Goal: Task Accomplishment & Management: Complete application form

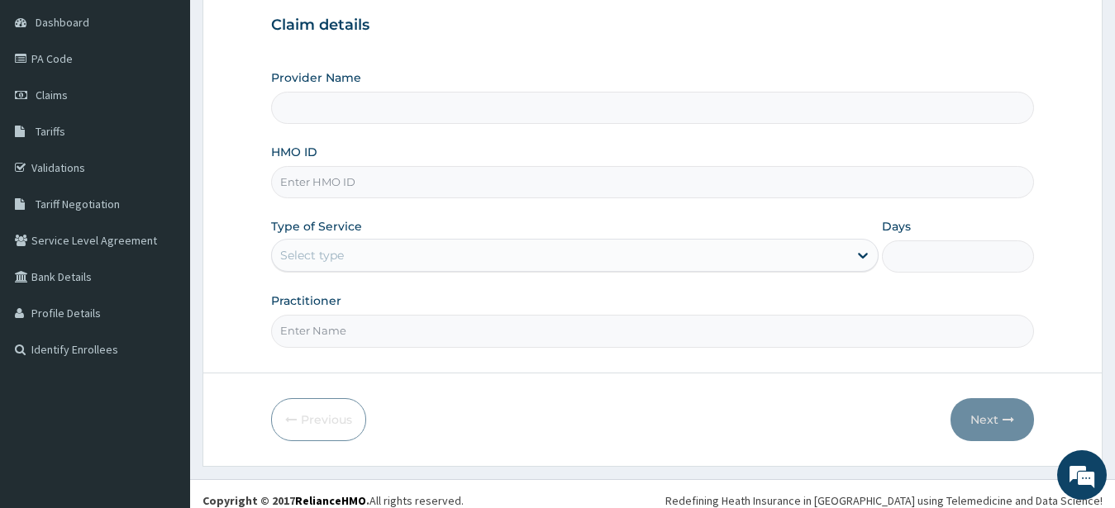
click at [478, 105] on input "Provider Name" at bounding box center [653, 108] width 764 height 32
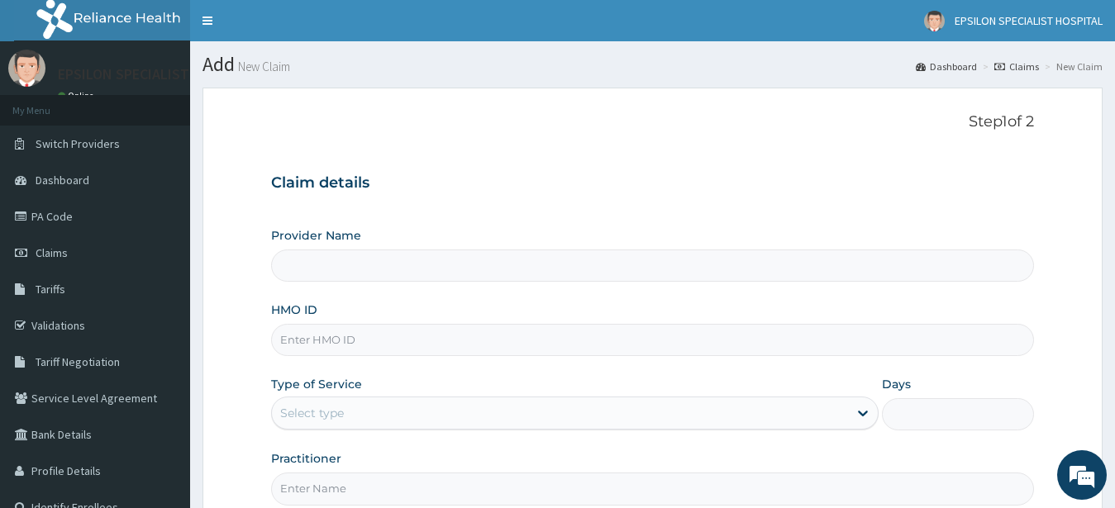
click at [620, 269] on input "Provider Name" at bounding box center [653, 266] width 764 height 32
type input "EPSILON SPECIALIST HOSPITAL"
click at [426, 343] on input "HMO ID" at bounding box center [653, 340] width 764 height 32
type input "G"
type input "ssv/10024/b"
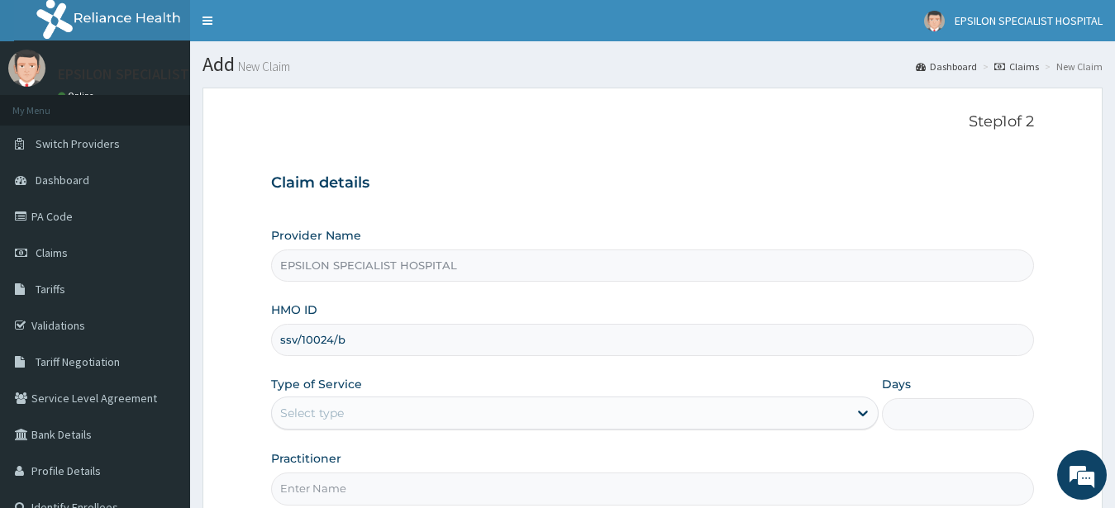
click at [385, 416] on div "Select type" at bounding box center [560, 413] width 577 height 26
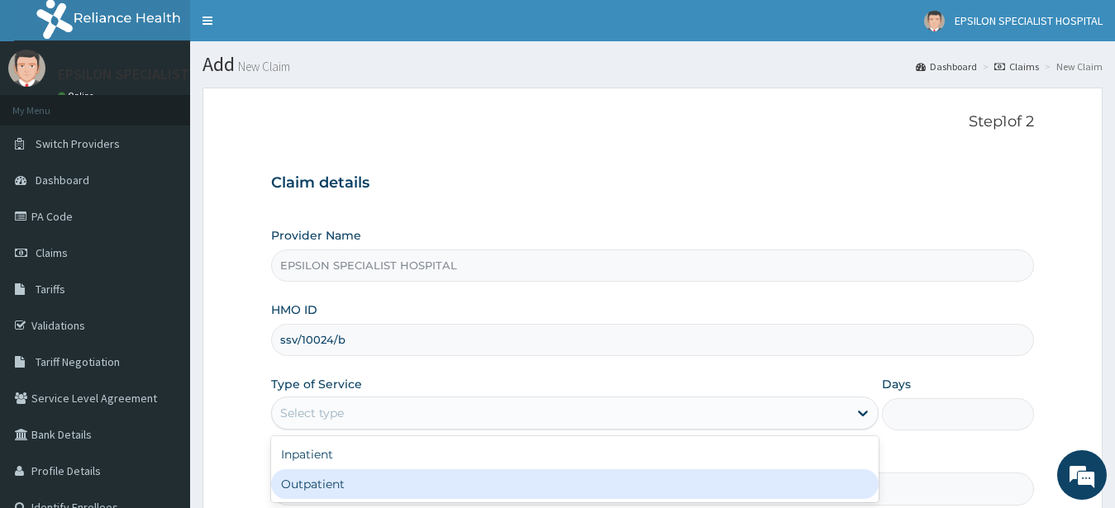
click at [343, 486] on div "Outpatient" at bounding box center [575, 485] width 608 height 30
type input "1"
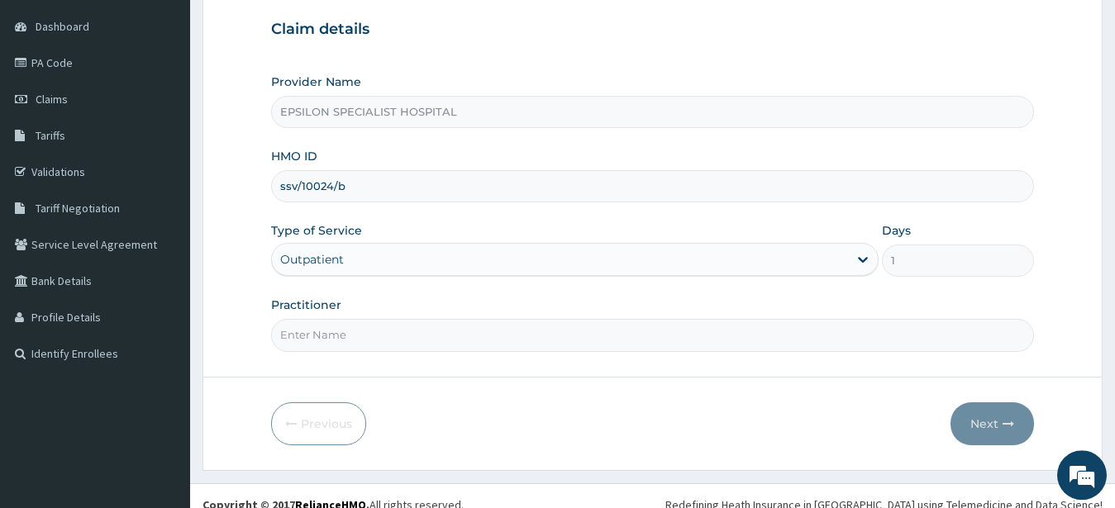
scroll to position [160, 0]
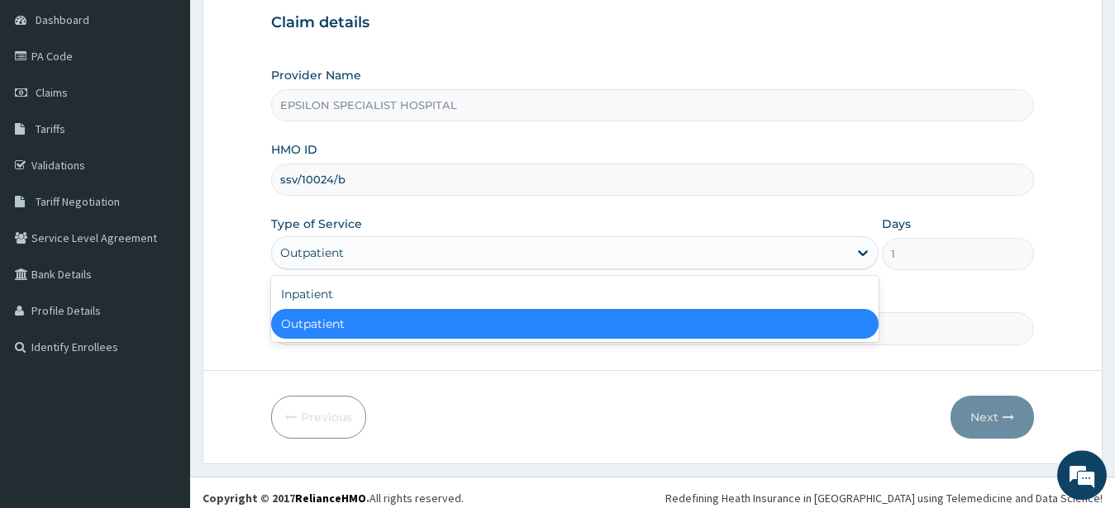
click at [845, 246] on div "Outpatient" at bounding box center [560, 253] width 577 height 26
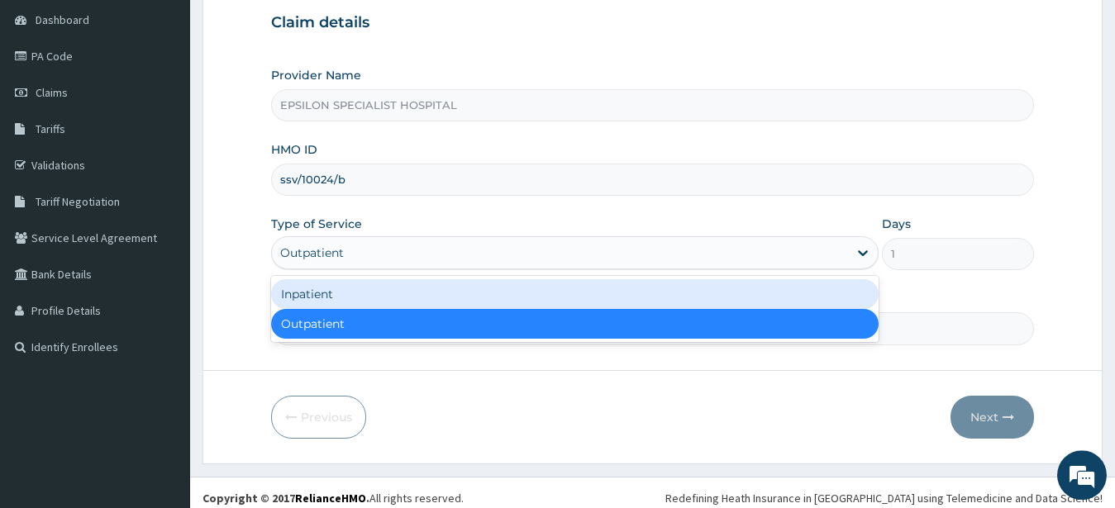
click at [779, 298] on div "Inpatient" at bounding box center [575, 294] width 608 height 30
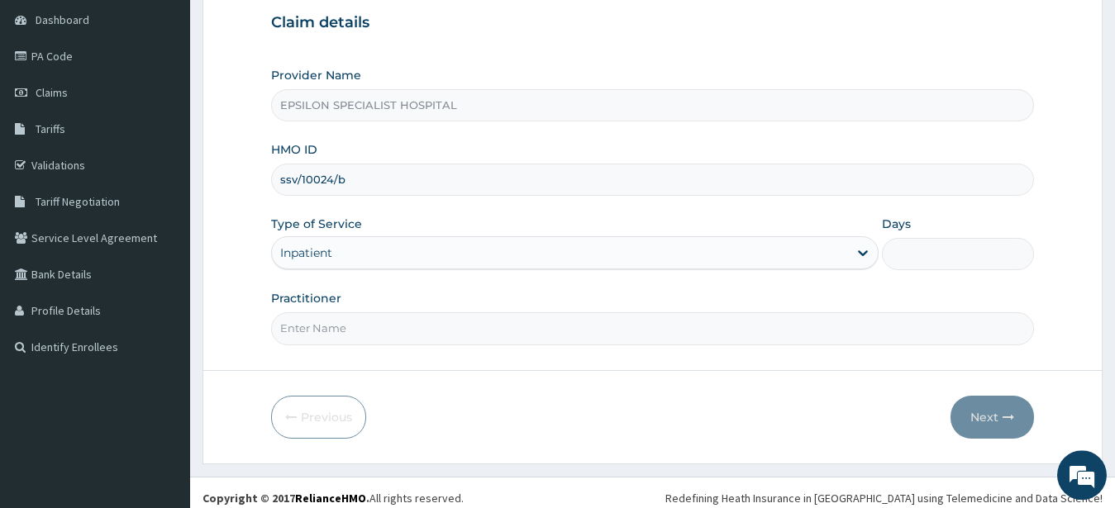
click at [915, 255] on input "Days" at bounding box center [958, 254] width 152 height 32
type input "3"
click at [754, 335] on input "Practitioner" at bounding box center [653, 329] width 764 height 32
type input "G"
type input "DR AHMED"
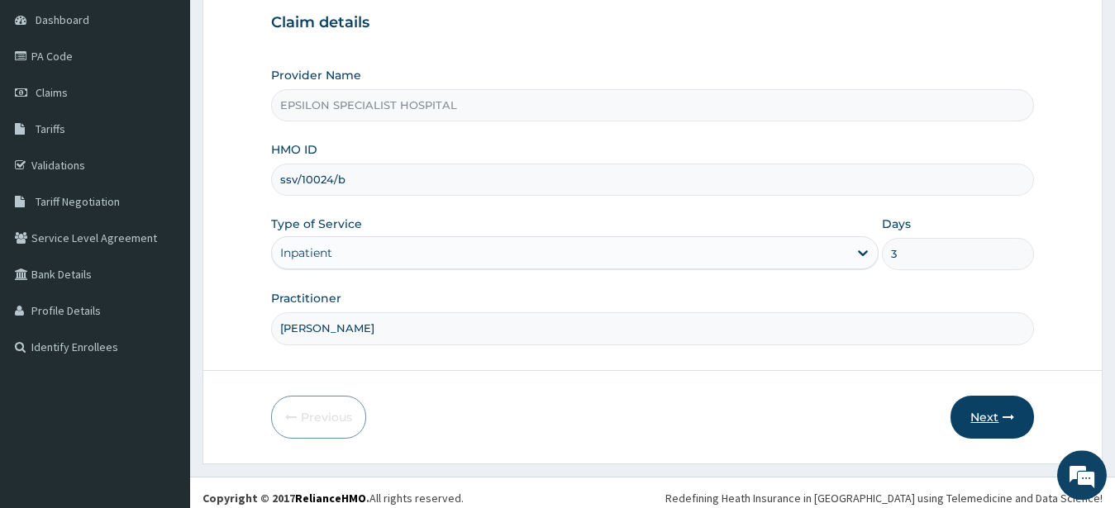
click at [996, 427] on button "Next" at bounding box center [993, 417] width 84 height 43
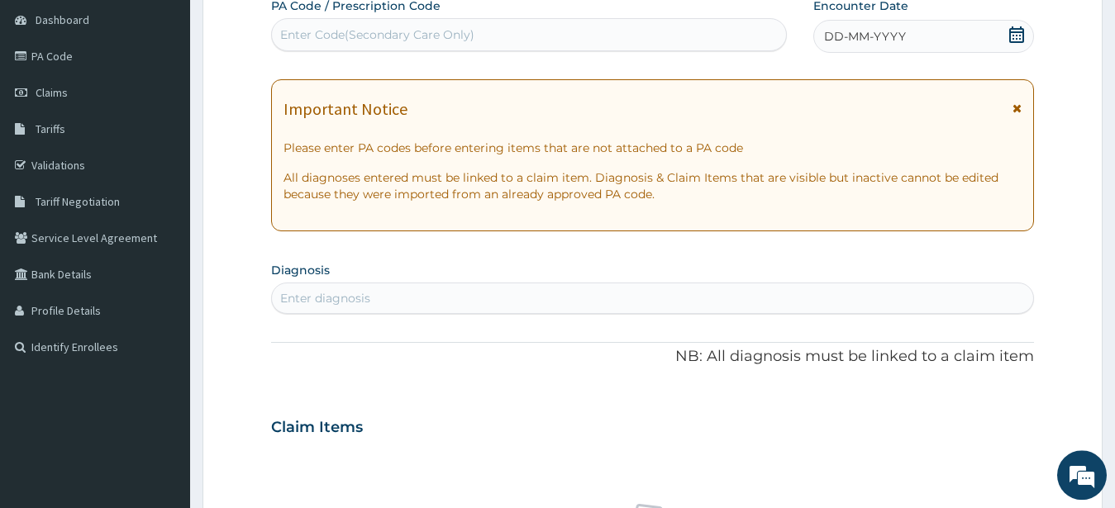
click at [705, 27] on div "Enter Code(Secondary Care Only)" at bounding box center [529, 34] width 514 height 26
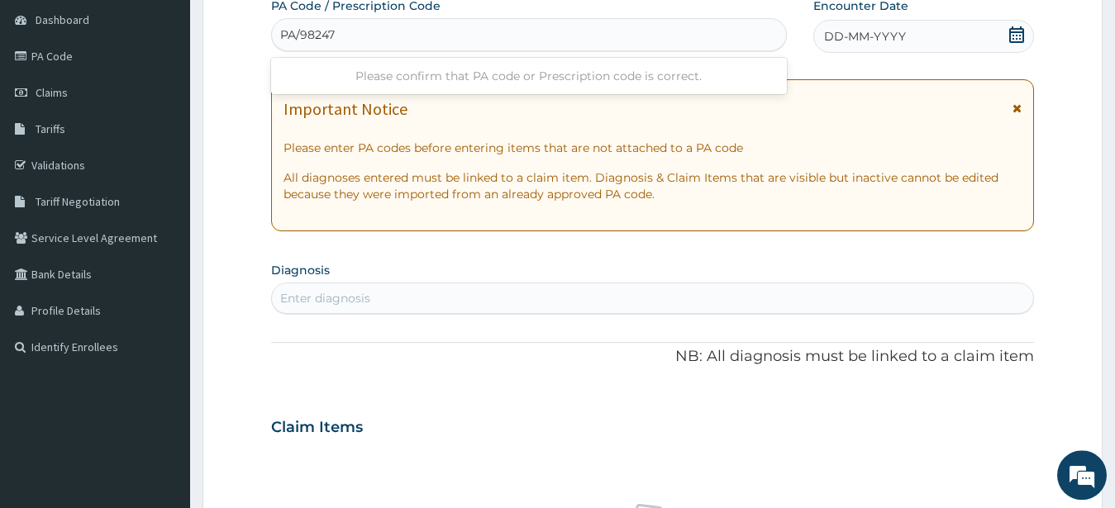
type input "PA/98247E"
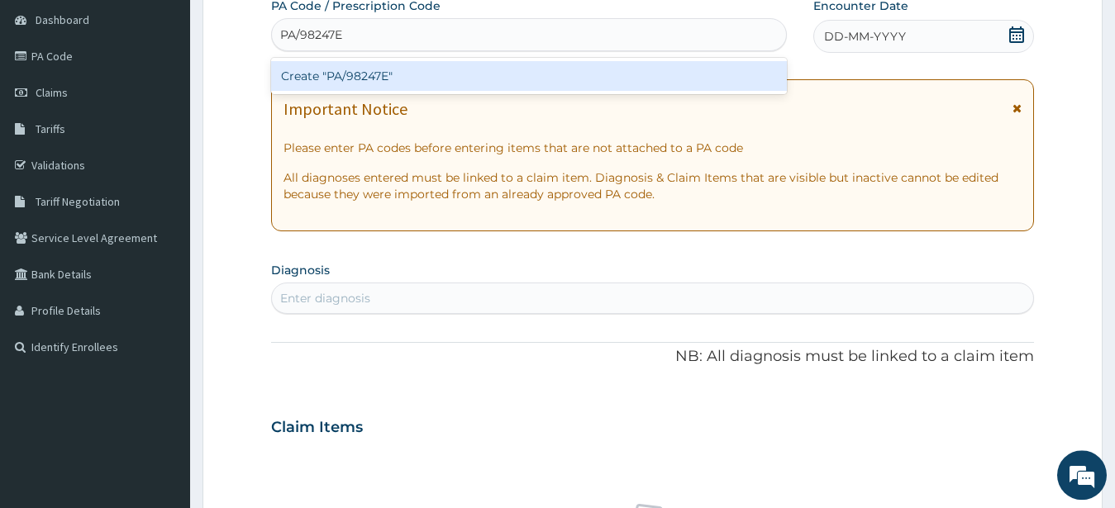
click at [684, 73] on div "Create "PA/98247E"" at bounding box center [529, 76] width 516 height 30
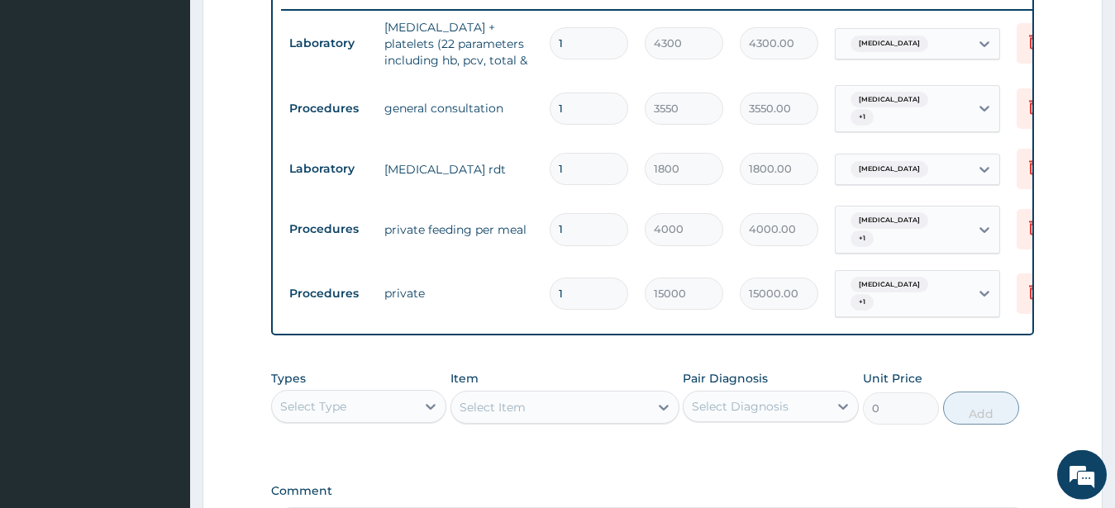
scroll to position [658, 0]
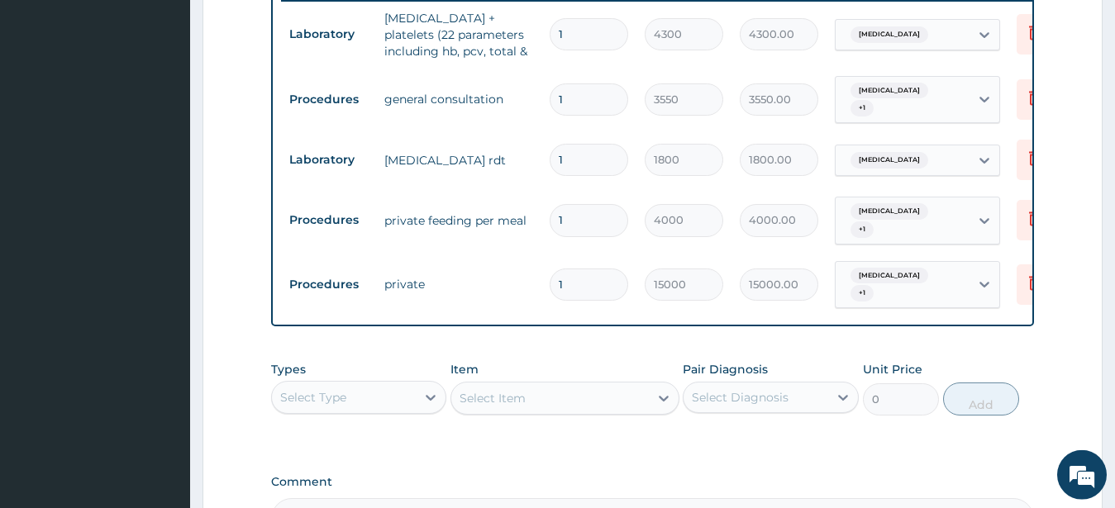
type input "0.00"
type input "2"
type input "30000.00"
type input "2"
click at [575, 213] on input "1" at bounding box center [589, 220] width 79 height 32
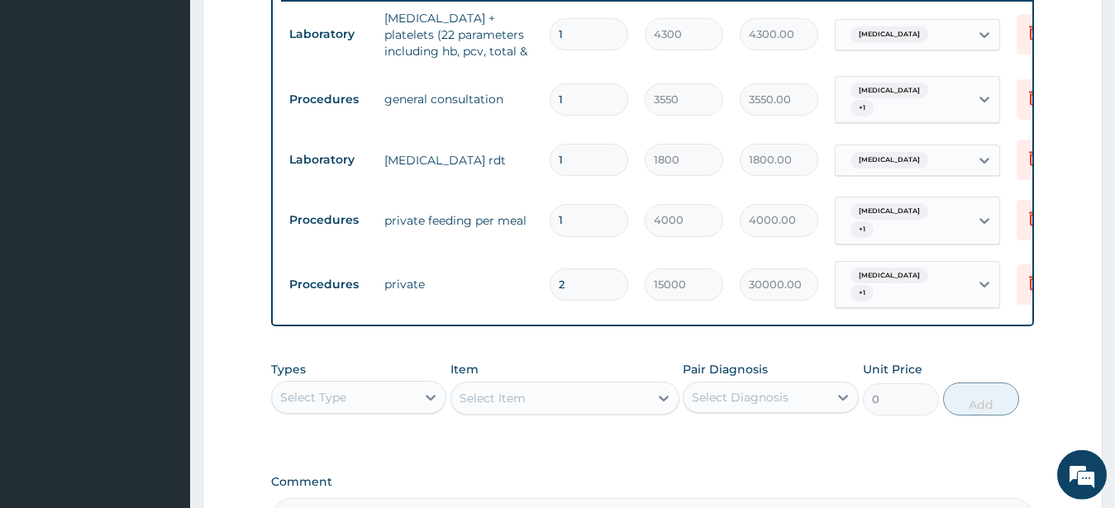
type input "0.00"
type input "2"
type input "8000.00"
type input "2"
click at [570, 384] on div "Select Item" at bounding box center [565, 398] width 229 height 33
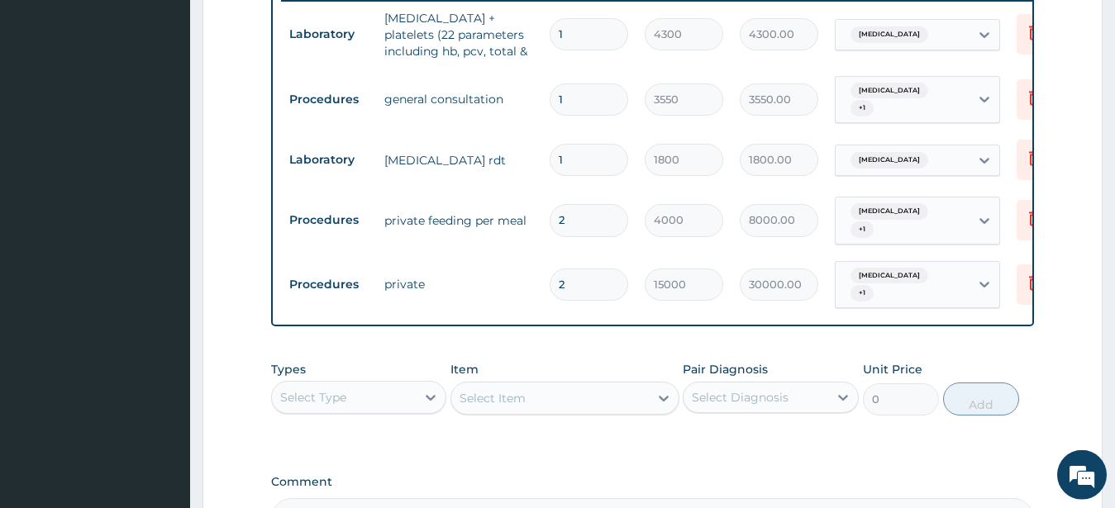
click at [355, 389] on div "Select Type" at bounding box center [344, 397] width 145 height 26
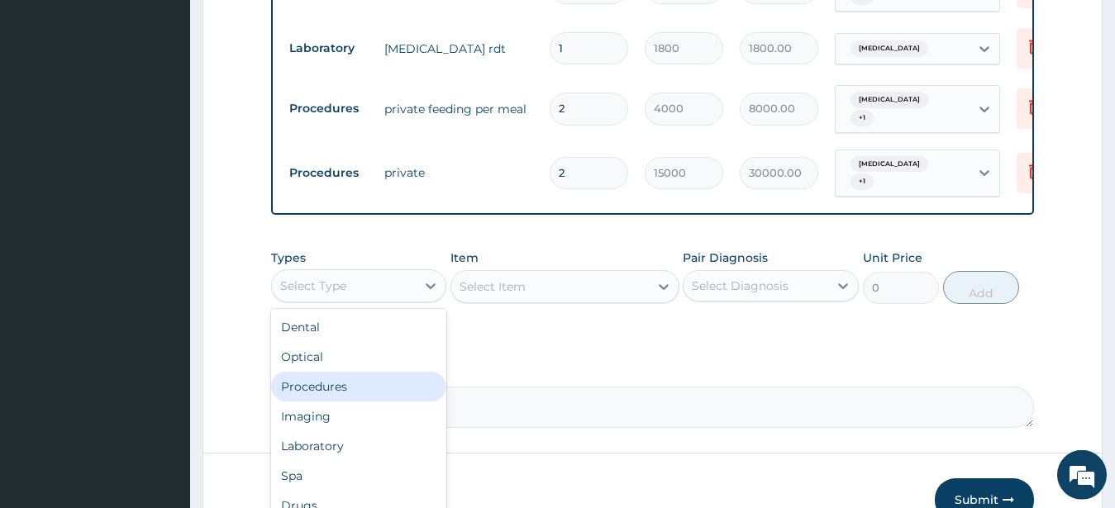
scroll to position [775, 0]
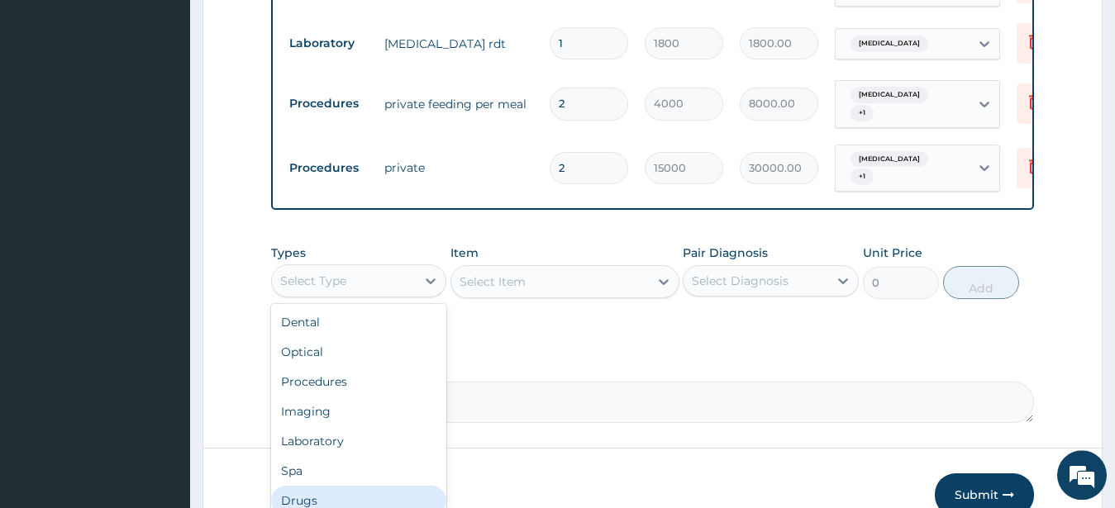
click at [298, 493] on div "Drugs" at bounding box center [359, 501] width 176 height 30
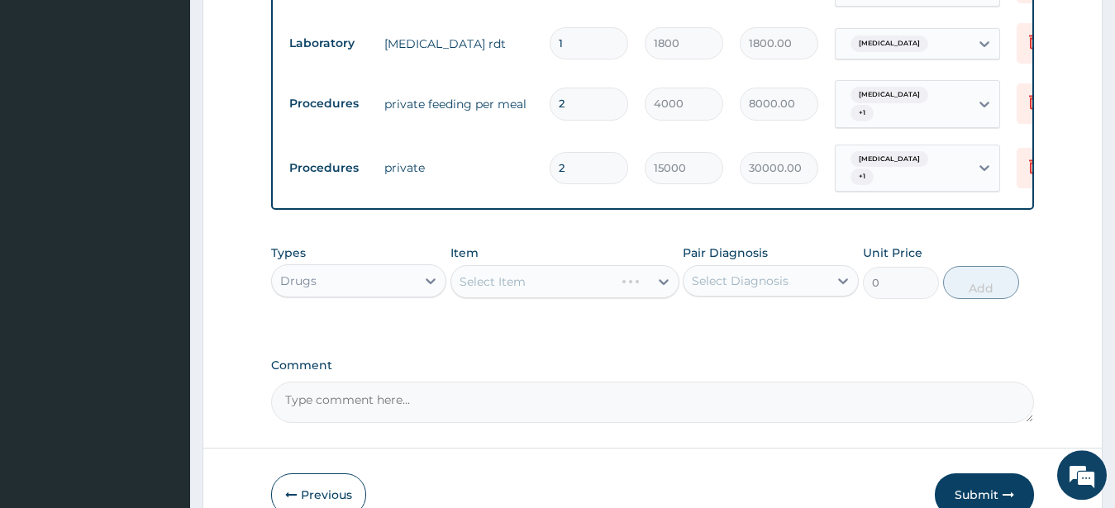
click at [508, 269] on div "Select Item" at bounding box center [565, 281] width 229 height 33
click at [507, 277] on div "Select Item" at bounding box center [565, 281] width 229 height 33
click at [506, 278] on div "Select Item" at bounding box center [493, 282] width 66 height 17
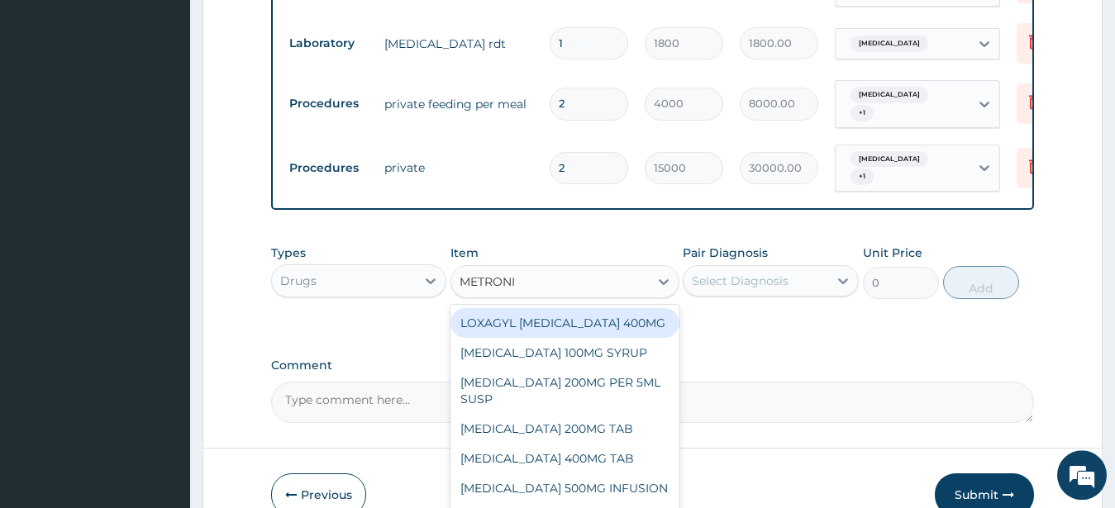
type input "METRONID"
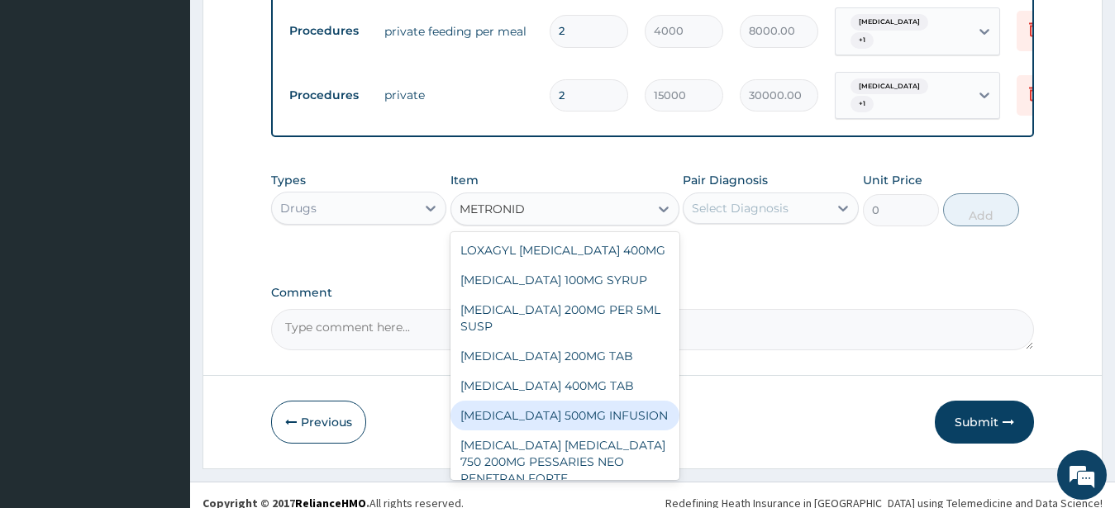
scroll to position [857, 0]
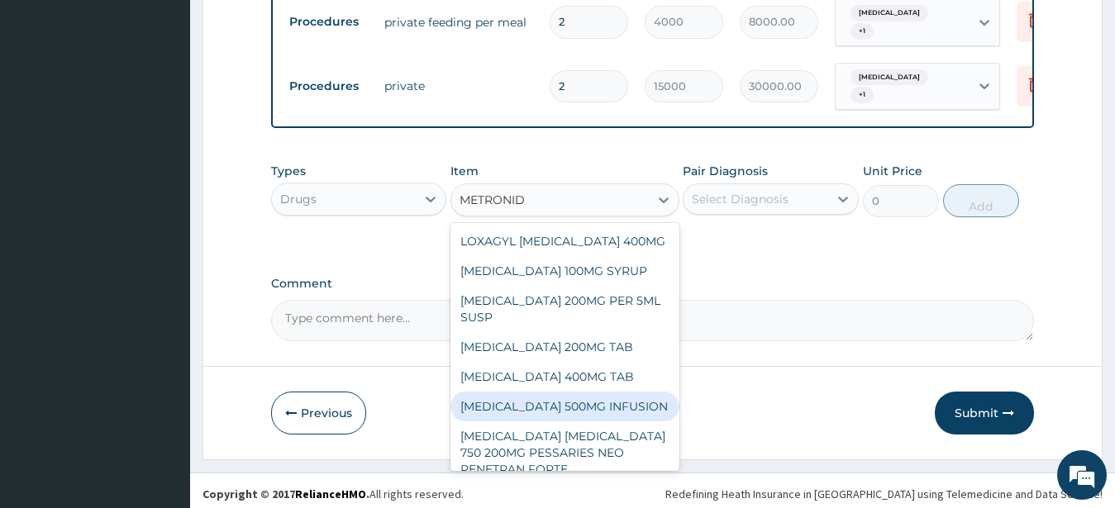
click at [564, 422] on div "METRONIDAZOLE 500MG INFUSION" at bounding box center [565, 407] width 229 height 30
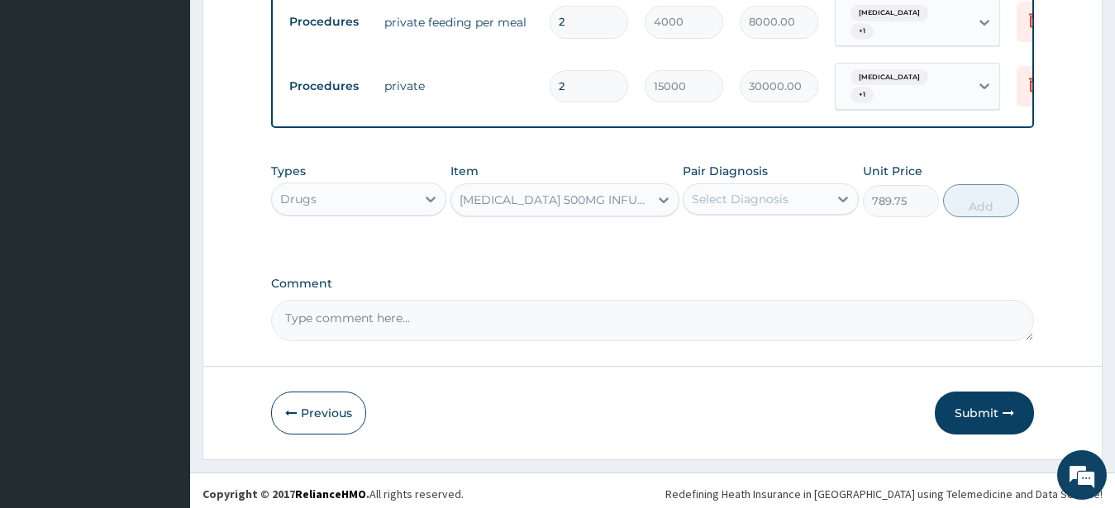
type input "789.75"
click at [707, 198] on div "Select Diagnosis" at bounding box center [740, 199] width 97 height 17
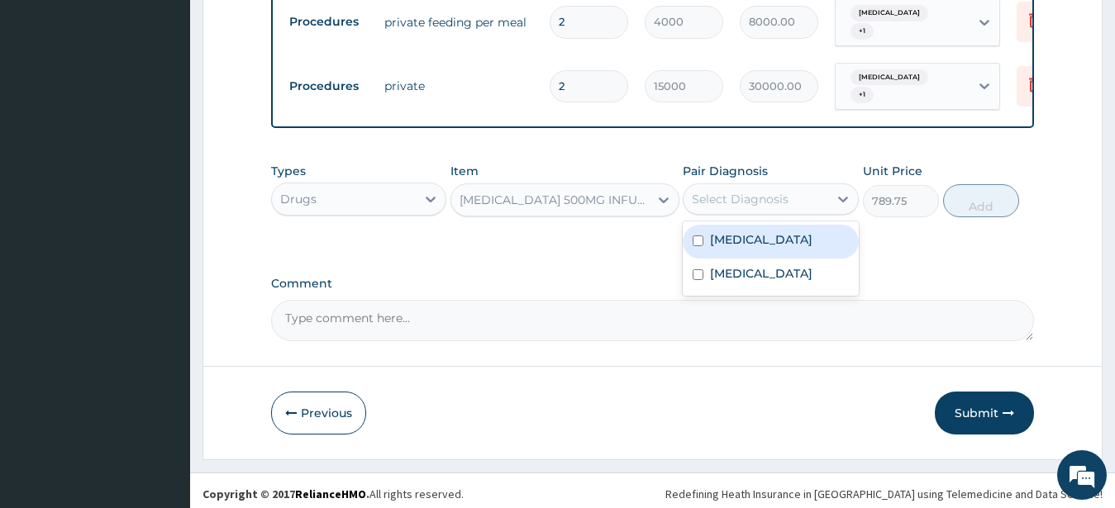
click at [699, 236] on input "checkbox" at bounding box center [698, 241] width 11 height 11
checkbox input "true"
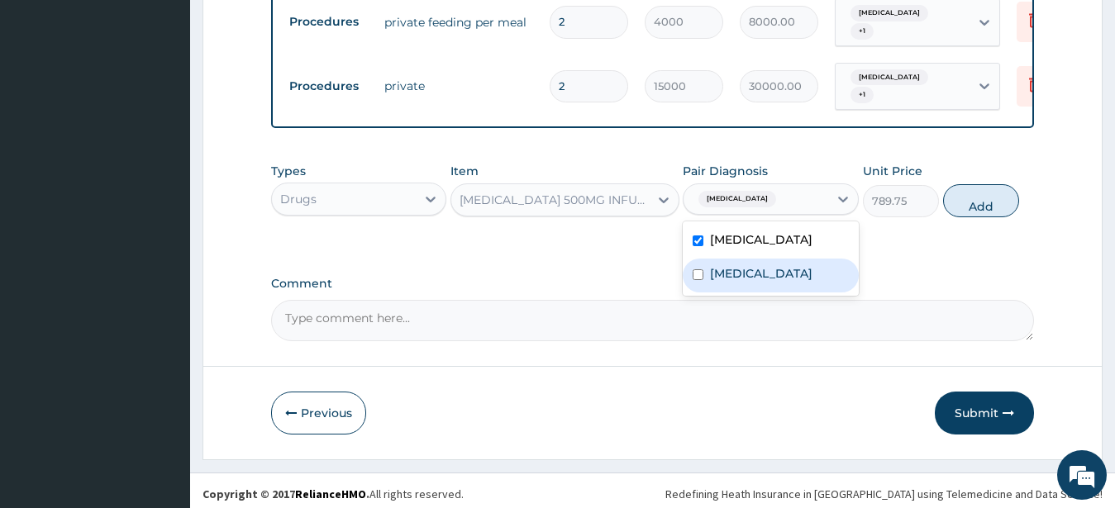
click at [699, 259] on div "Malaria" at bounding box center [771, 276] width 176 height 34
checkbox input "true"
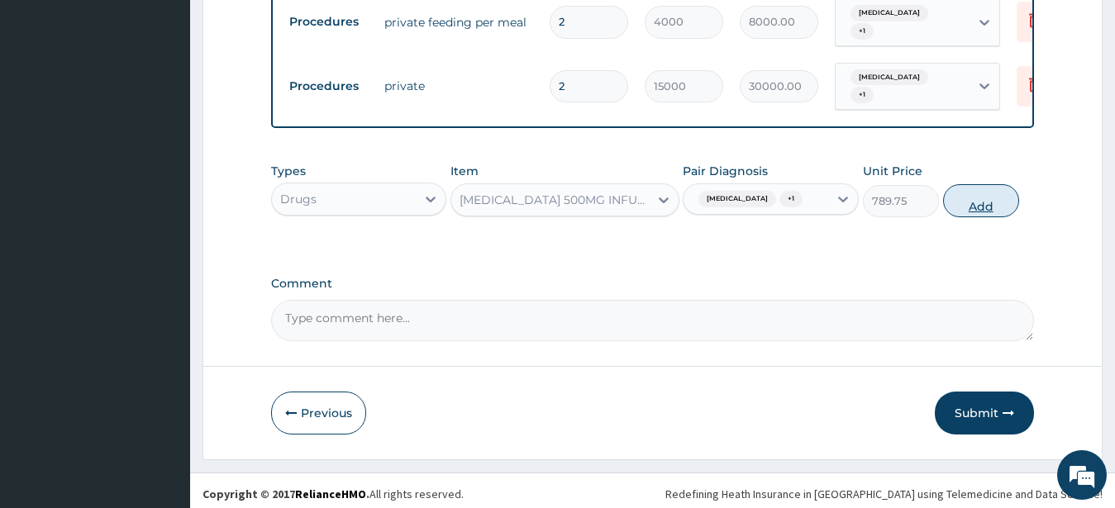
click at [967, 203] on button "Add" at bounding box center [981, 200] width 76 height 33
type input "0"
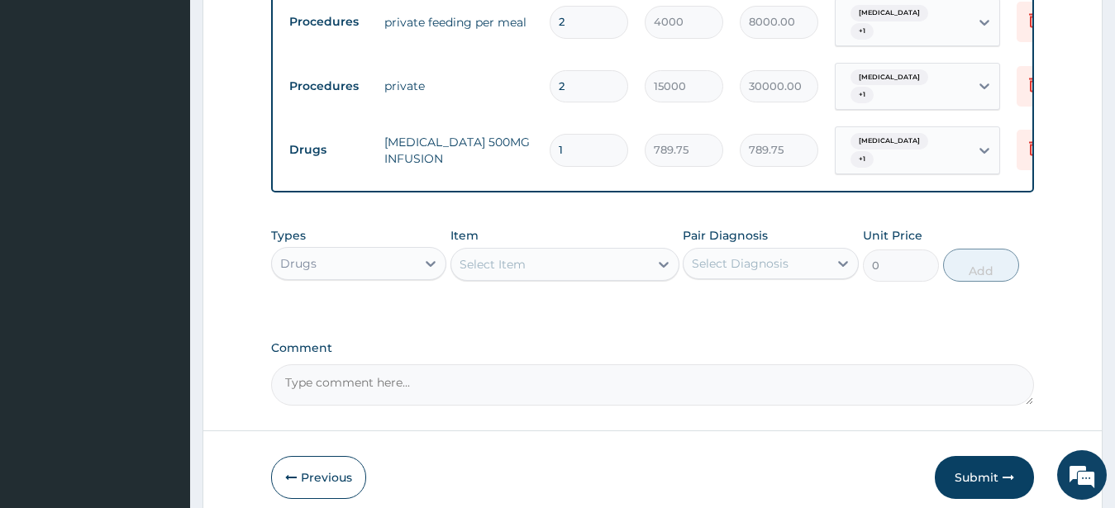
click at [585, 251] on div "Select Item" at bounding box center [550, 264] width 198 height 26
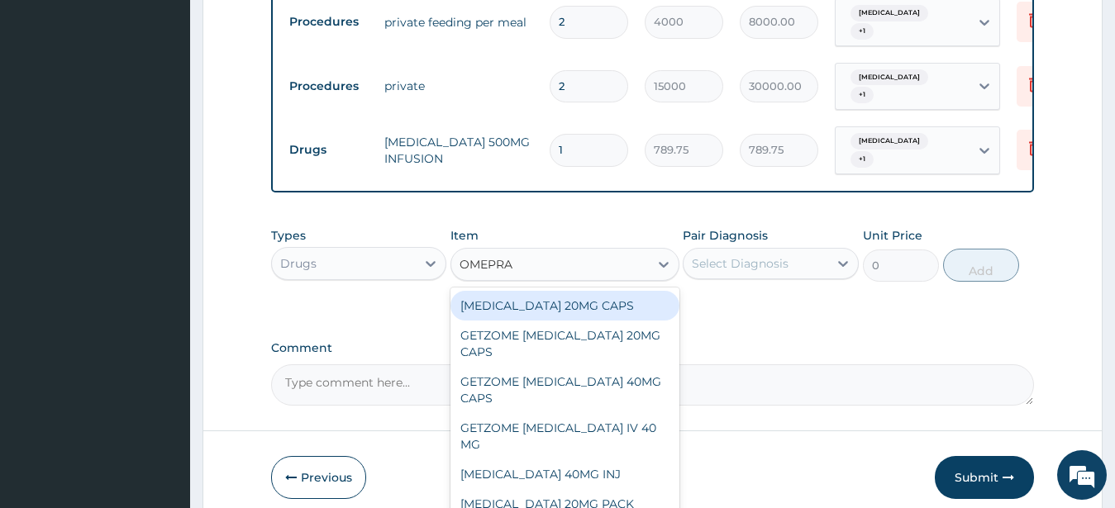
type input "OMEPRAZ"
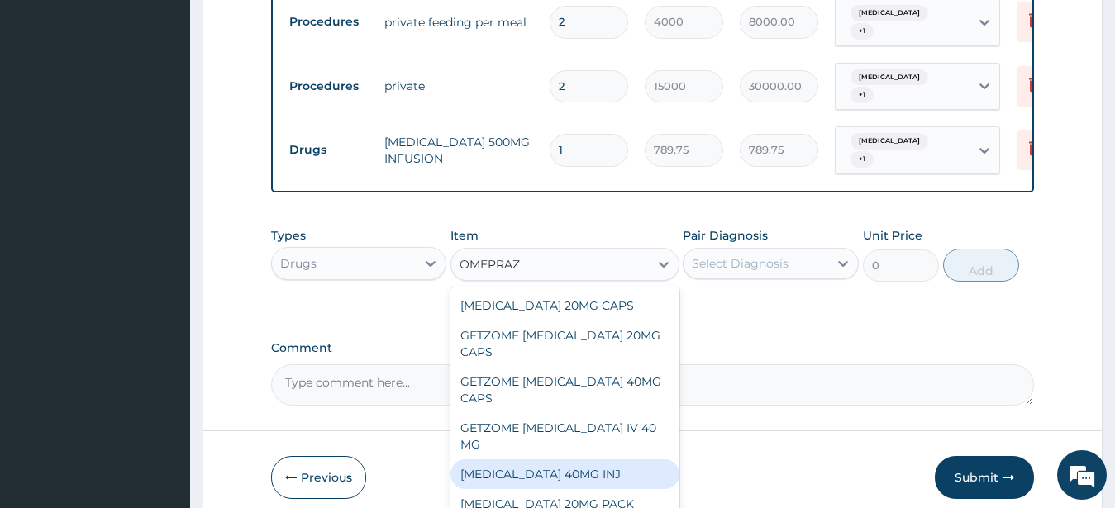
click at [548, 460] on div "OMEPRAZOLE 40MG INJ" at bounding box center [565, 475] width 229 height 30
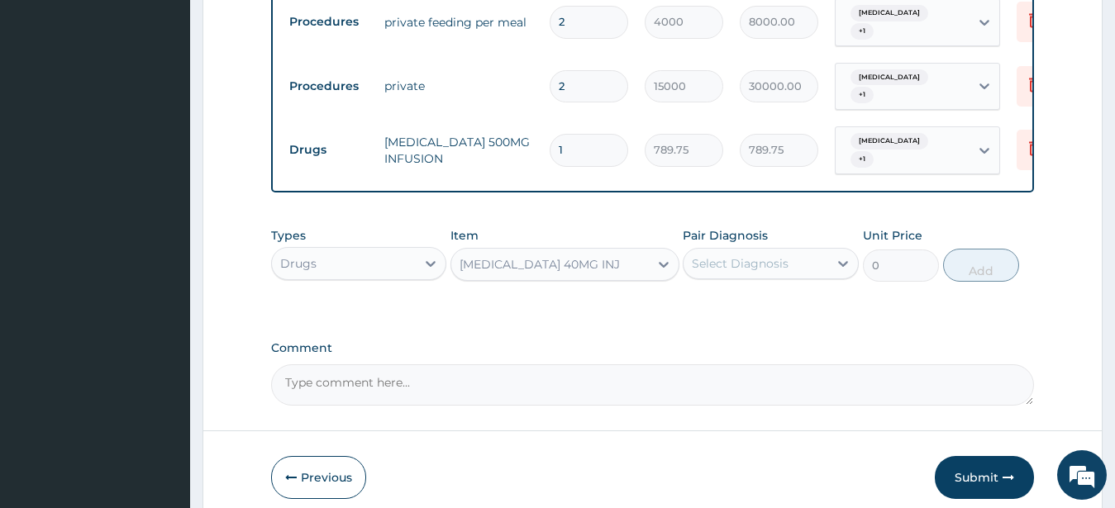
type input "666.9"
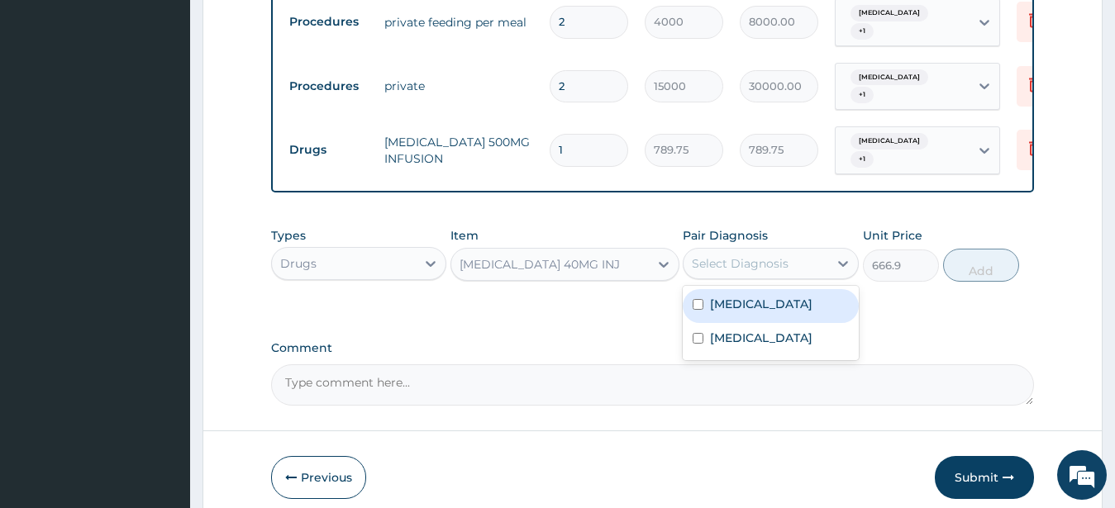
click at [714, 255] on div "Select Diagnosis" at bounding box center [740, 263] width 97 height 17
click at [696, 289] on div "Peptic ulcer" at bounding box center [771, 306] width 176 height 34
checkbox input "true"
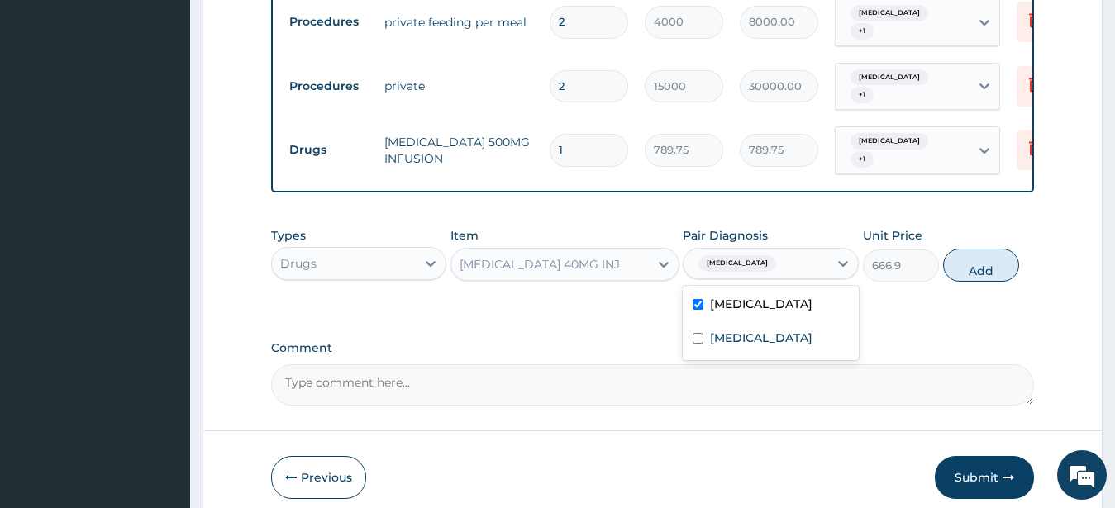
click at [572, 256] on div "OMEPRAZOLE 40MG INJ" at bounding box center [540, 264] width 160 height 17
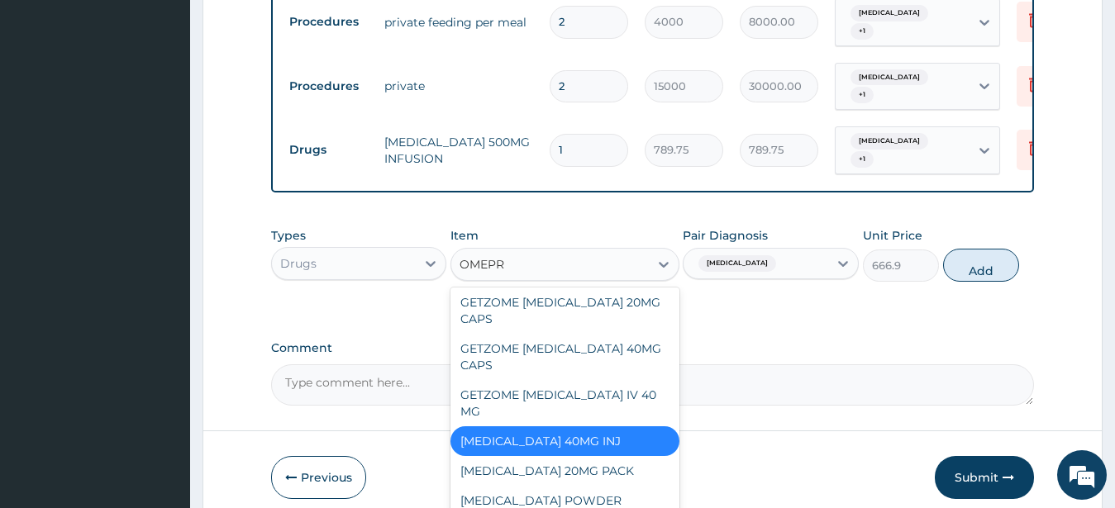
scroll to position [33, 0]
type input "OMEPRA"
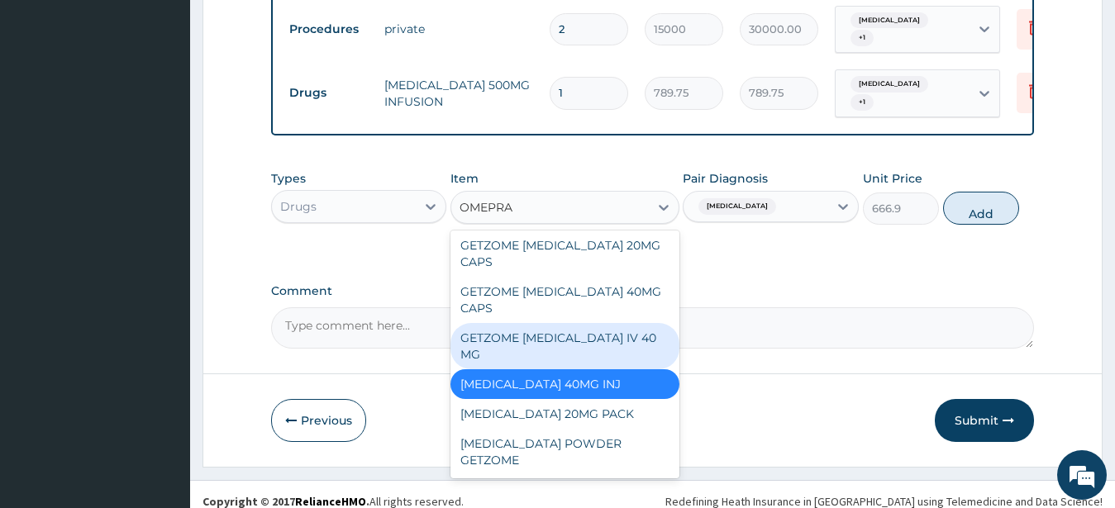
click at [599, 327] on div "GETZOME OMEPRAZOLE IV 40 MG" at bounding box center [565, 346] width 229 height 46
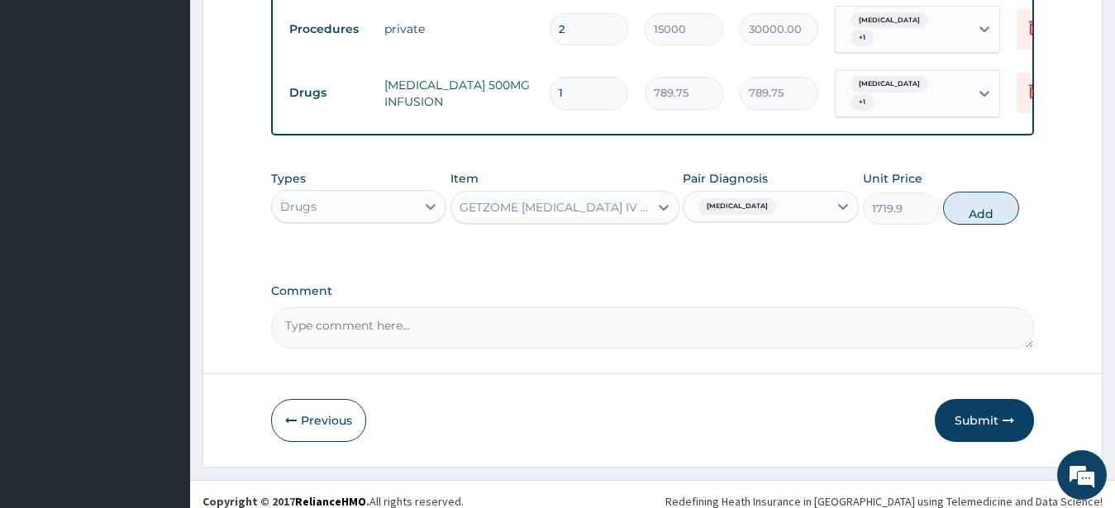
click at [754, 198] on span "Peptic ulcer" at bounding box center [738, 206] width 78 height 17
click at [960, 192] on button "Add" at bounding box center [981, 208] width 76 height 33
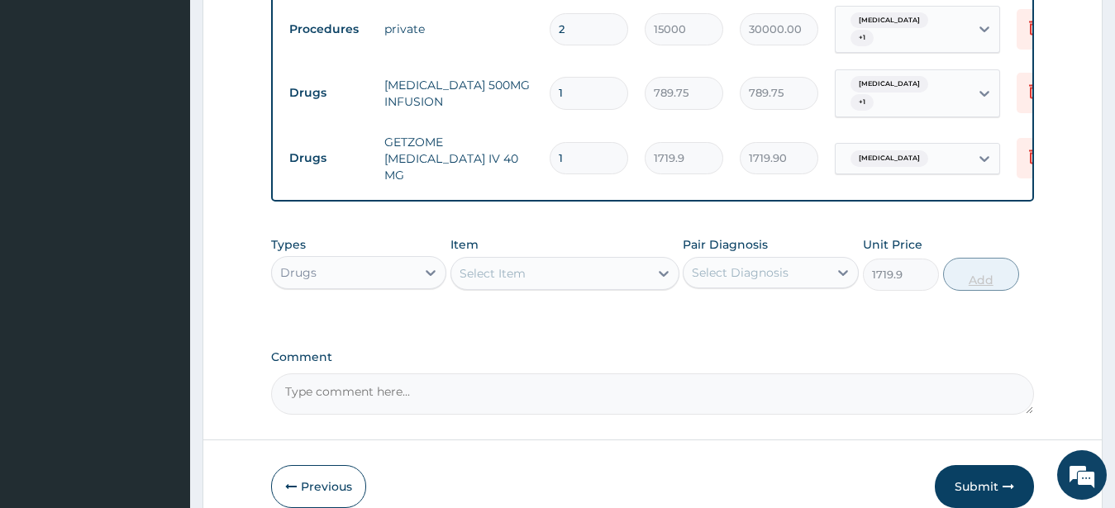
type input "0"
click at [1019, 73] on icon at bounding box center [1035, 93] width 36 height 41
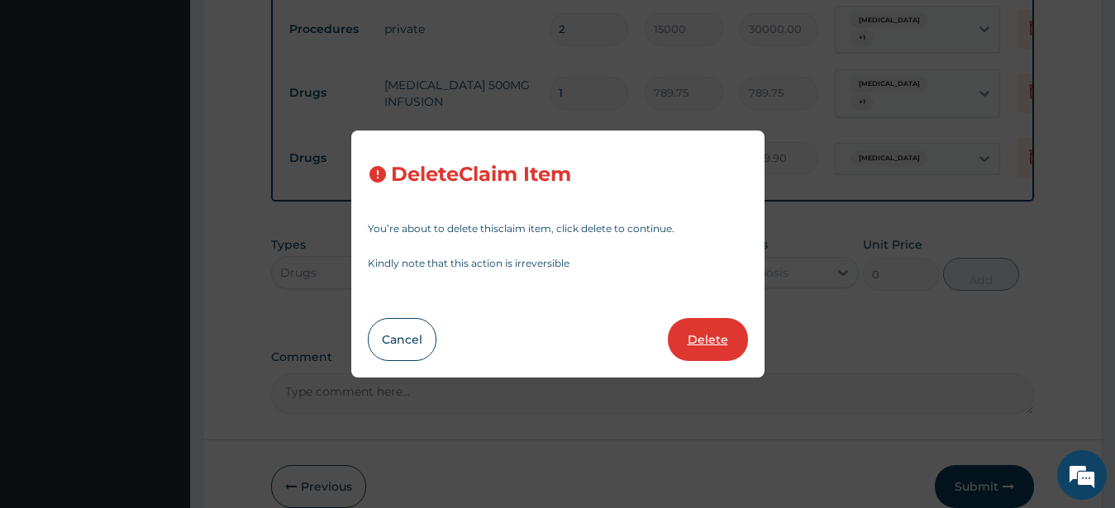
click at [690, 338] on button "Delete" at bounding box center [708, 339] width 80 height 43
type input "1719.9"
type input "1719.90"
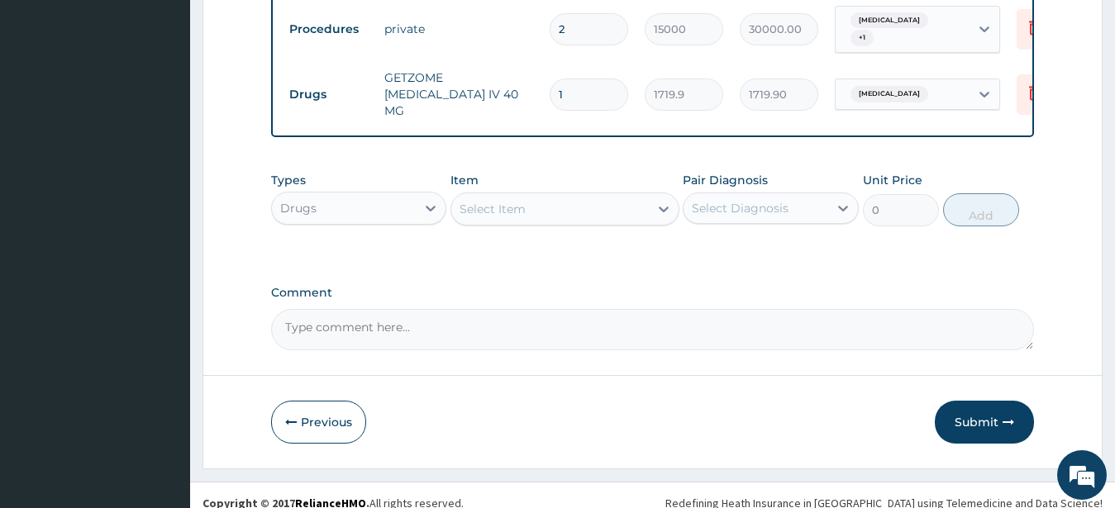
click at [493, 201] on div "Select Item" at bounding box center [493, 209] width 66 height 17
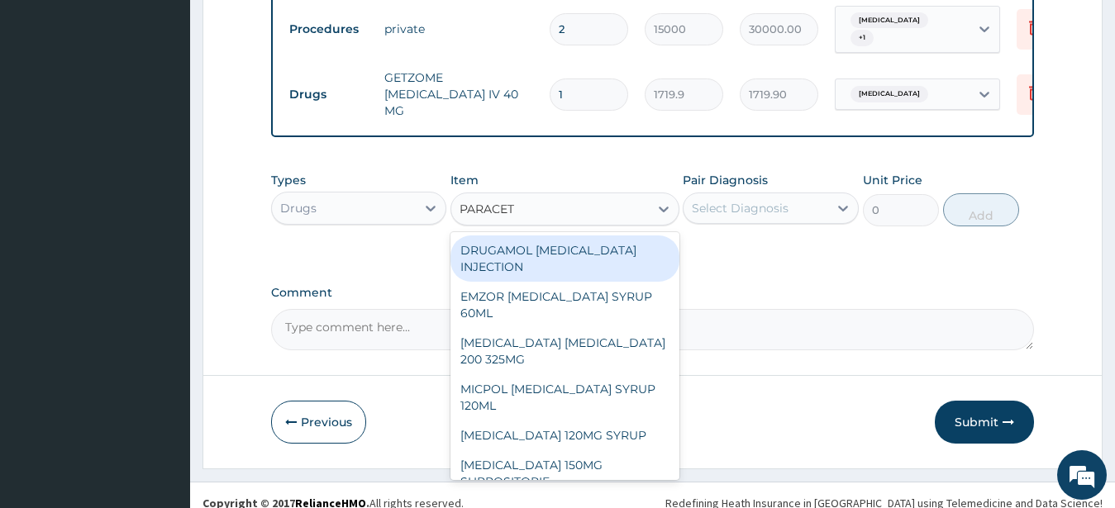
type input "PARACETA"
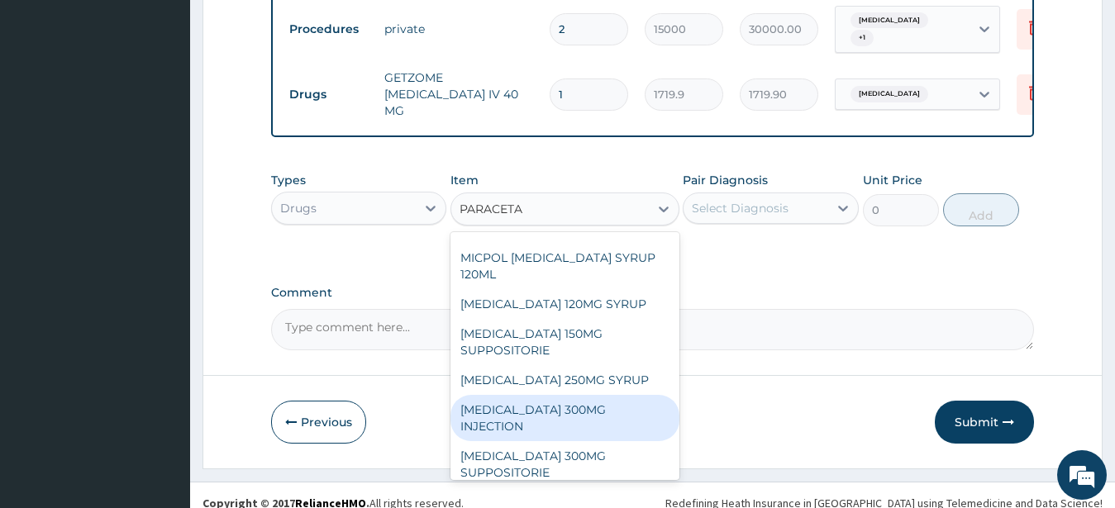
scroll to position [134, 0]
click at [591, 393] on div "PARACETAMOL 300MG INJECTION" at bounding box center [565, 416] width 229 height 46
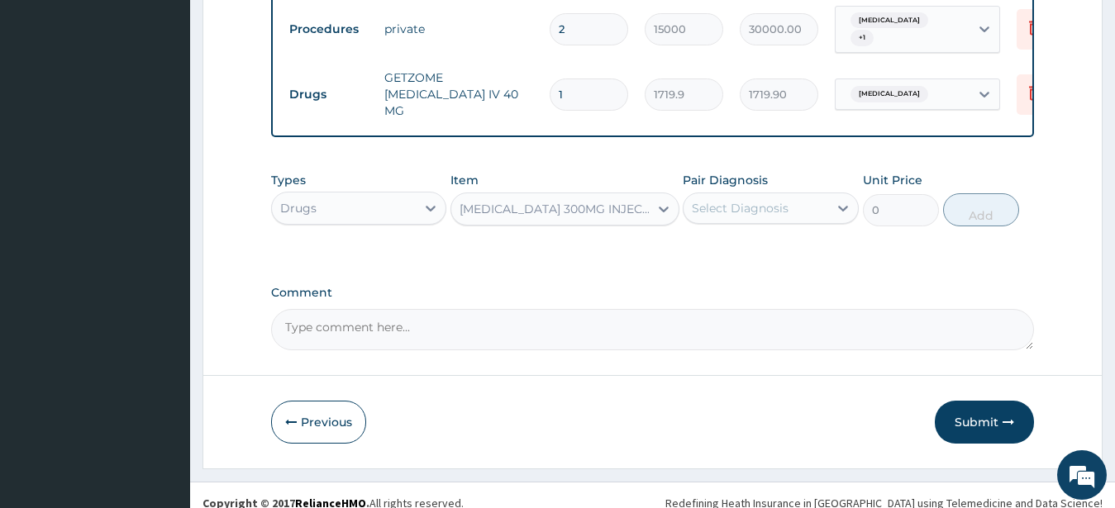
type input "175.5"
click at [558, 201] on div "PARACETAMOL 300MG INJECTION" at bounding box center [555, 209] width 191 height 17
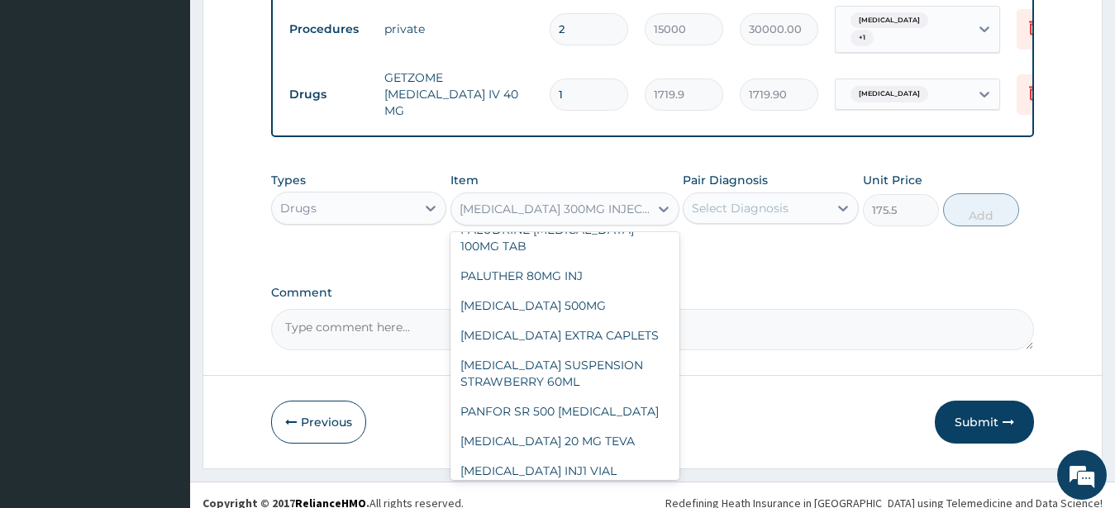
scroll to position [49646, 0]
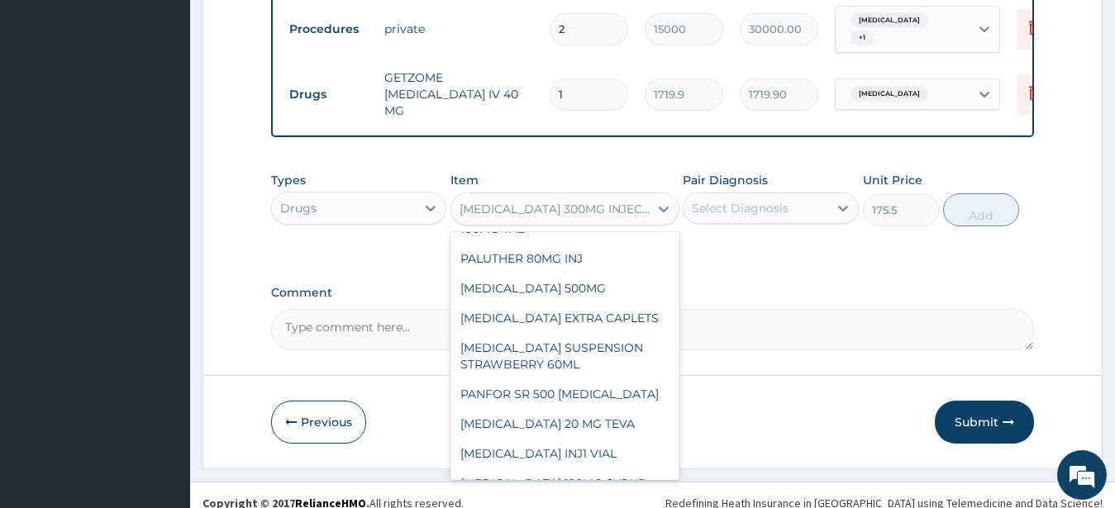
click at [550, 201] on div "PARACETAMOL 300MG INJECTION" at bounding box center [555, 209] width 191 height 17
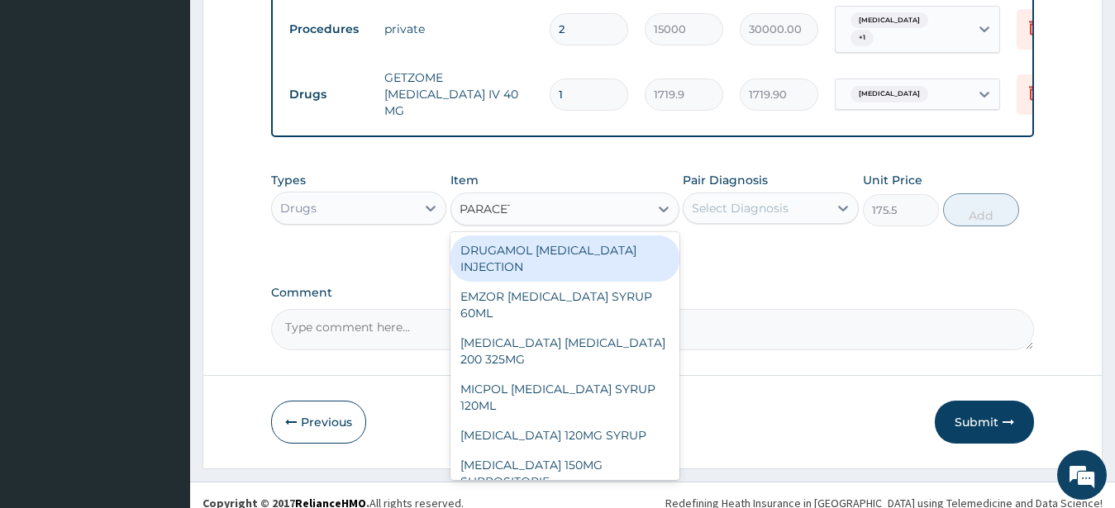
type input "PARACETA"
click at [559, 243] on div "DRUGAMOL PARACETAMOL INJECTION" at bounding box center [565, 259] width 229 height 46
type input "333.45"
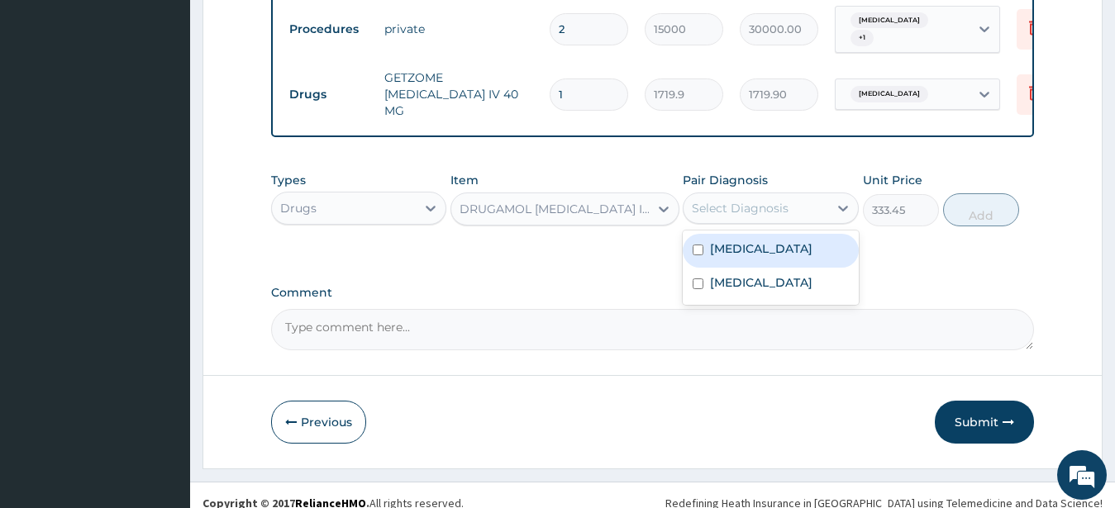
click at [748, 200] on div "Select Diagnosis" at bounding box center [740, 208] width 97 height 17
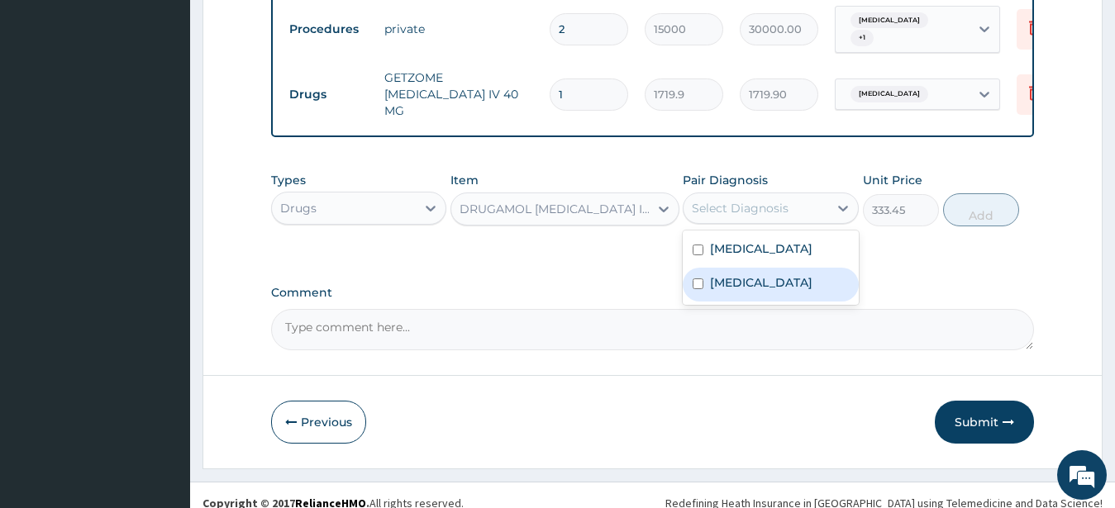
click at [701, 279] on input "checkbox" at bounding box center [698, 284] width 11 height 11
checkbox input "true"
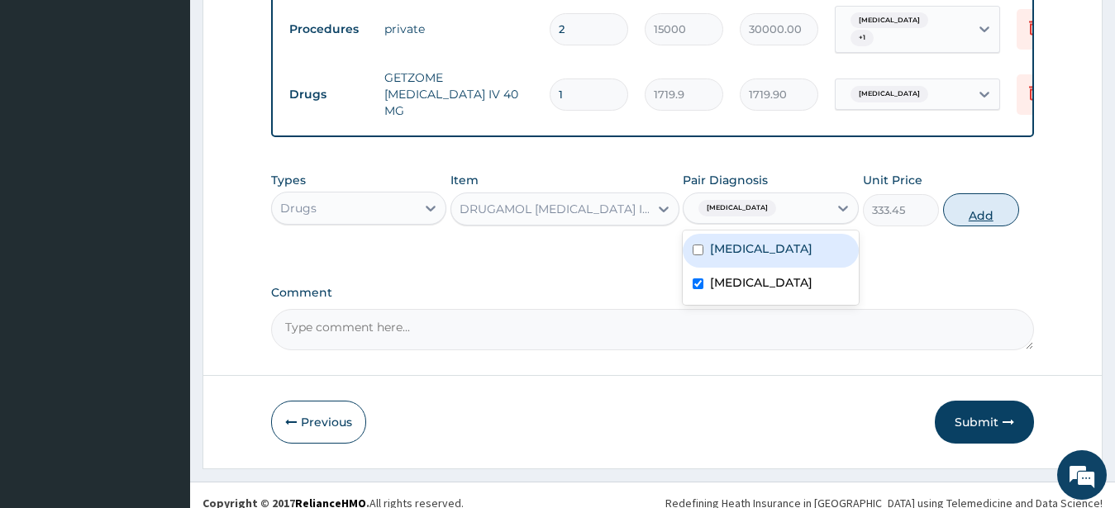
click at [967, 193] on button "Add" at bounding box center [981, 209] width 76 height 33
type input "0"
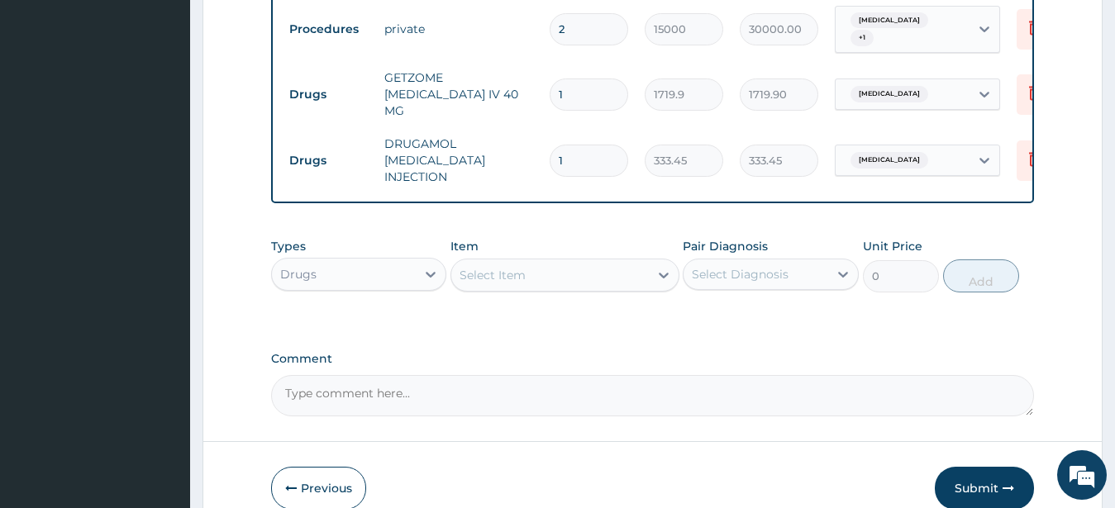
type input "0.00"
type input "6"
type input "2000.70"
type input "6"
click at [571, 262] on div "Select Item" at bounding box center [550, 275] width 198 height 26
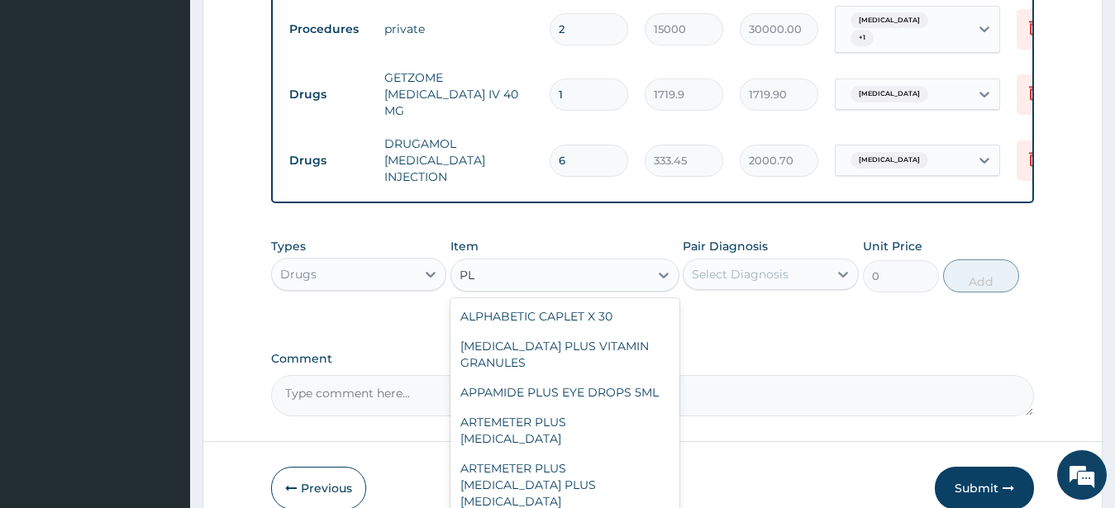
type input "P"
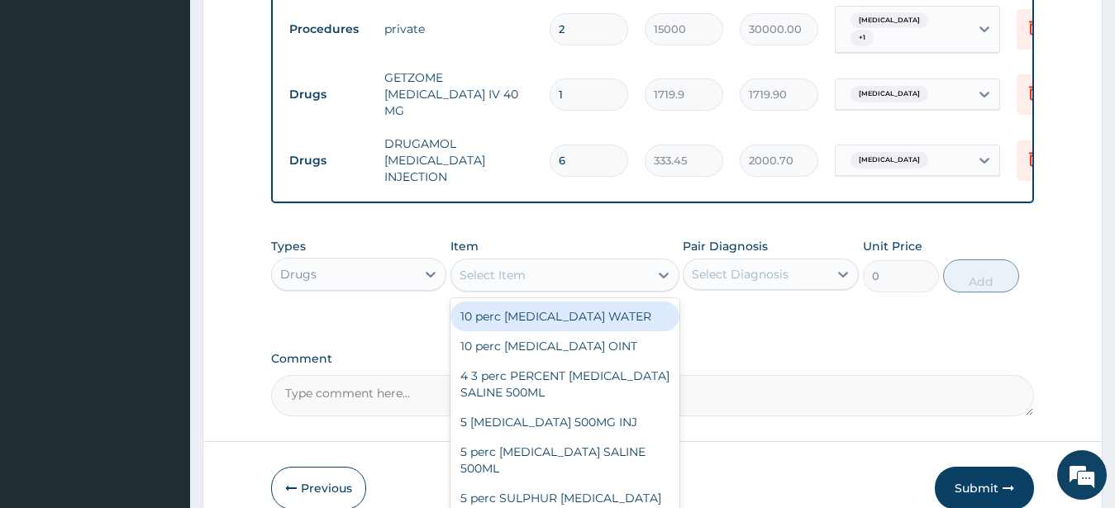
scroll to position [980, 0]
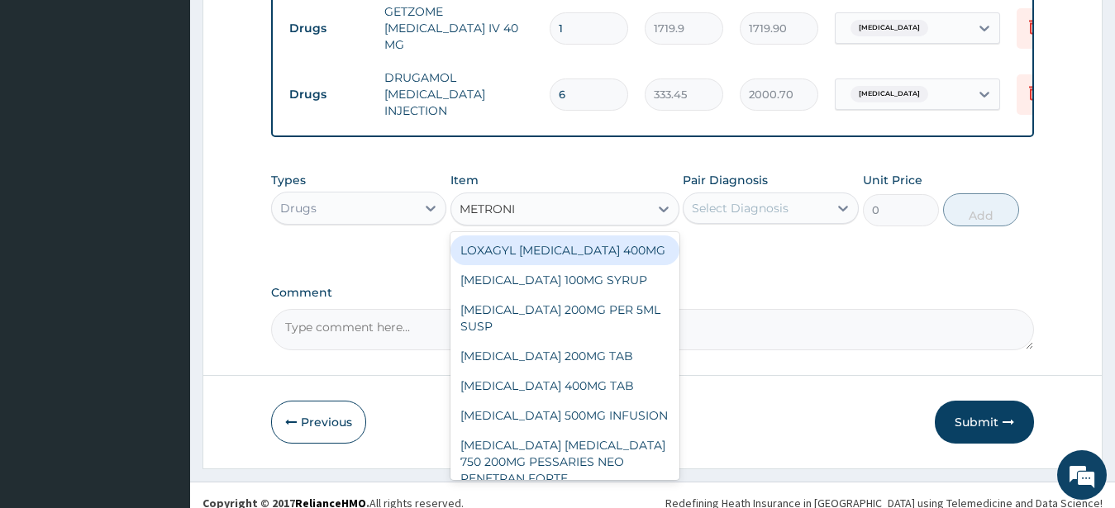
type input "METRONID"
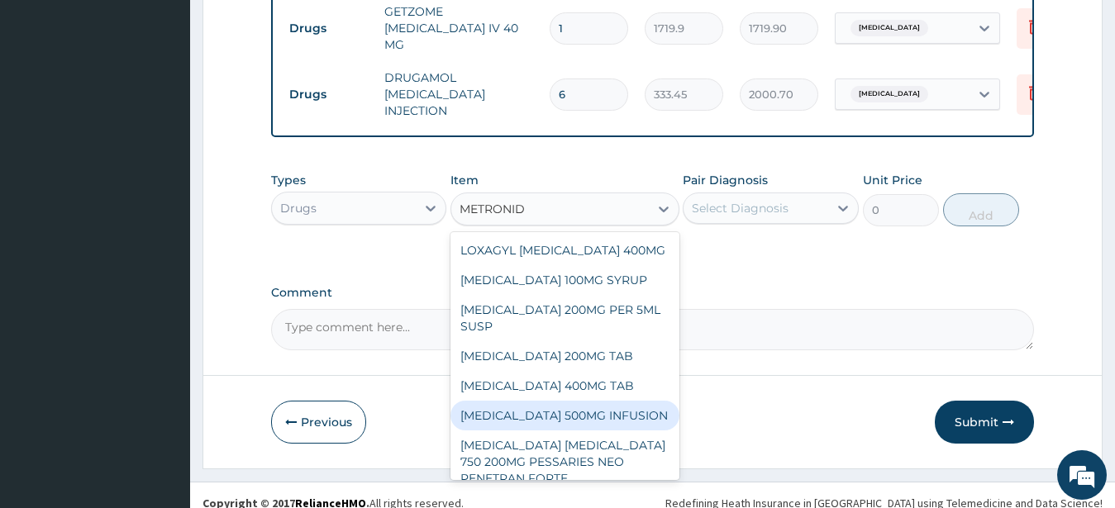
scroll to position [45, 0]
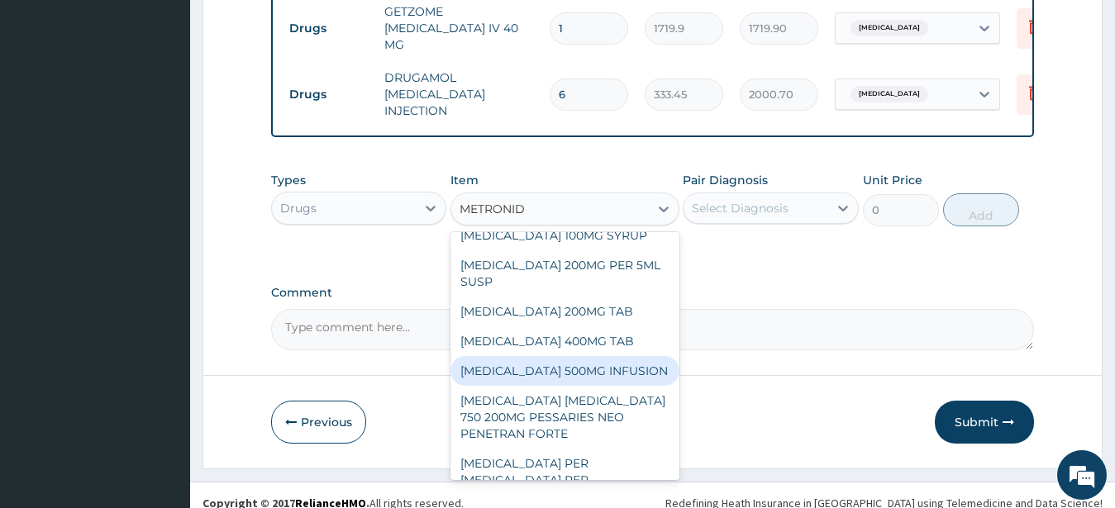
click at [559, 383] on div "METRONIDAZOLE 500MG INFUSION" at bounding box center [565, 371] width 229 height 30
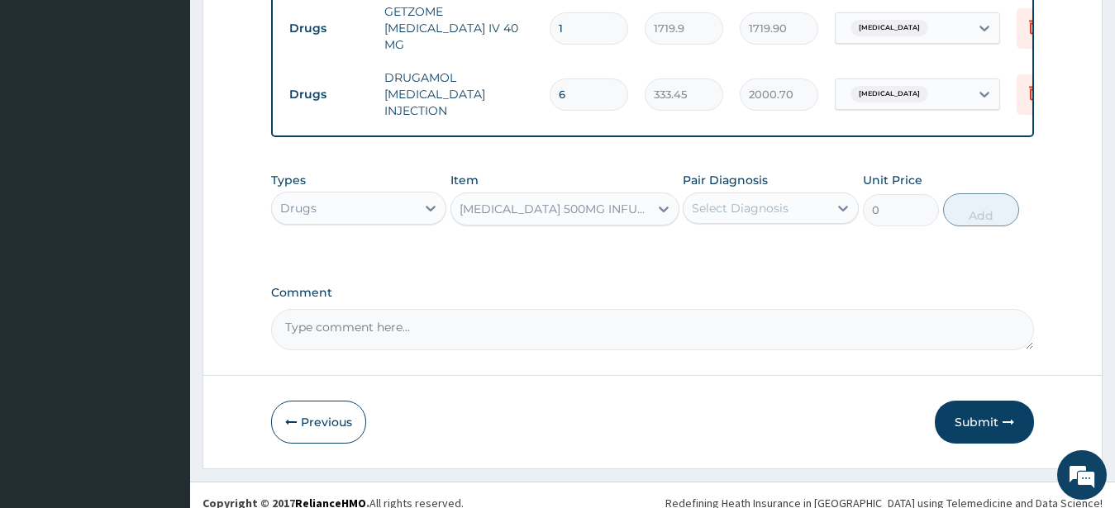
type input "789.75"
click at [538, 201] on div "METRONIDAZOLE 500MG INFUSION" at bounding box center [555, 209] width 191 height 17
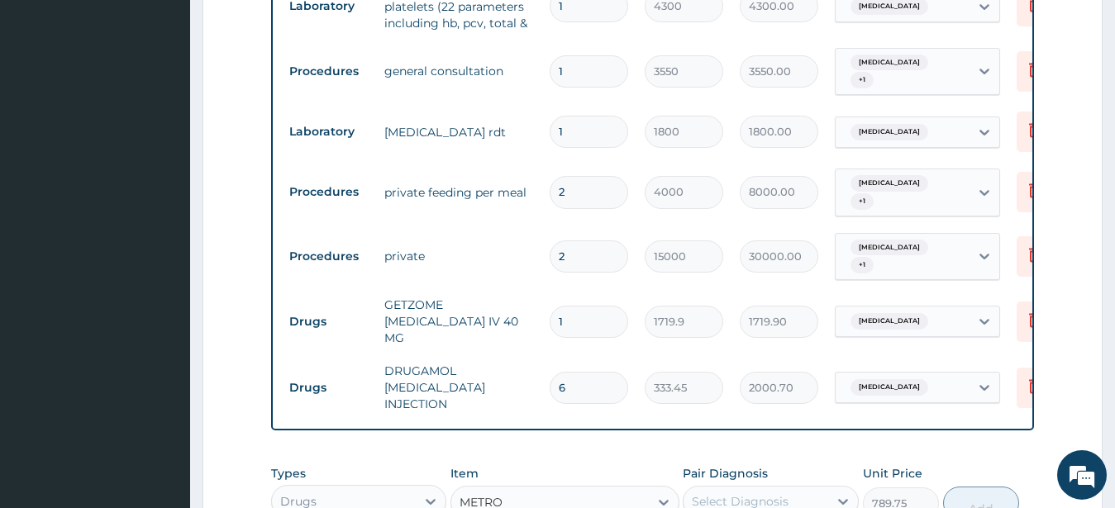
scroll to position [681, 0]
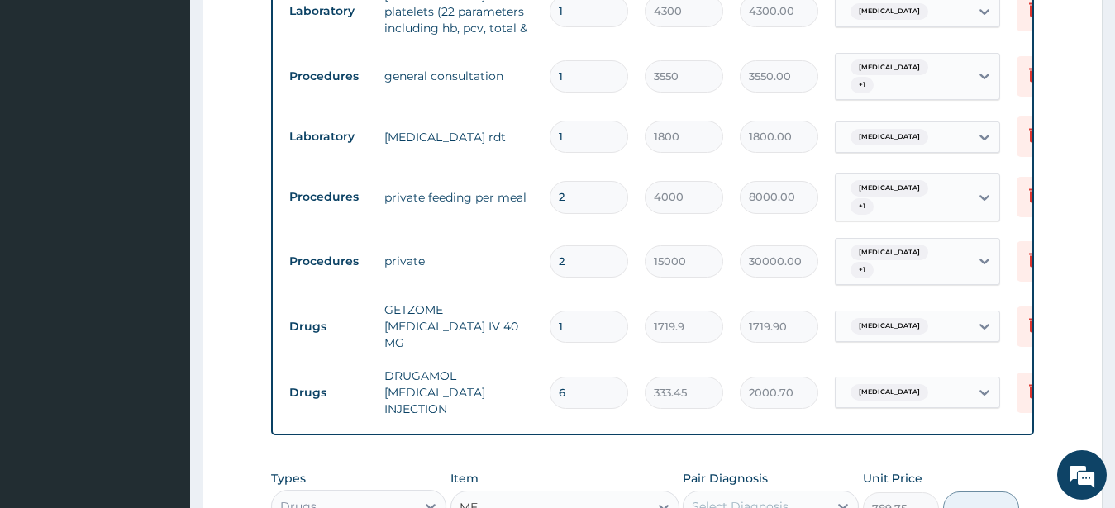
type input "M"
type input "FLAGY"
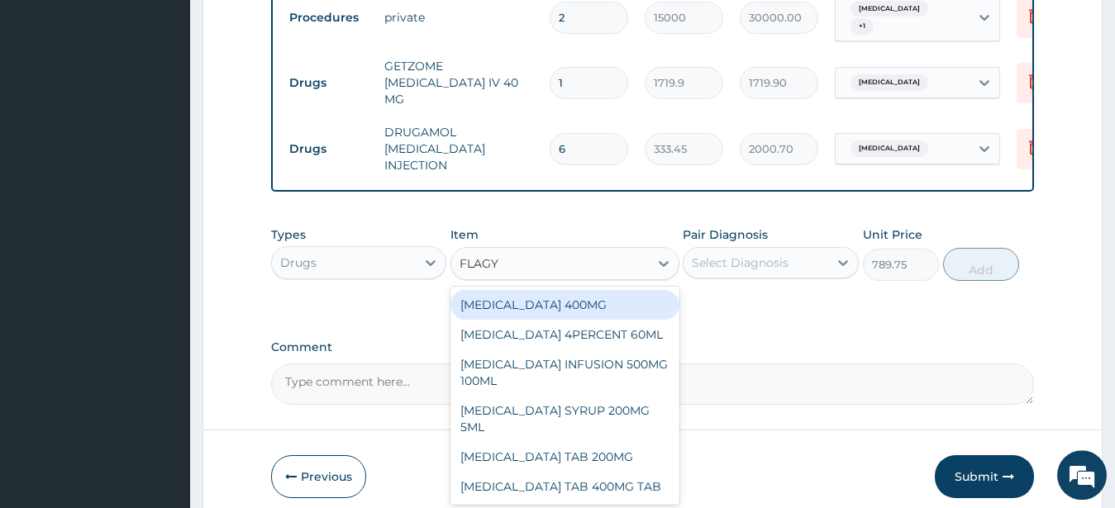
scroll to position [923, 0]
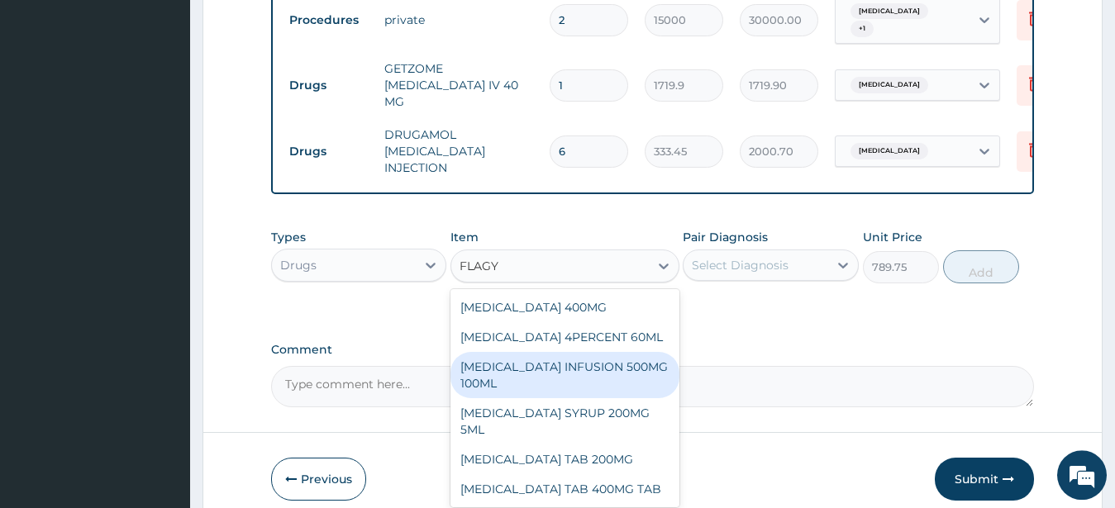
click at [579, 357] on div "FLAGYL INFUSION 500MG 100ML" at bounding box center [565, 375] width 229 height 46
type input "877.5"
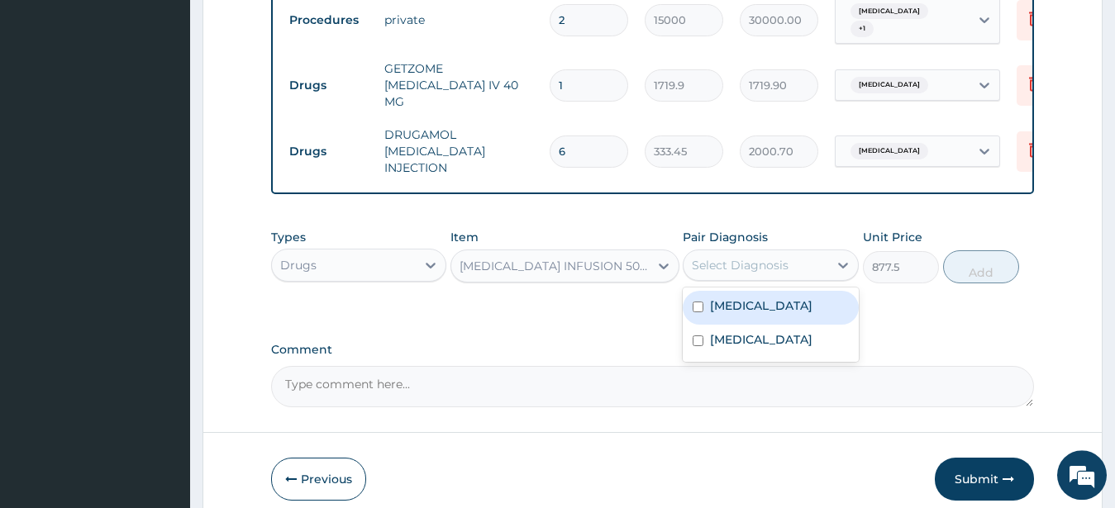
click at [750, 257] on div "Select Diagnosis" at bounding box center [740, 265] width 97 height 17
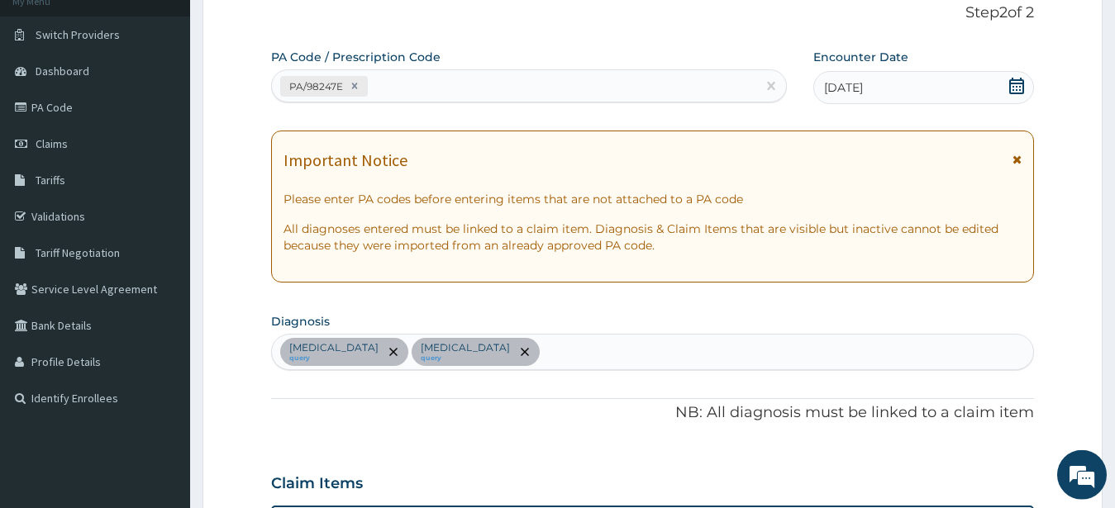
scroll to position [94, 0]
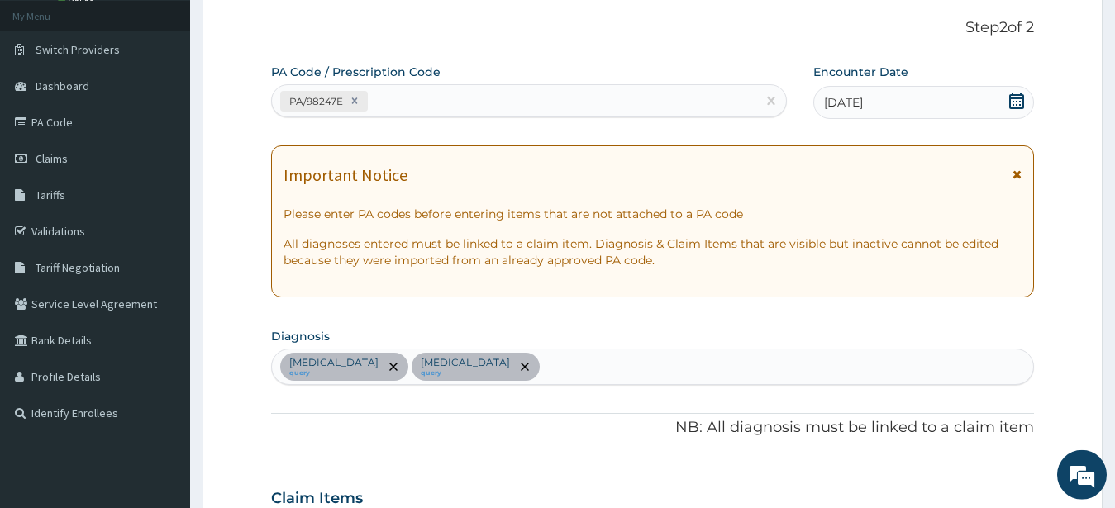
click at [516, 361] on div "Peptic ulcer query Malaria query" at bounding box center [653, 367] width 762 height 35
type input "TYPHOID"
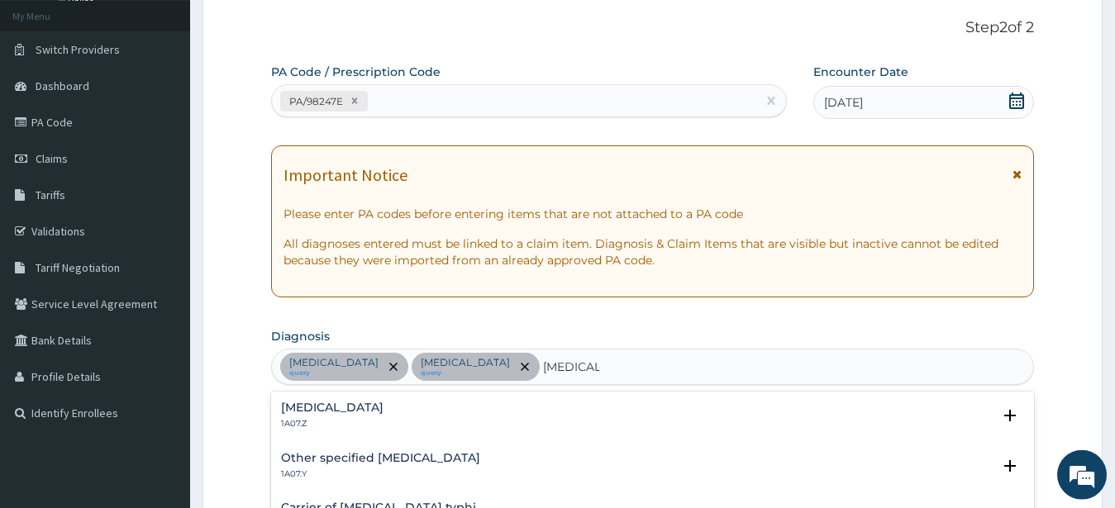
click at [413, 462] on h4 "Other specified typhoid fever" at bounding box center [380, 458] width 199 height 12
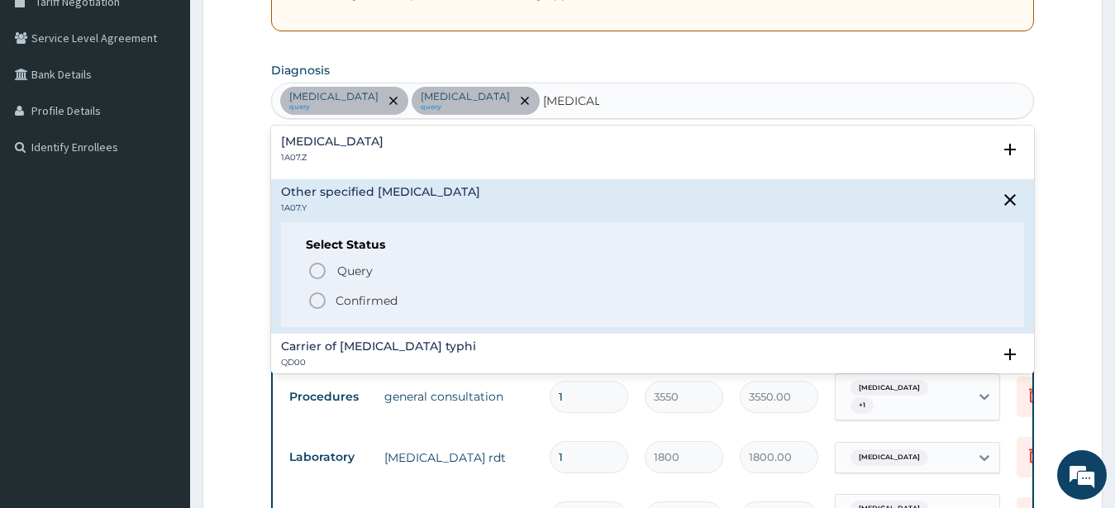
scroll to position [353, 0]
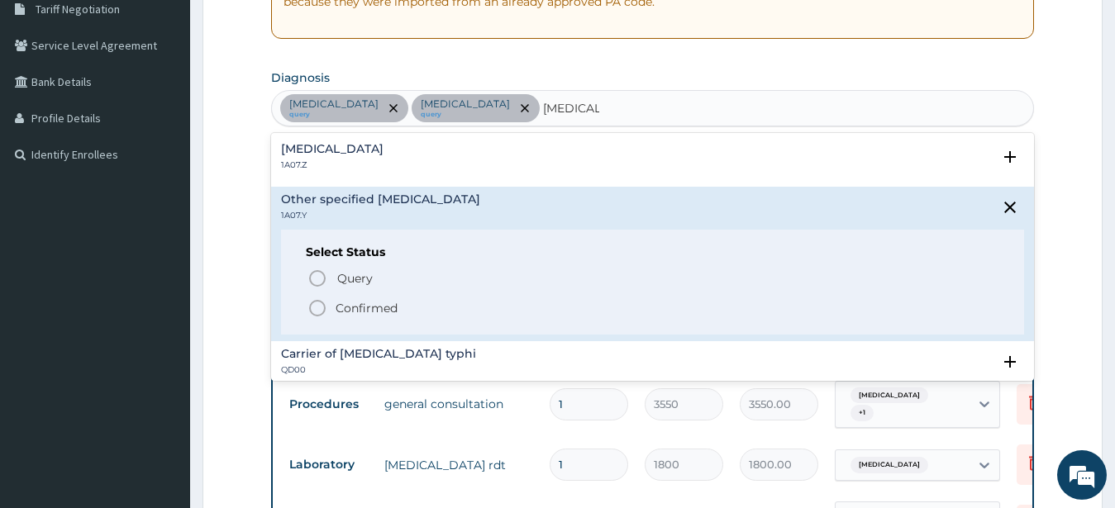
click at [317, 307] on icon "status option filled" at bounding box center [318, 308] width 20 height 20
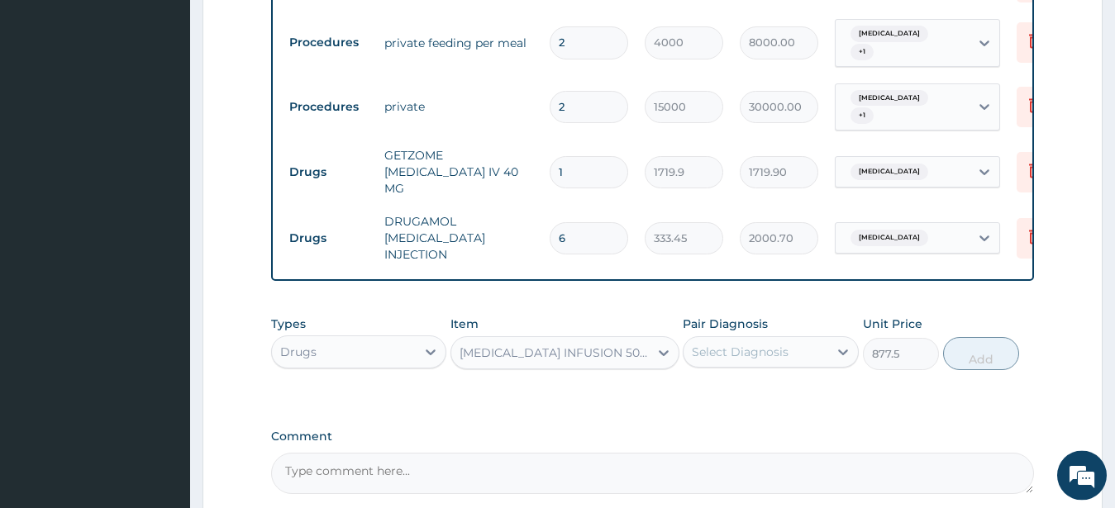
scroll to position [848, 0]
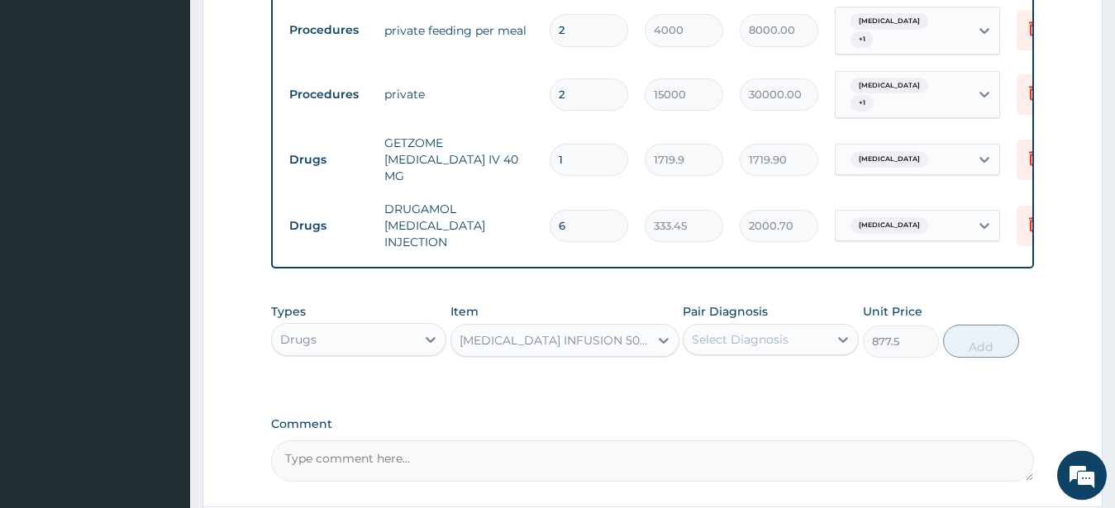
click at [744, 332] on div "Select Diagnosis" at bounding box center [740, 340] width 97 height 17
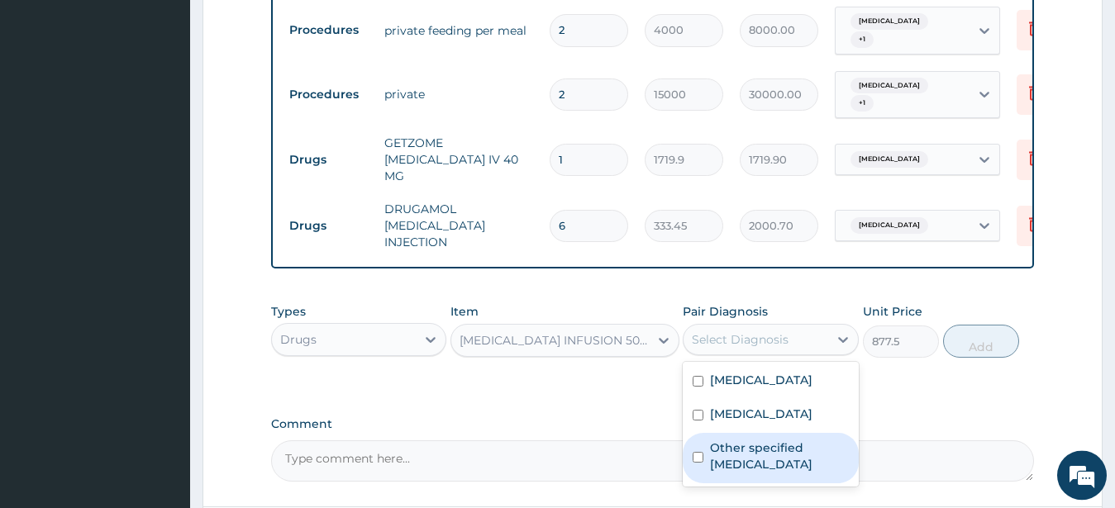
click at [699, 452] on input "checkbox" at bounding box center [698, 457] width 11 height 11
checkbox input "true"
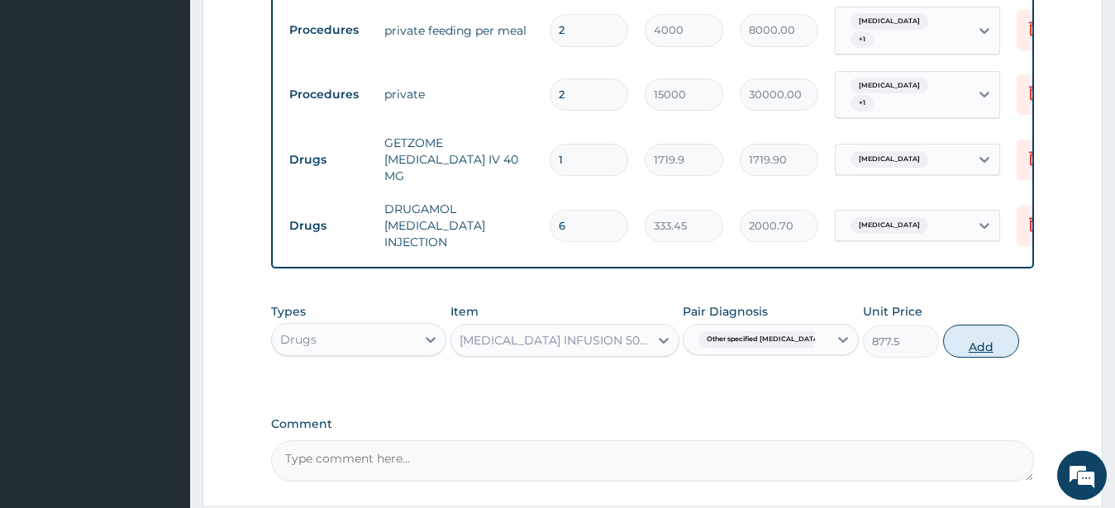
click at [977, 326] on button "Add" at bounding box center [981, 341] width 76 height 33
type input "0"
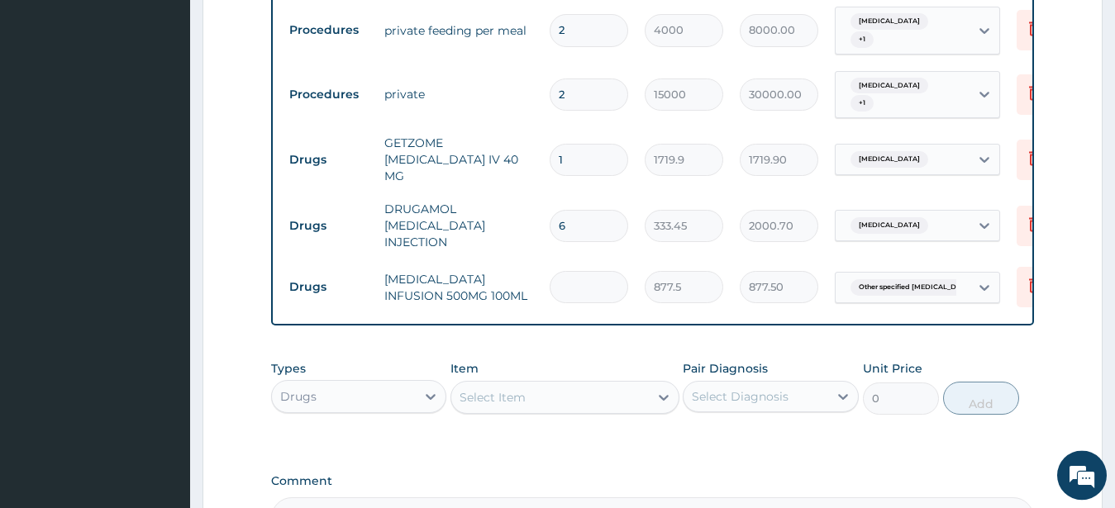
type input "0.00"
type input "2"
type input "1755.00"
type input "2"
click at [527, 384] on div "Select Item" at bounding box center [550, 397] width 198 height 26
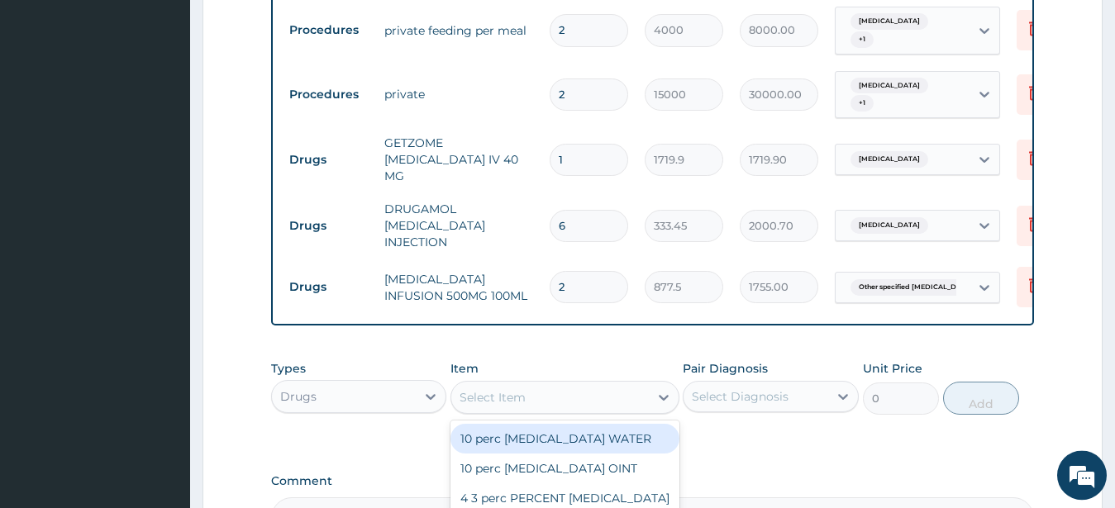
click at [583, 210] on input "6" at bounding box center [589, 226] width 79 height 32
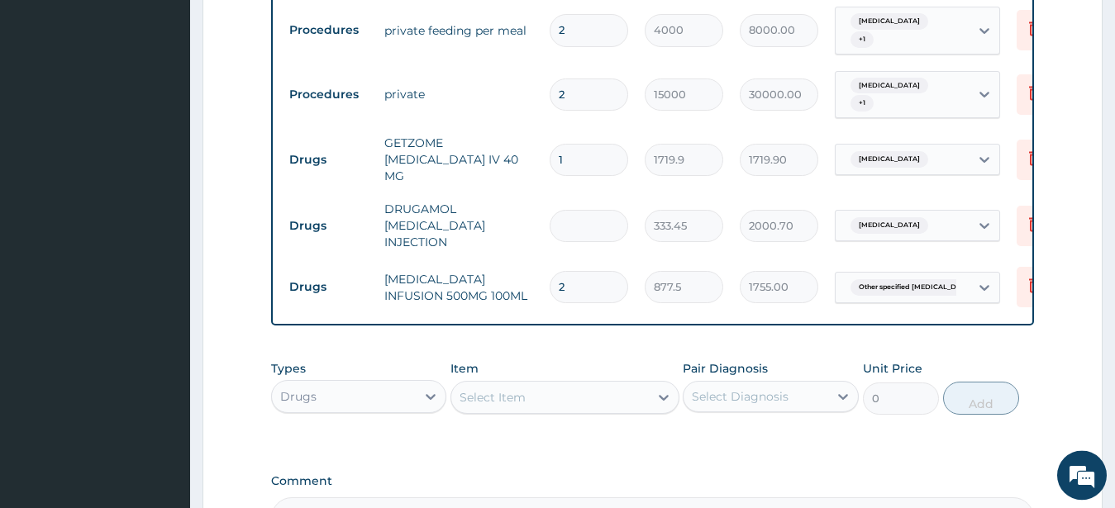
type input "0.00"
type input "7"
type input "2334.15"
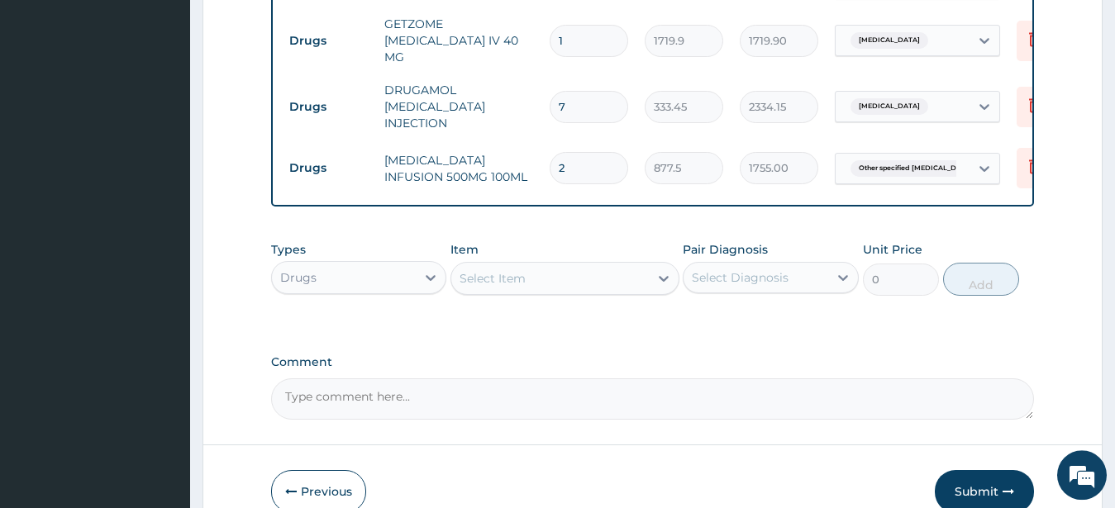
scroll to position [949, 0]
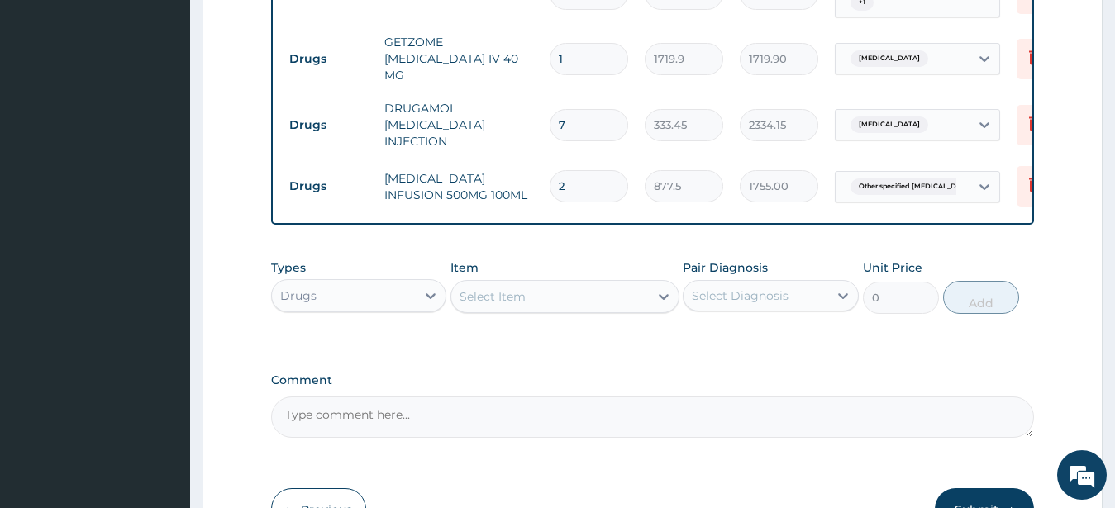
type input "7"
click at [564, 284] on div "Select Item" at bounding box center [550, 297] width 198 height 26
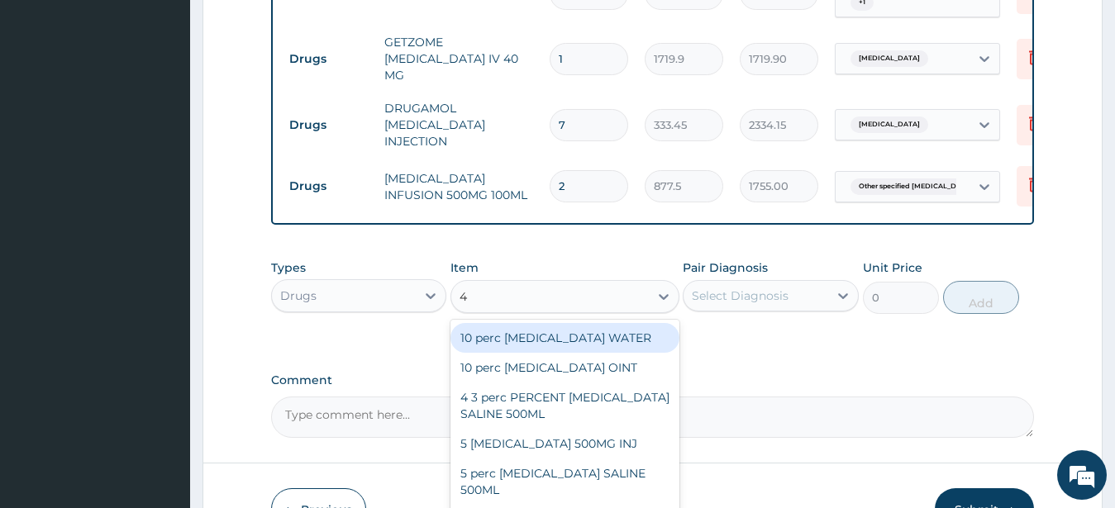
type input "4"
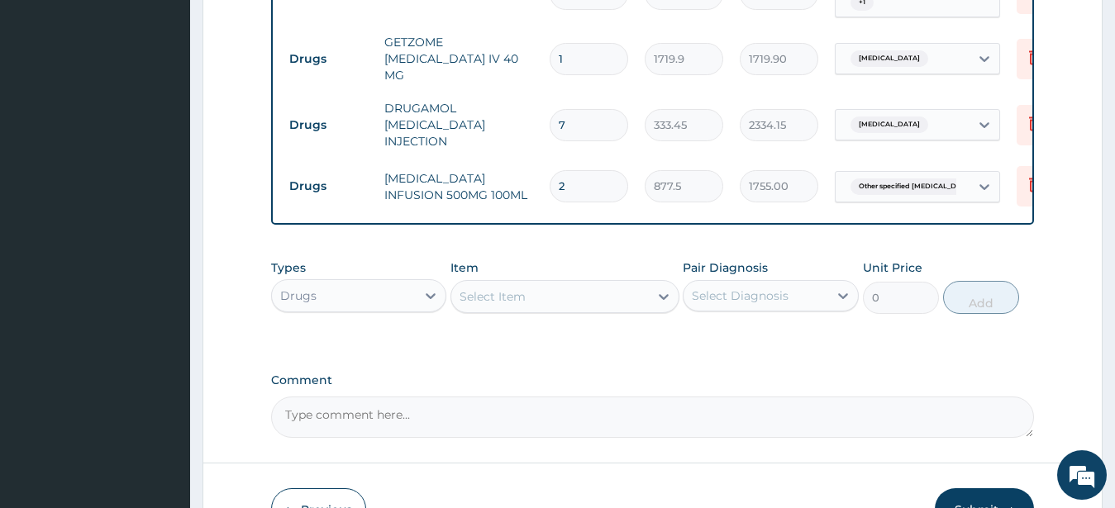
click at [566, 109] on input "7" at bounding box center [589, 125] width 79 height 32
type input "0.00"
type input "1"
type input "333.45"
type input "10"
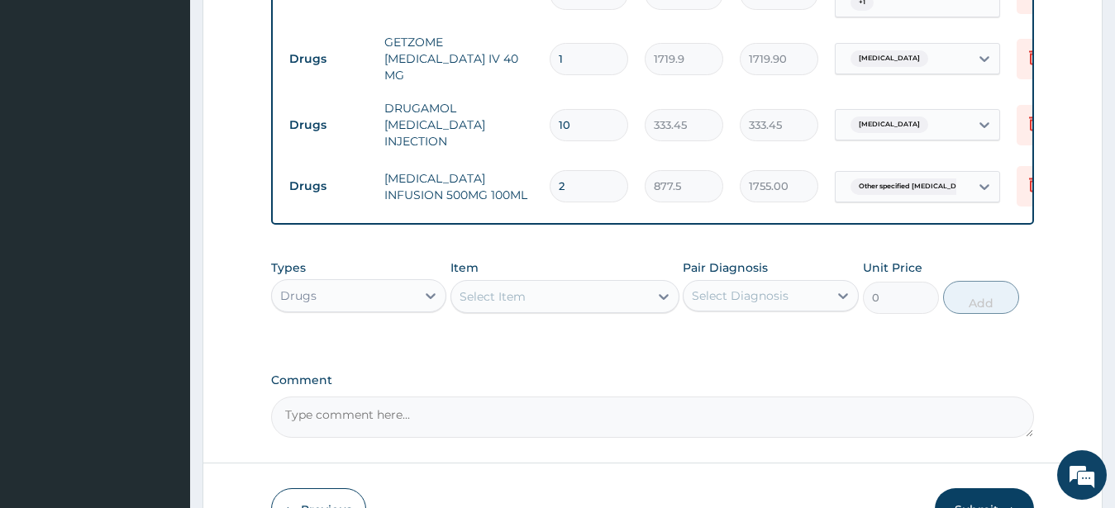
type input "3334.50"
type input "10"
click at [582, 170] on input "2" at bounding box center [589, 186] width 79 height 32
type input "0.00"
type input "4"
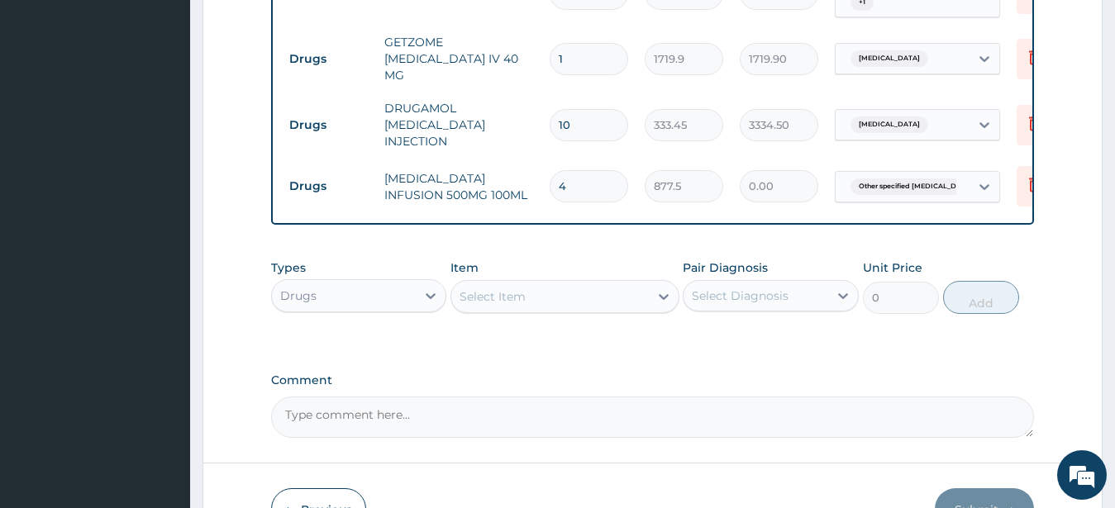
type input "3510.00"
type input "4"
click at [556, 284] on div "Select Item" at bounding box center [550, 297] width 198 height 26
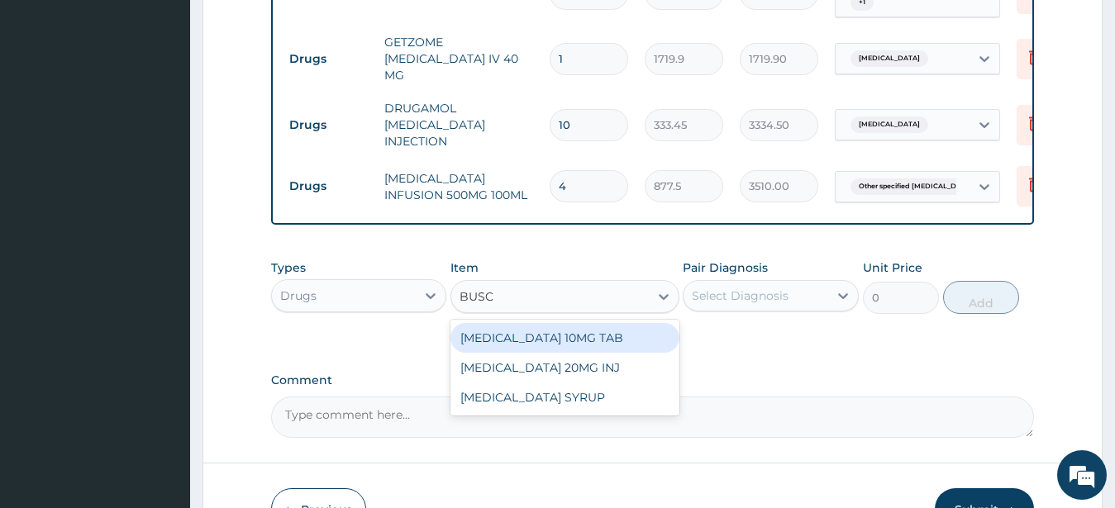
type input "BUSCO"
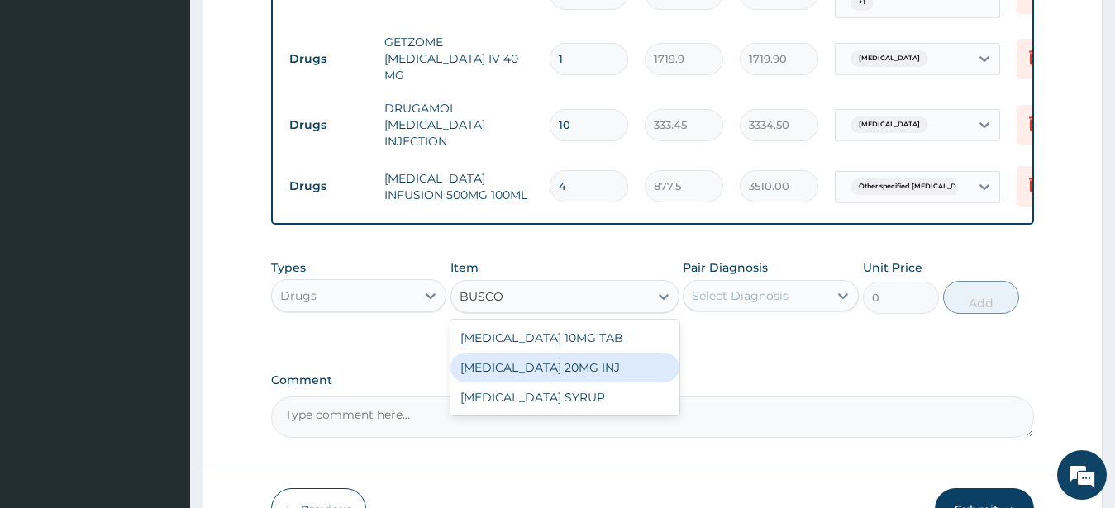
click at [576, 353] on div "BUSCOPAN 20MG INJ" at bounding box center [565, 368] width 229 height 30
type input "877.5"
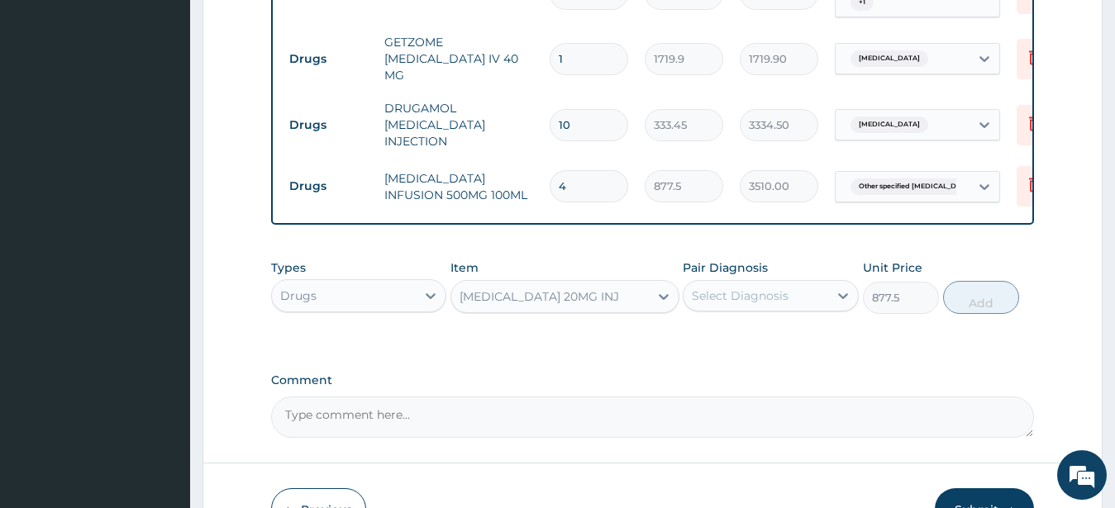
click at [731, 283] on div "Select Diagnosis" at bounding box center [756, 296] width 145 height 26
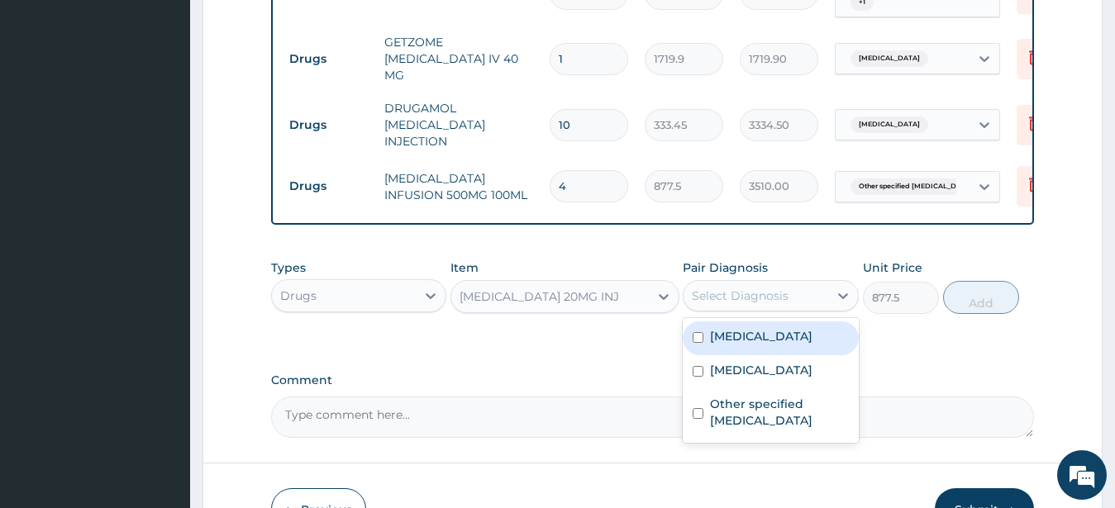
click at [698, 332] on input "checkbox" at bounding box center [698, 337] width 11 height 11
checkbox input "true"
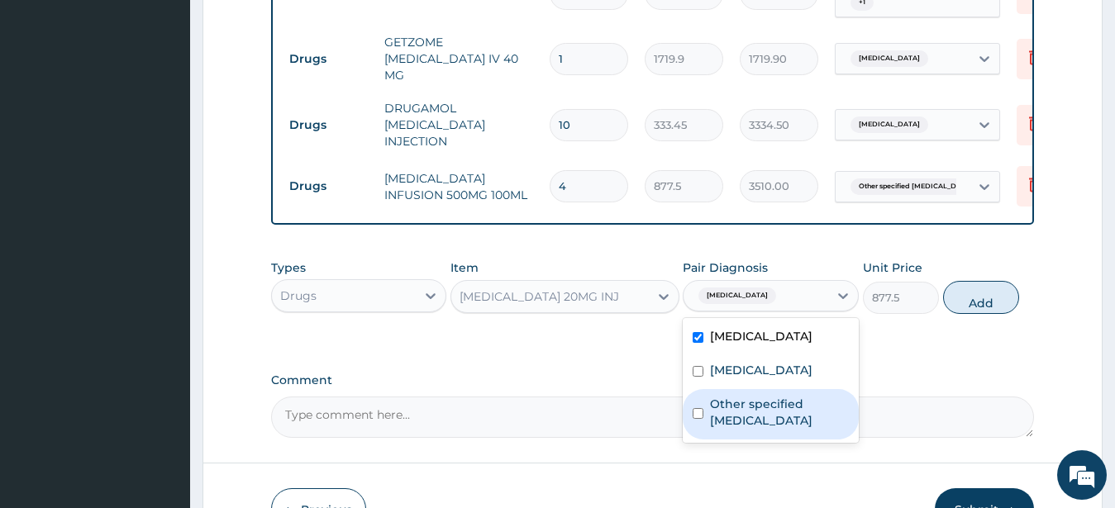
click at [699, 408] on input "checkbox" at bounding box center [698, 413] width 11 height 11
checkbox input "true"
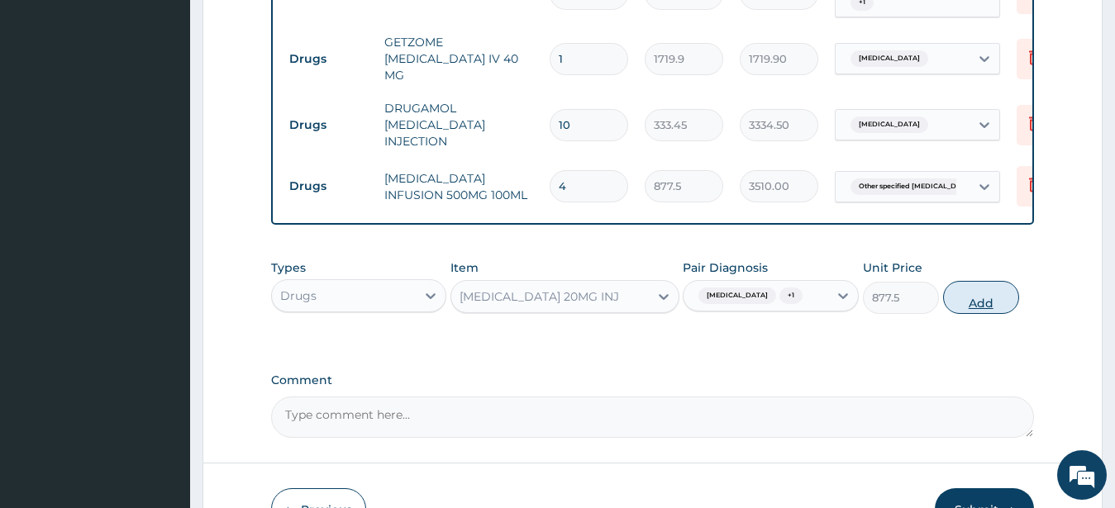
click at [962, 289] on button "Add" at bounding box center [981, 297] width 76 height 33
type input "0"
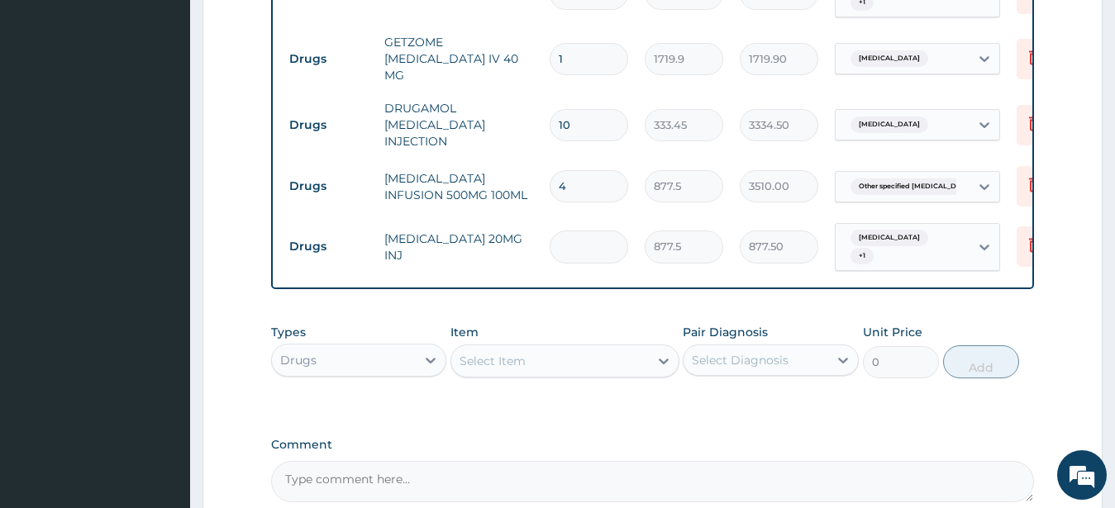
type input "0.00"
type input "2"
type input "1755.00"
type input "2"
click at [557, 348] on div "Select Item" at bounding box center [550, 361] width 198 height 26
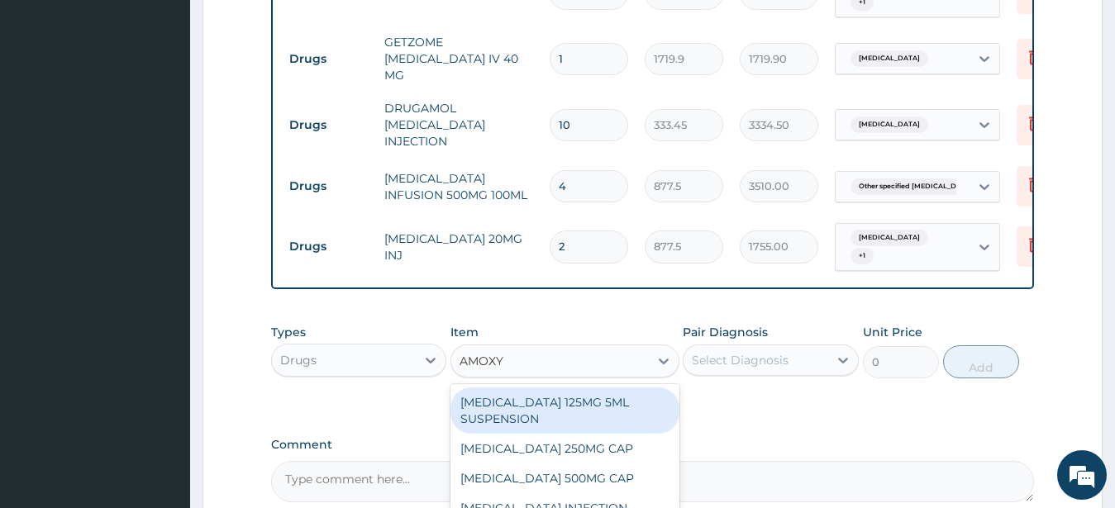
type input "AMOXYL"
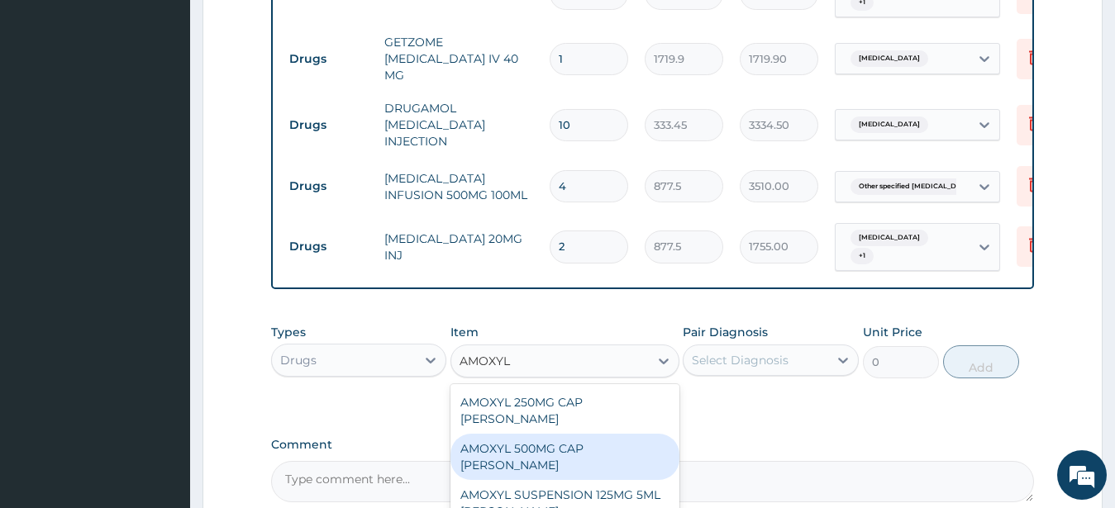
click at [591, 434] on div "AMOXYL 500MG CAP BEECHAM" at bounding box center [565, 457] width 229 height 46
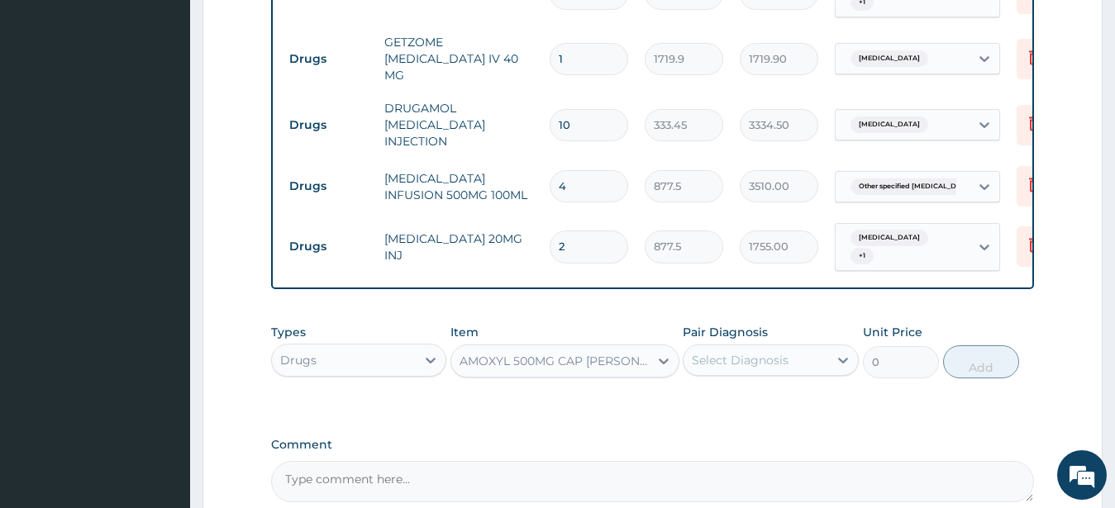
type input "78.975"
click at [518, 353] on div "AMOXYL 500MG CAP BEECHAM" at bounding box center [555, 361] width 191 height 17
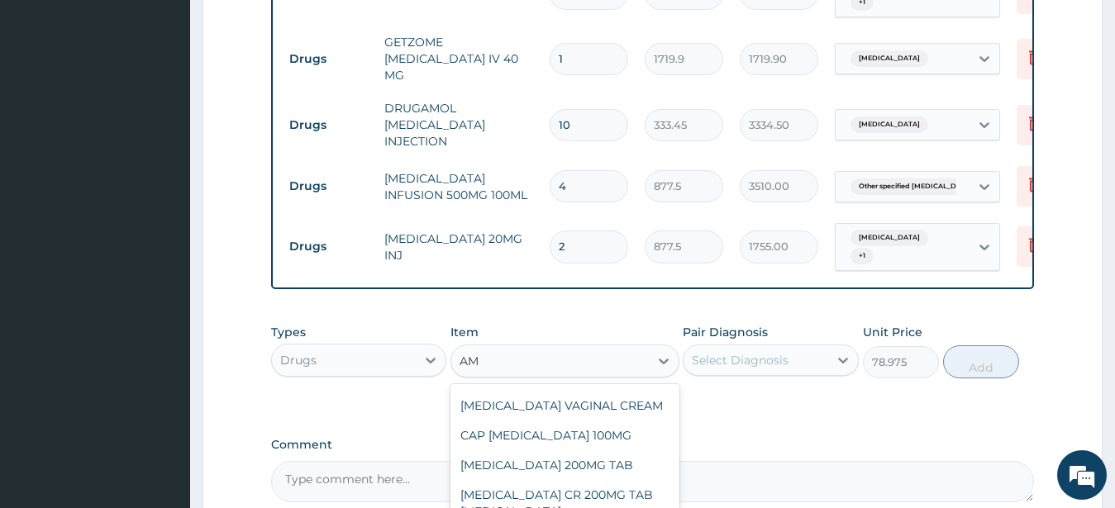
scroll to position [2196, 0]
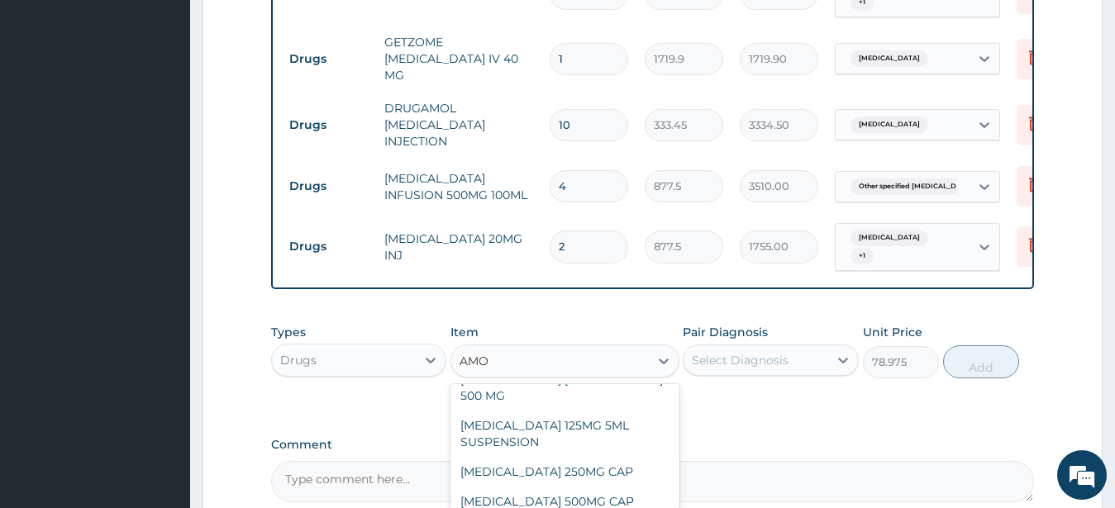
type input "AMOX"
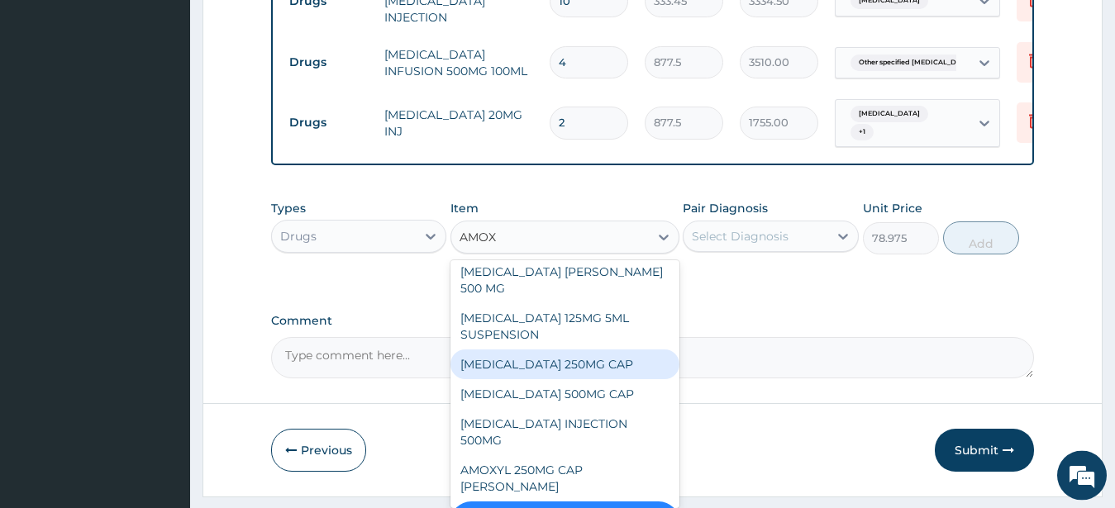
scroll to position [1094, 0]
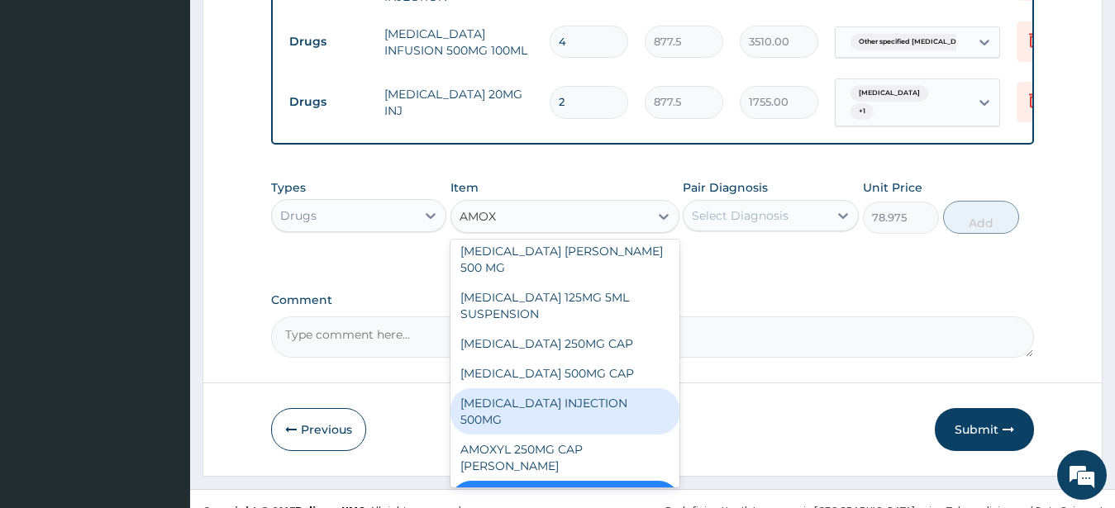
click at [613, 389] on div "AMOXYCILLIN INJECTION 500MG" at bounding box center [565, 412] width 229 height 46
type input "351"
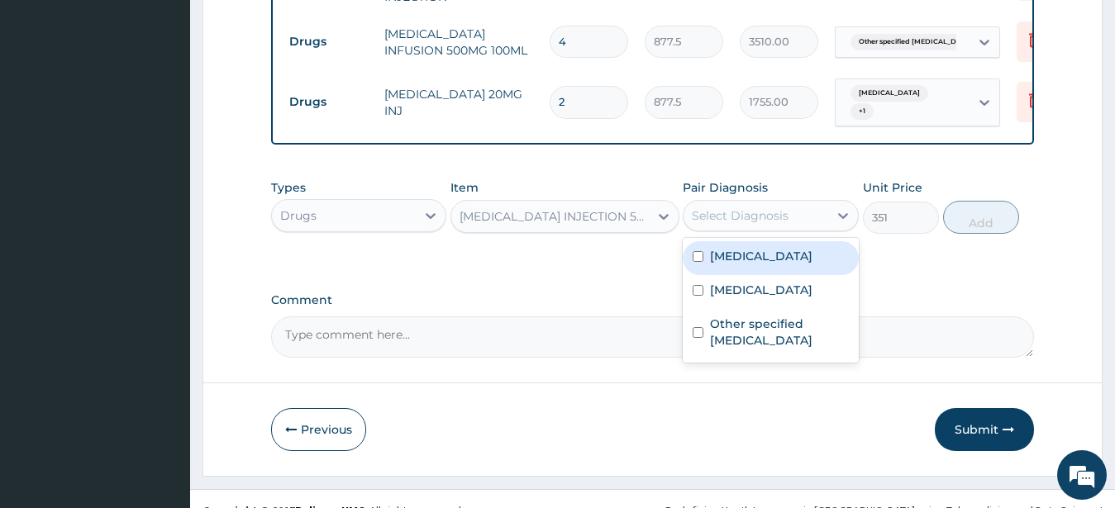
click at [776, 208] on div "Select Diagnosis" at bounding box center [740, 216] width 97 height 17
click at [699, 251] on input "checkbox" at bounding box center [698, 256] width 11 height 11
checkbox input "true"
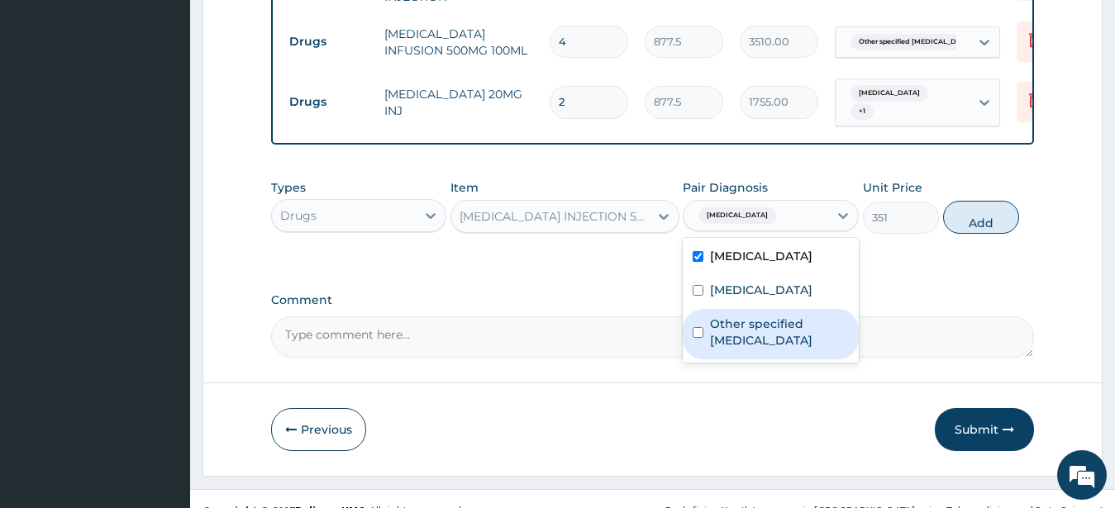
click at [696, 309] on div "Other specified typhoid fever" at bounding box center [771, 334] width 176 height 50
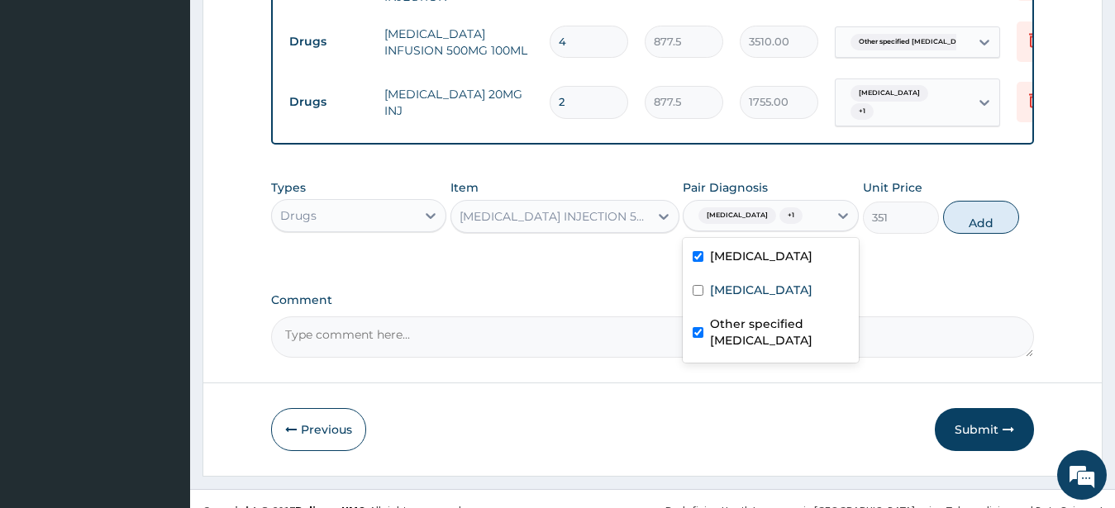
checkbox input "true"
click at [699, 285] on input "checkbox" at bounding box center [698, 290] width 11 height 11
checkbox input "true"
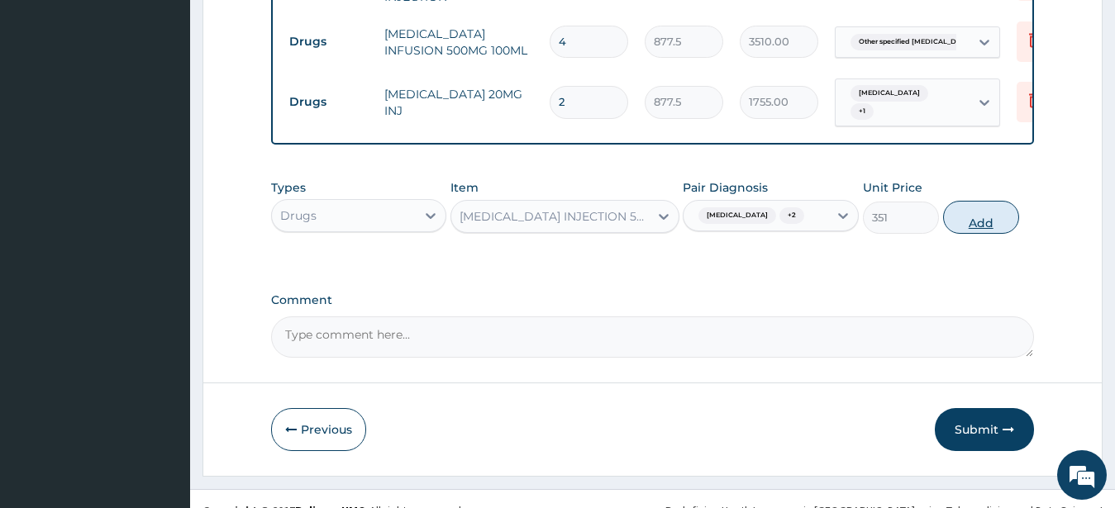
click at [960, 201] on button "Add" at bounding box center [981, 217] width 76 height 33
type input "0"
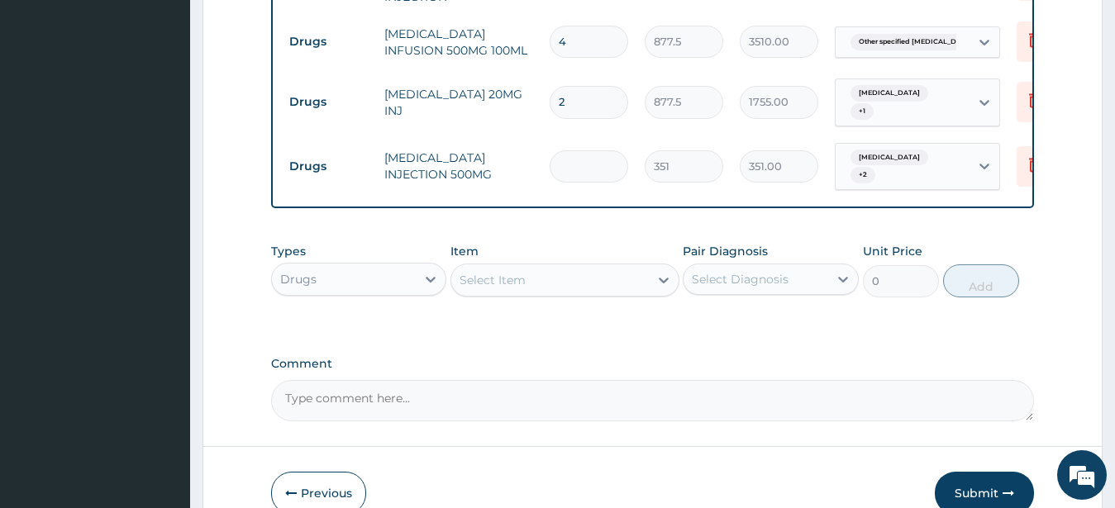
type input "0.00"
type input "5"
type input "1755.00"
type input "5"
click at [608, 267] on div "Select Item" at bounding box center [550, 280] width 198 height 26
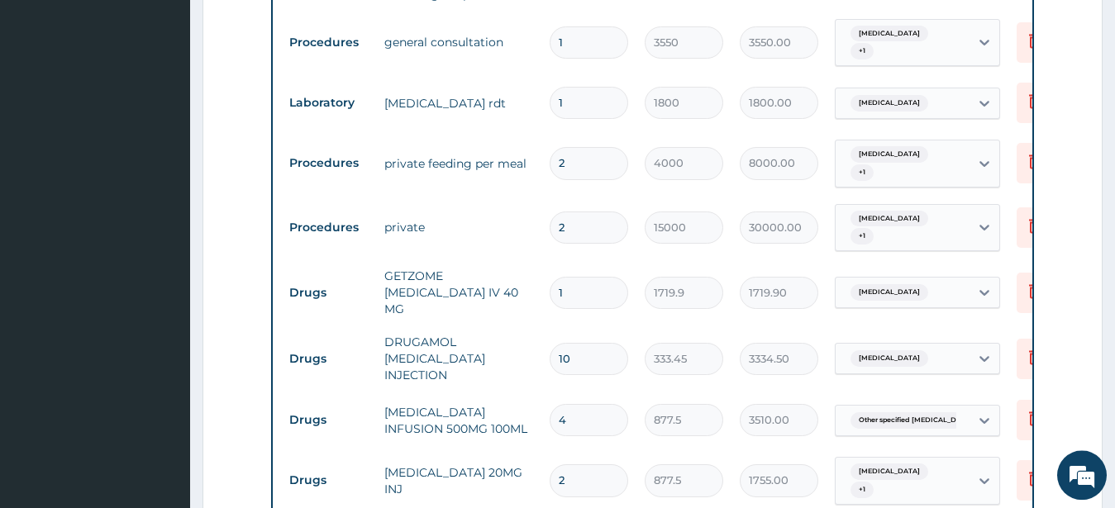
scroll to position [709, 0]
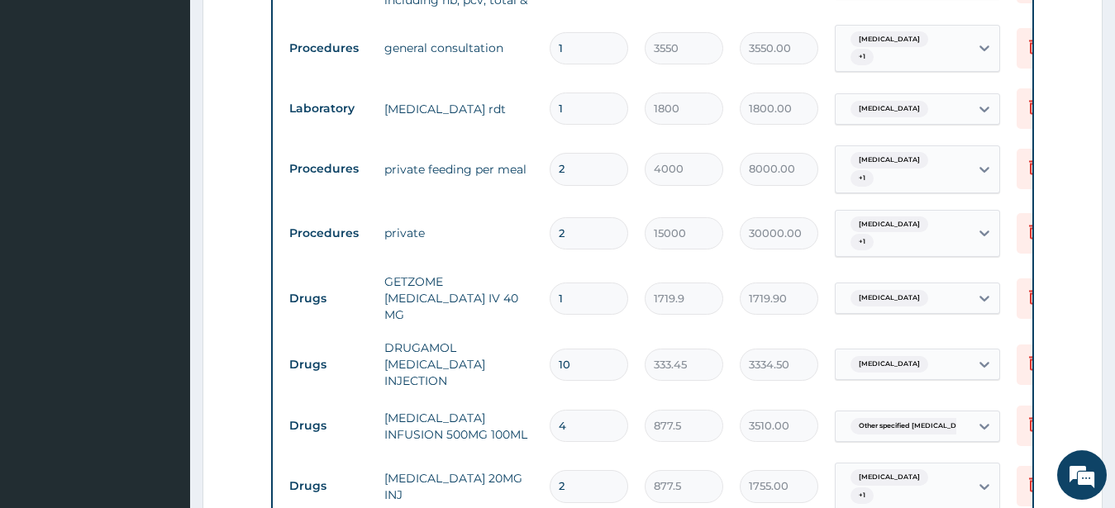
click at [579, 283] on input "1" at bounding box center [589, 299] width 79 height 32
type input "0.00"
type input "3"
type input "5159.70"
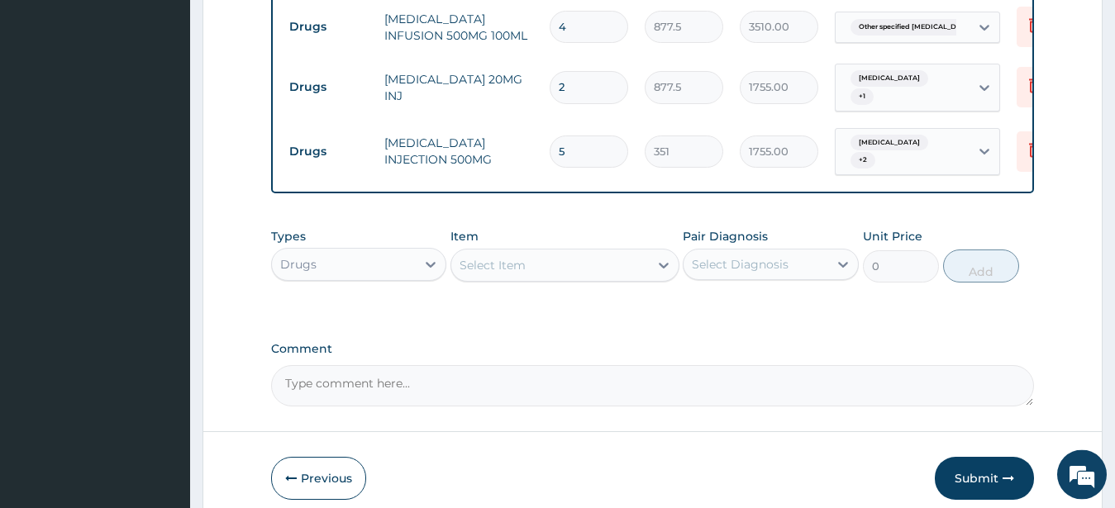
scroll to position [1114, 0]
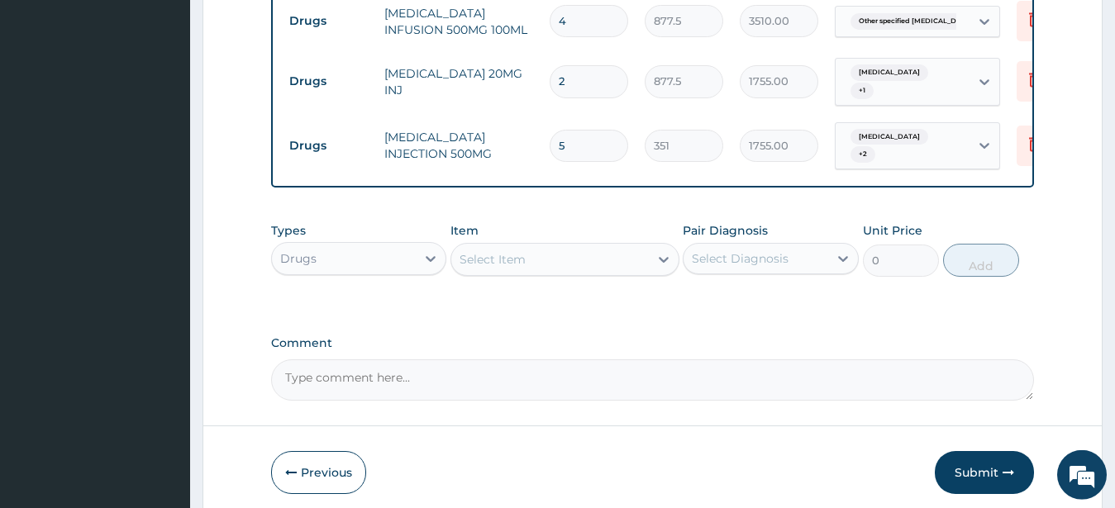
type input "3"
click at [552, 246] on div "Select Item" at bounding box center [550, 259] width 198 height 26
click at [546, 246] on div "Select Item" at bounding box center [550, 259] width 198 height 26
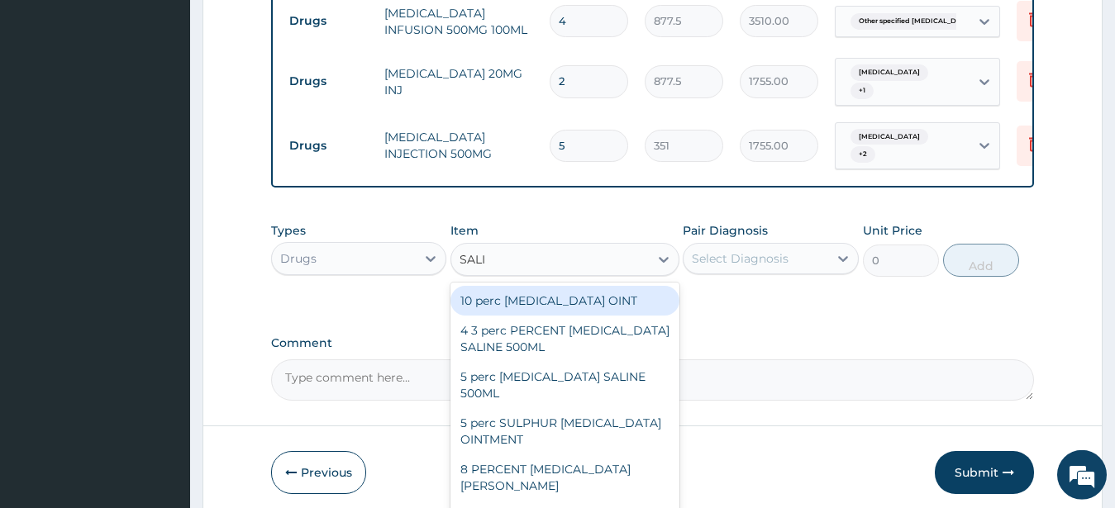
type input "SALIN"
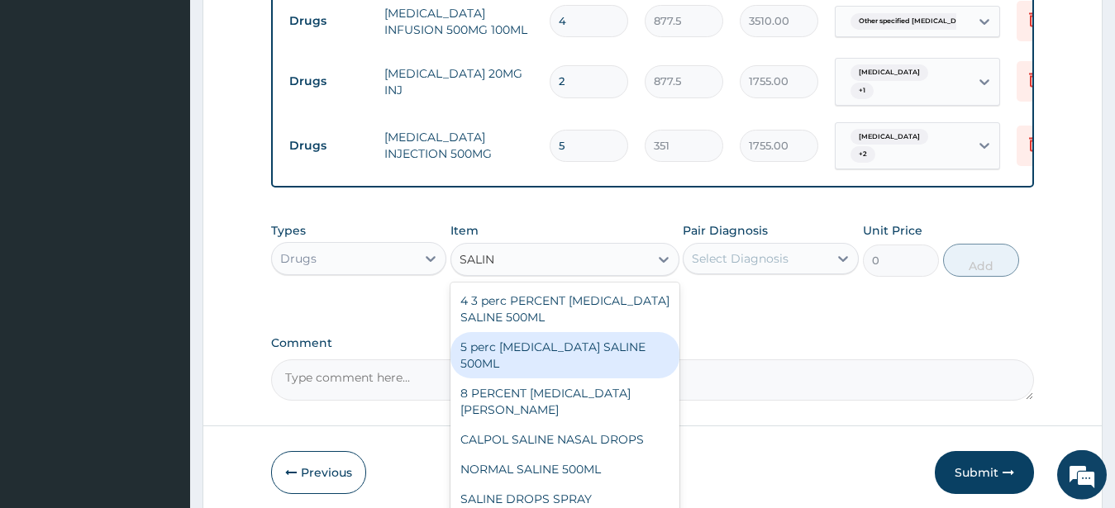
click at [546, 332] on div "5 perc DEXTROSE SALINE 500ML" at bounding box center [565, 355] width 229 height 46
type input "1200"
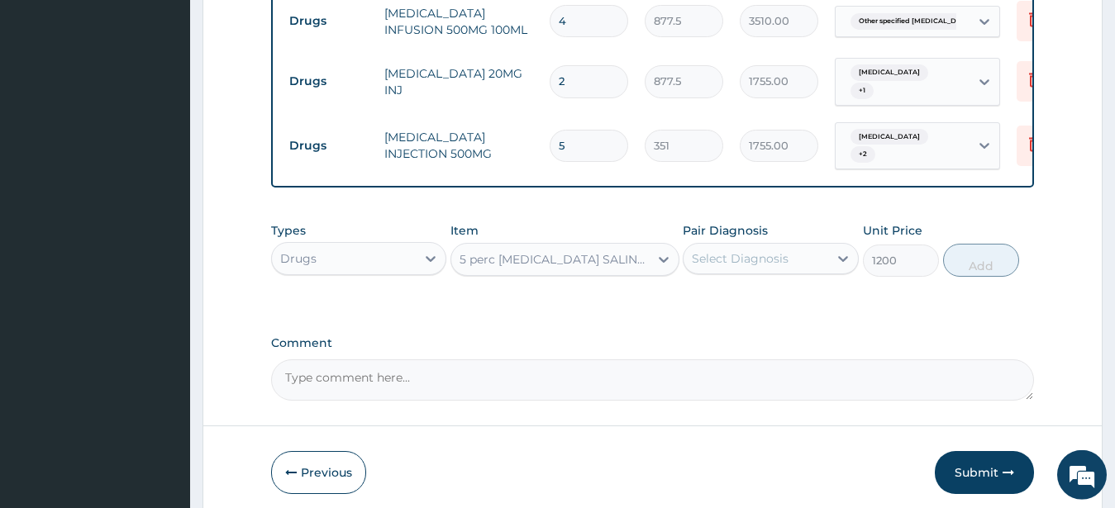
click at [711, 251] on div "Select Diagnosis" at bounding box center [740, 259] width 97 height 17
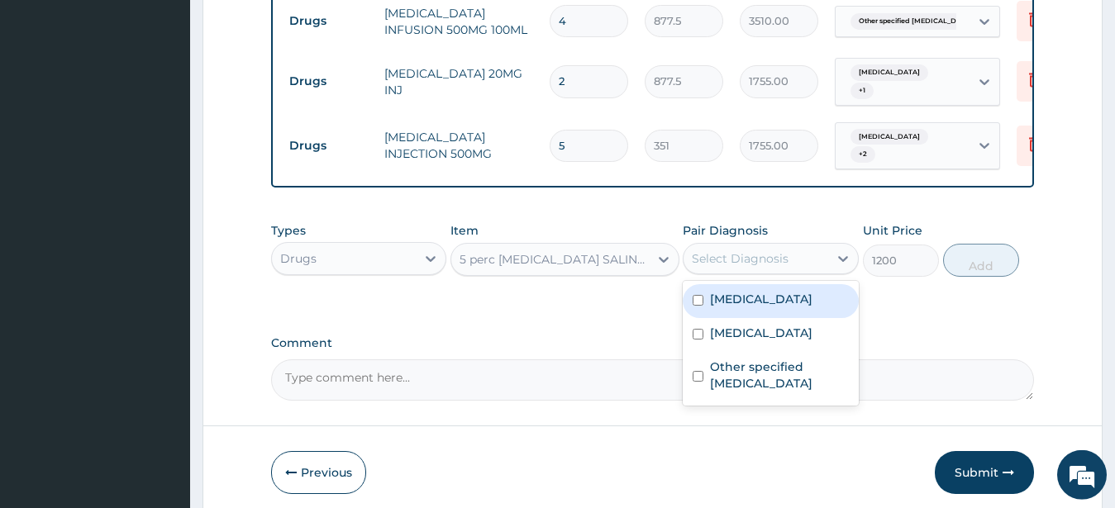
click at [699, 295] on input "checkbox" at bounding box center [698, 300] width 11 height 11
checkbox input "true"
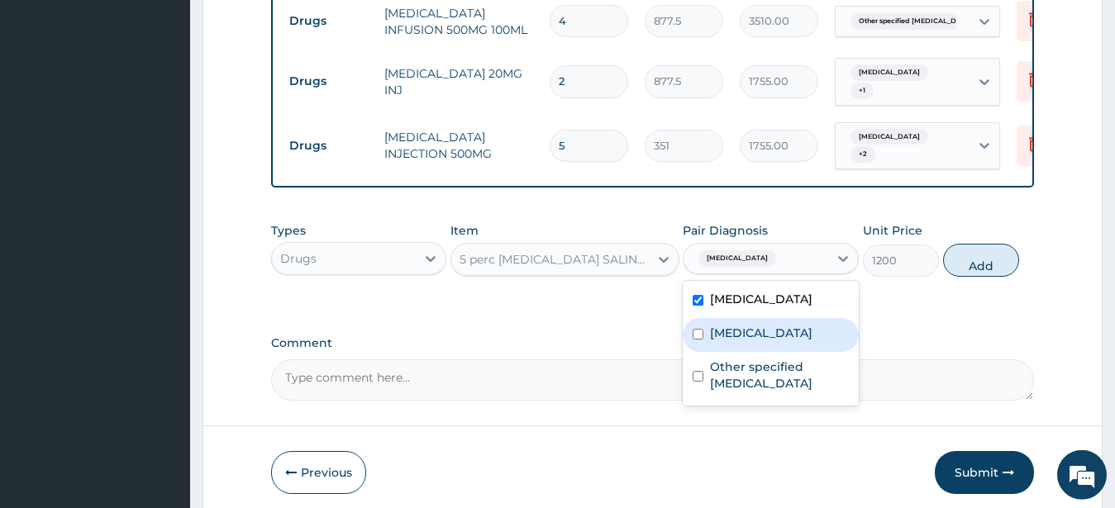
click at [701, 329] on input "checkbox" at bounding box center [698, 334] width 11 height 11
checkbox input "true"
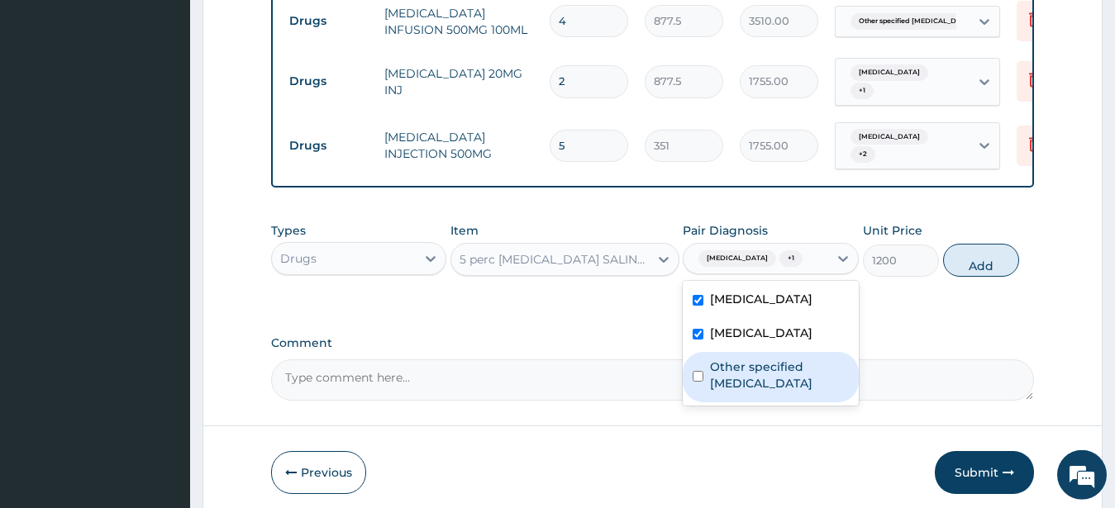
click at [703, 371] on input "checkbox" at bounding box center [698, 376] width 11 height 11
checkbox input "true"
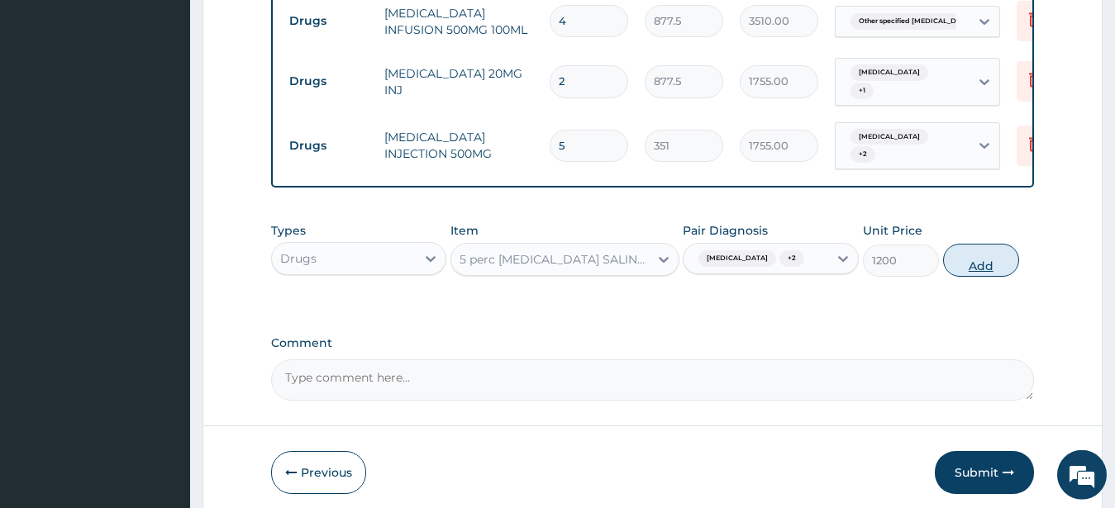
click at [963, 244] on button "Add" at bounding box center [981, 260] width 76 height 33
type input "0"
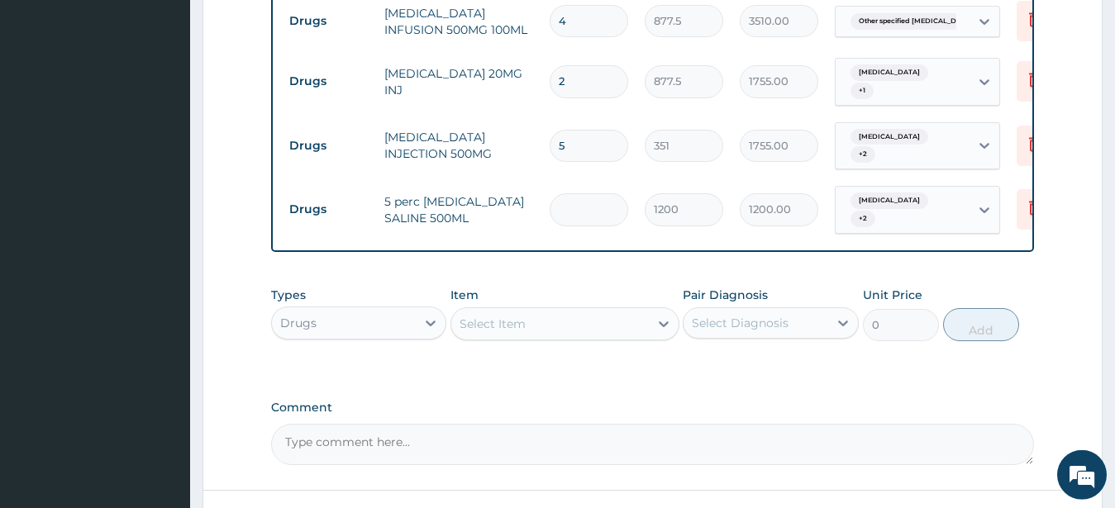
type input "0.00"
type input "3"
type input "3600.00"
type input "0.00"
type input "4"
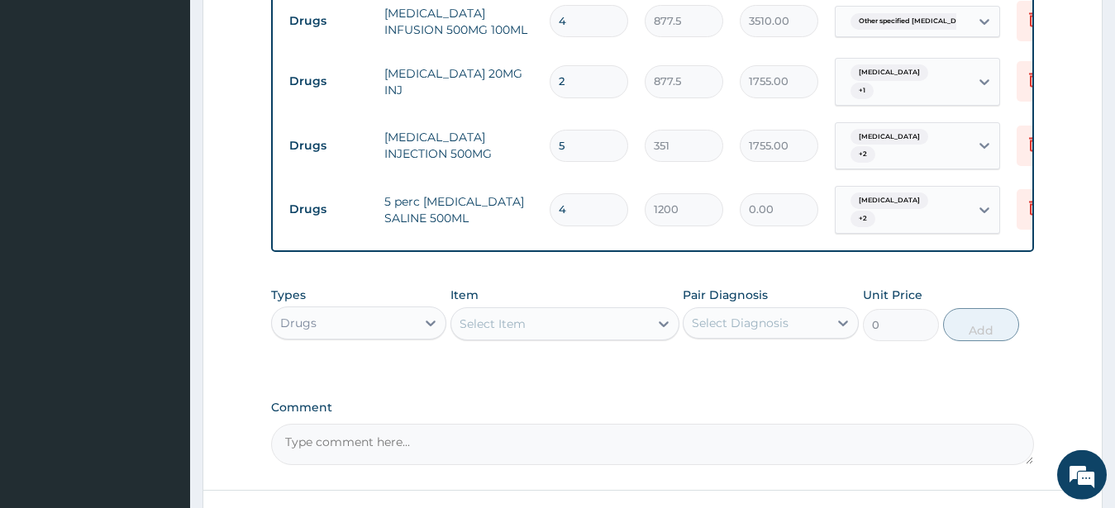
type input "4800.00"
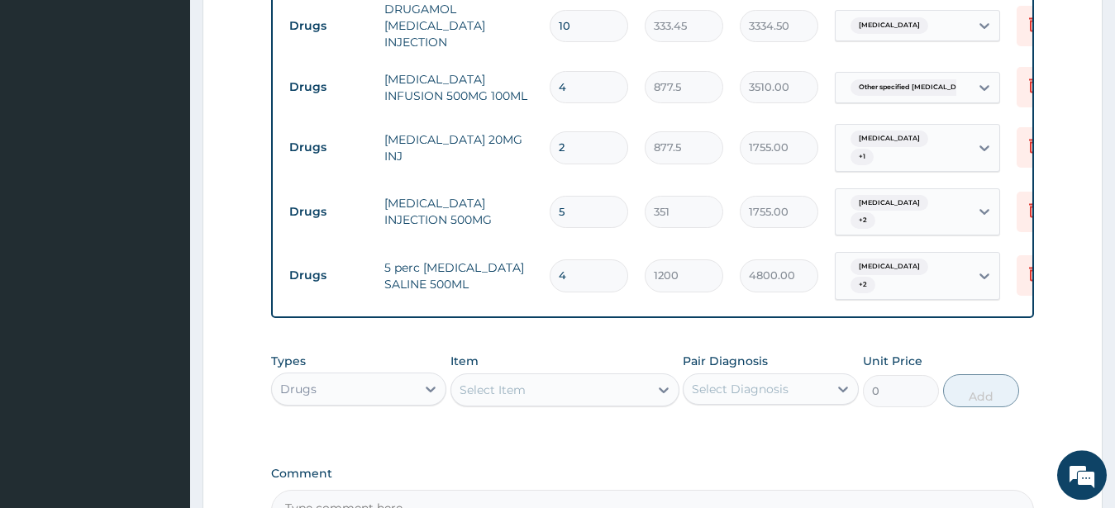
scroll to position [1043, 0]
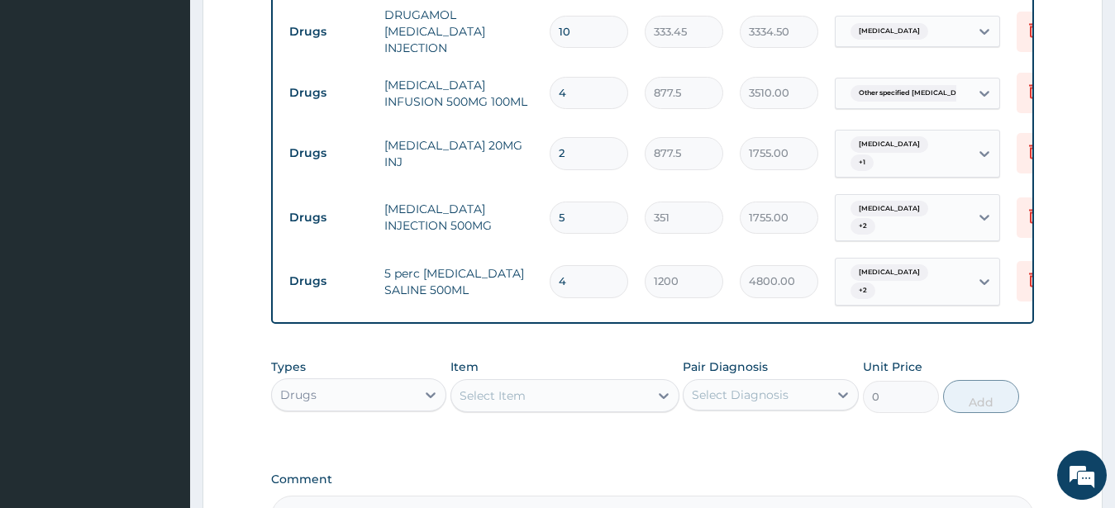
type input "4"
click at [584, 137] on input "2" at bounding box center [589, 153] width 79 height 32
type input "0.00"
type input "3"
type input "2632.50"
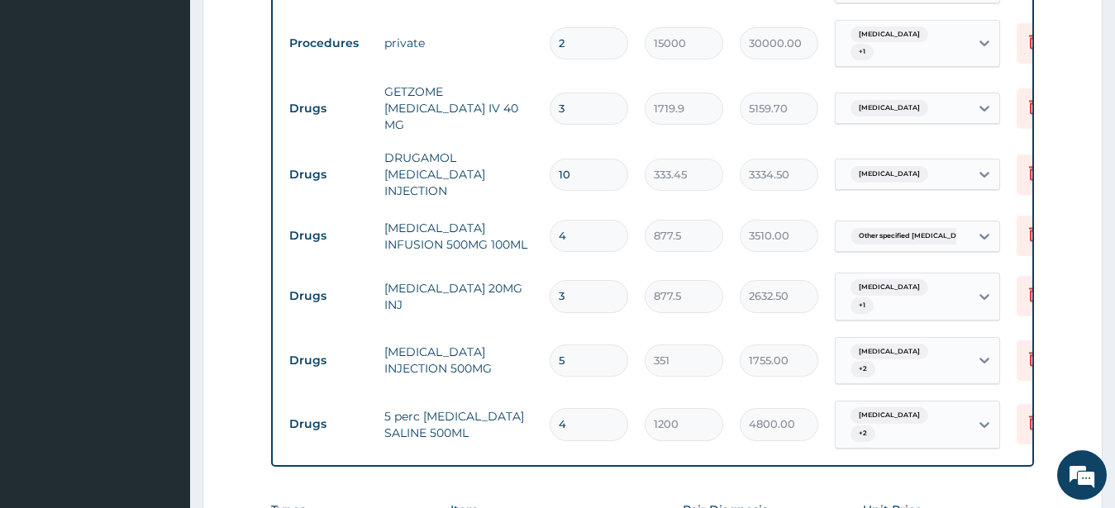
scroll to position [902, 0]
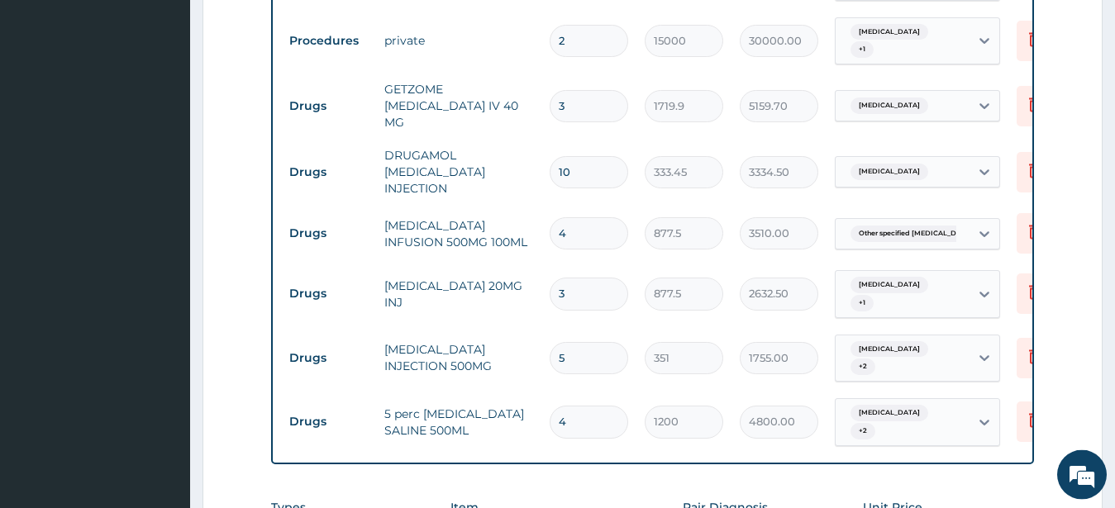
type input "3"
click at [570, 217] on input "4" at bounding box center [589, 233] width 79 height 32
type input "0.00"
type input "5"
type input "4387.50"
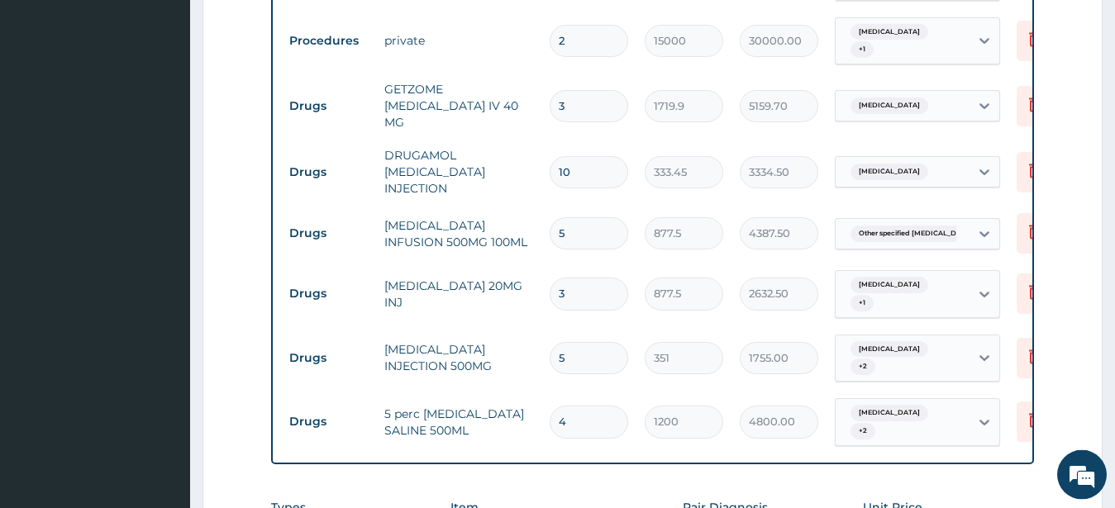
type input "5"
click at [570, 156] on input "10" at bounding box center [589, 172] width 79 height 32
type input "1"
type input "333.45"
type input "11"
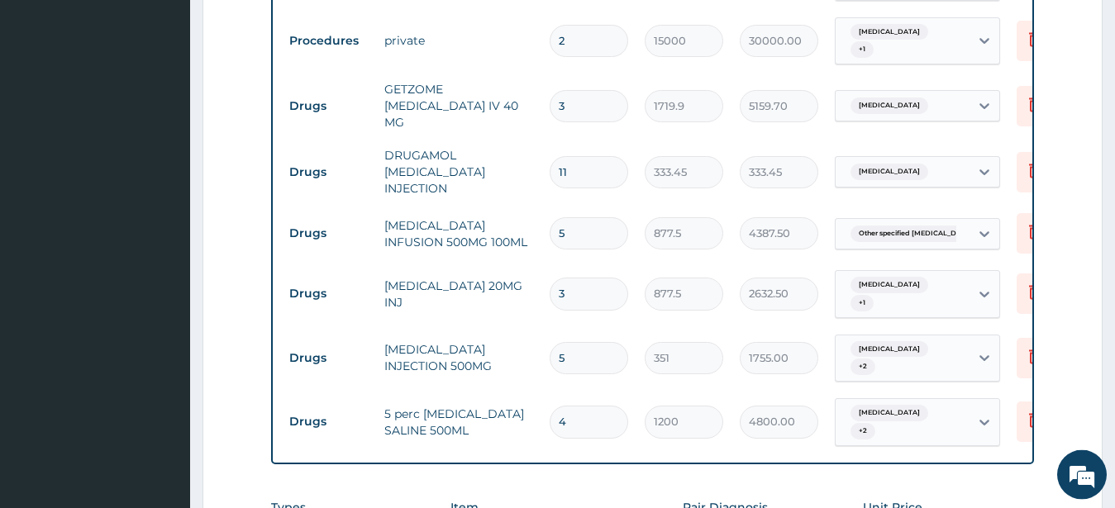
type input "3667.95"
type input "11"
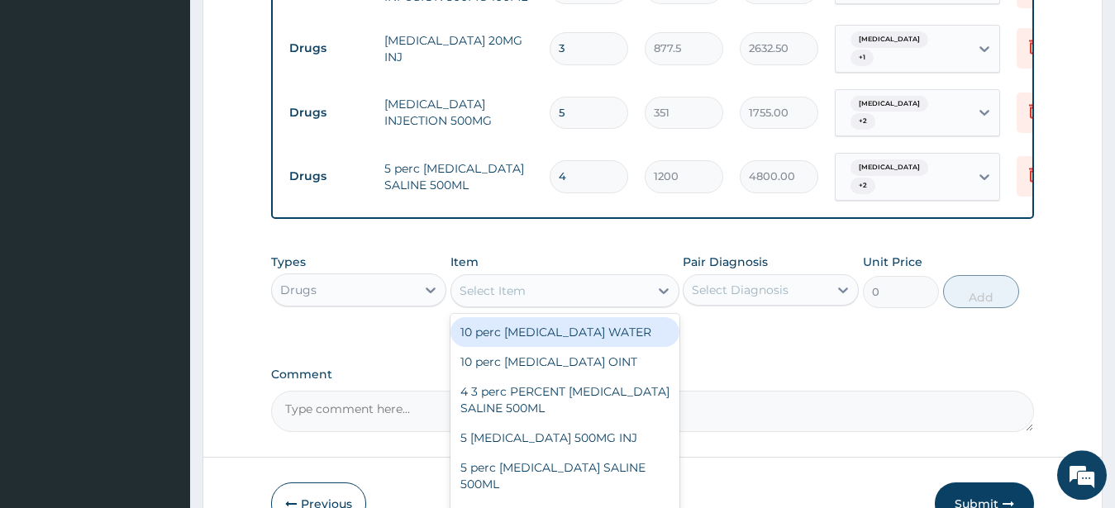
scroll to position [1136, 0]
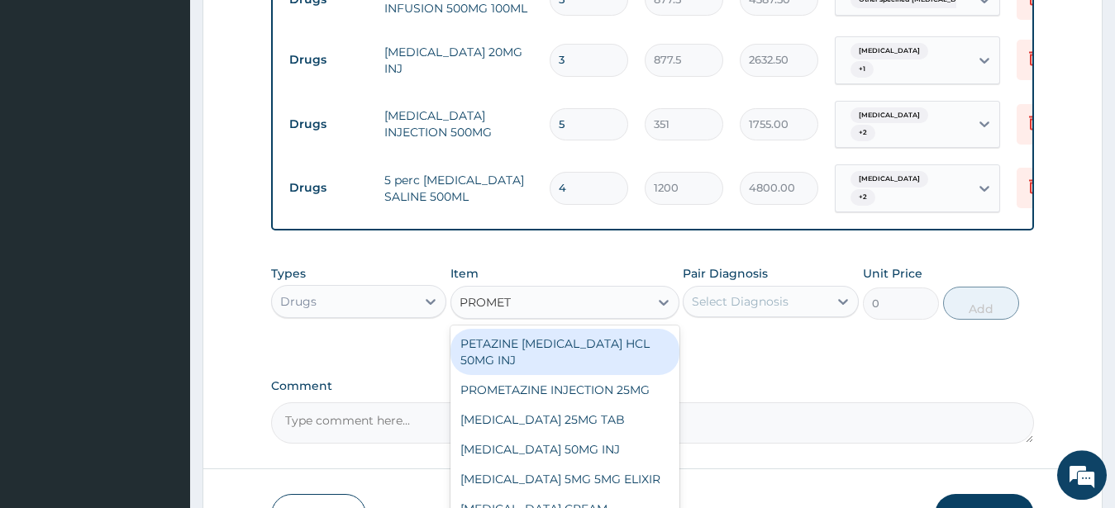
type input "PROMETH"
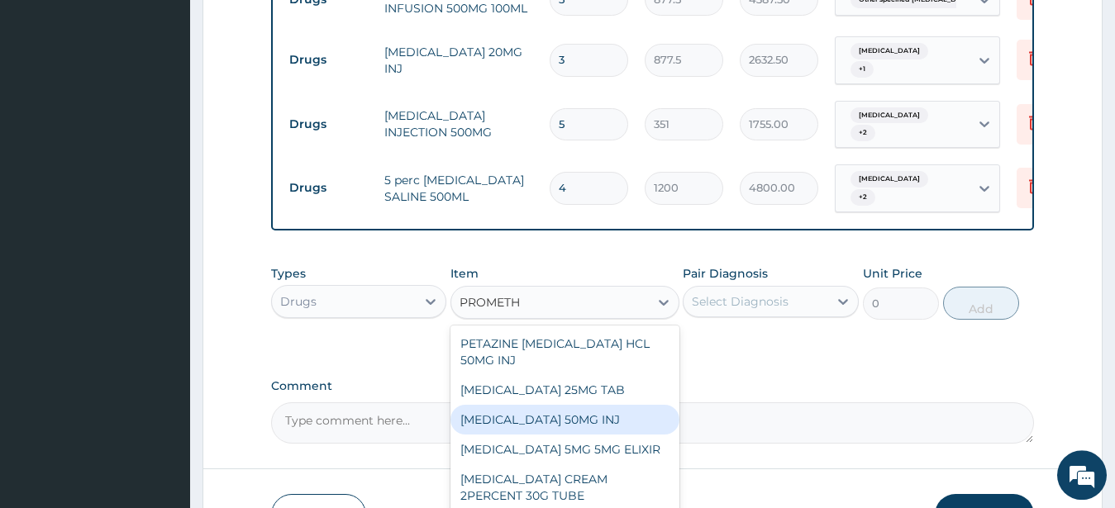
click at [569, 405] on div "PROMETHAZINE 50MG INJ" at bounding box center [565, 420] width 229 height 30
type input "263.25"
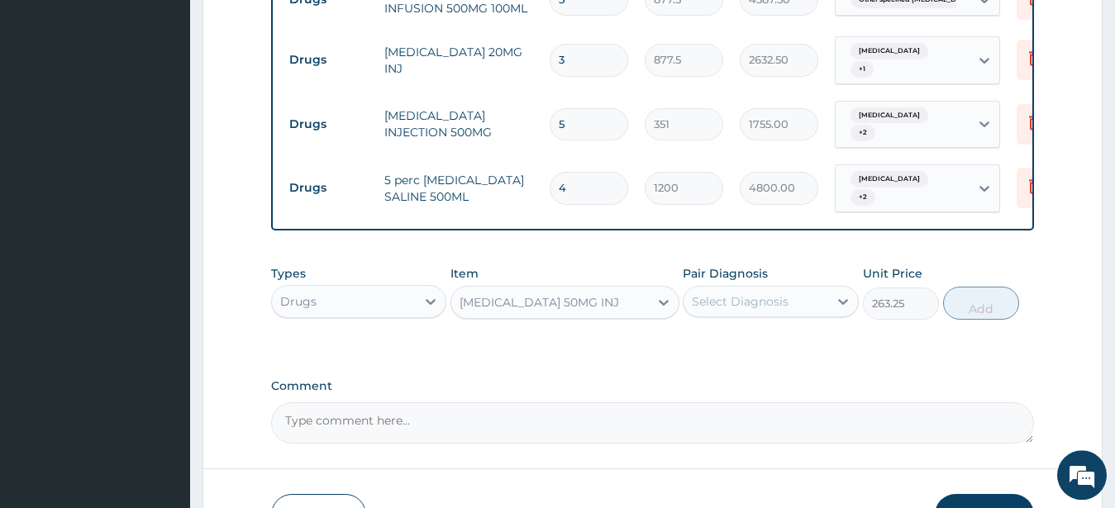
click at [782, 293] on div "Select Diagnosis" at bounding box center [740, 301] width 97 height 17
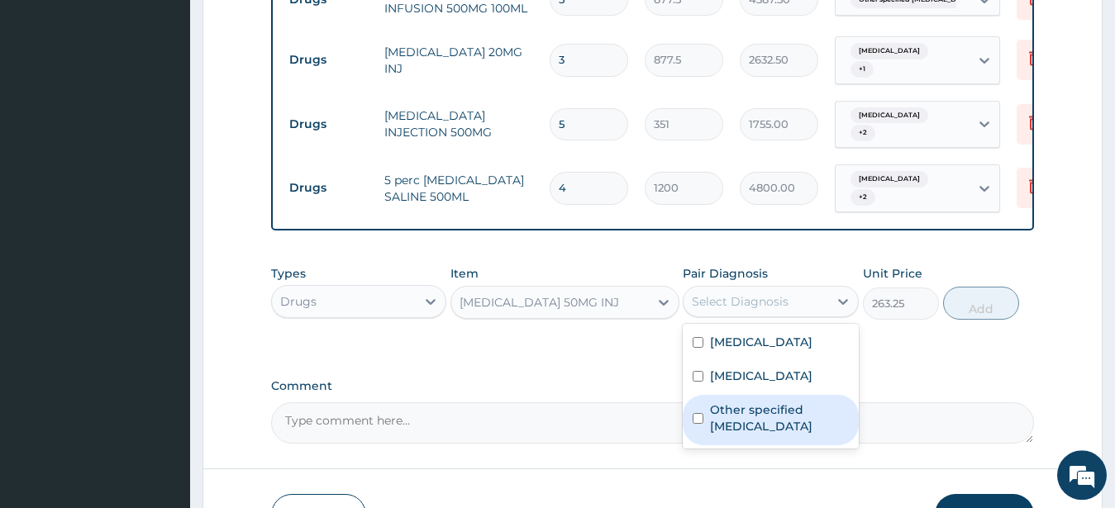
click at [697, 413] on input "checkbox" at bounding box center [698, 418] width 11 height 11
checkbox input "true"
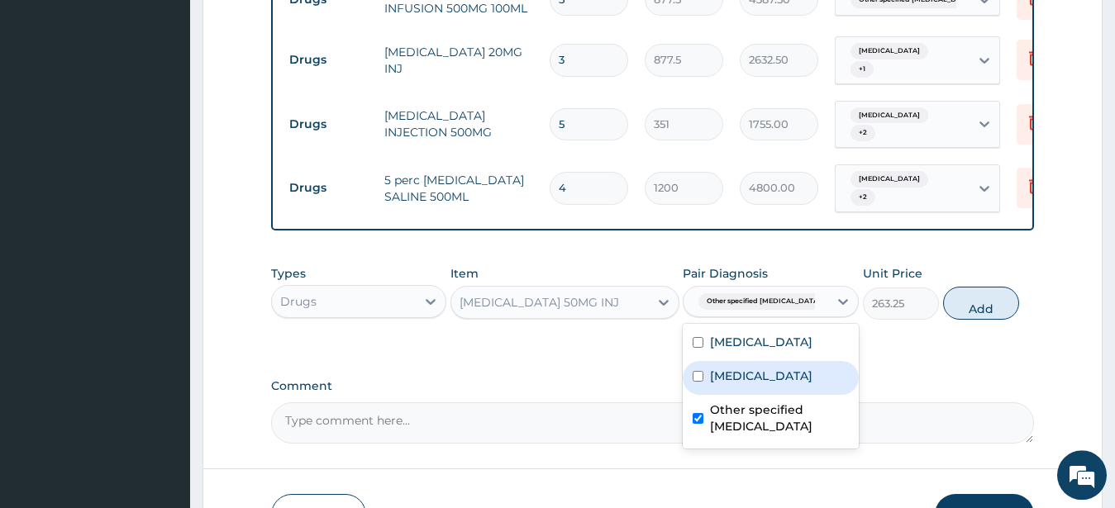
drag, startPoint x: 698, startPoint y: 300, endPoint x: 699, endPoint y: 338, distance: 38.1
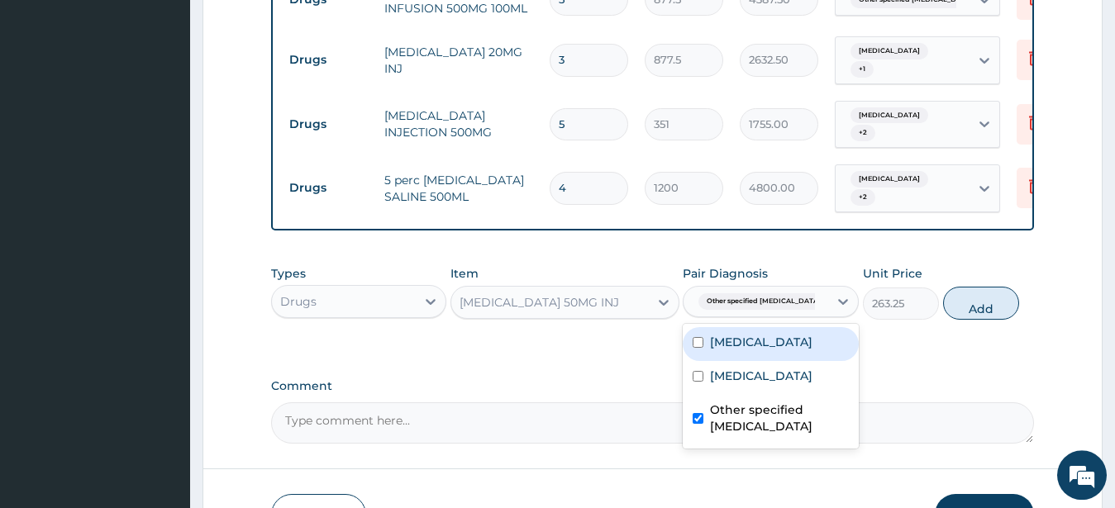
click at [697, 337] on input "checkbox" at bounding box center [698, 342] width 11 height 11
checkbox input "true"
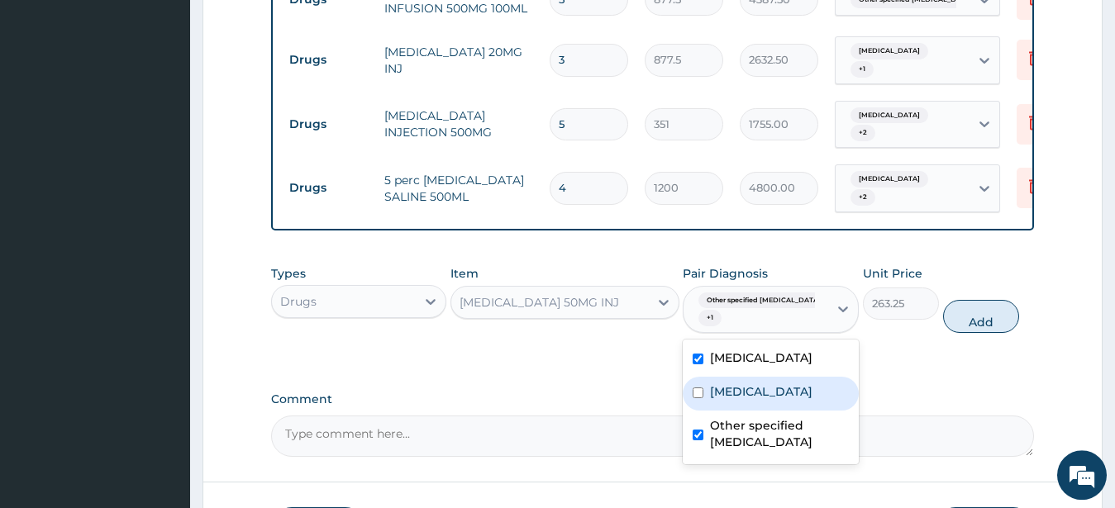
click at [698, 388] on input "checkbox" at bounding box center [698, 393] width 11 height 11
checkbox input "true"
click at [992, 300] on button "Add" at bounding box center [981, 316] width 76 height 33
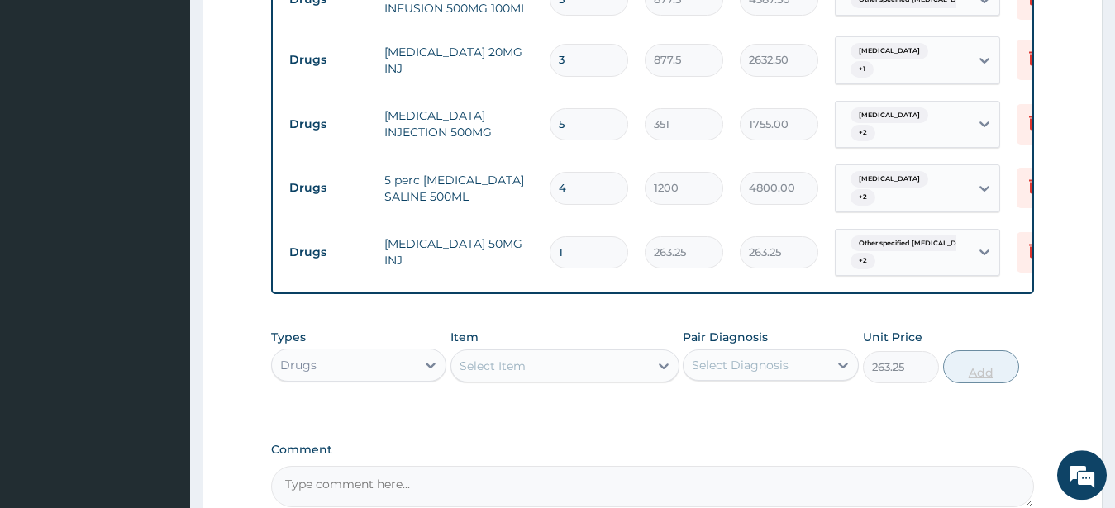
type input "0"
click at [498, 358] on div "Select Item" at bounding box center [493, 366] width 66 height 17
click at [567, 172] on input "4" at bounding box center [589, 188] width 79 height 32
type input "0.00"
type input "4"
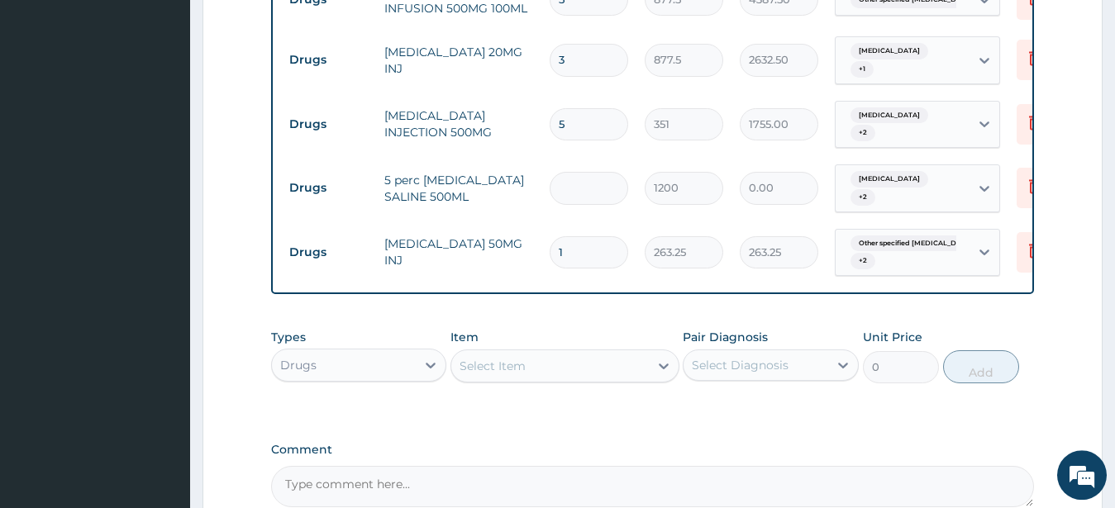
type input "4800.00"
type input "0.00"
type input "5"
type input "6000.00"
type input "5"
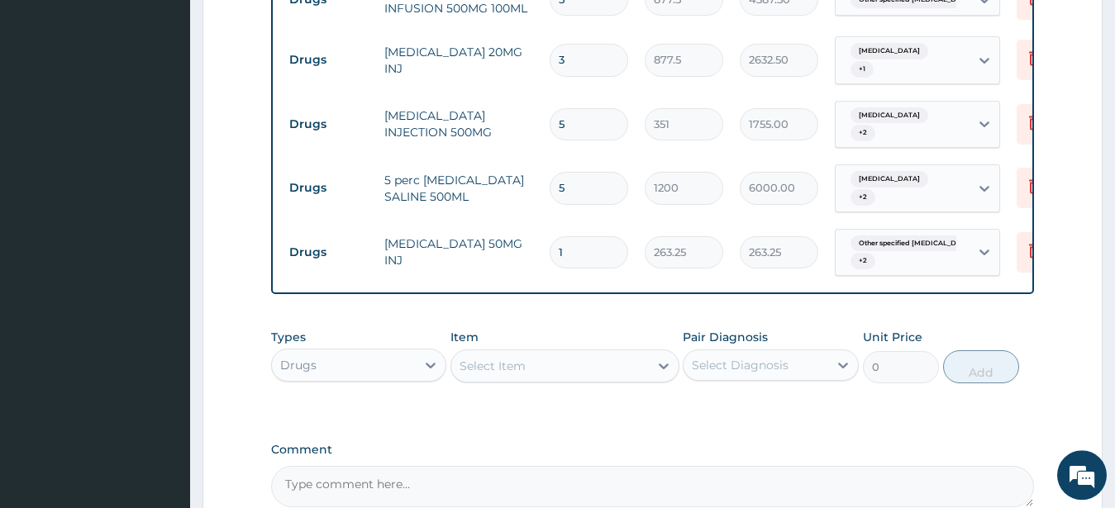
click at [572, 236] on input "1" at bounding box center [589, 252] width 79 height 32
type input "0.00"
type input "1"
type input "263.25"
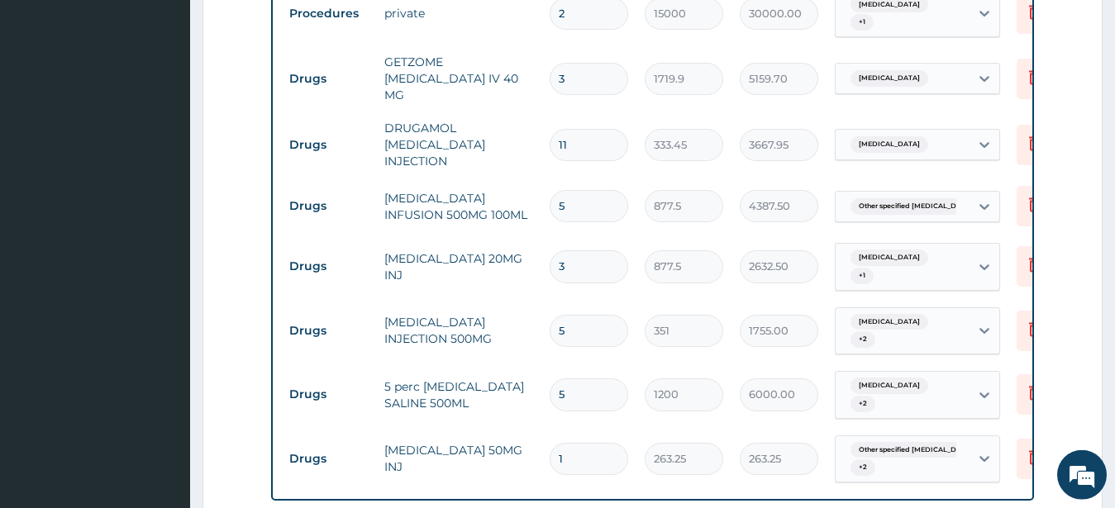
scroll to position [933, 0]
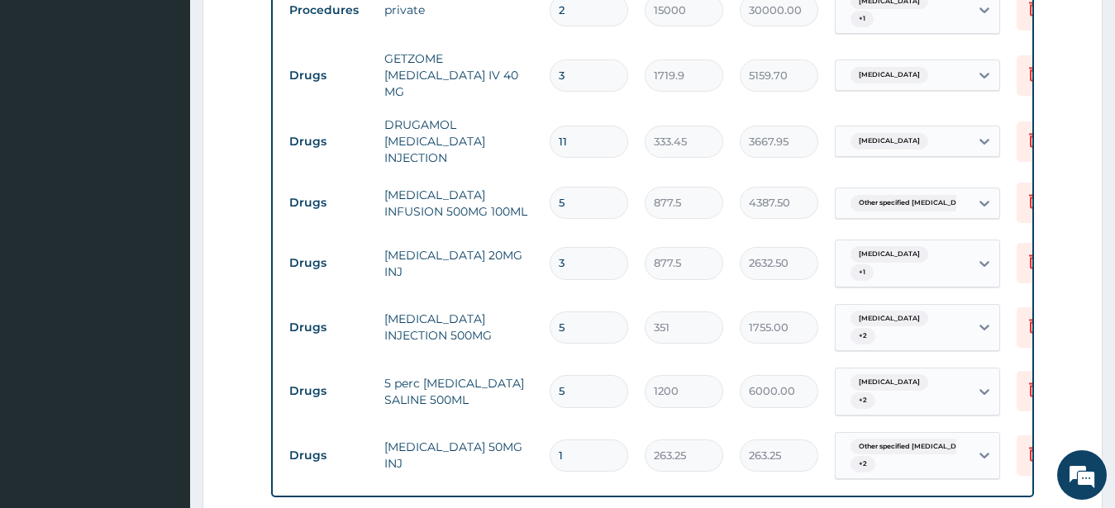
click at [566, 187] on input "5" at bounding box center [589, 203] width 79 height 32
type input "0.00"
type input "6"
type input "5265.00"
type input "6"
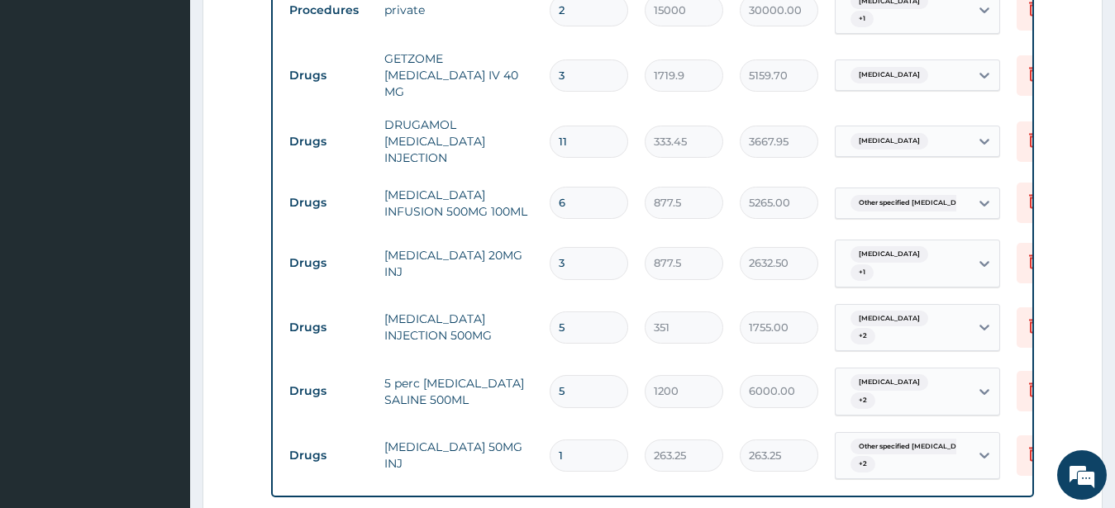
click at [570, 126] on input "11" at bounding box center [589, 142] width 79 height 32
type input "1"
type input "333.45"
type input "12"
type input "4001.40"
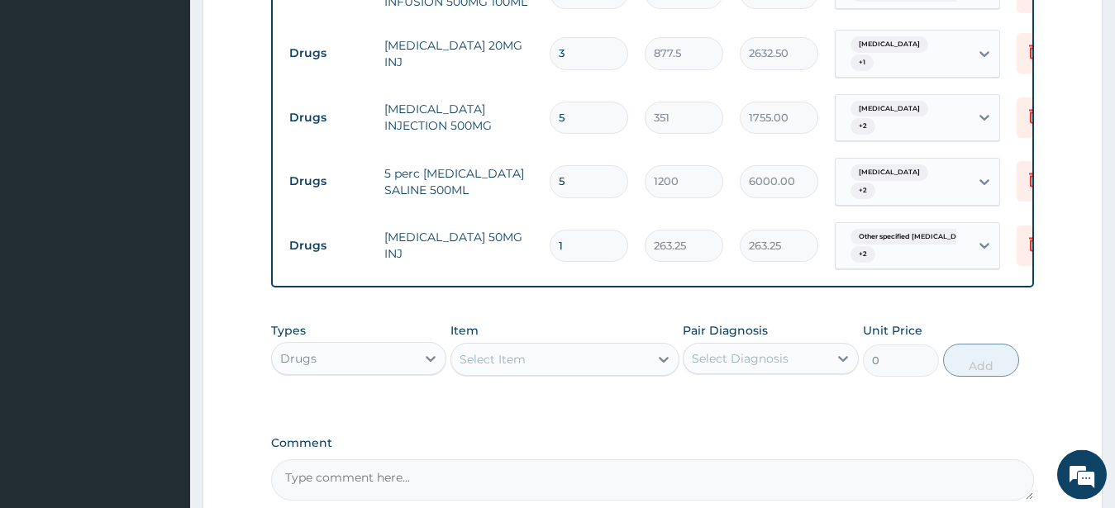
scroll to position [1131, 0]
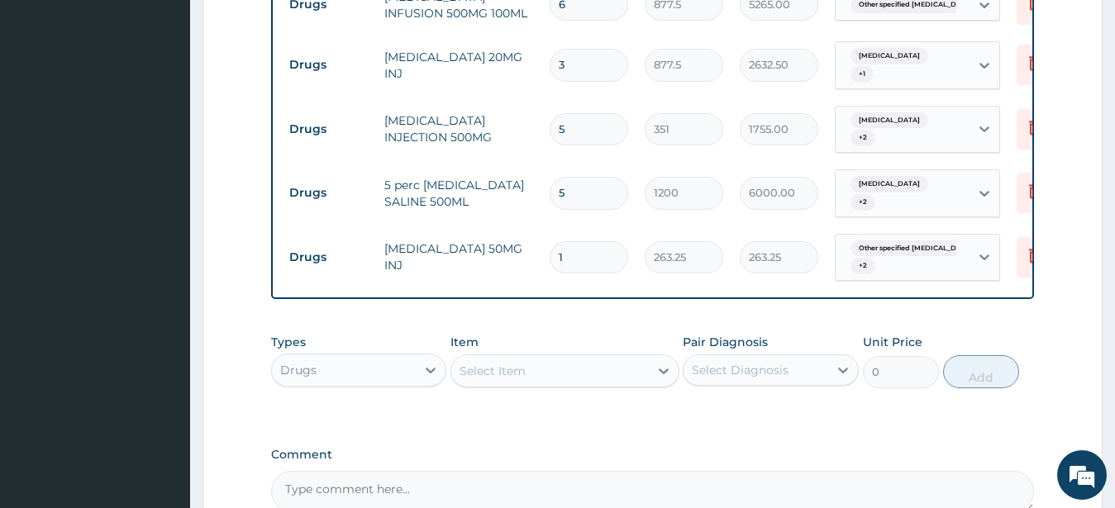
type input "12"
click at [601, 358] on div "Select Item" at bounding box center [550, 371] width 198 height 26
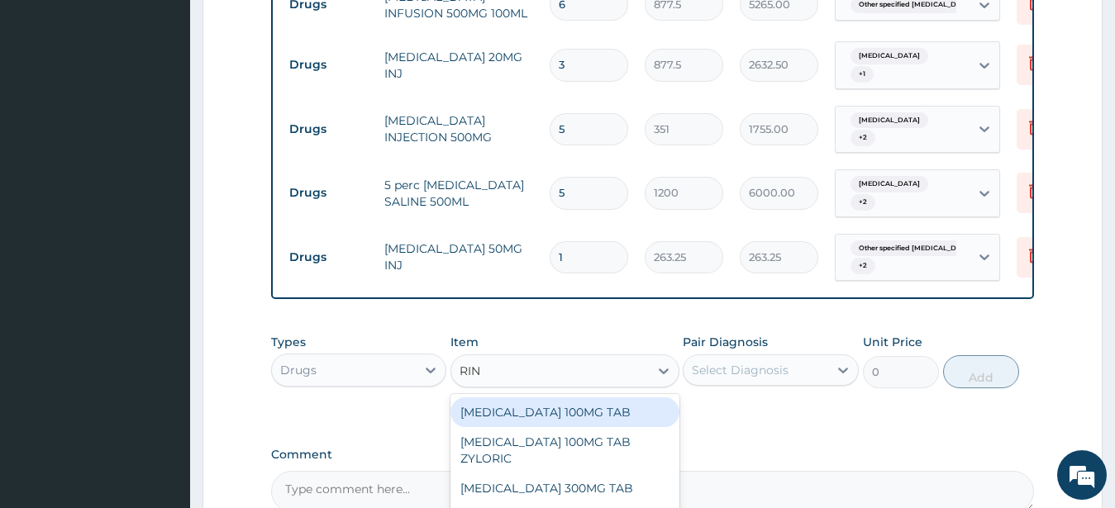
type input "RING"
click at [550, 398] on div "RINGERS LACTATE" at bounding box center [565, 413] width 229 height 30
type input "1200"
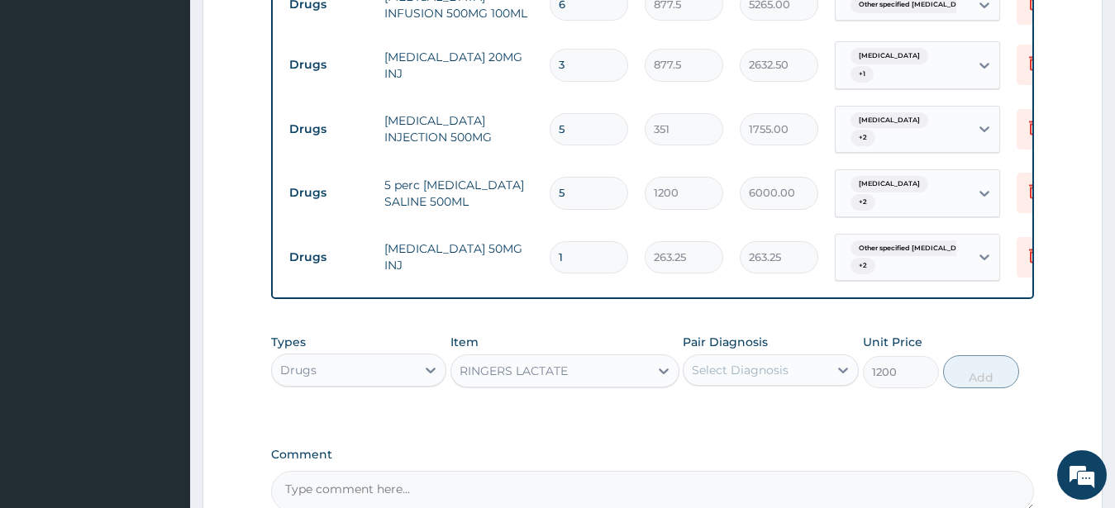
click at [628, 358] on div "RINGERS LACTATE" at bounding box center [550, 371] width 198 height 26
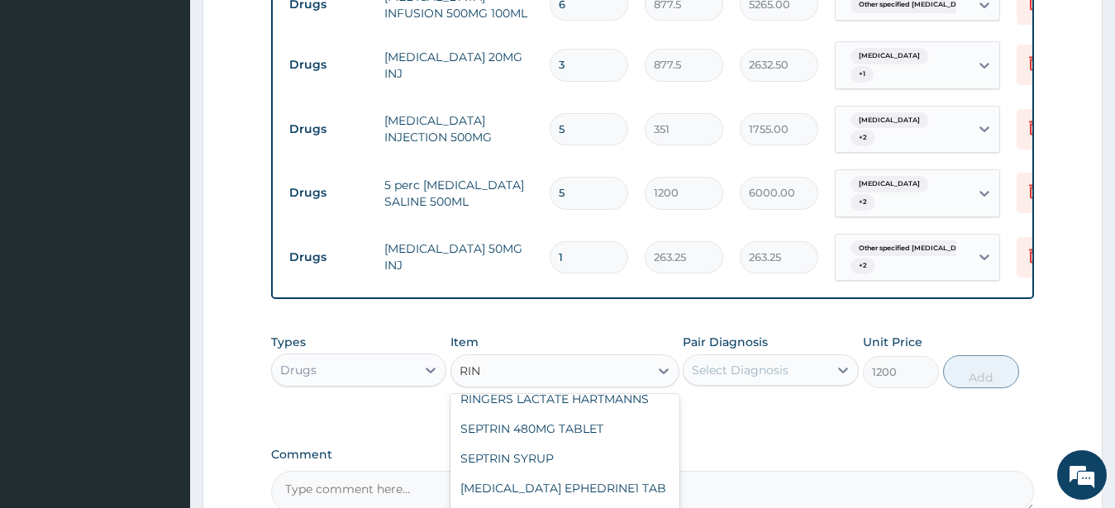
scroll to position [2004, 0]
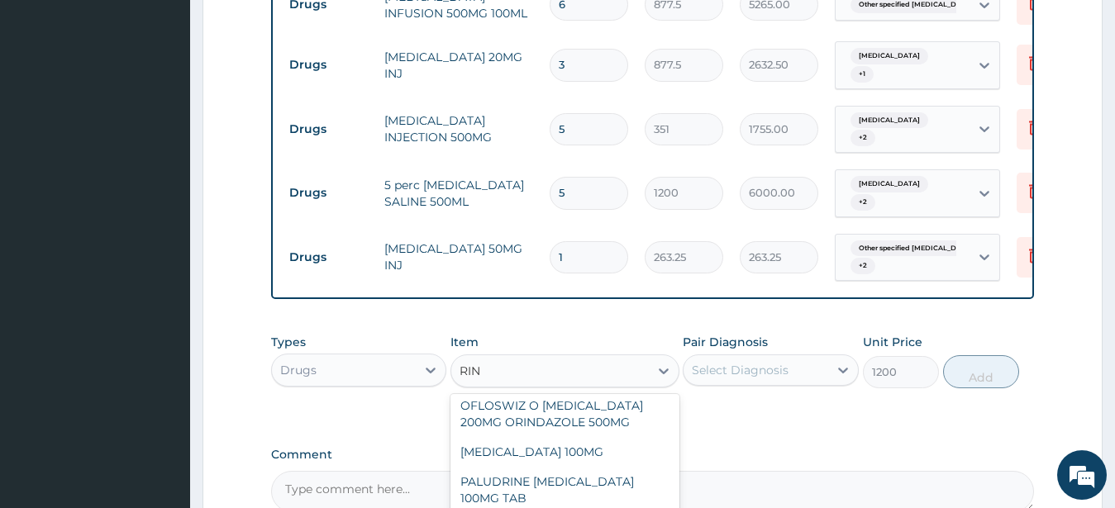
type input "RING"
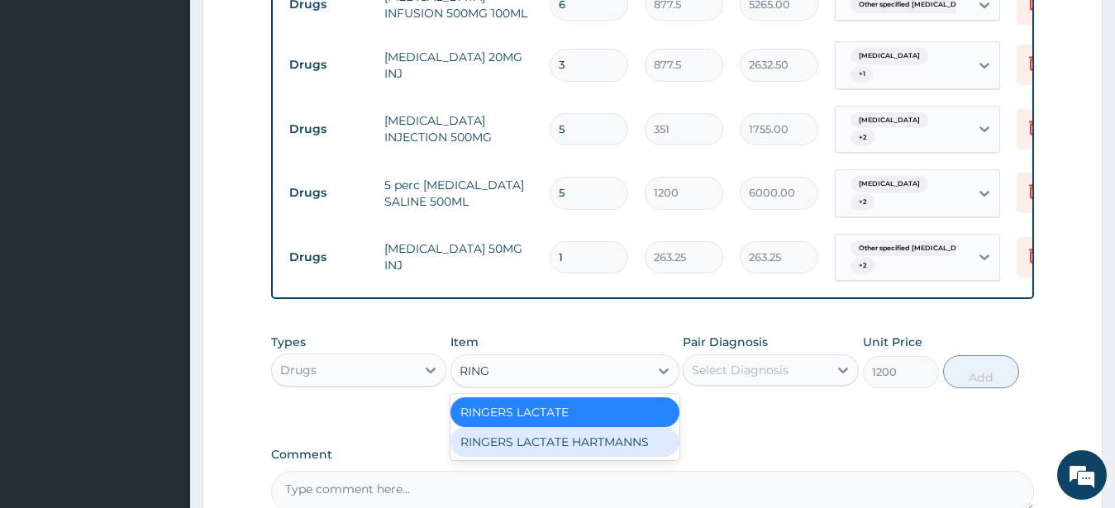
drag, startPoint x: 618, startPoint y: 421, endPoint x: 618, endPoint y: 402, distance: 19.0
click at [618, 402] on div "RINGERS LACTATE RINGERS LACTATE HARTMANNS" at bounding box center [565, 427] width 229 height 66
click at [618, 427] on div "RINGERS LACTATE HARTMANNS" at bounding box center [565, 442] width 229 height 30
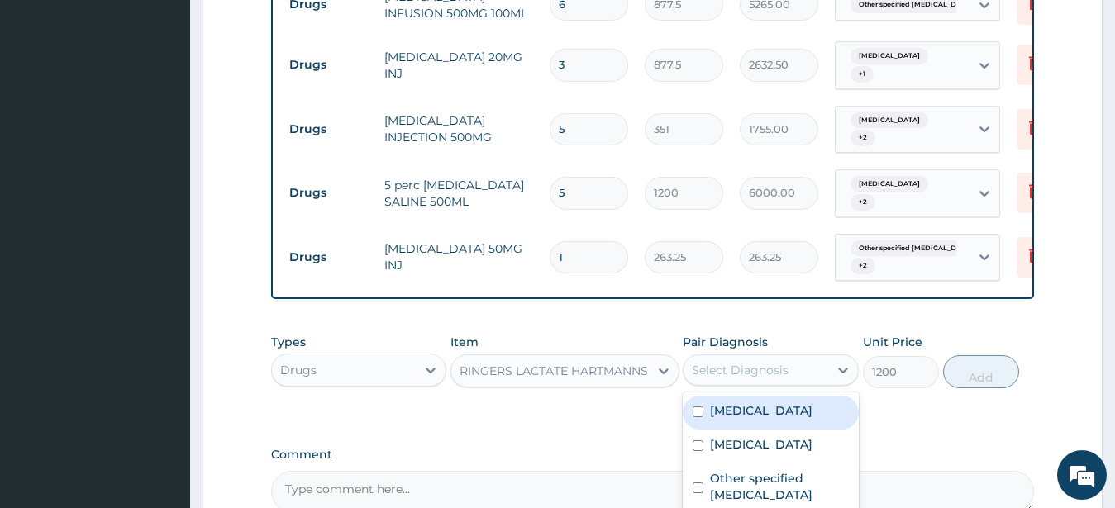
click at [771, 362] on div "Select Diagnosis" at bounding box center [740, 370] width 97 height 17
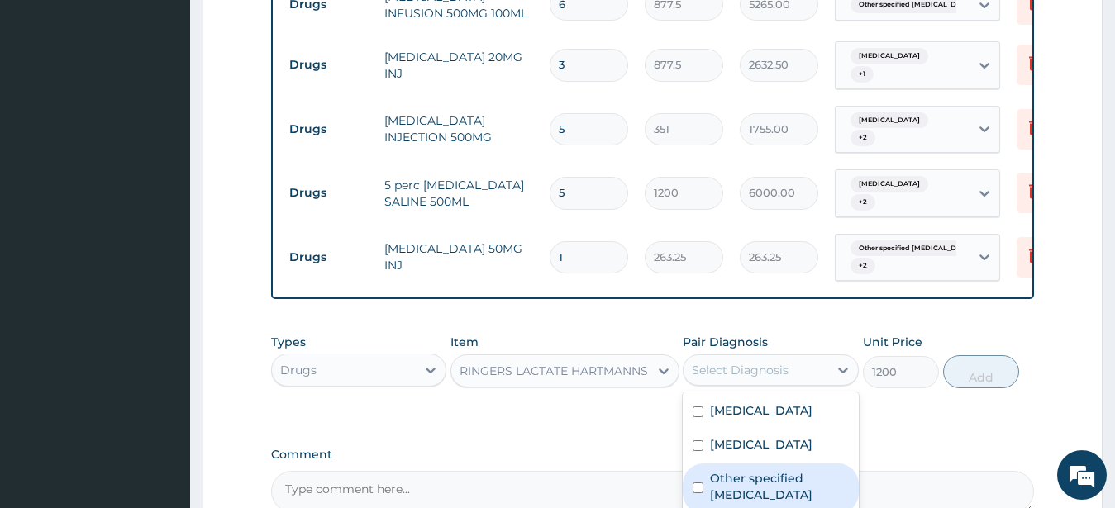
click at [698, 483] on input "checkbox" at bounding box center [698, 488] width 11 height 11
checkbox input "true"
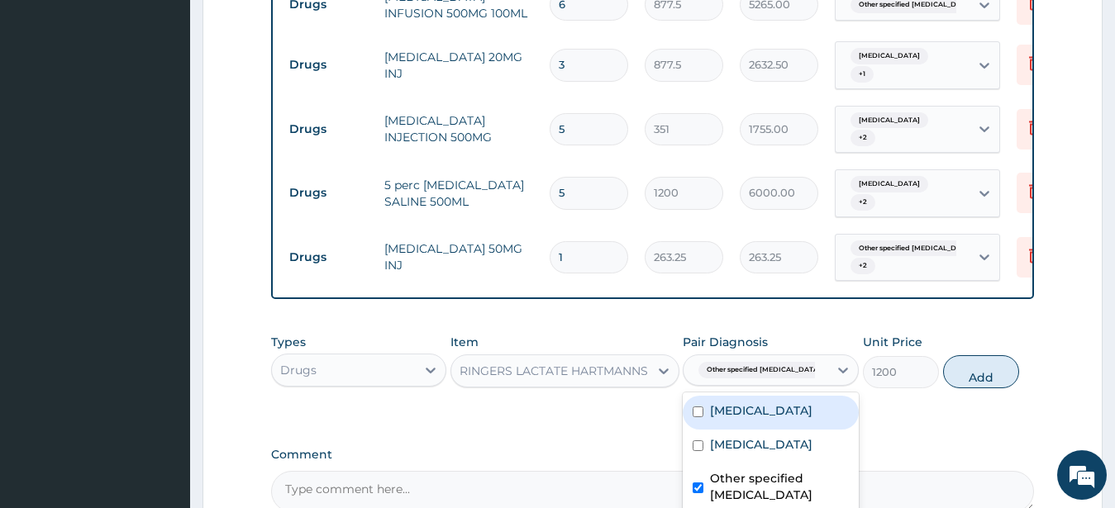
click at [697, 396] on div "Peptic ulcer" at bounding box center [771, 413] width 176 height 34
checkbox input "true"
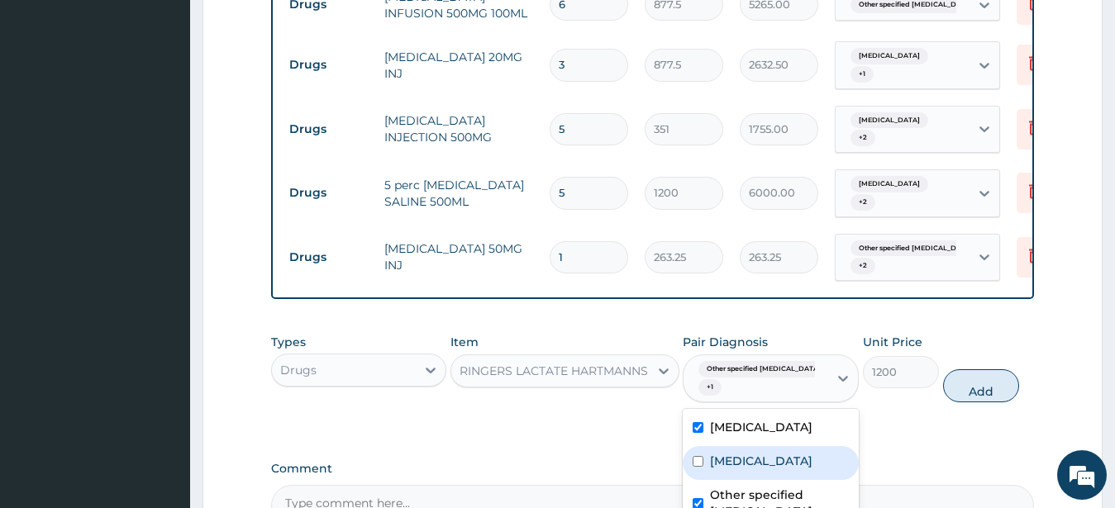
click at [699, 446] on div "Malaria" at bounding box center [771, 463] width 176 height 34
checkbox input "true"
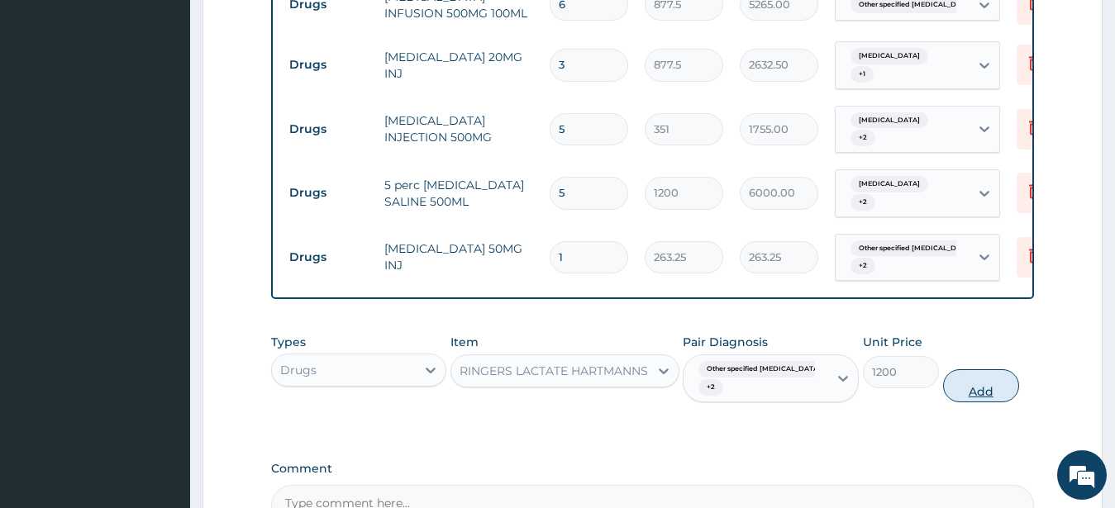
click at [983, 370] on button "Add" at bounding box center [981, 386] width 76 height 33
type input "0"
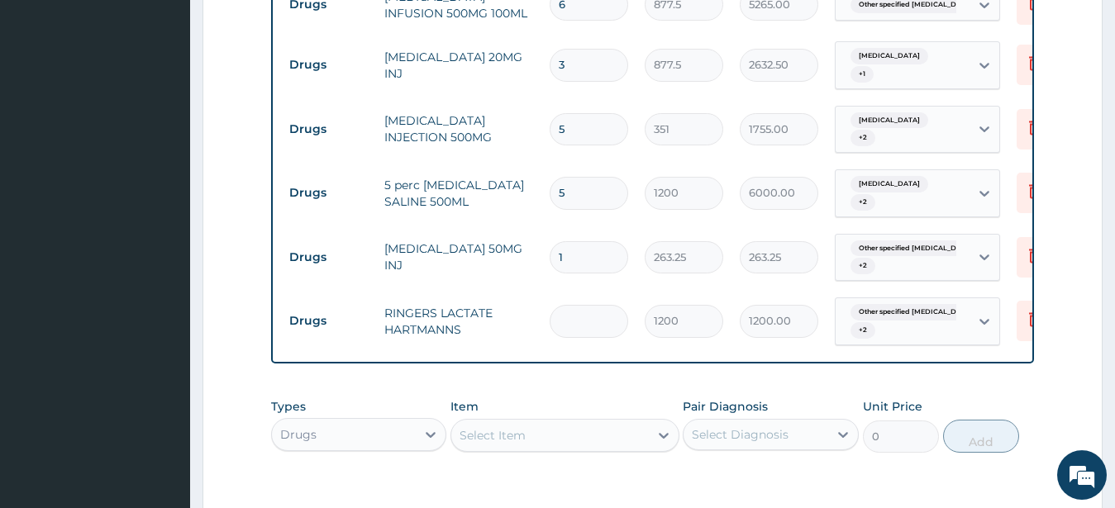
type input "0.00"
type input "2"
type input "2400.00"
type input "2"
click at [556, 419] on div "Select Item" at bounding box center [565, 435] width 229 height 33
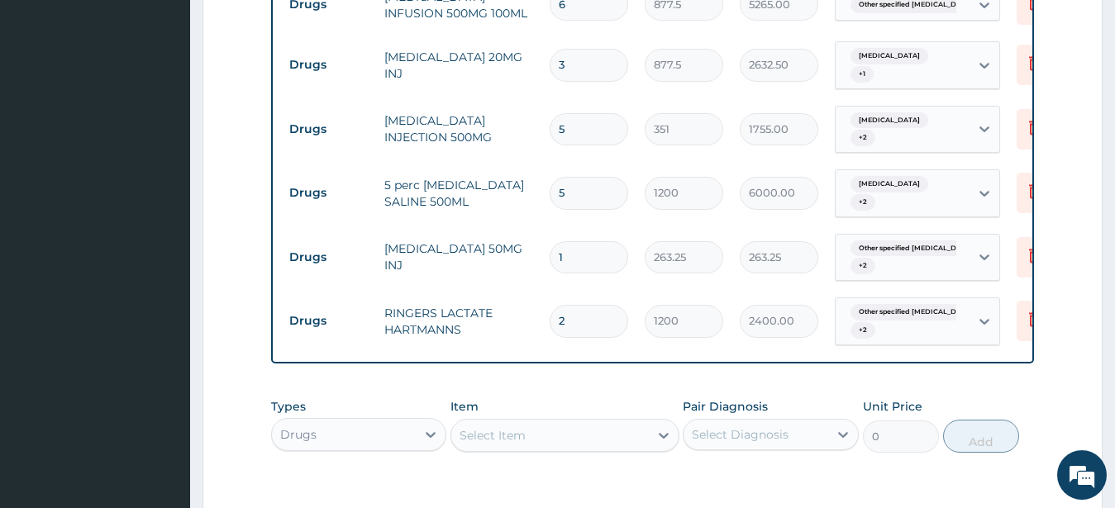
click at [590, 49] on input "3" at bounding box center [589, 65] width 79 height 32
type input "0.00"
type input "4"
type input "3510.00"
type input "4"
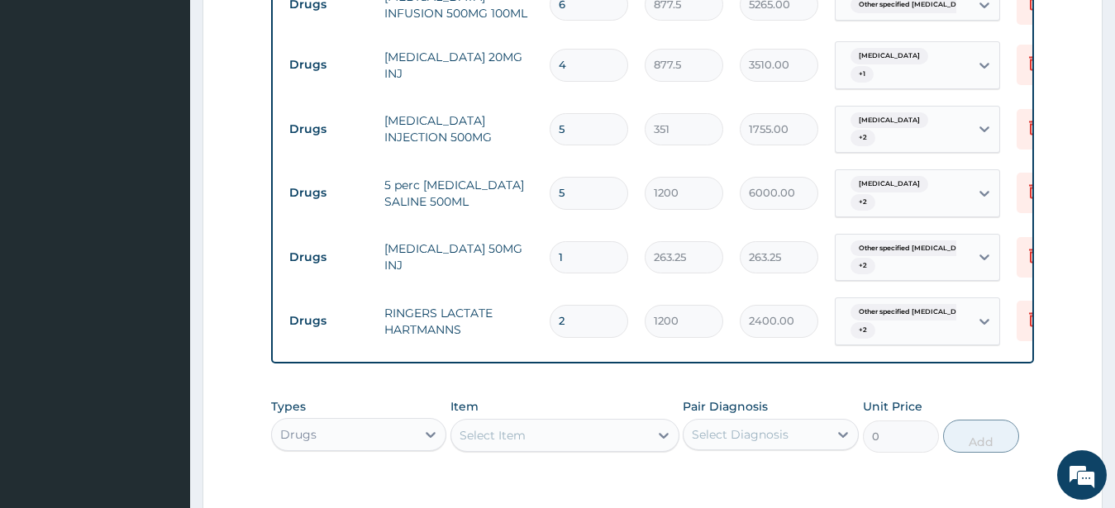
click at [482, 427] on div "Select Item" at bounding box center [493, 435] width 66 height 17
click at [592, 113] on input "5" at bounding box center [589, 129] width 79 height 32
type input "0.00"
type input "6"
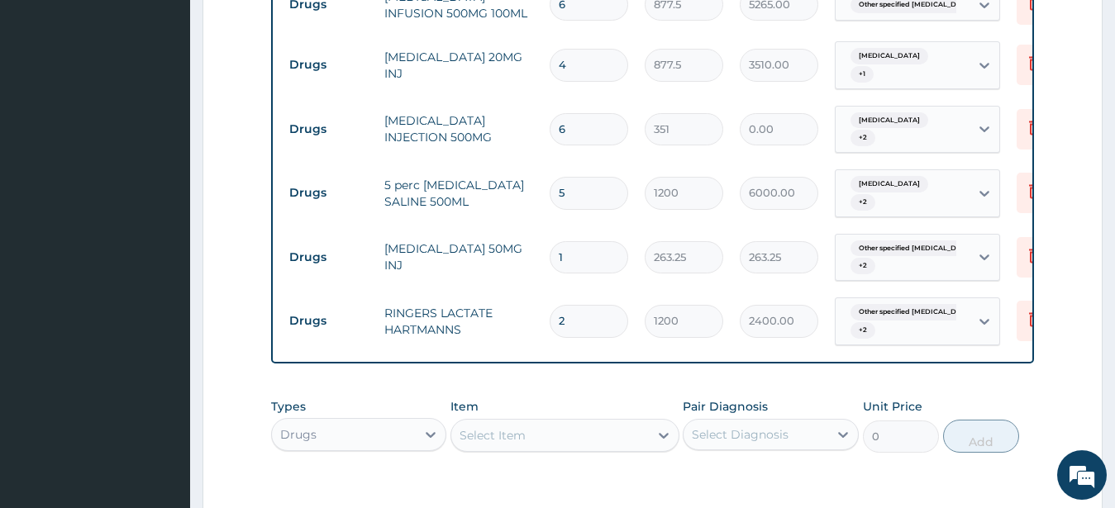
type input "2106.00"
type input "6"
click at [569, 49] on input "4" at bounding box center [589, 65] width 79 height 32
click at [490, 427] on div "Select Item" at bounding box center [493, 435] width 66 height 17
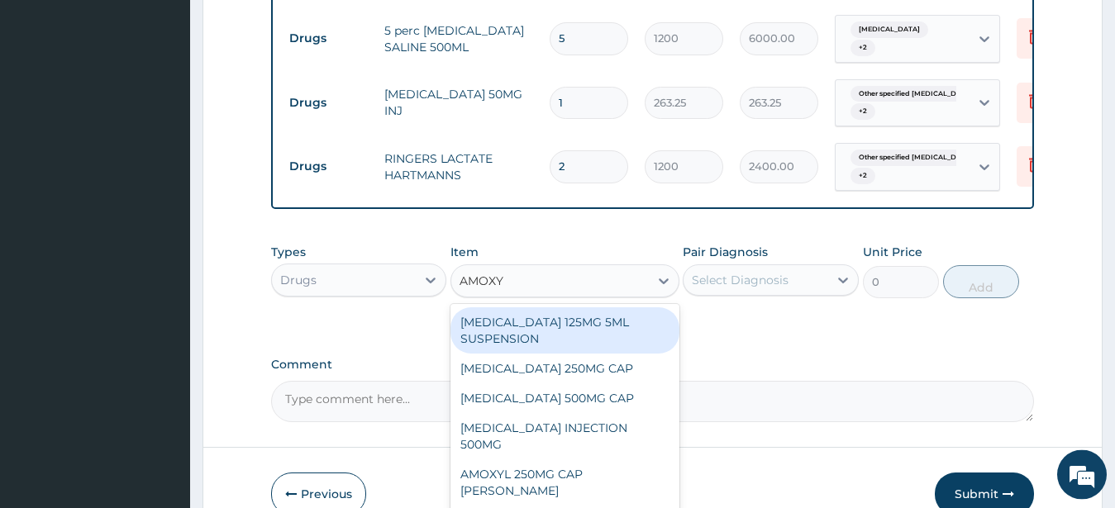
scroll to position [1273, 0]
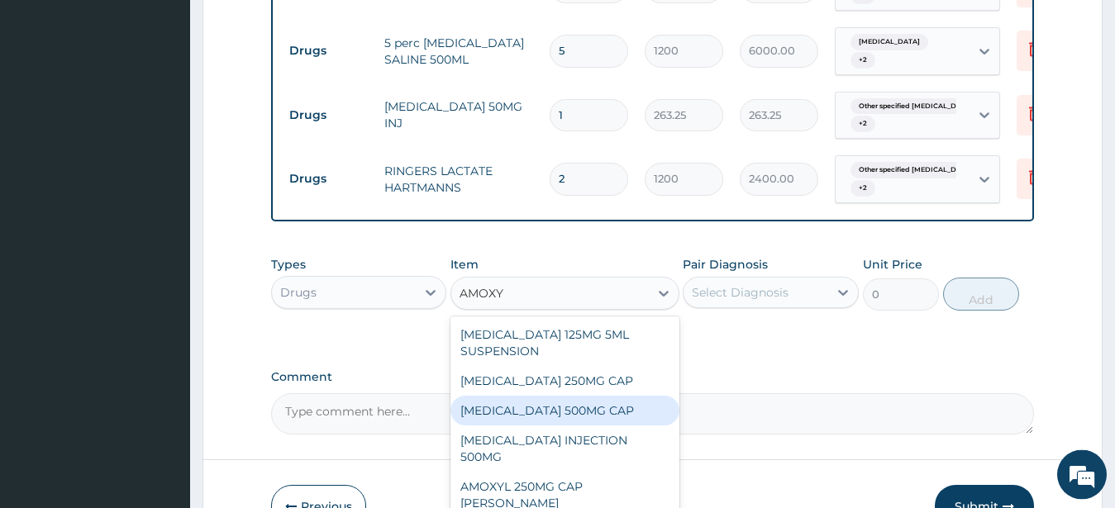
click at [580, 396] on div "AMOXYCILLIN 500MG CAP" at bounding box center [565, 411] width 229 height 30
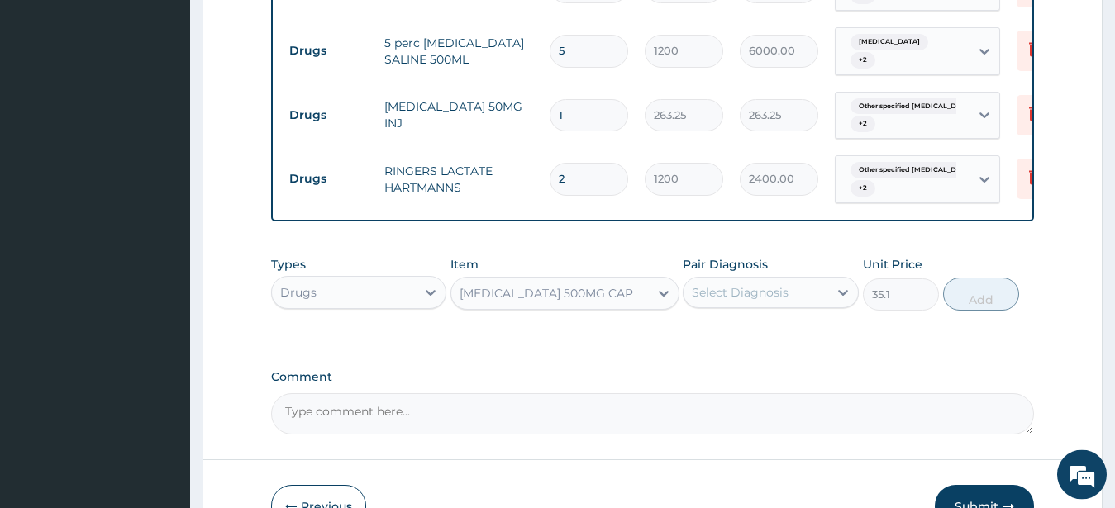
click at [579, 285] on div "AMOXYCILLIN 500MG CAP" at bounding box center [547, 293] width 174 height 17
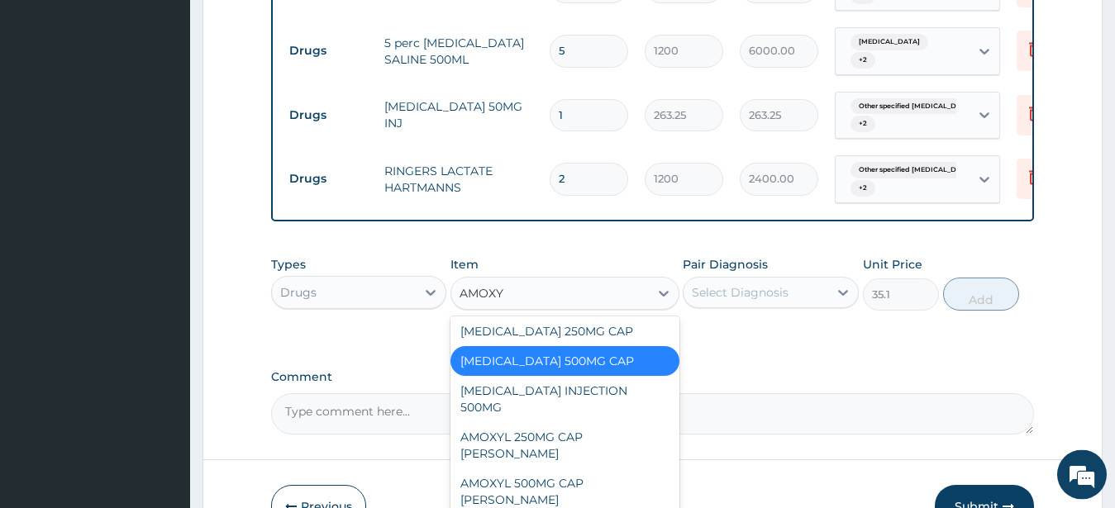
scroll to position [0, 0]
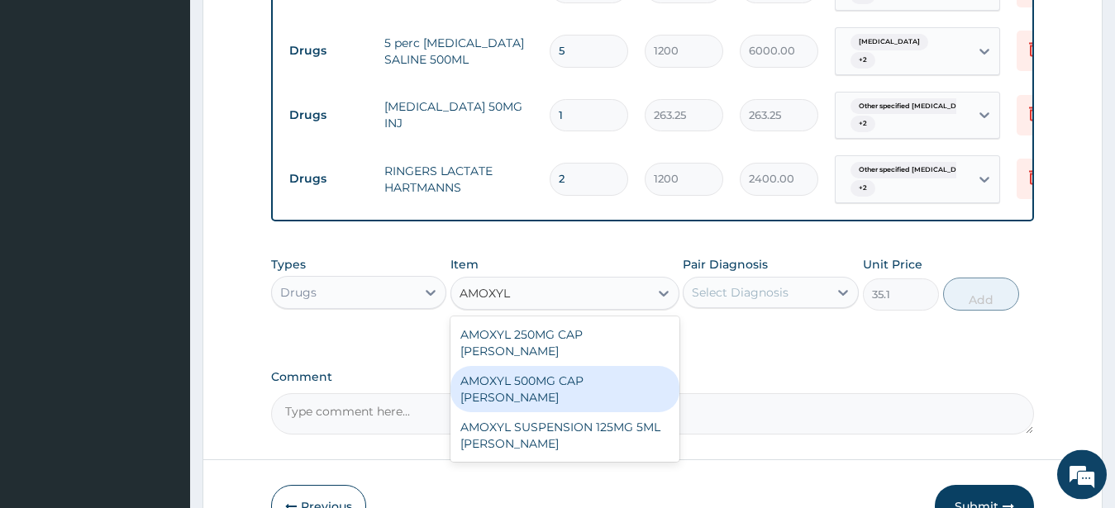
click at [570, 366] on div "AMOXYL 500MG CAP BEECHAM" at bounding box center [565, 389] width 229 height 46
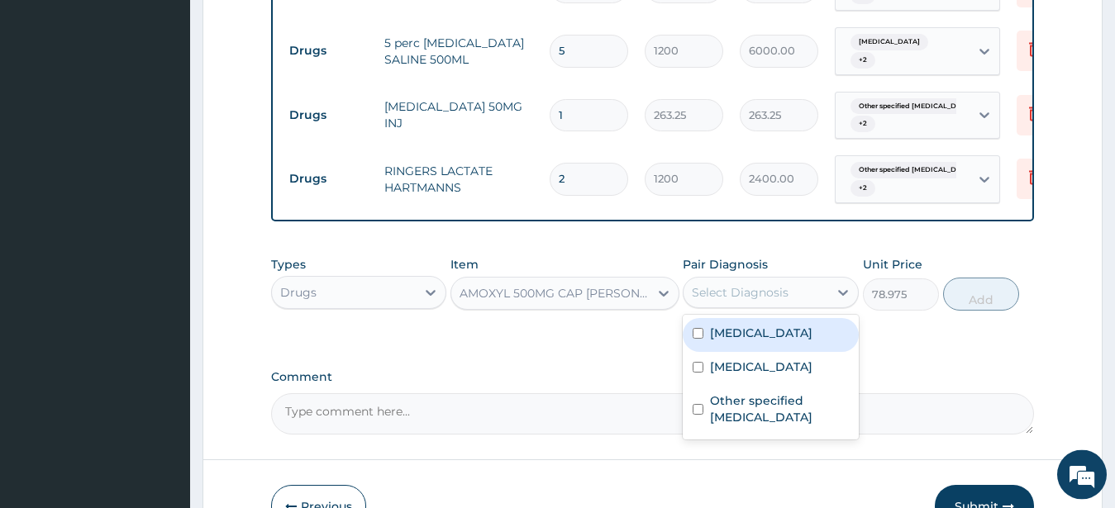
click at [770, 284] on div "Select Diagnosis" at bounding box center [740, 292] width 97 height 17
click at [698, 328] on input "checkbox" at bounding box center [698, 333] width 11 height 11
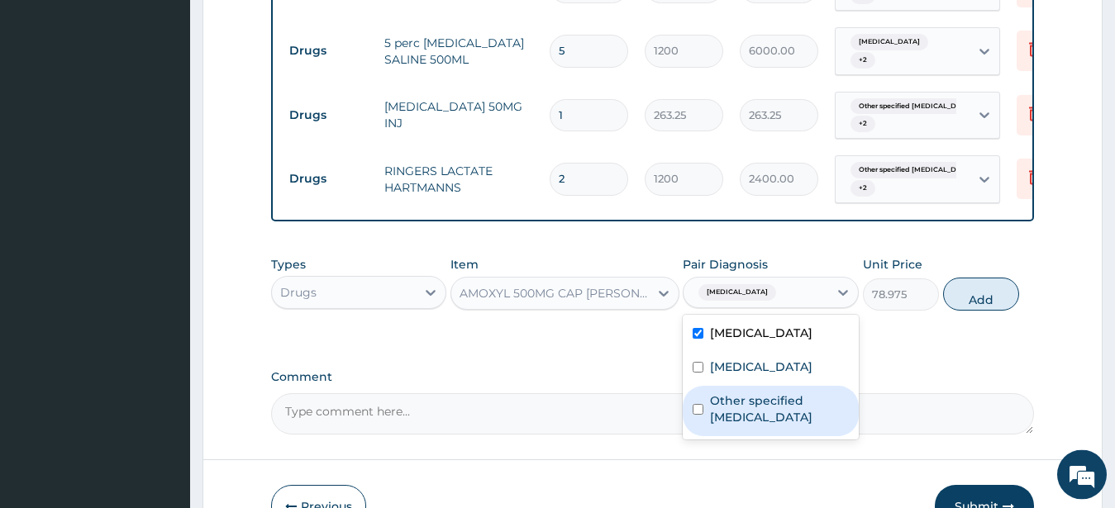
click at [698, 404] on input "checkbox" at bounding box center [698, 409] width 11 height 11
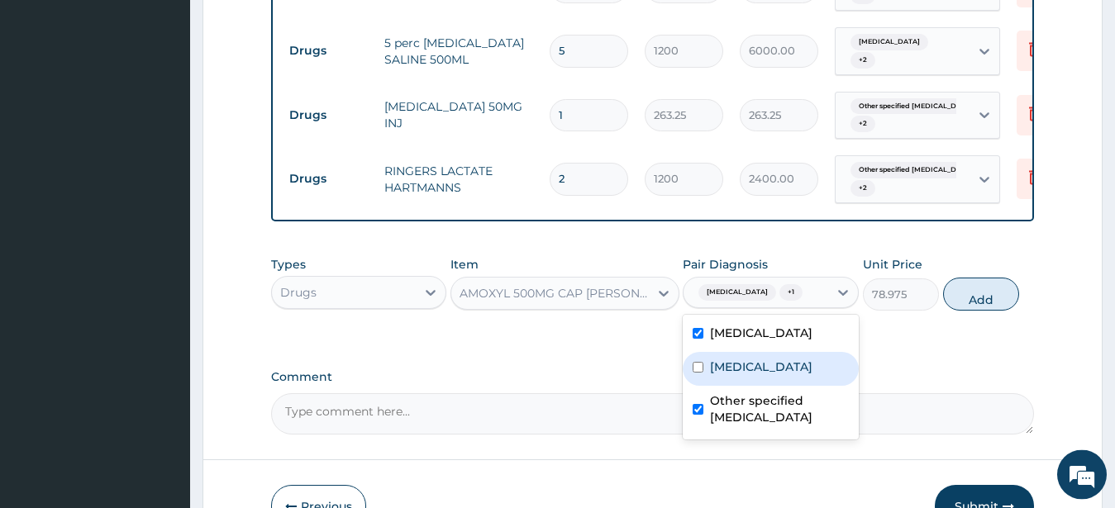
click at [696, 362] on input "checkbox" at bounding box center [698, 367] width 11 height 11
click at [970, 278] on button "Add" at bounding box center [981, 294] width 76 height 33
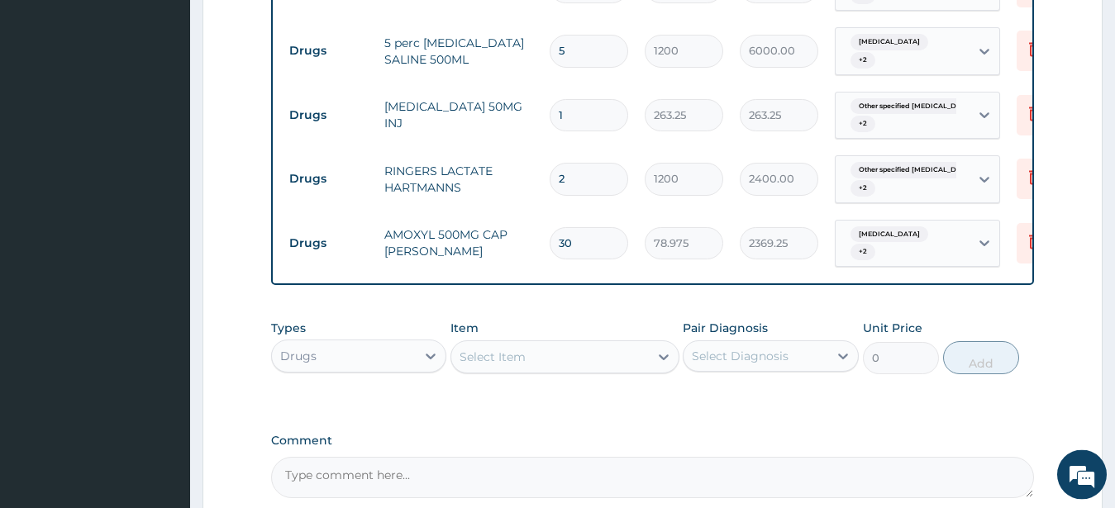
click at [534, 344] on div "Select Item" at bounding box center [550, 357] width 198 height 26
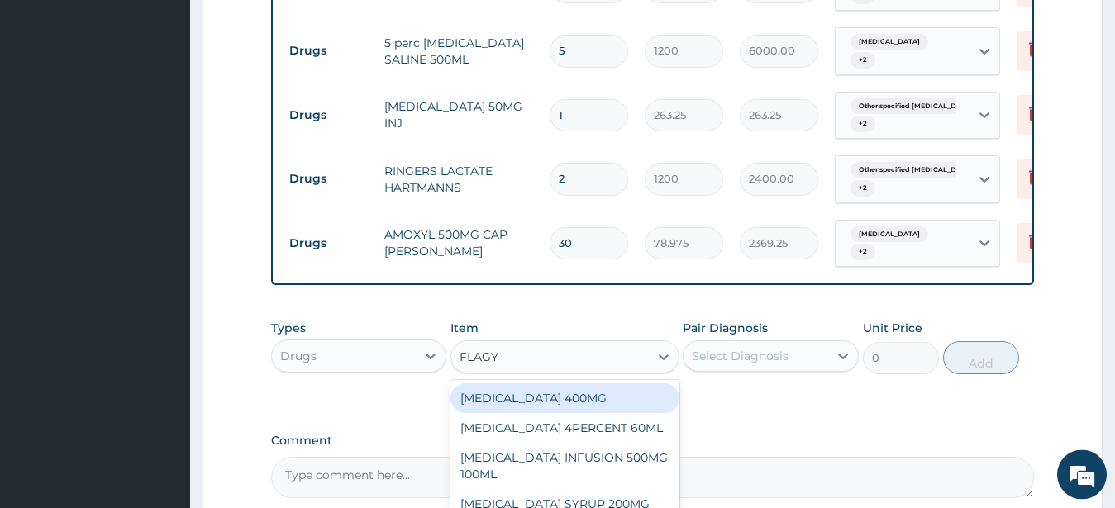
click at [521, 384] on div "FLAGYL 400MG" at bounding box center [565, 399] width 229 height 30
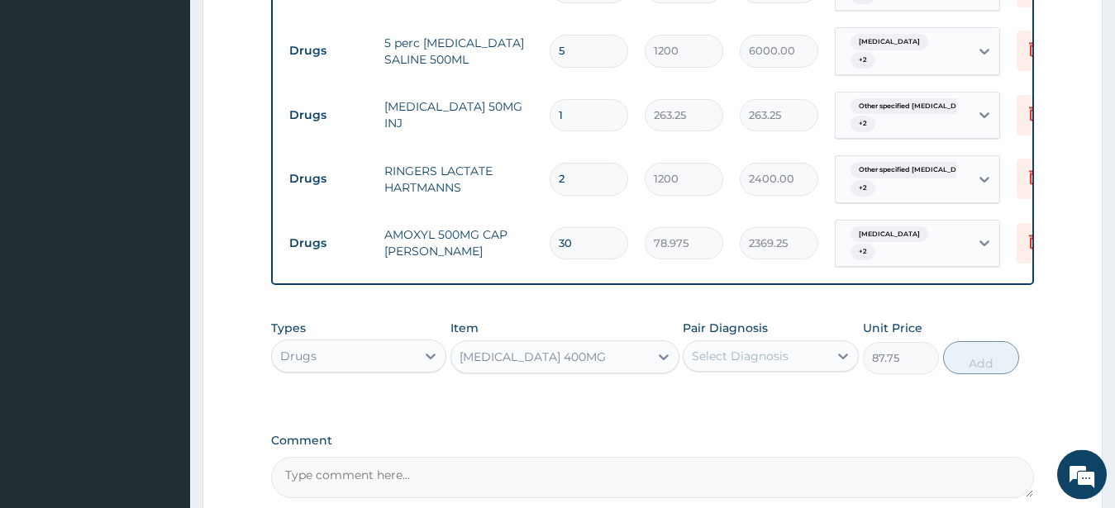
click at [706, 348] on div "Select Diagnosis" at bounding box center [740, 356] width 97 height 17
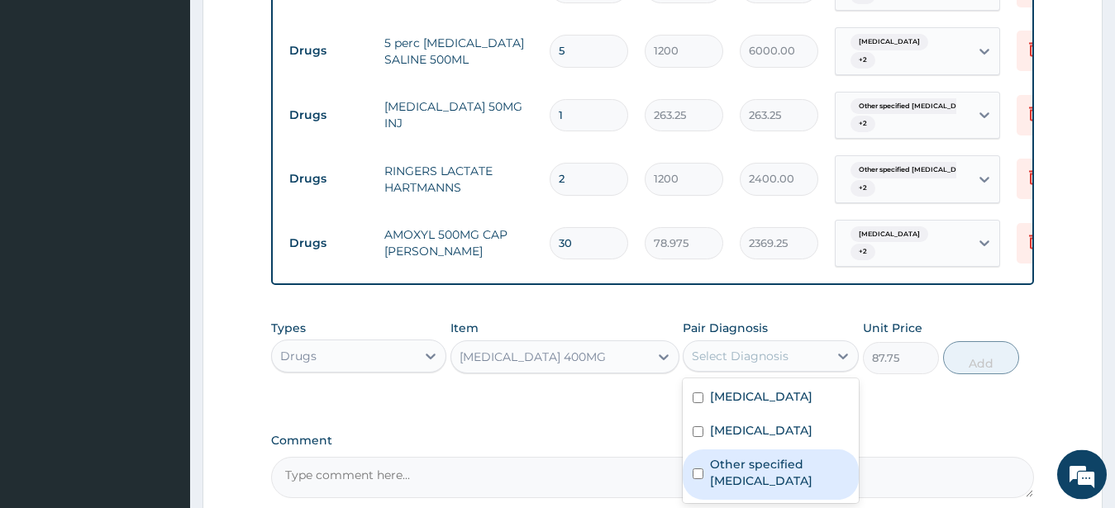
click at [695, 469] on input "checkbox" at bounding box center [698, 474] width 11 height 11
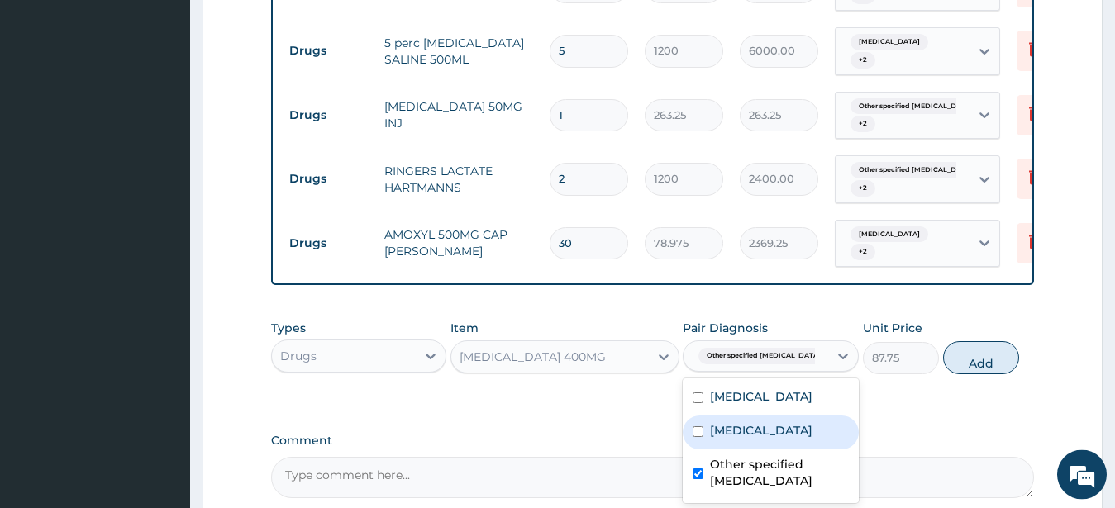
click at [695, 427] on input "checkbox" at bounding box center [698, 432] width 11 height 11
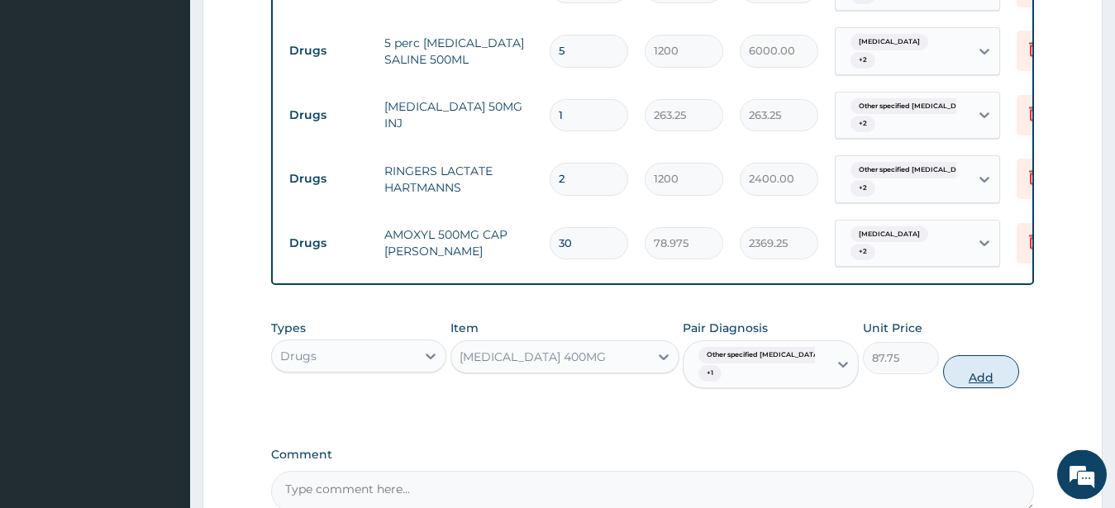
click at [959, 356] on button "Add" at bounding box center [981, 372] width 76 height 33
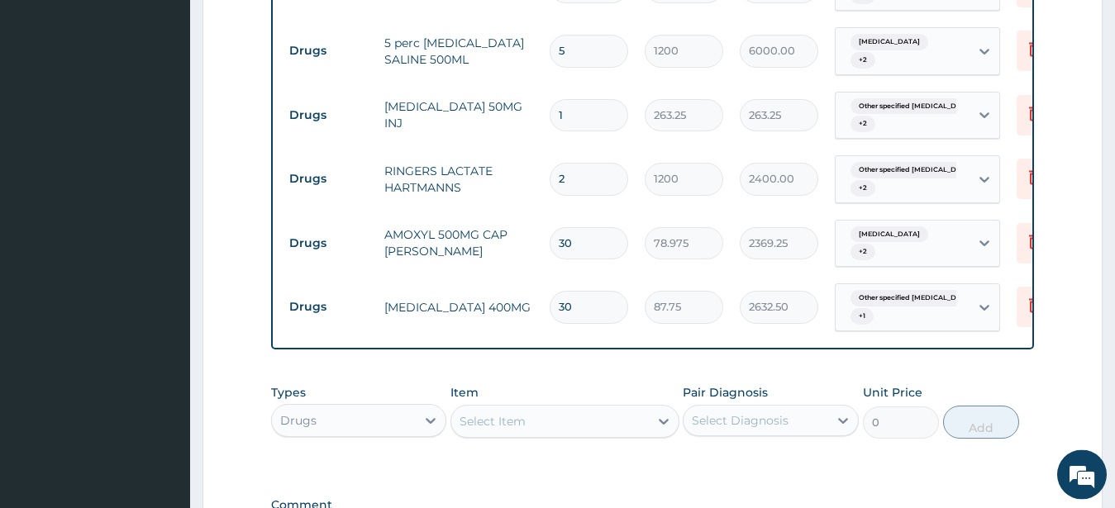
click at [567, 408] on div "Select Item" at bounding box center [550, 421] width 198 height 26
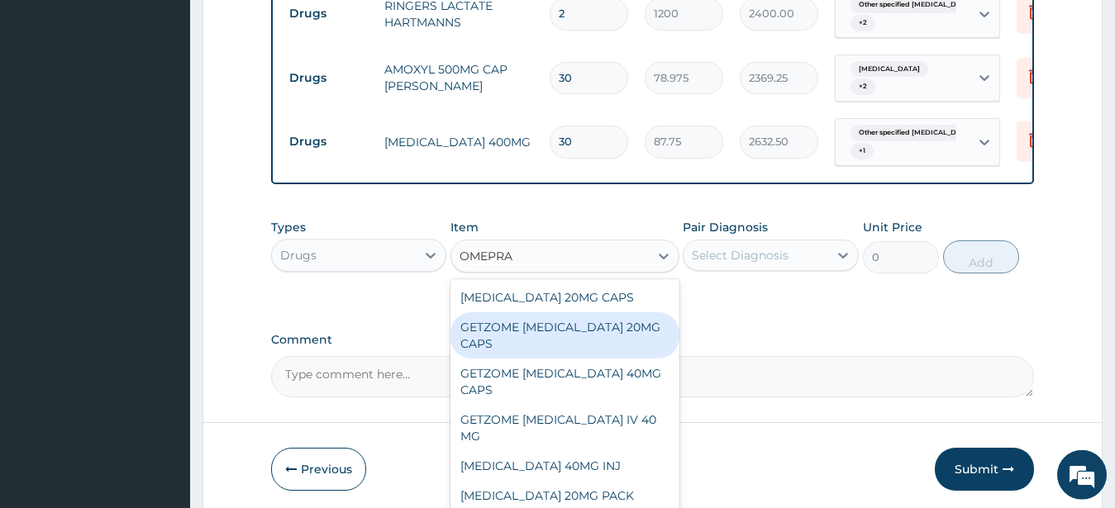
scroll to position [1432, 0]
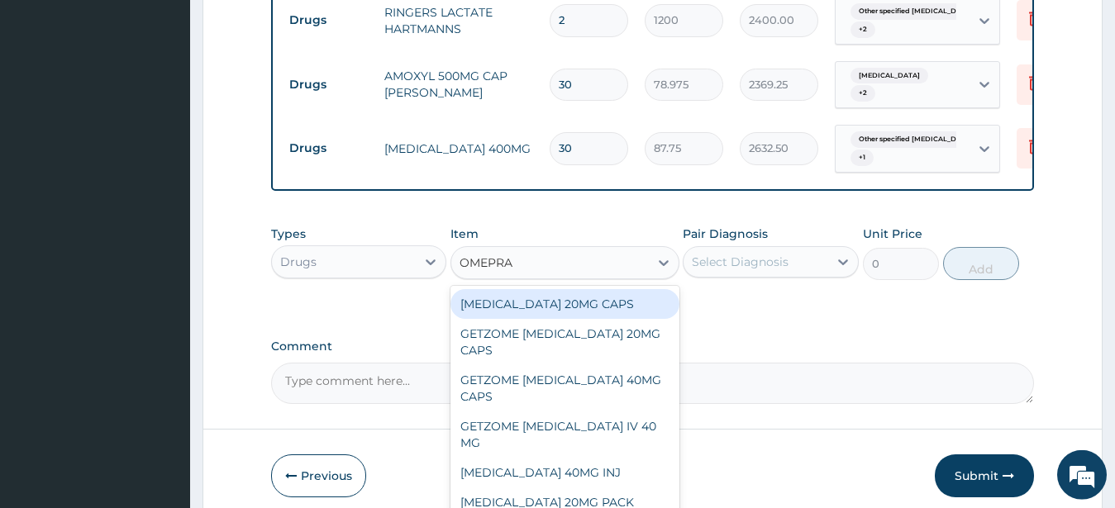
click at [516, 289] on div "ESOMEPRAZOLE 20MG CAPS" at bounding box center [565, 304] width 229 height 30
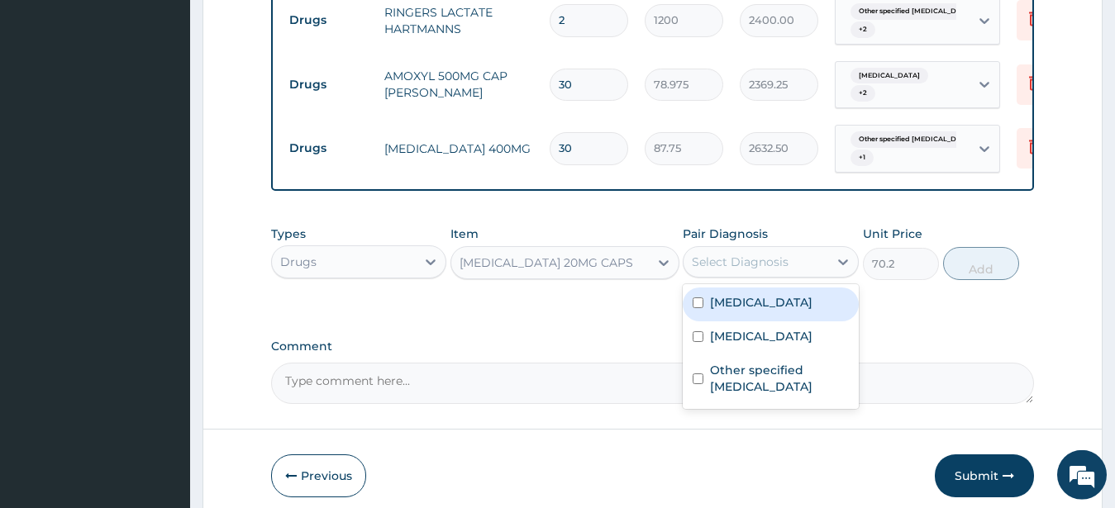
click at [725, 254] on div "Select Diagnosis" at bounding box center [740, 262] width 97 height 17
click at [695, 298] on input "checkbox" at bounding box center [698, 303] width 11 height 11
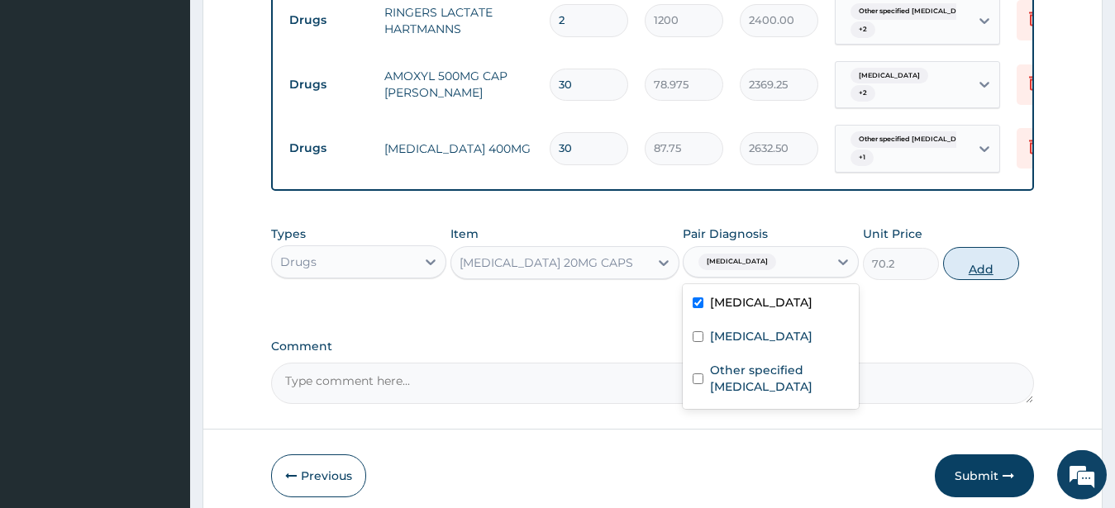
click at [971, 247] on button "Add" at bounding box center [981, 263] width 76 height 33
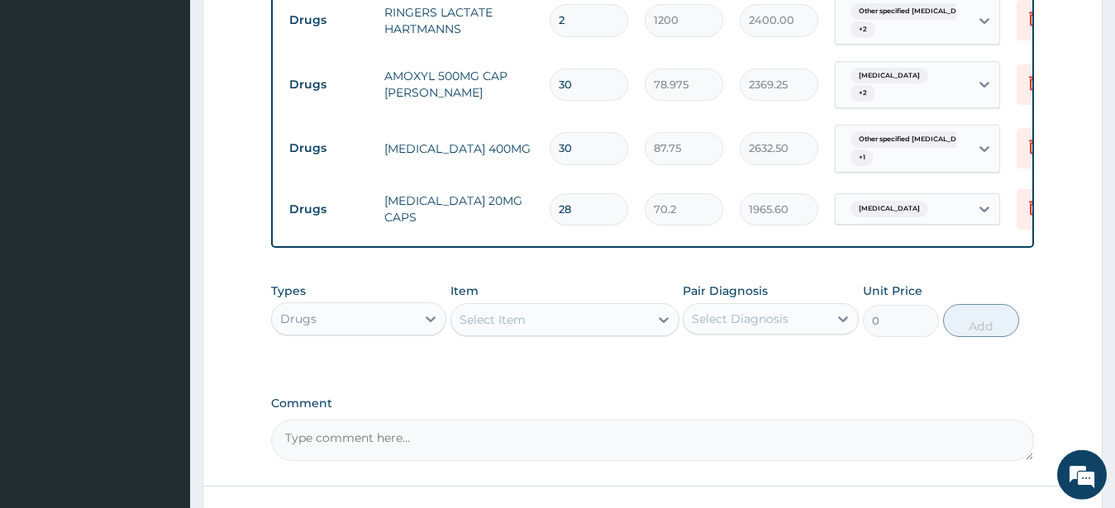
click at [536, 307] on div "Select Item" at bounding box center [550, 320] width 198 height 26
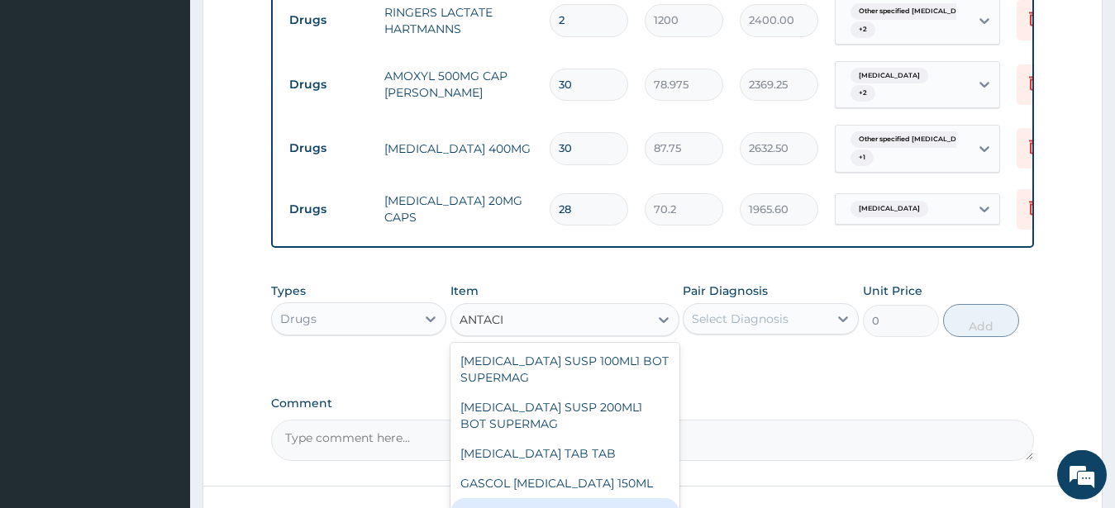
click at [548, 499] on div "NUGEL ANTACID 10ML" at bounding box center [565, 514] width 229 height 30
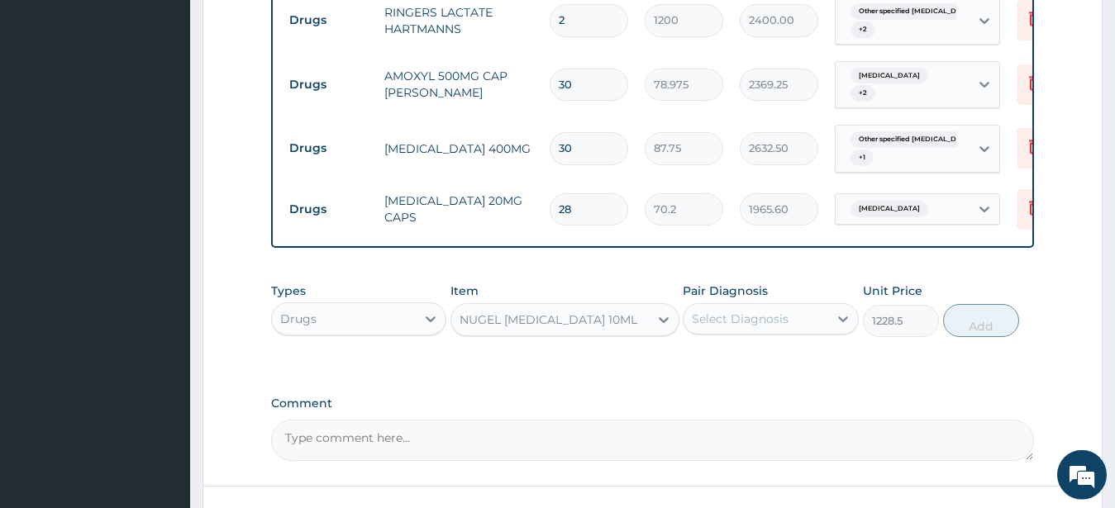
click at [719, 306] on div "Select Diagnosis" at bounding box center [756, 319] width 145 height 26
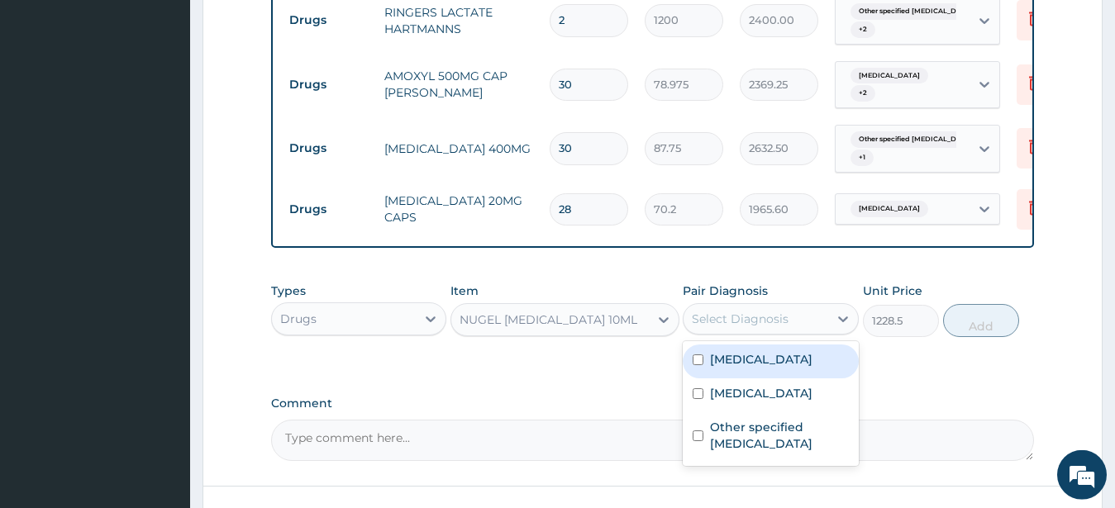
click at [700, 355] on input "checkbox" at bounding box center [698, 360] width 11 height 11
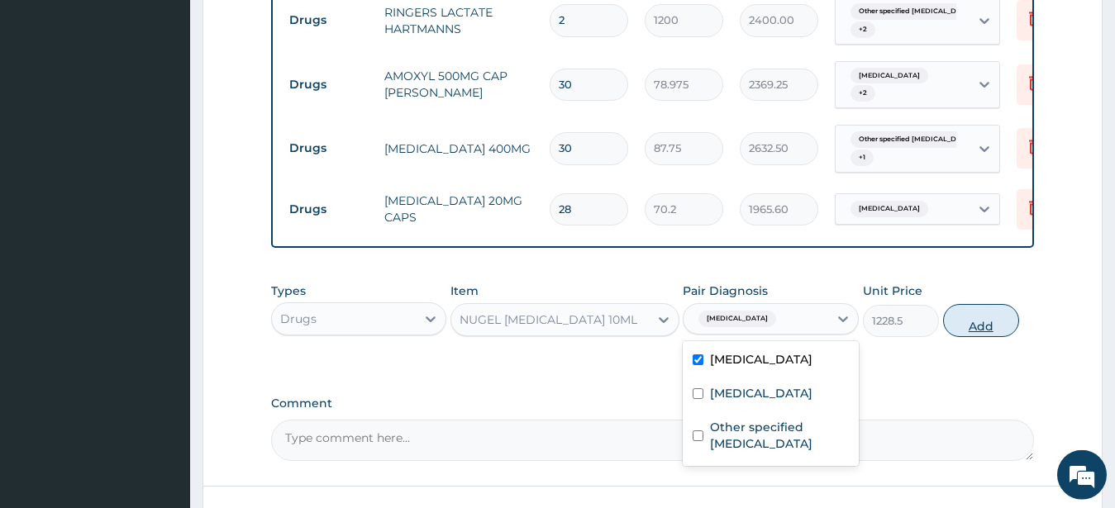
click at [966, 304] on button "Add" at bounding box center [981, 320] width 76 height 33
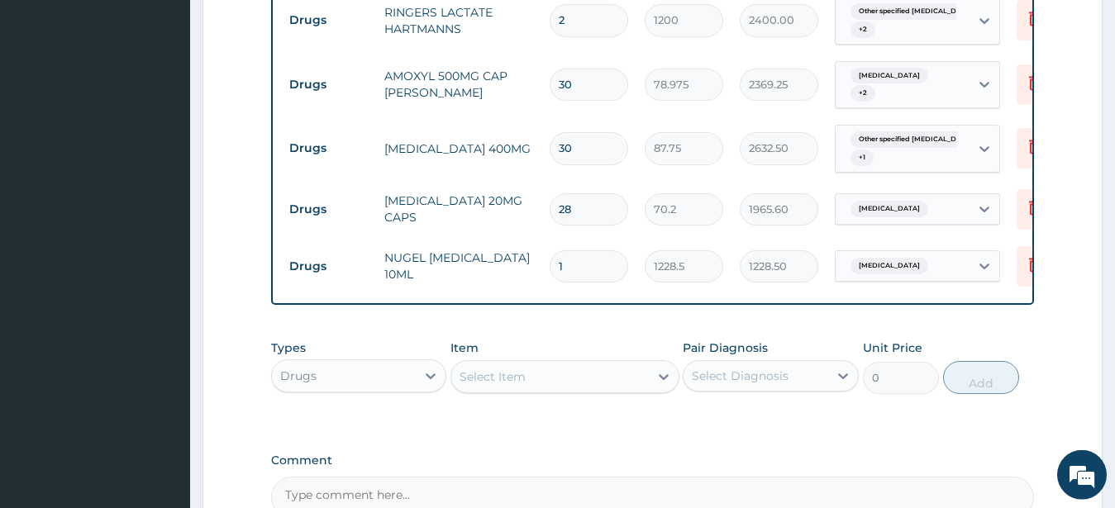
click at [564, 364] on div "Select Item" at bounding box center [550, 377] width 198 height 26
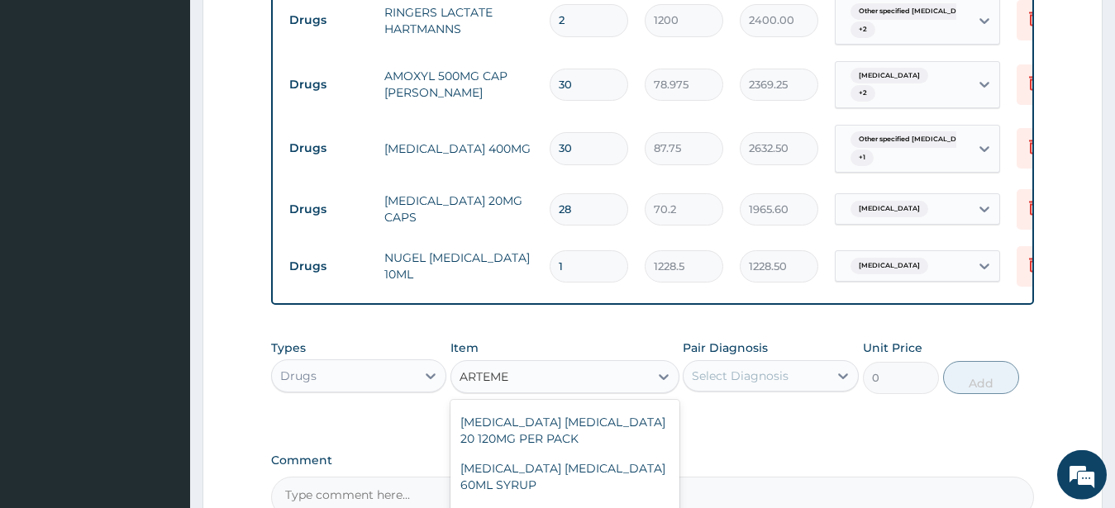
scroll to position [192, 0]
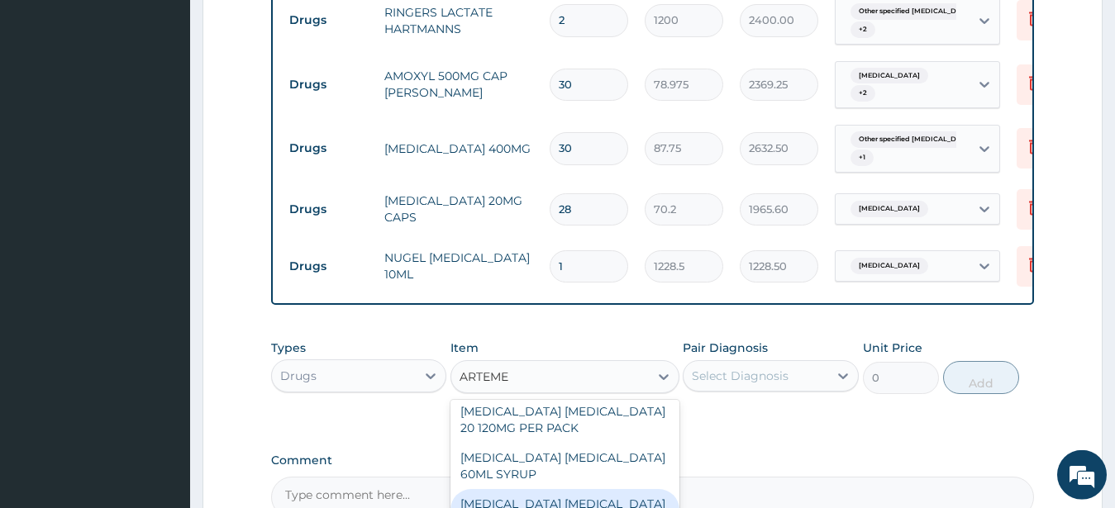
click at [570, 489] on div "ARTEMETHER LUMEFANTRINE 80 480MG PER PACK" at bounding box center [565, 512] width 229 height 46
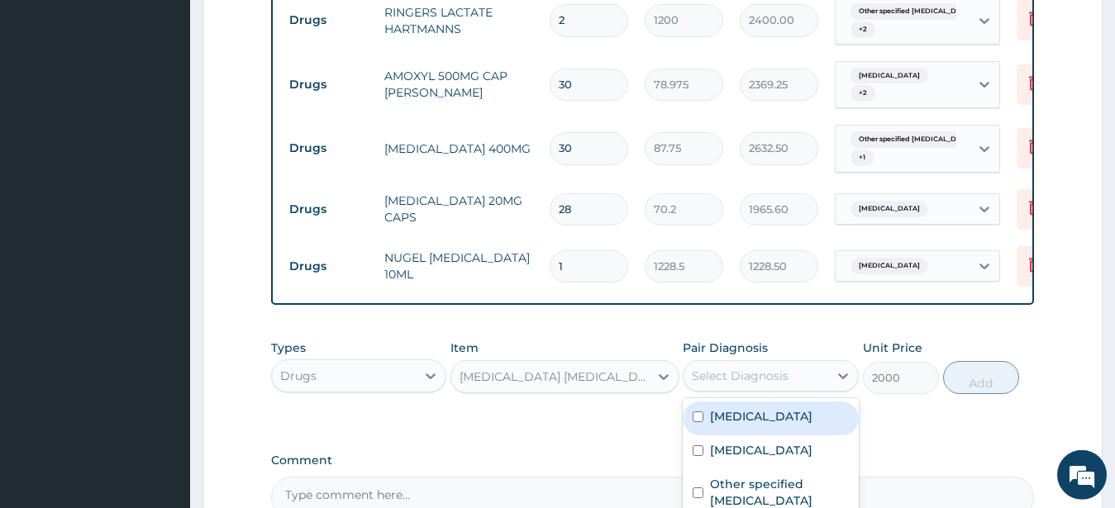
click at [769, 368] on div "Select Diagnosis" at bounding box center [740, 376] width 97 height 17
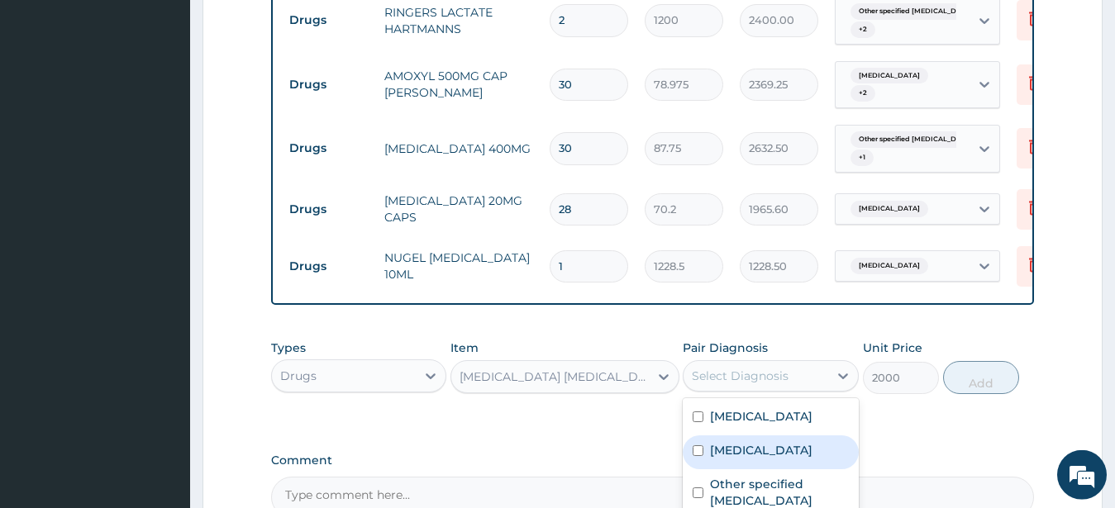
click at [699, 446] on input "checkbox" at bounding box center [698, 451] width 11 height 11
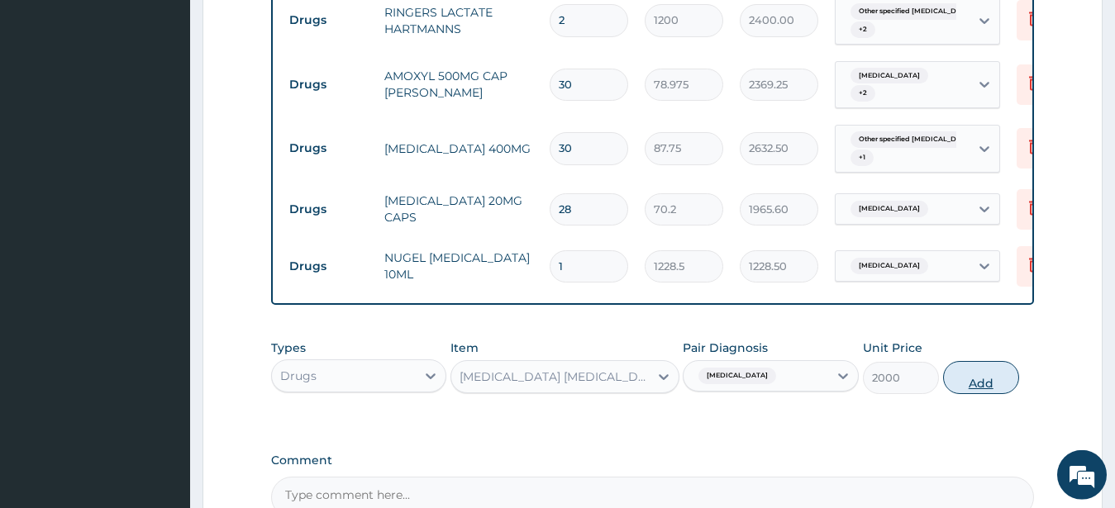
click at [981, 361] on button "Add" at bounding box center [981, 377] width 76 height 33
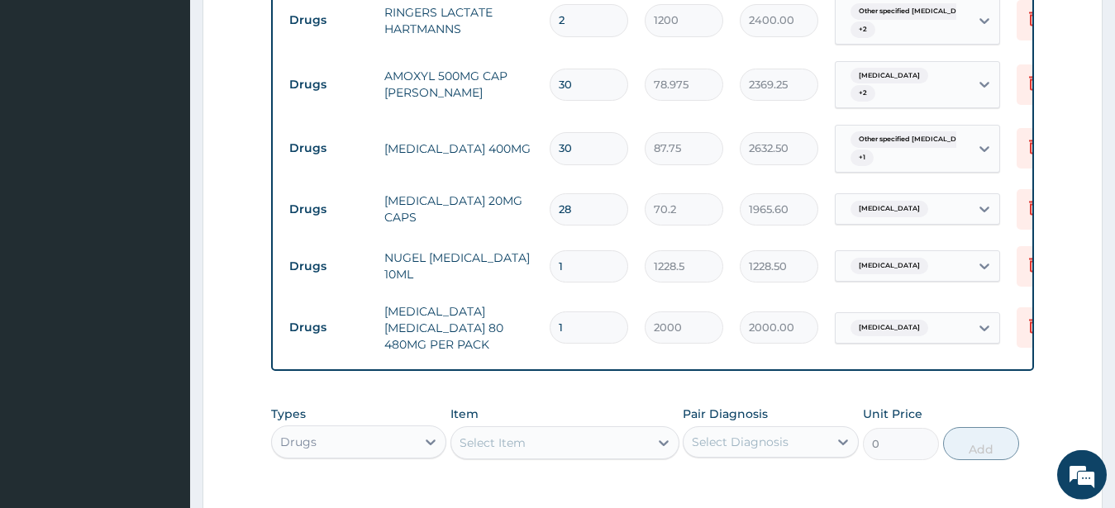
click at [512, 435] on div "Select Item" at bounding box center [493, 443] width 66 height 17
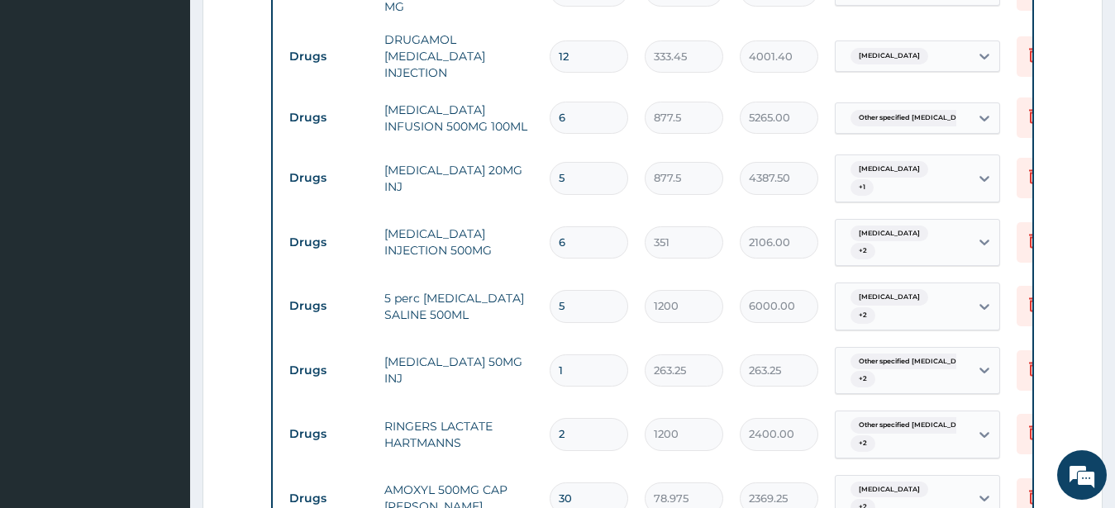
scroll to position [1014, 0]
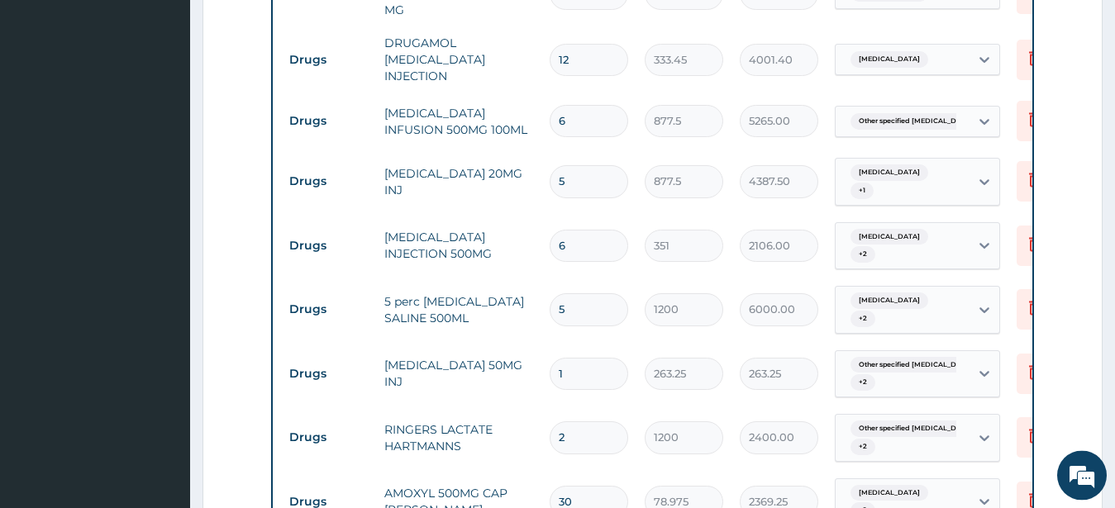
click at [571, 293] on input "5" at bounding box center [589, 309] width 79 height 32
click at [565, 165] on input "5" at bounding box center [589, 181] width 79 height 32
click at [569, 105] on input "6" at bounding box center [589, 121] width 79 height 32
click at [573, 44] on input "12" at bounding box center [589, 60] width 79 height 32
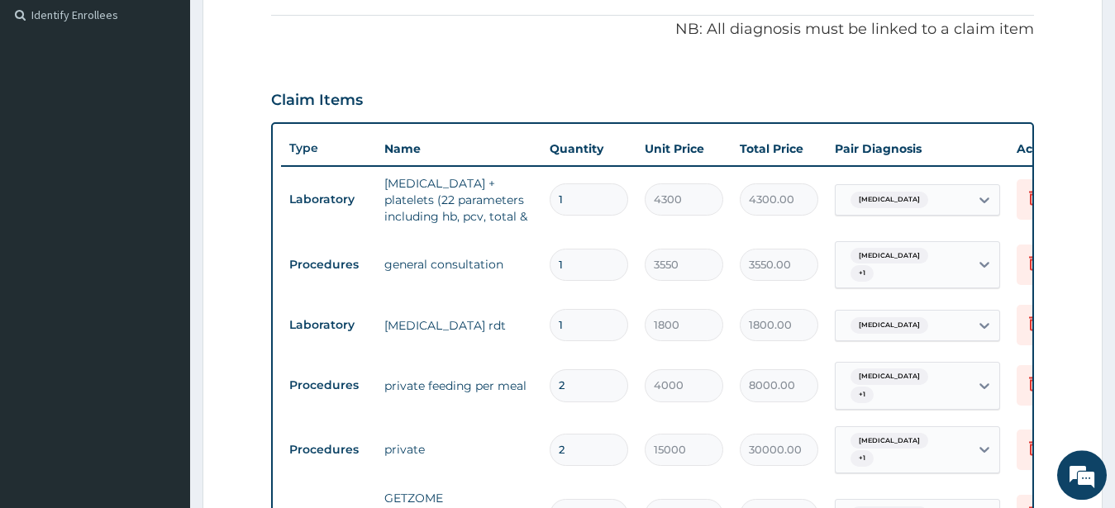
scroll to position [460, 0]
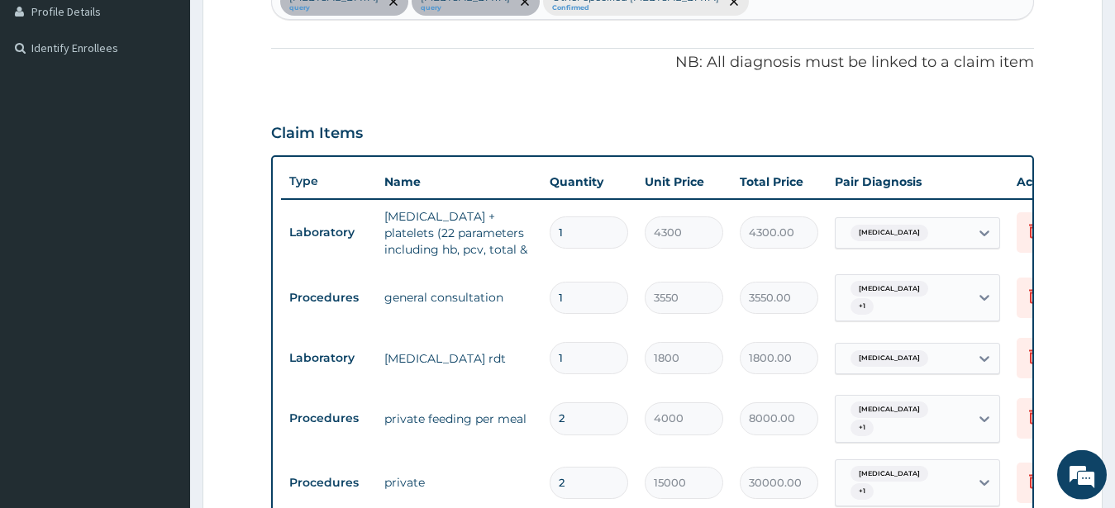
click at [579, 471] on input "2" at bounding box center [589, 483] width 79 height 32
click at [566, 403] on input "2" at bounding box center [589, 419] width 79 height 32
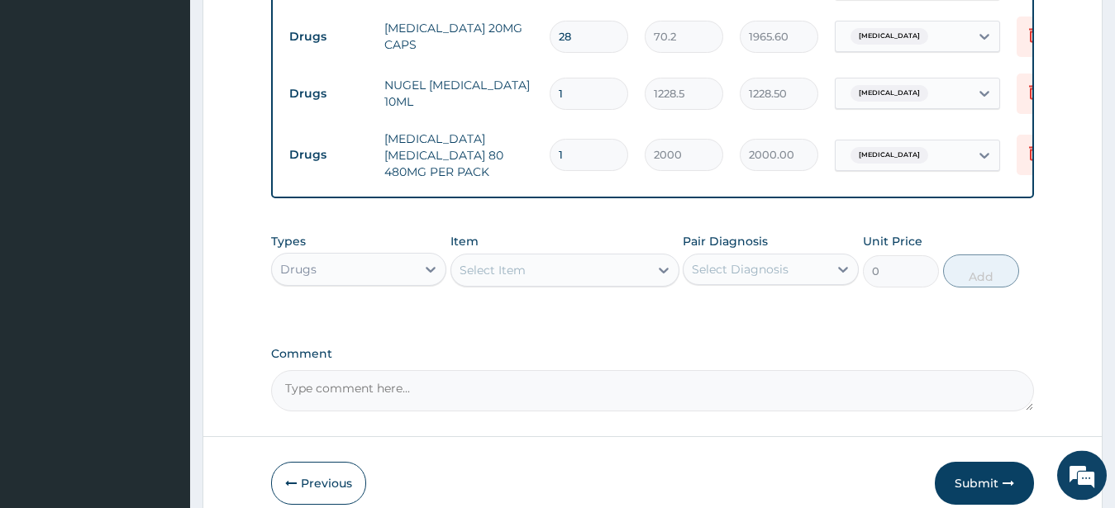
scroll to position [1637, 0]
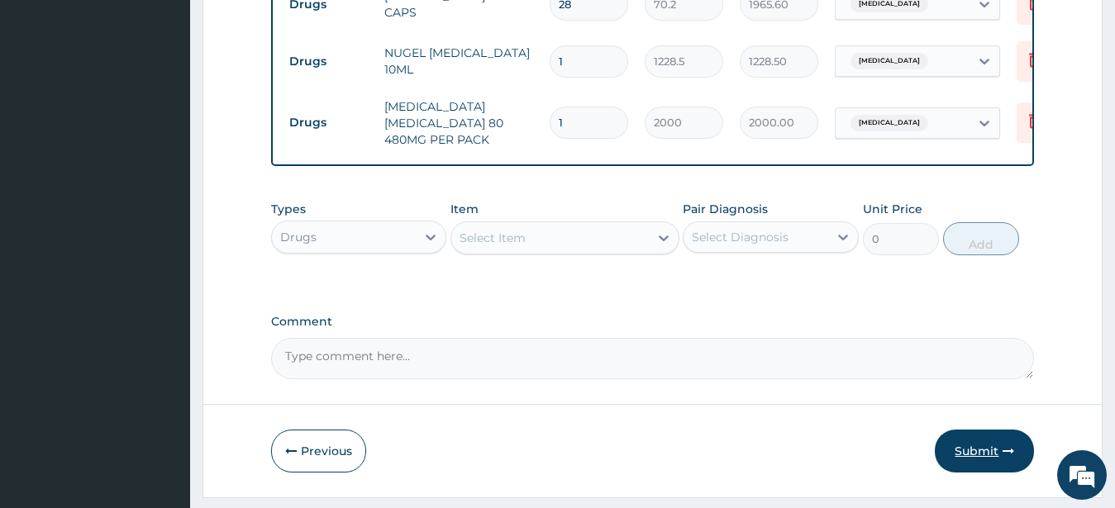
click at [991, 430] on button "Submit" at bounding box center [984, 451] width 99 height 43
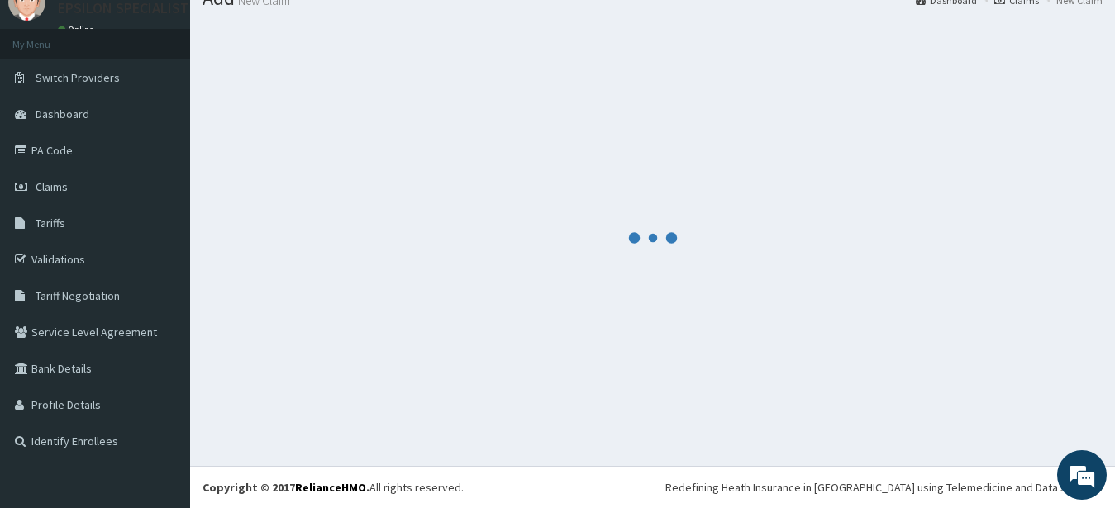
scroll to position [66, 0]
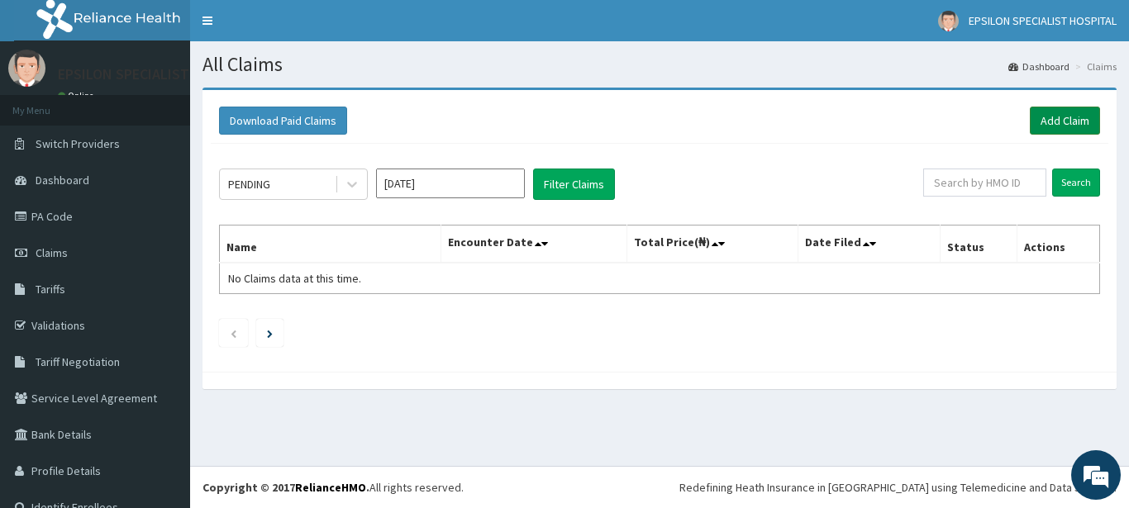
click at [1039, 113] on link "Add Claim" at bounding box center [1065, 121] width 70 height 28
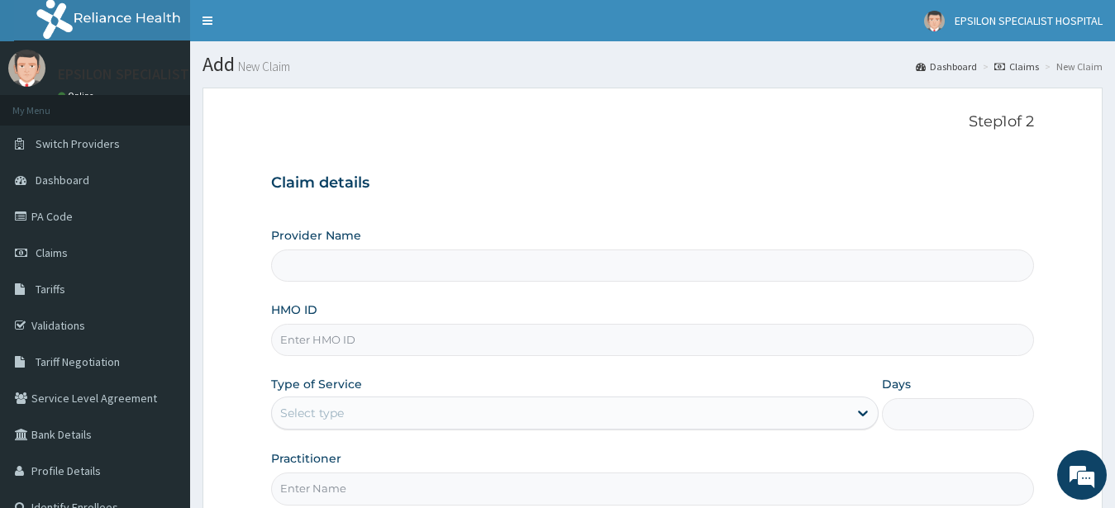
type input "EPSILON SPECIALIST HOSPITAL"
click at [450, 344] on input "HMO ID" at bounding box center [653, 340] width 764 height 32
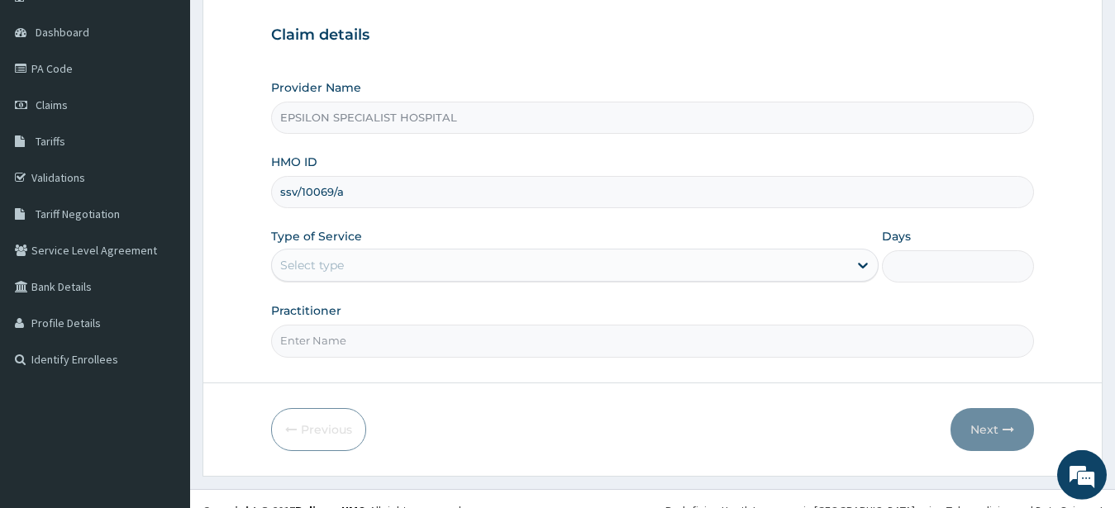
scroll to position [160, 0]
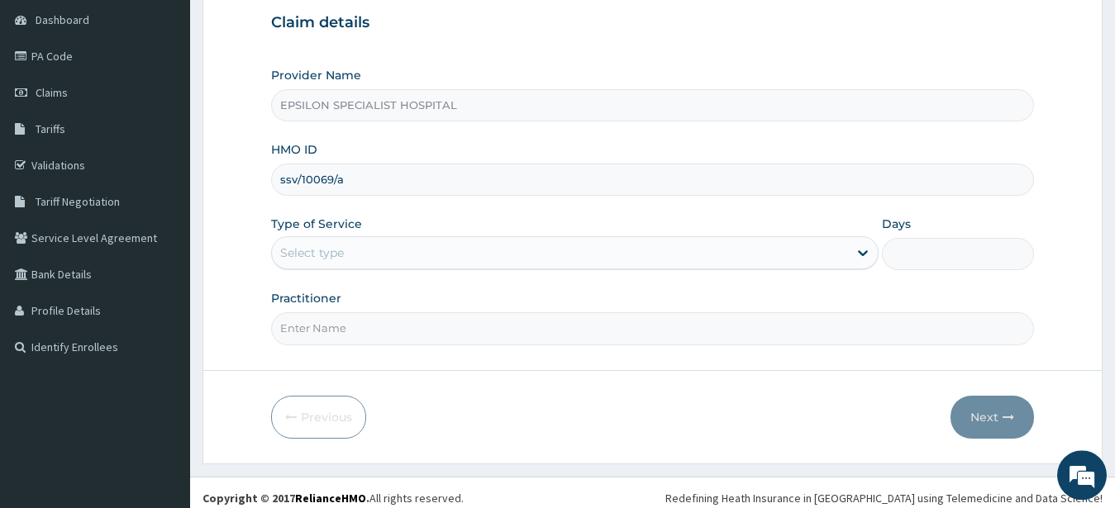
type input "ssv/10069/a"
click at [719, 249] on div "Select type" at bounding box center [560, 253] width 577 height 26
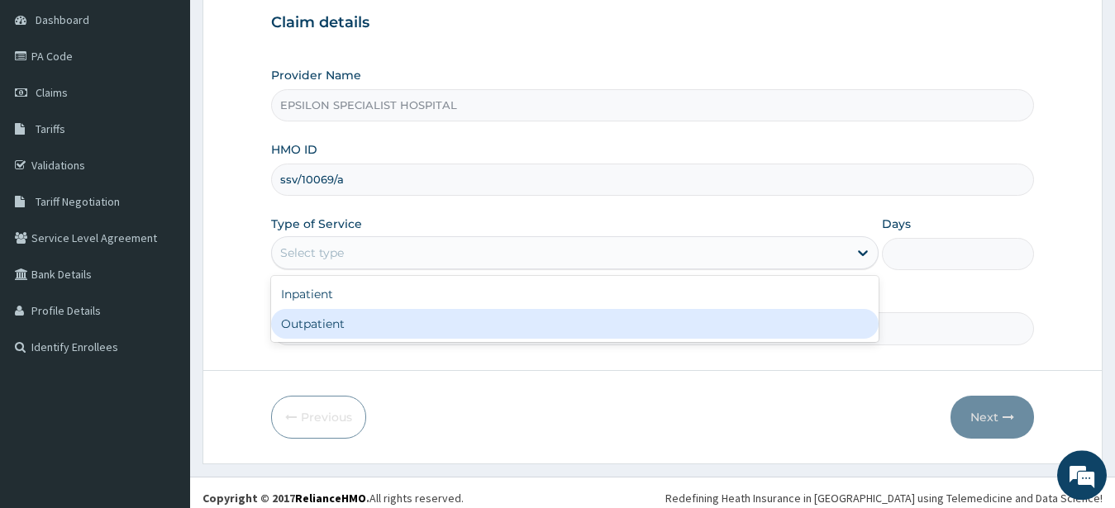
click at [566, 331] on div "Outpatient" at bounding box center [575, 324] width 608 height 30
type input "1"
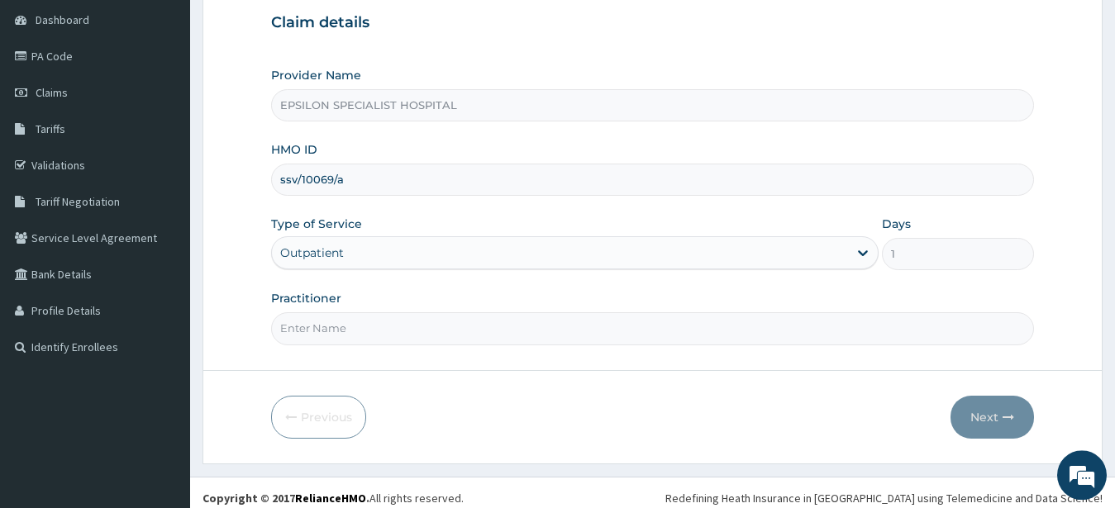
click at [615, 331] on input "Practitioner" at bounding box center [653, 329] width 764 height 32
type input "DR ABDUL"
click at [985, 427] on button "Next" at bounding box center [993, 417] width 84 height 43
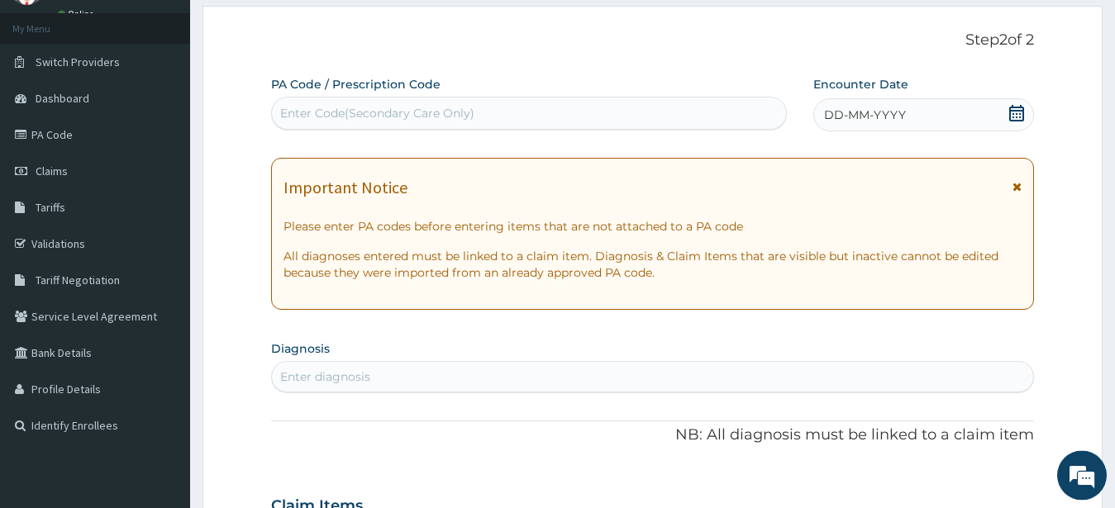
scroll to position [65, 0]
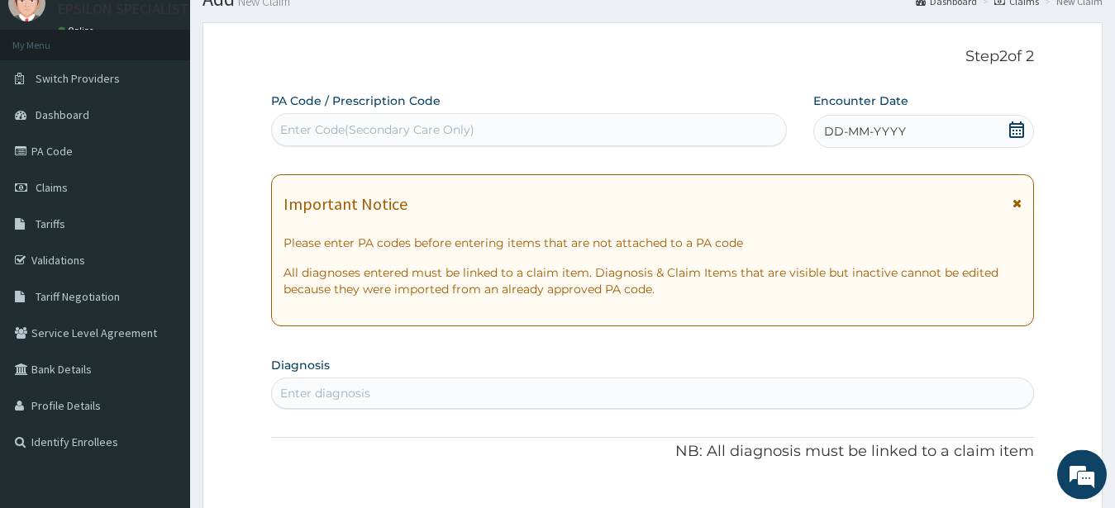
click at [602, 126] on div "Enter Code(Secondary Care Only)" at bounding box center [529, 130] width 514 height 26
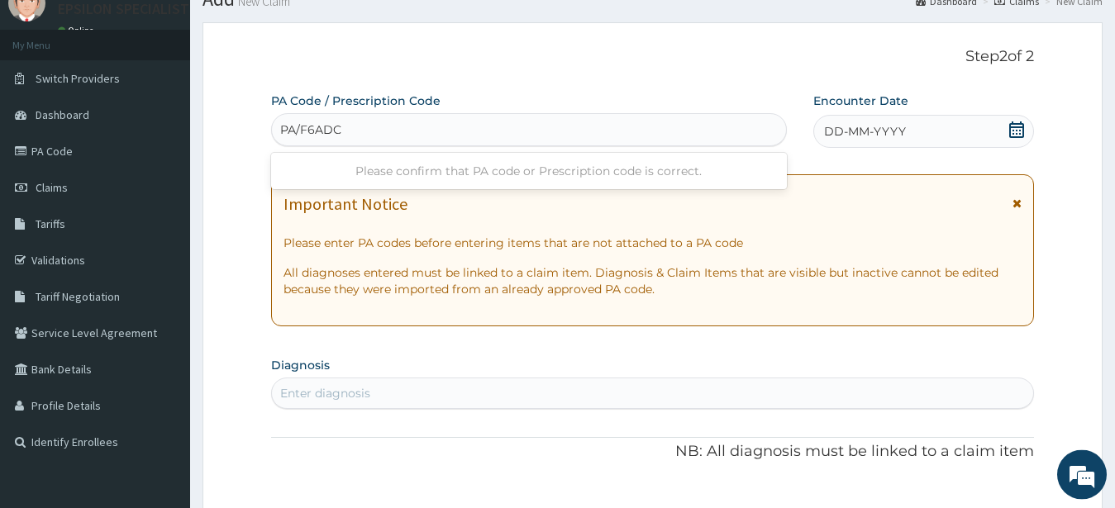
type input "PA/F6ADCB"
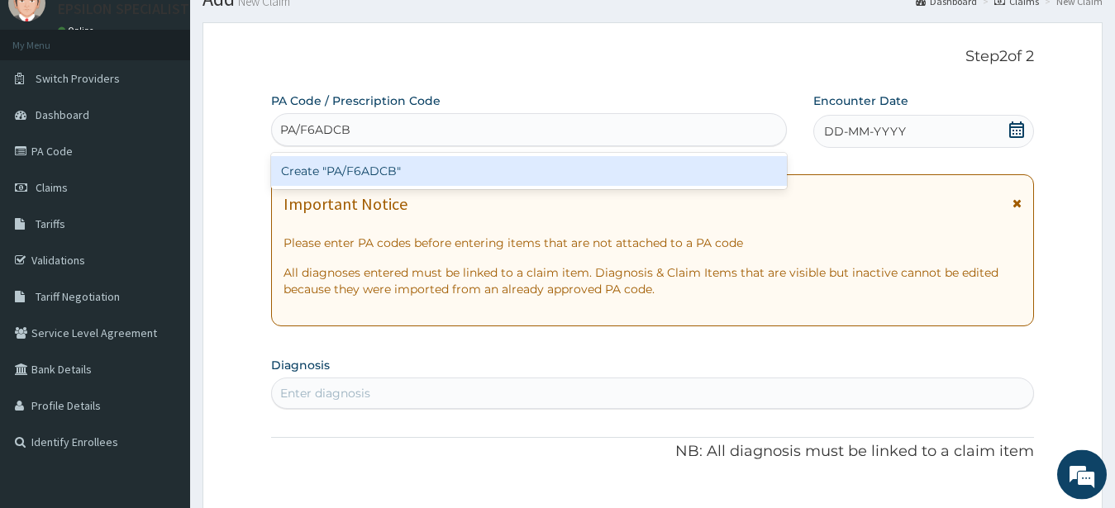
click at [600, 176] on div "Create "PA/F6ADCB"" at bounding box center [529, 171] width 516 height 30
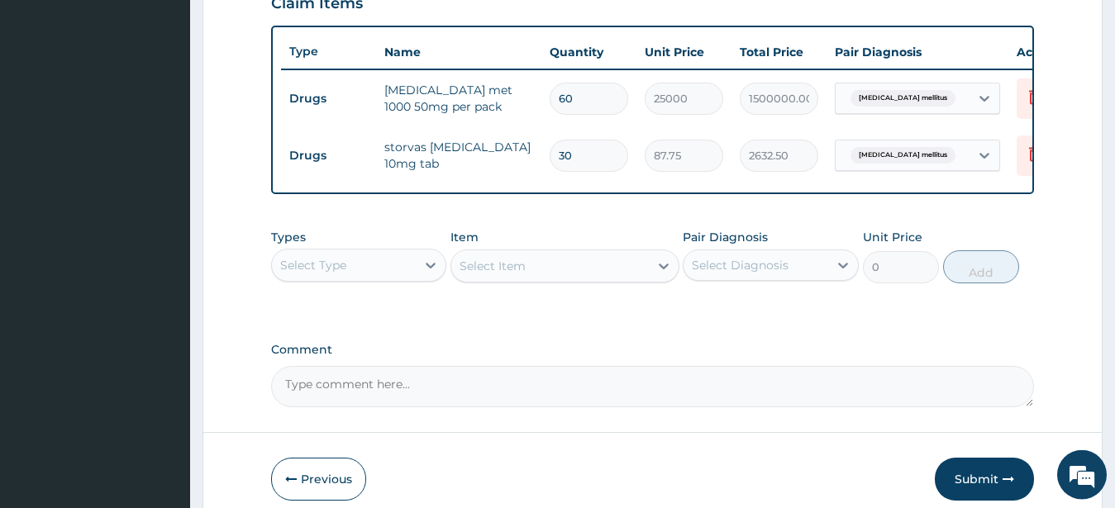
scroll to position [605, 0]
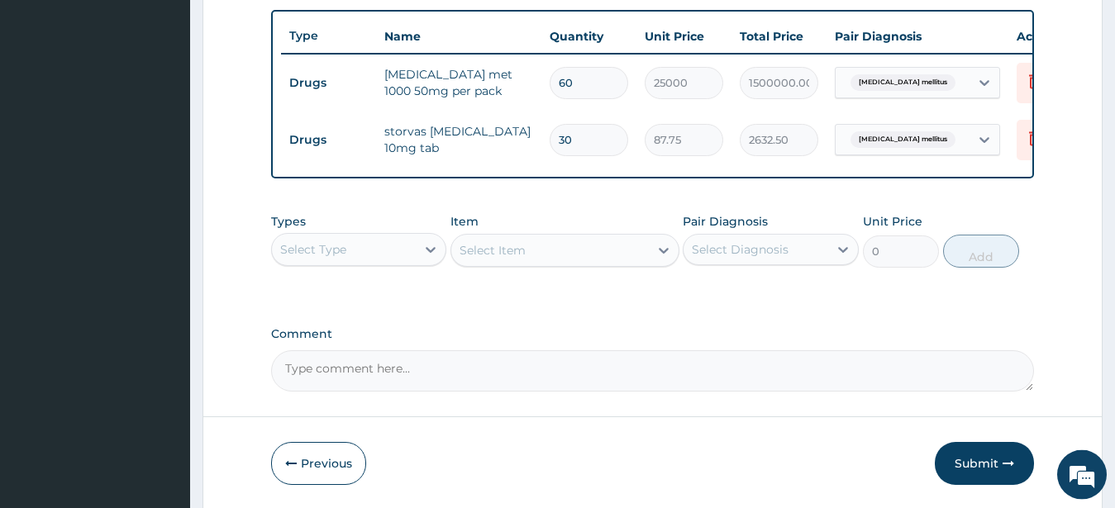
click at [576, 79] on input "60" at bounding box center [589, 83] width 79 height 32
type input "6"
type input "150000.00"
type input "0.00"
type input "2"
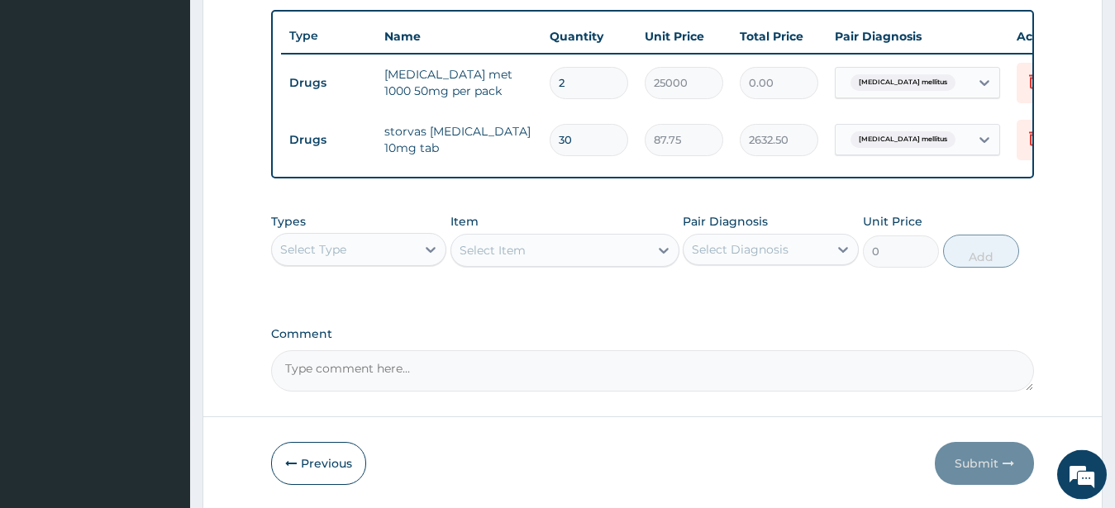
type input "50000.00"
type input "2"
click at [597, 260] on div "Select Item" at bounding box center [565, 250] width 229 height 33
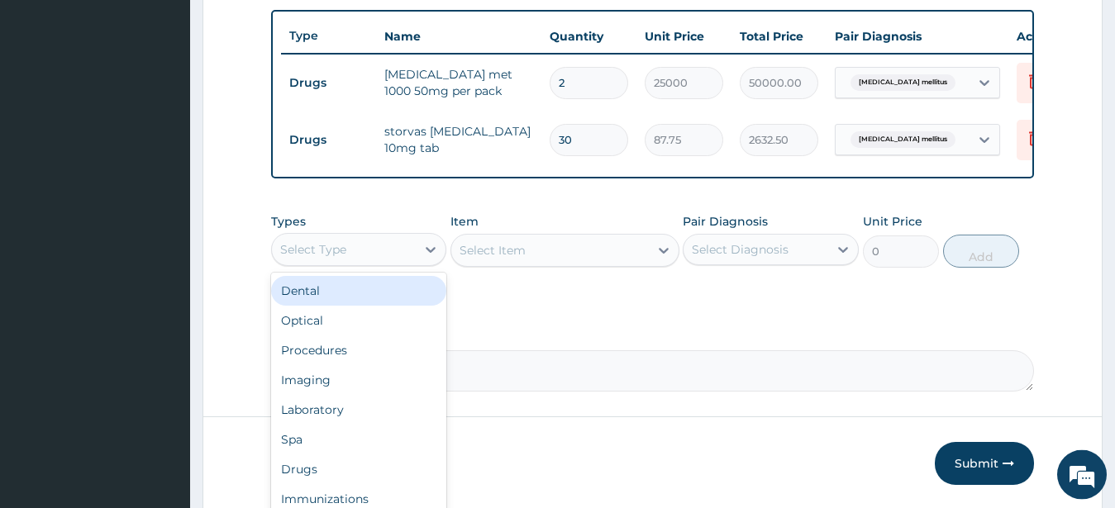
click at [366, 261] on div "Select Type" at bounding box center [344, 249] width 145 height 26
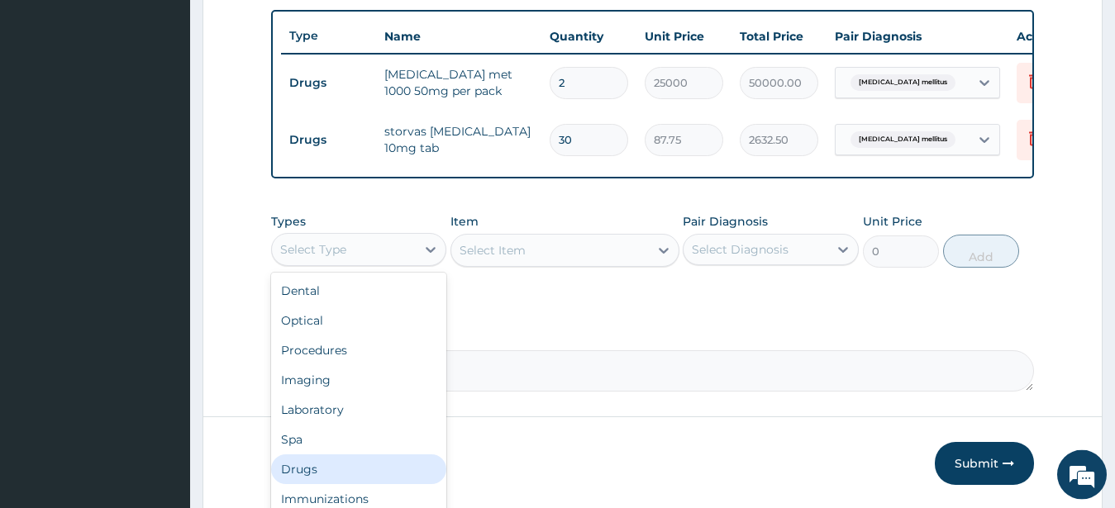
click at [355, 479] on div "Drugs" at bounding box center [359, 470] width 176 height 30
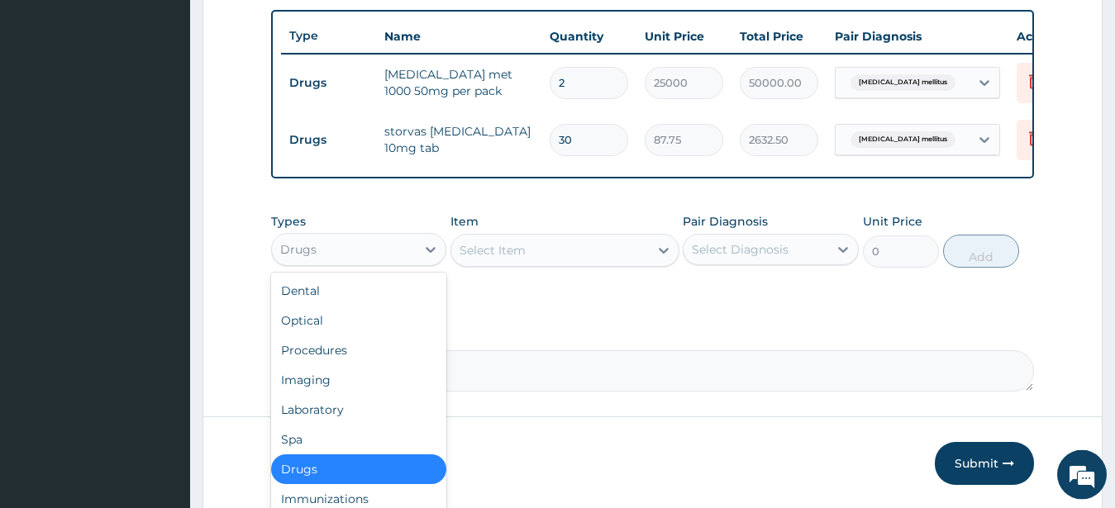
click at [374, 249] on div "Drugs" at bounding box center [359, 249] width 176 height 33
click at [374, 358] on div "Procedures" at bounding box center [359, 351] width 176 height 30
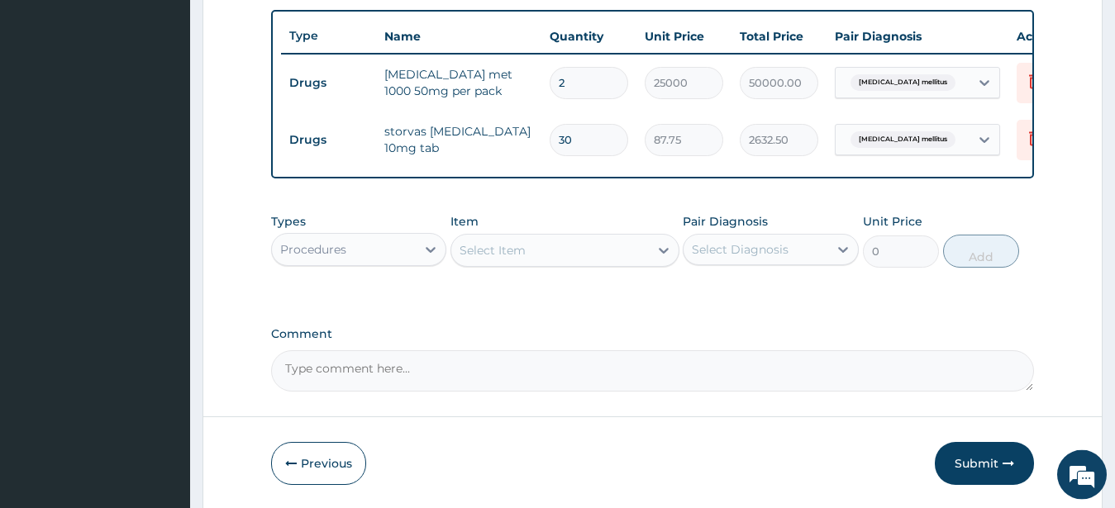
click at [491, 259] on div "Select Item" at bounding box center [493, 250] width 66 height 17
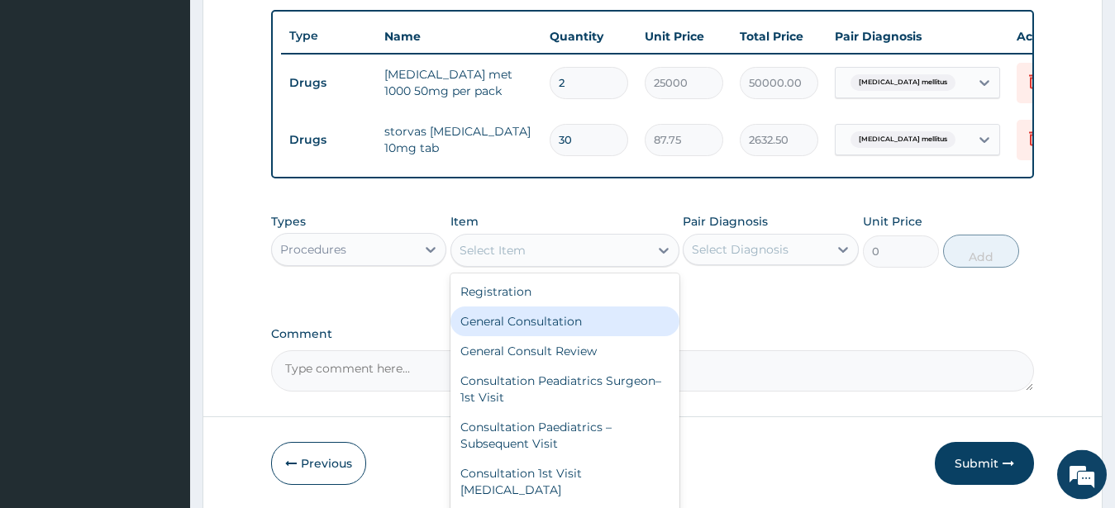
click at [508, 334] on div "General Consultation" at bounding box center [565, 322] width 229 height 30
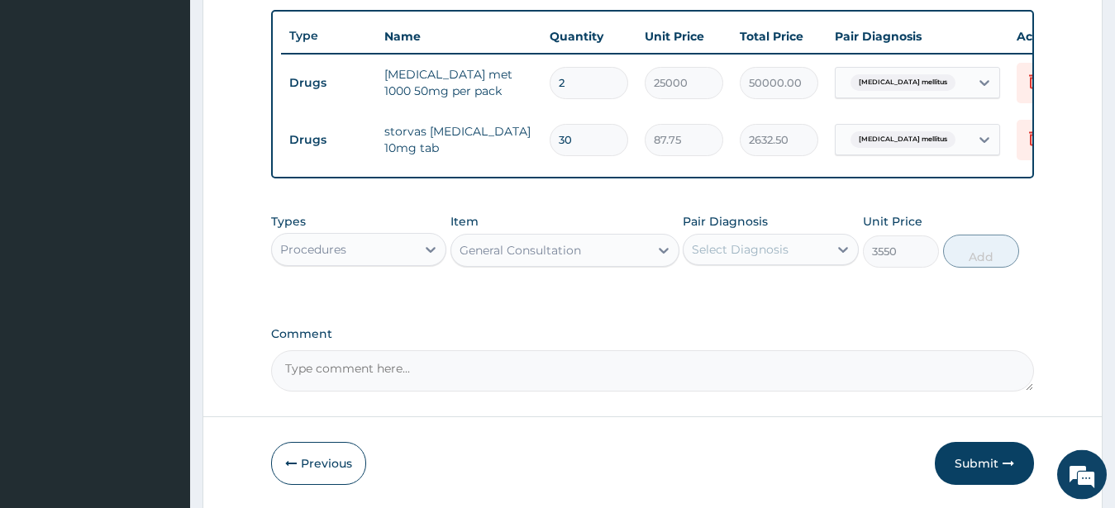
type input "3550"
click at [806, 258] on div "Select Diagnosis" at bounding box center [756, 249] width 145 height 26
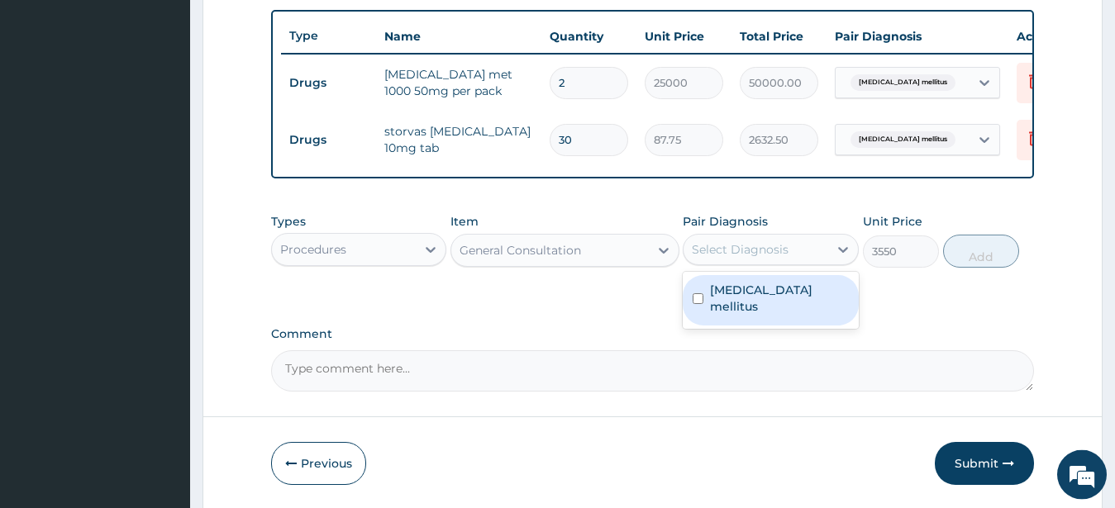
click at [699, 304] on input "checkbox" at bounding box center [698, 298] width 11 height 11
checkbox input "true"
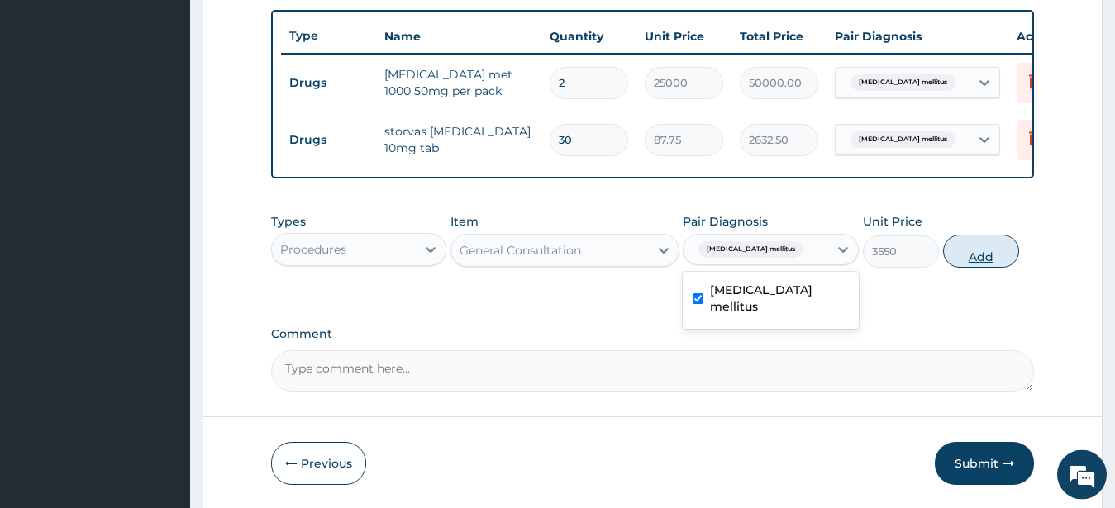
click at [984, 267] on button "Add" at bounding box center [981, 251] width 76 height 33
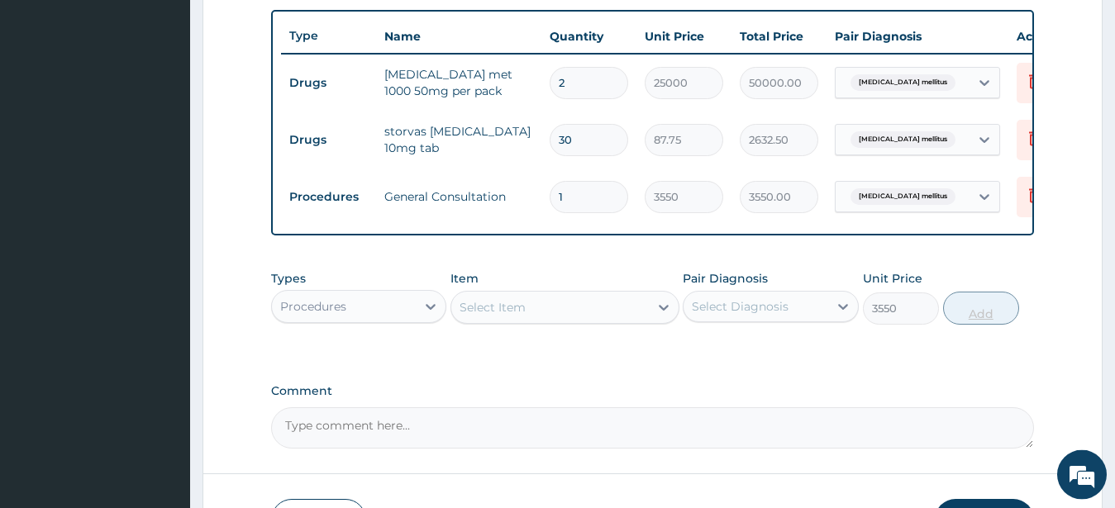
type input "0"
click at [571, 79] on input "2" at bounding box center [589, 83] width 79 height 32
type input "0.00"
type input "3"
type input "75000.00"
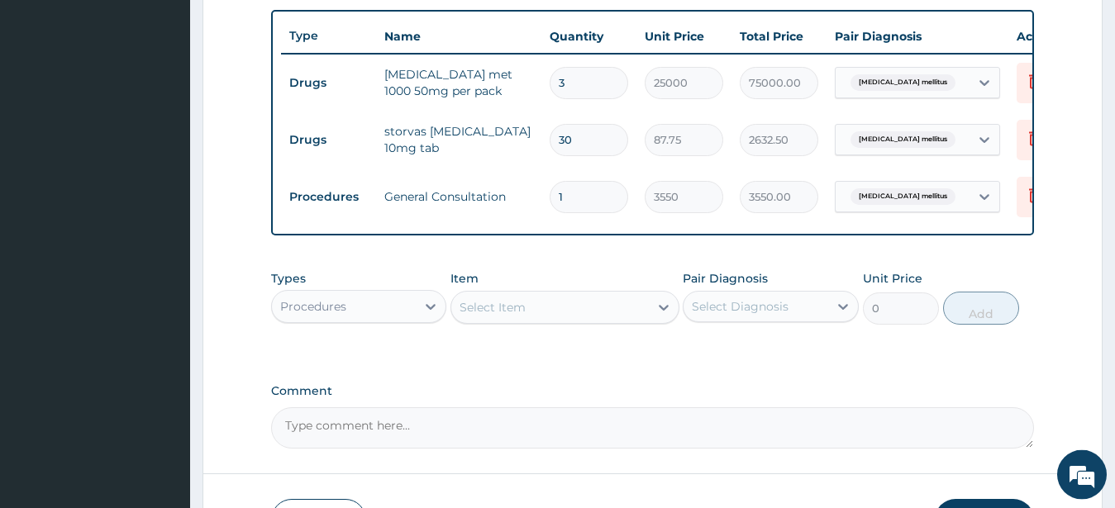
type input "30"
type input "750000.00"
type input "3"
type input "75000.00"
type input "0.00"
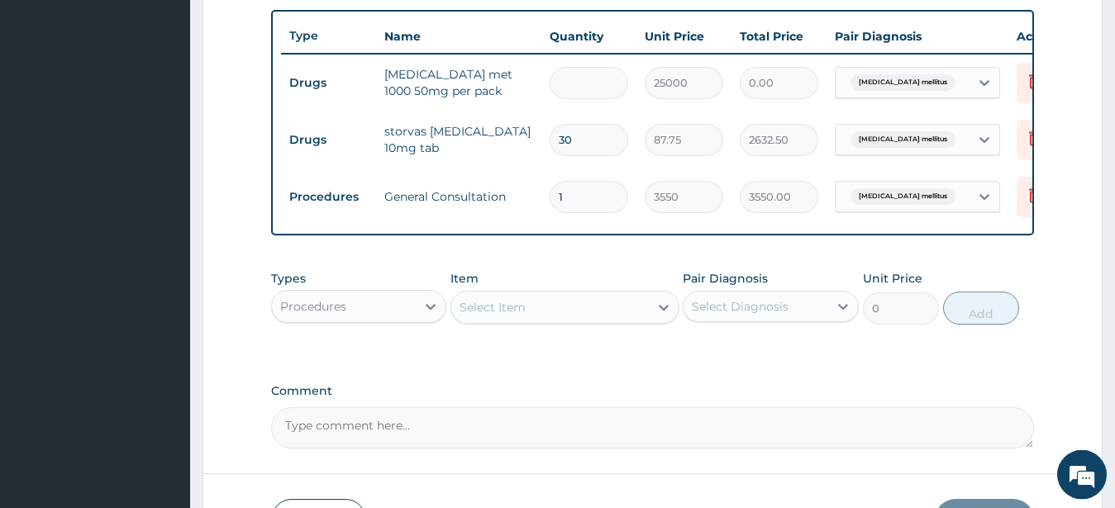
type input "2"
type input "50000.00"
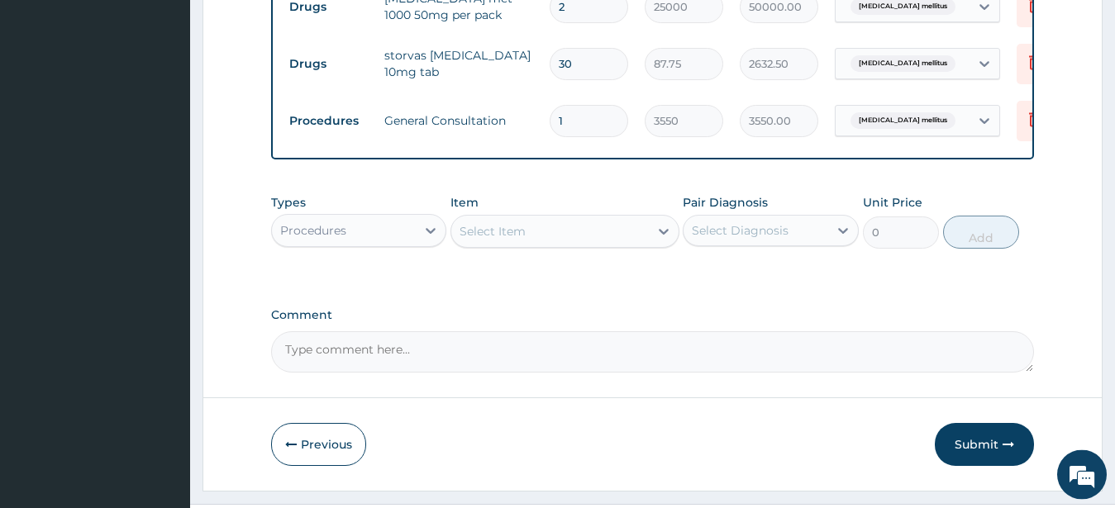
scroll to position [713, 0]
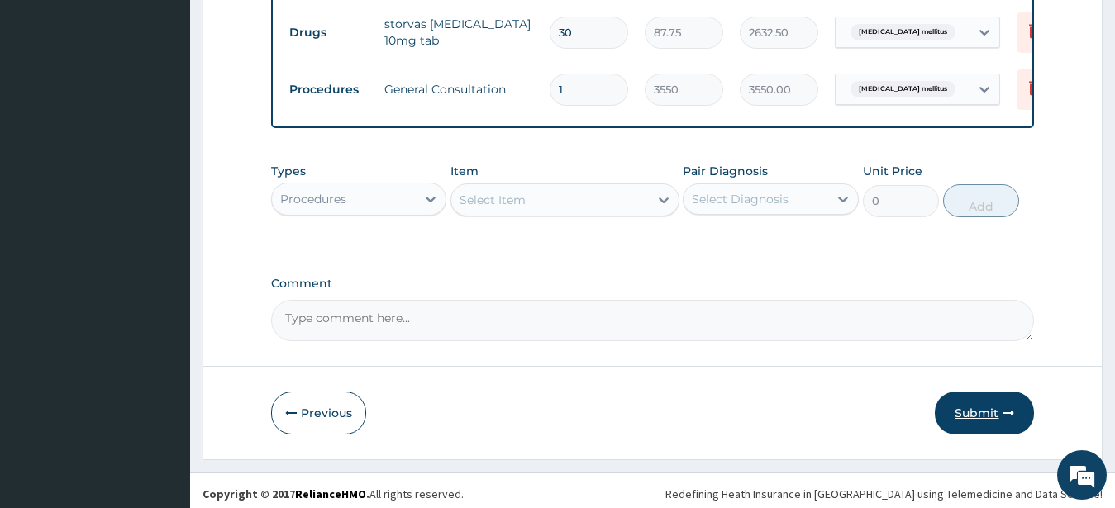
click at [983, 421] on button "Submit" at bounding box center [984, 413] width 99 height 43
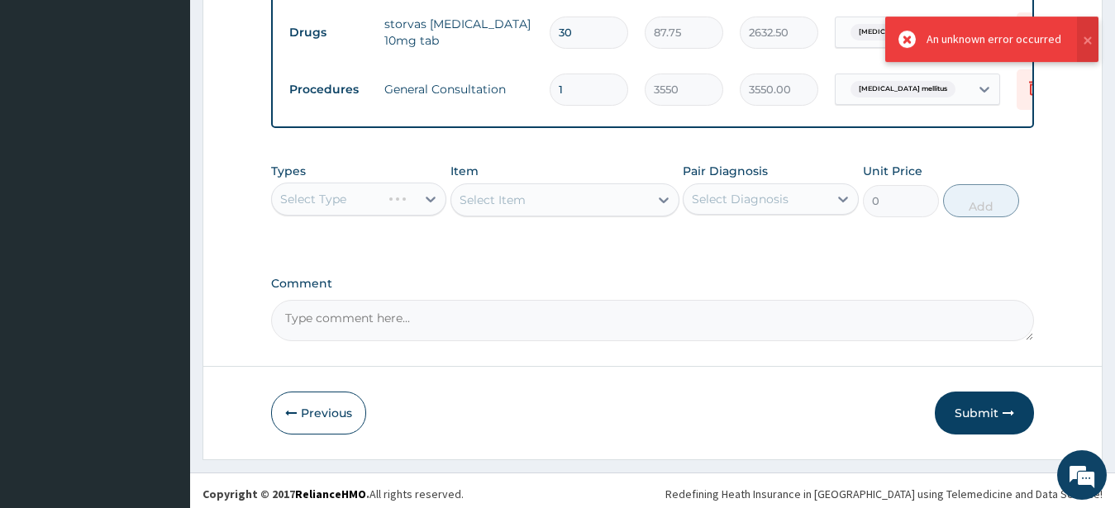
scroll to position [66, 0]
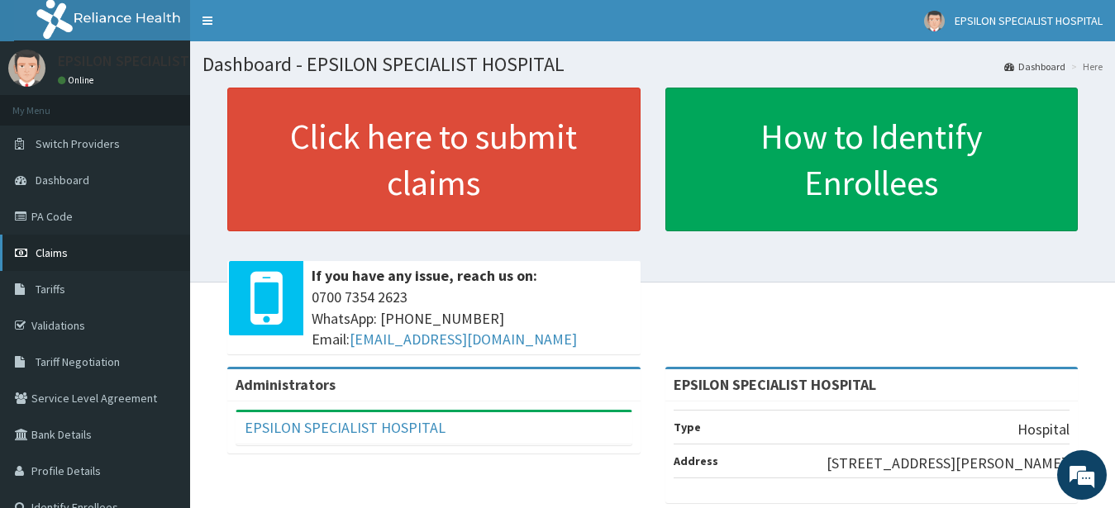
click at [37, 254] on span "Claims" at bounding box center [52, 253] width 32 height 15
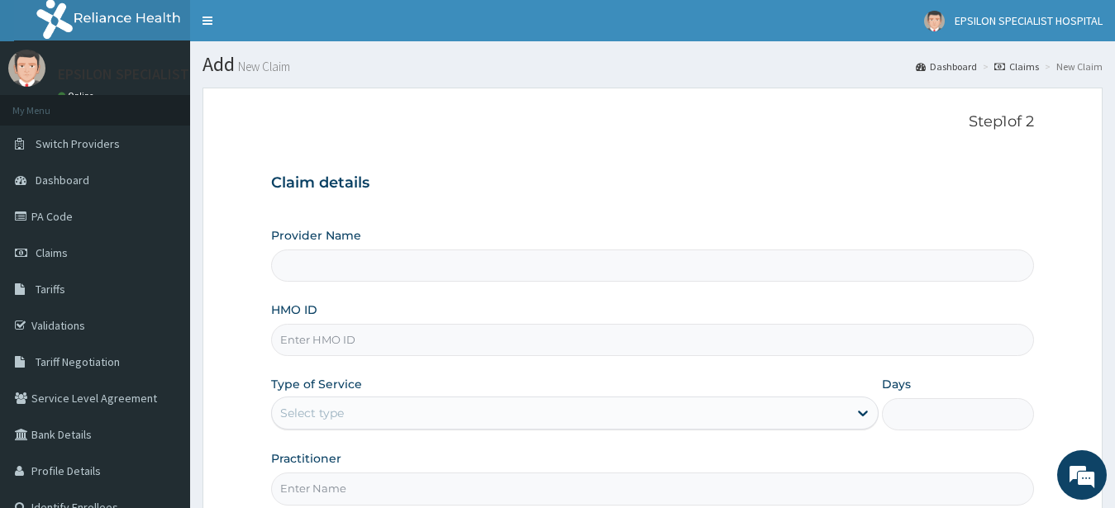
type input "EPSILON SPECIALIST HOSPITAL"
click at [962, 264] on input "EPSILON SPECIALIST HOSPITAL" at bounding box center [653, 266] width 764 height 32
click at [365, 344] on input "HMO ID" at bounding box center [653, 340] width 764 height 32
type input "ssv/10069/a"
click at [438, 411] on div "Select type" at bounding box center [560, 413] width 577 height 26
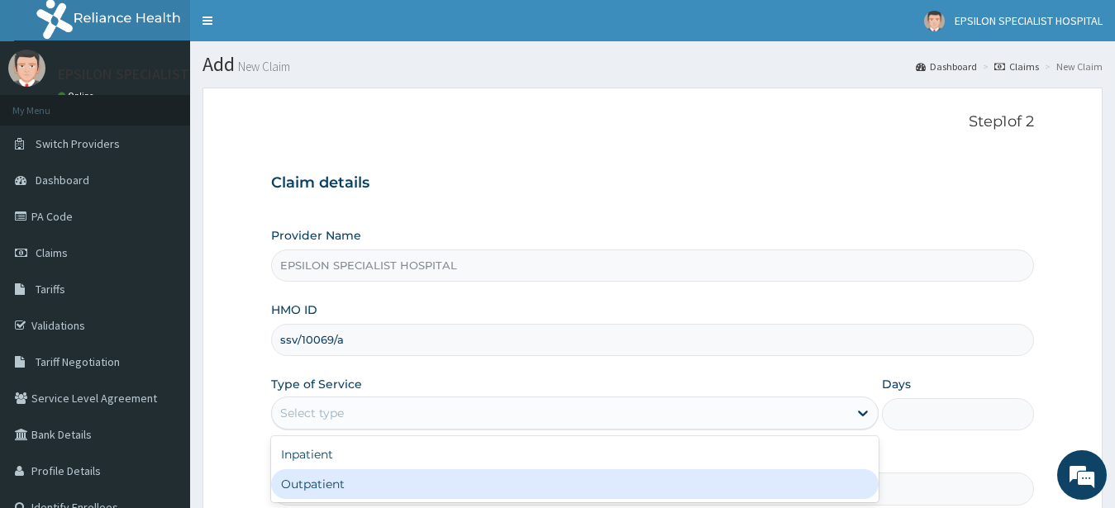
click at [362, 494] on div "Outpatient" at bounding box center [575, 485] width 608 height 30
type input "1"
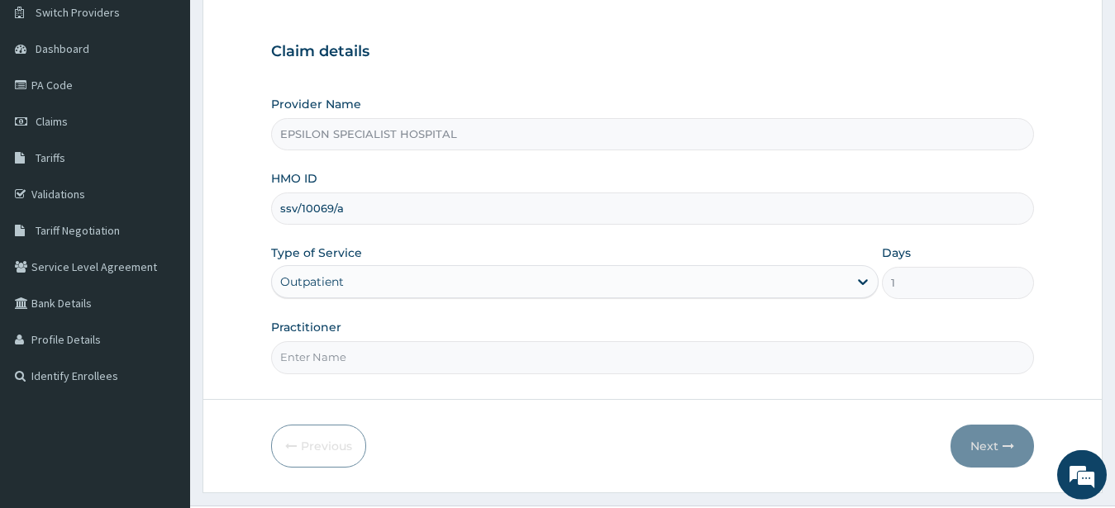
scroll to position [171, 0]
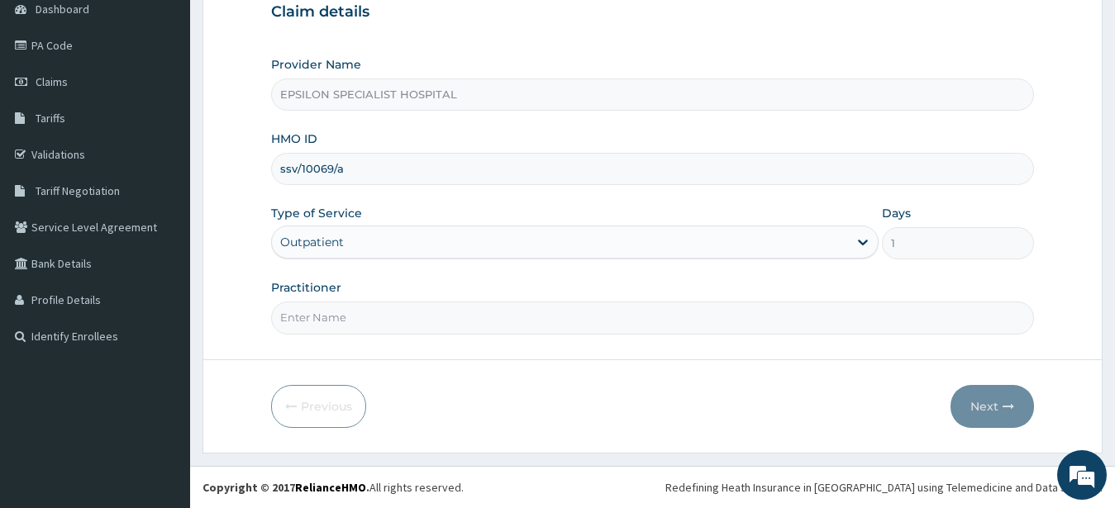
click at [531, 322] on input "Practitioner" at bounding box center [653, 318] width 764 height 32
type input "DR AHMKED"
click at [985, 394] on button "Next" at bounding box center [993, 406] width 84 height 43
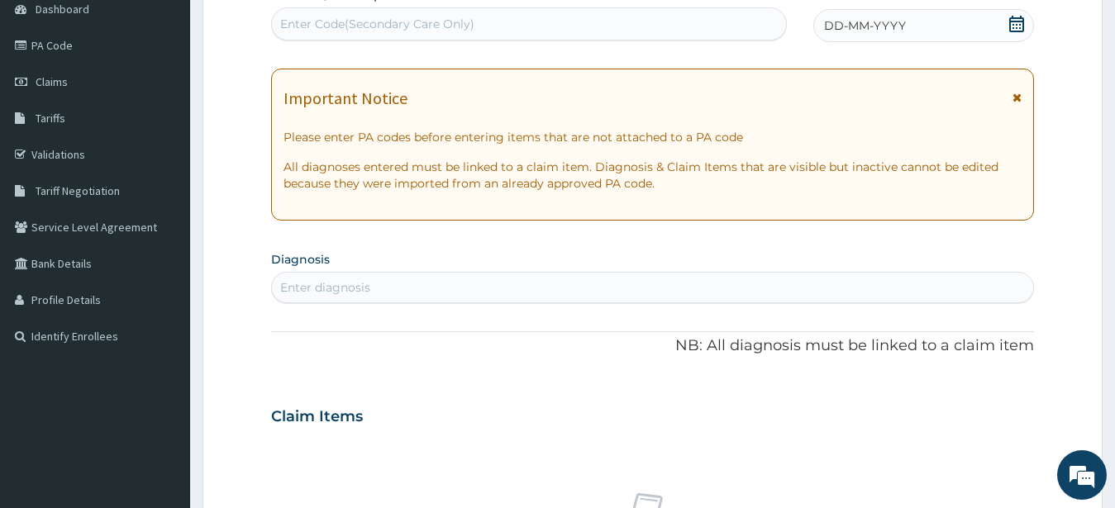
click at [607, 25] on div "Enter Code(Secondary Care Only)" at bounding box center [529, 24] width 514 height 26
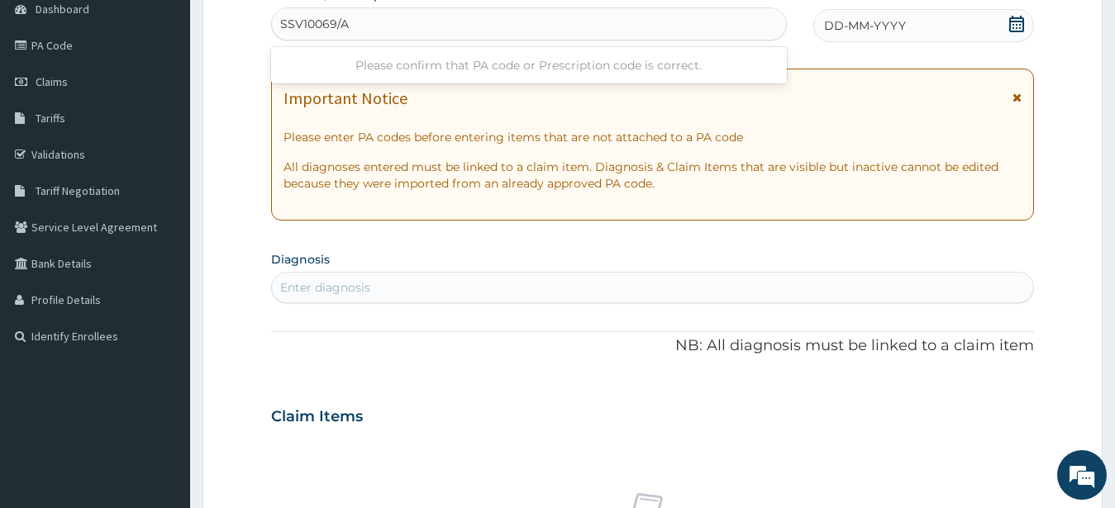
click at [301, 22] on input "SSV10069/A" at bounding box center [314, 24] width 69 height 17
type input "SSV/10069/A"
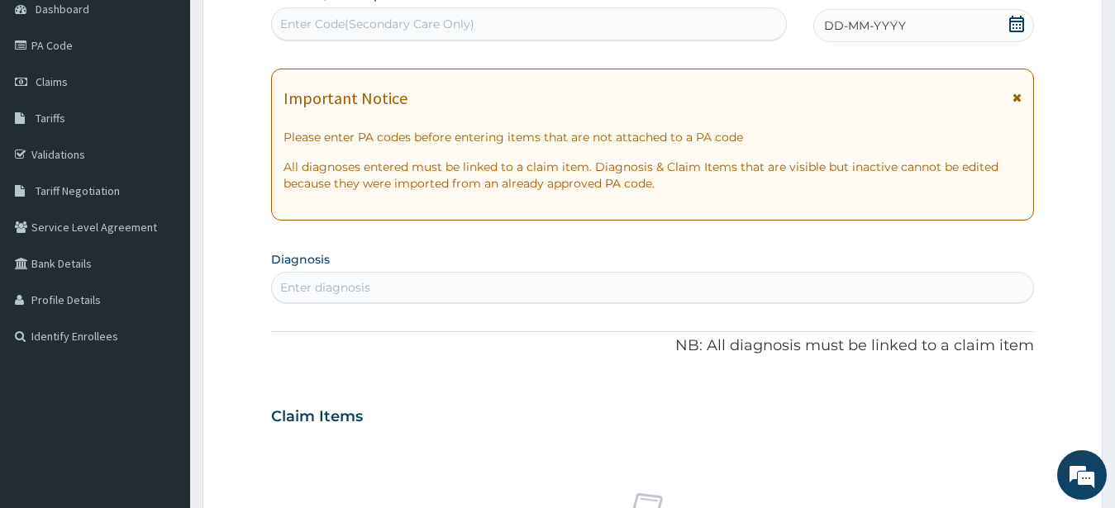
click at [355, 21] on div "Enter Code(Secondary Care Only)" at bounding box center [529, 24] width 514 height 26
click at [362, 17] on div "Enter Code(Secondary Care Only)" at bounding box center [377, 24] width 194 height 17
type input "S"
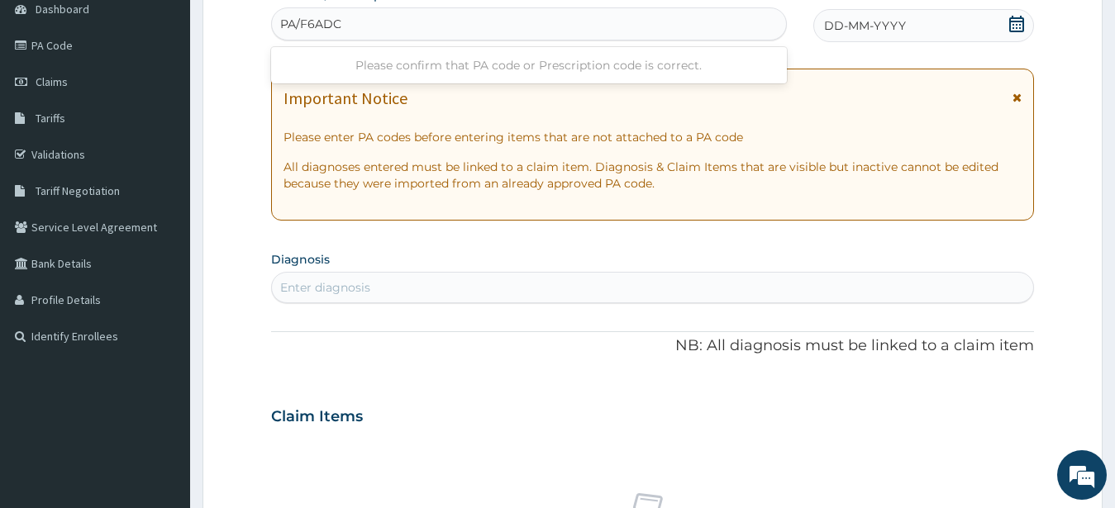
type input "PA/F6ADCB"
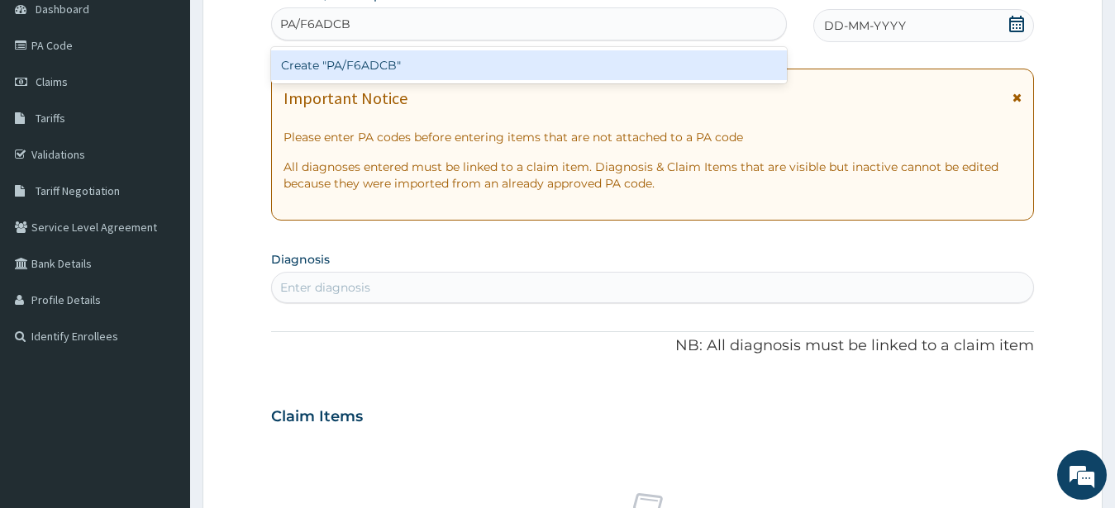
click at [371, 62] on div "Create "PA/F6ADCB"" at bounding box center [529, 65] width 516 height 30
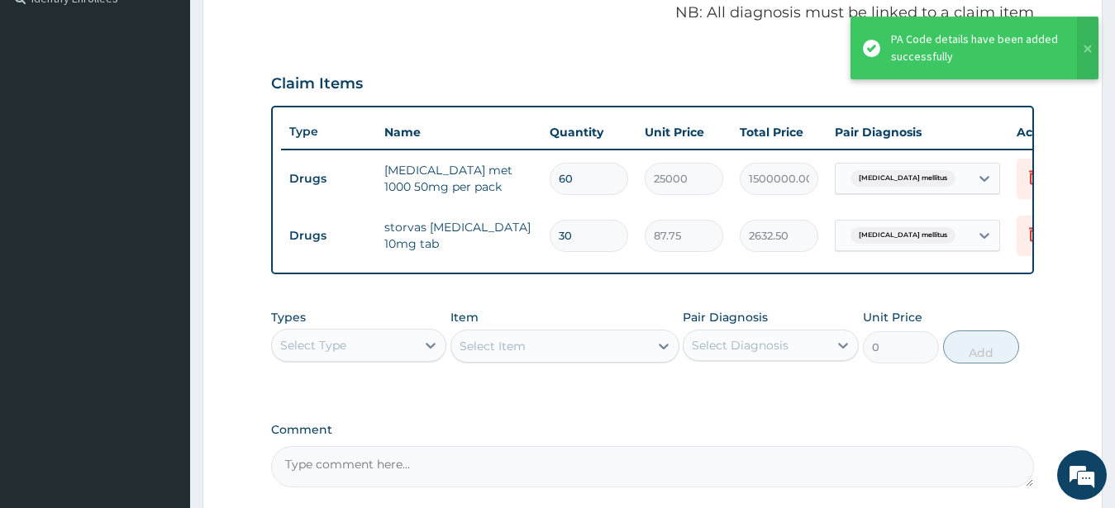
scroll to position [515, 0]
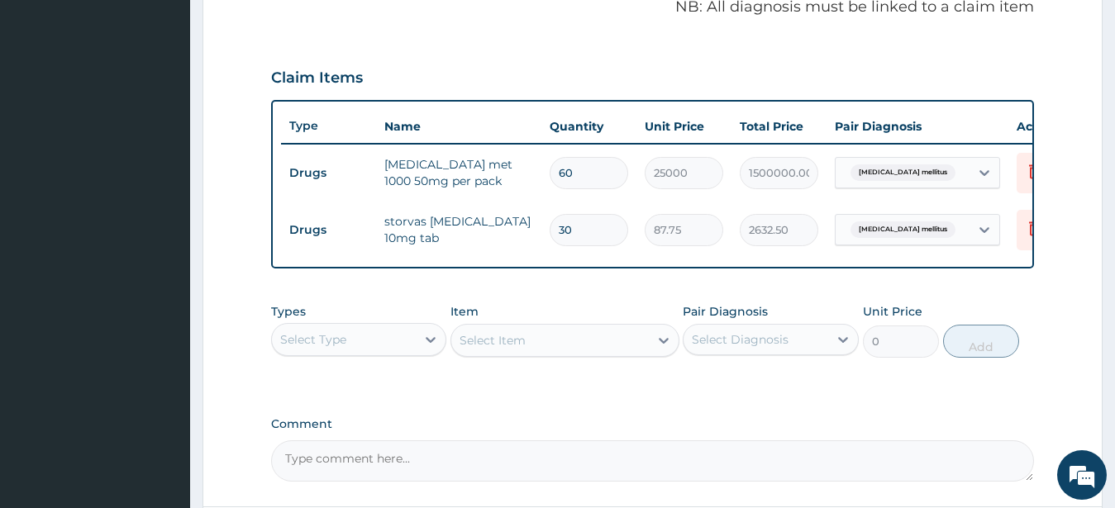
click at [541, 354] on div "Select Item" at bounding box center [565, 340] width 229 height 33
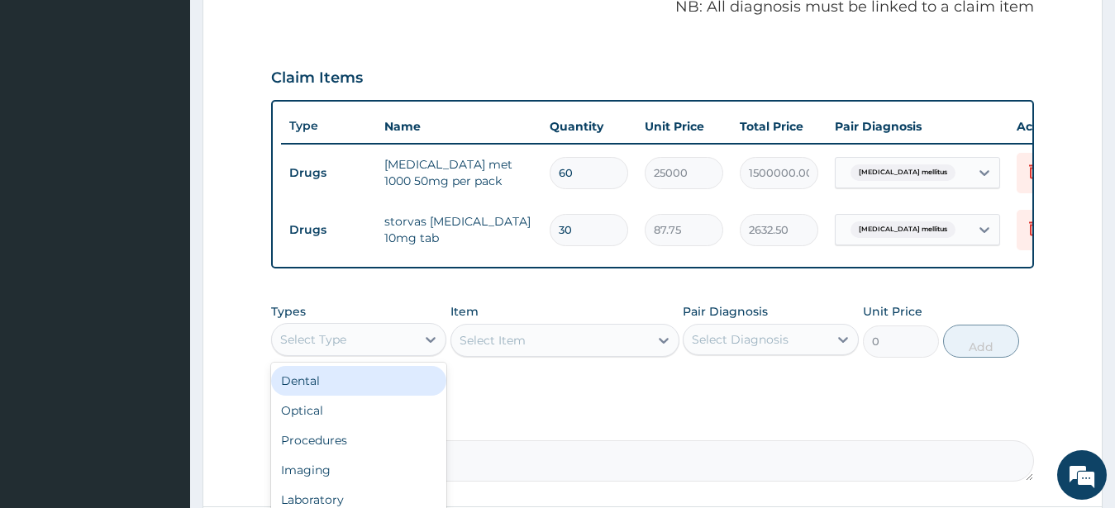
click at [379, 353] on div "Select Type" at bounding box center [344, 340] width 145 height 26
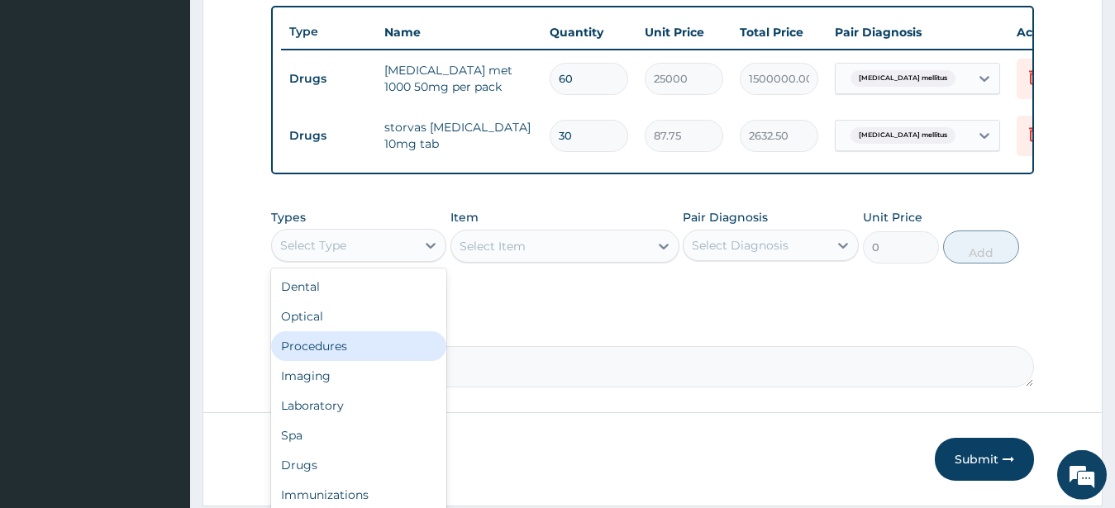
scroll to position [613, 0]
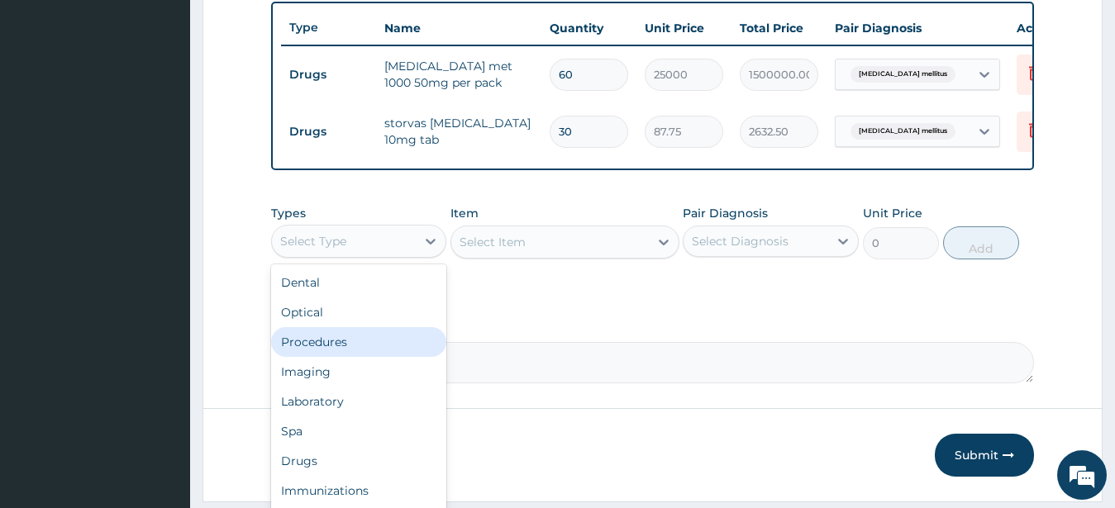
click at [356, 355] on div "Procedures" at bounding box center [359, 342] width 176 height 30
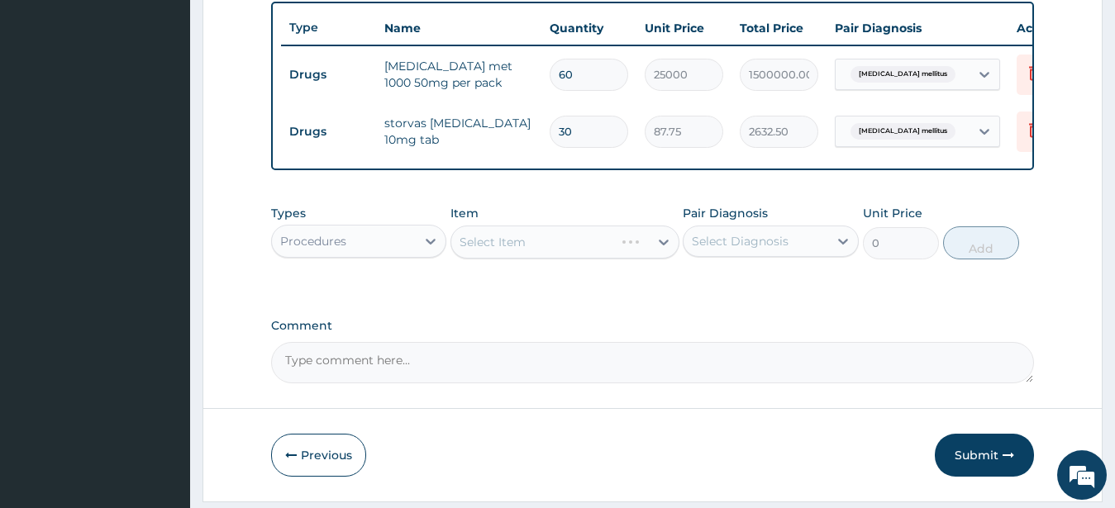
click at [499, 252] on div "Select Item" at bounding box center [565, 242] width 229 height 33
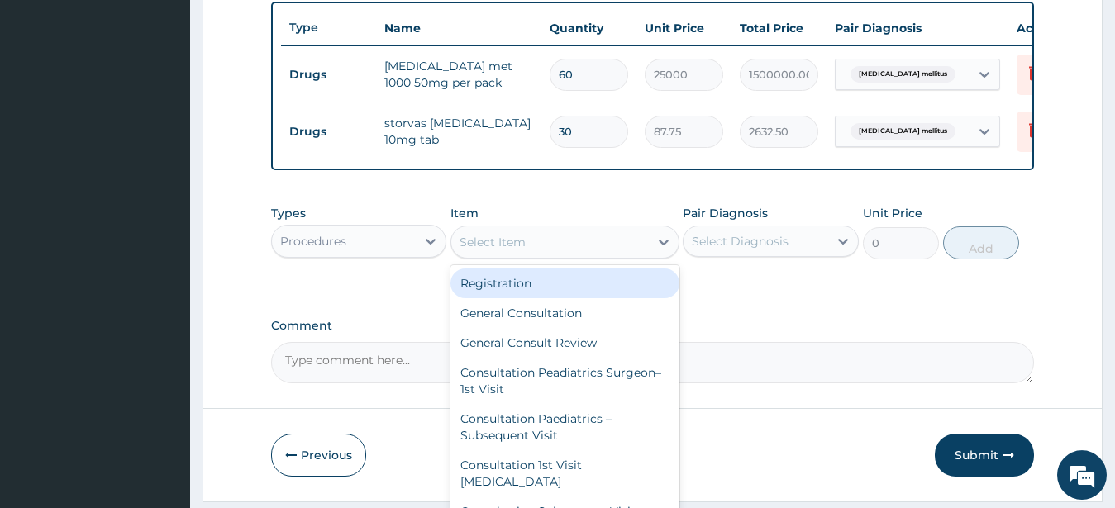
click at [502, 251] on div "Select Item" at bounding box center [493, 242] width 66 height 17
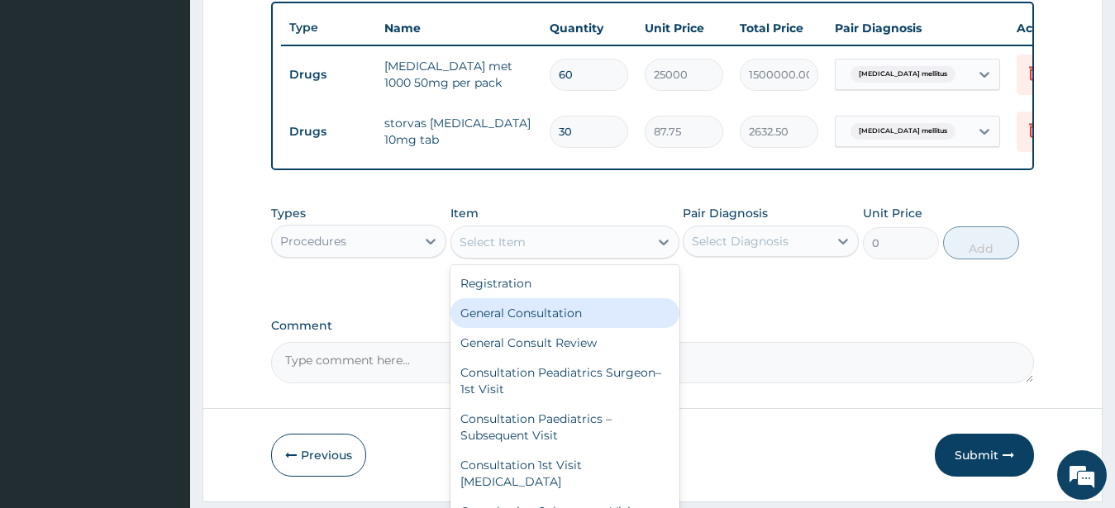
click at [508, 328] on div "General Consultation" at bounding box center [565, 313] width 229 height 30
type input "3550"
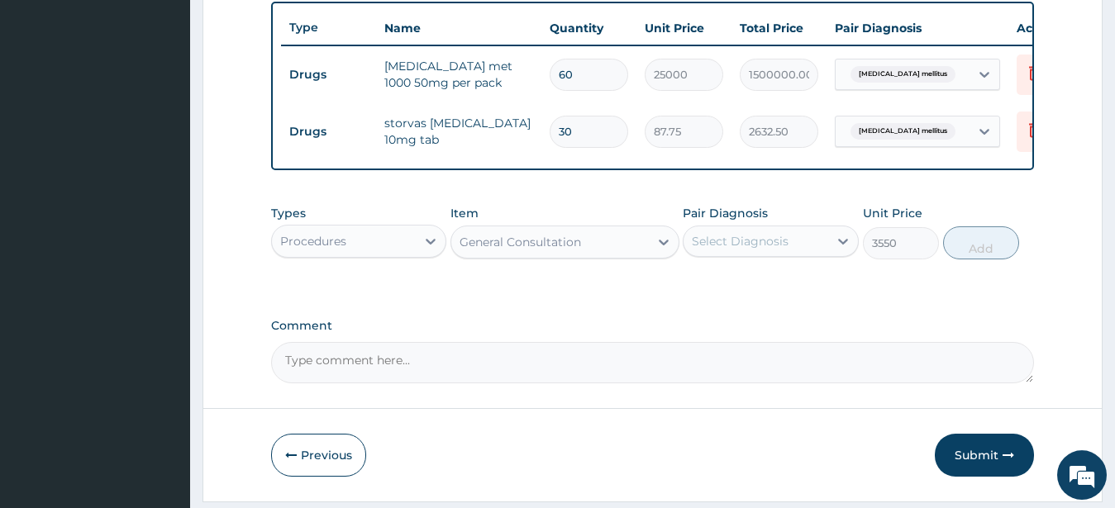
click at [579, 74] on input "60" at bounding box center [589, 75] width 79 height 32
type input "6"
type input "150000.00"
type input "0.00"
type input "2"
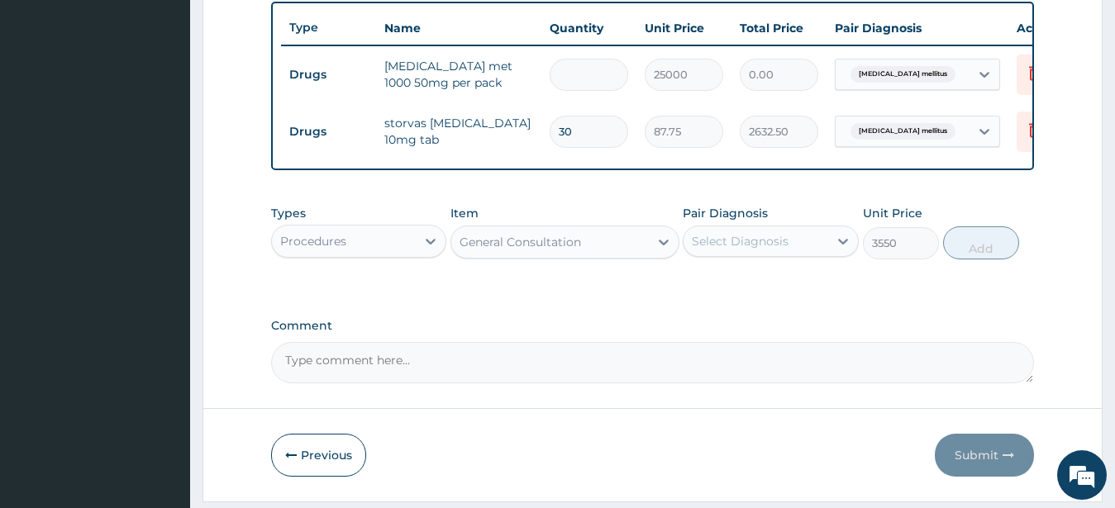
type input "50000.00"
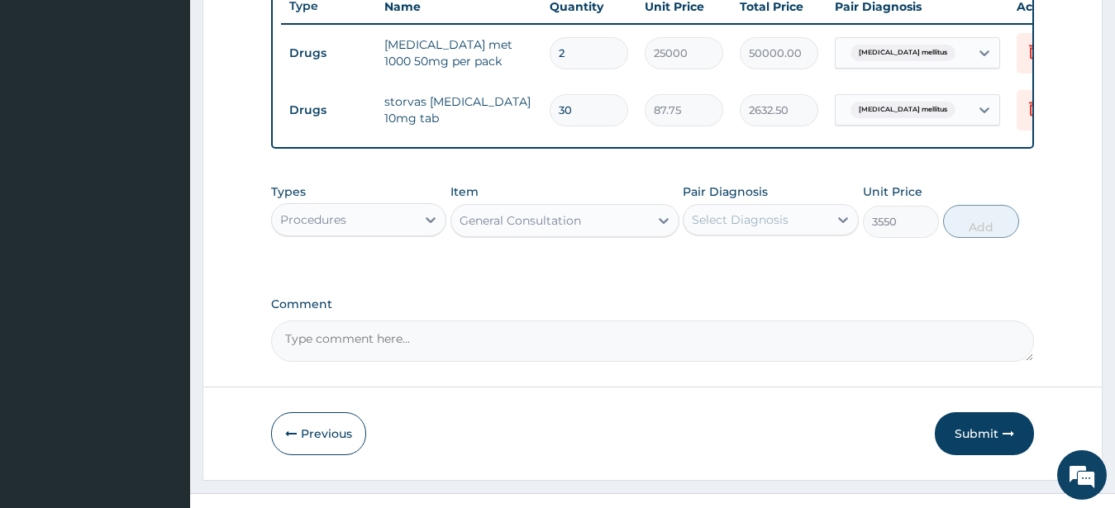
scroll to position [641, 0]
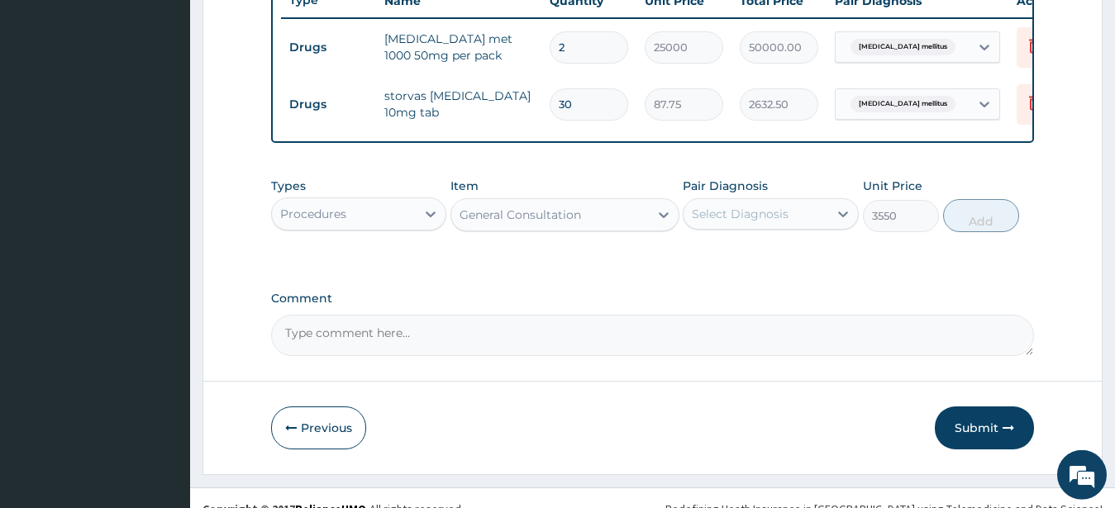
type input "2"
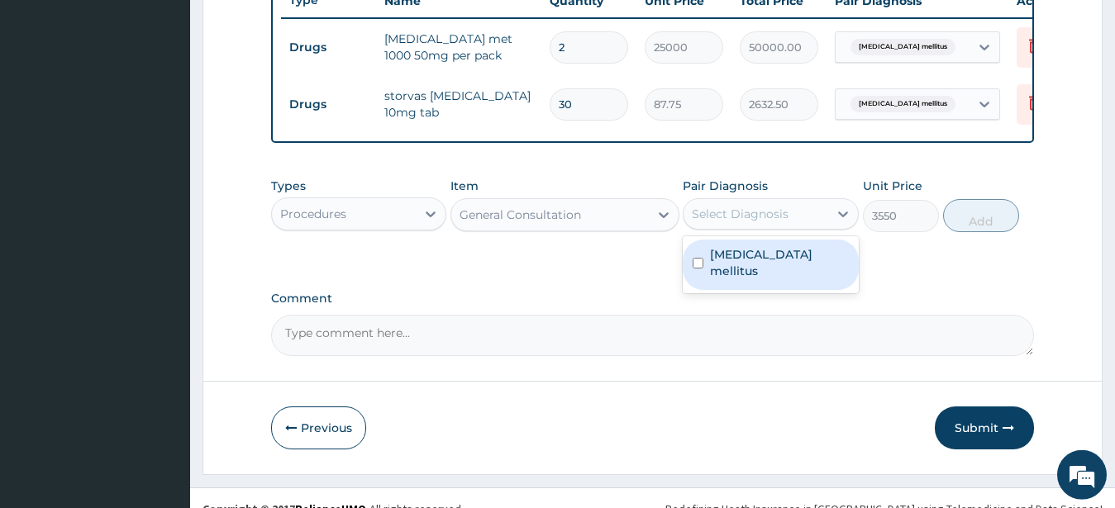
click at [728, 222] on div "Select Diagnosis" at bounding box center [740, 214] width 97 height 17
click at [699, 269] on input "checkbox" at bounding box center [698, 263] width 11 height 11
checkbox input "true"
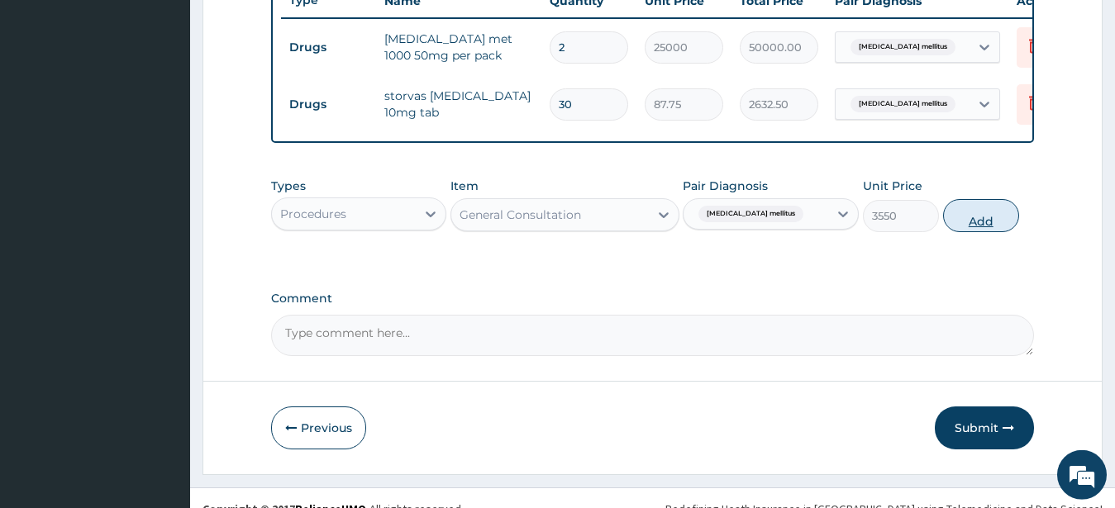
click at [971, 225] on button "Add" at bounding box center [981, 215] width 76 height 33
type input "0"
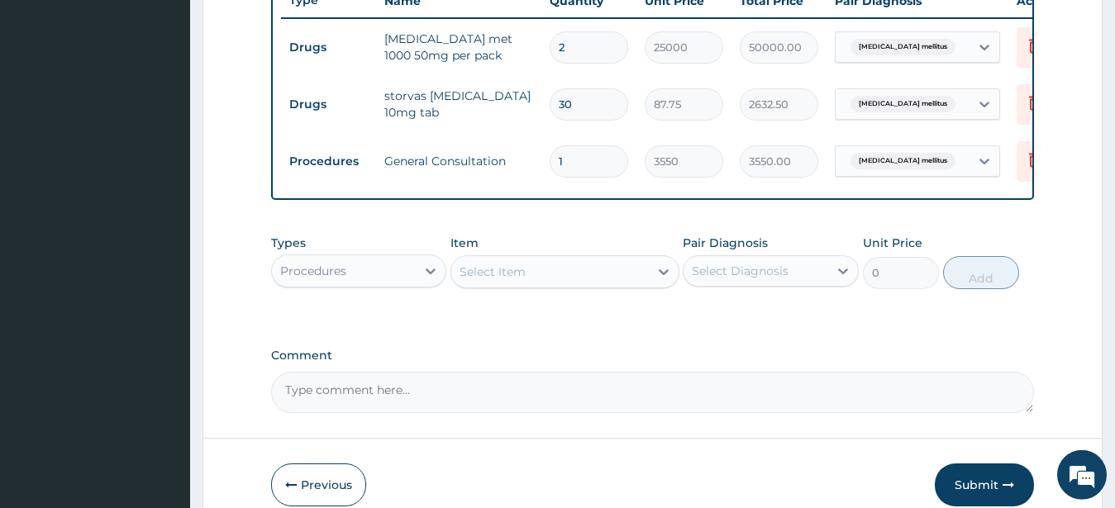
scroll to position [733, 0]
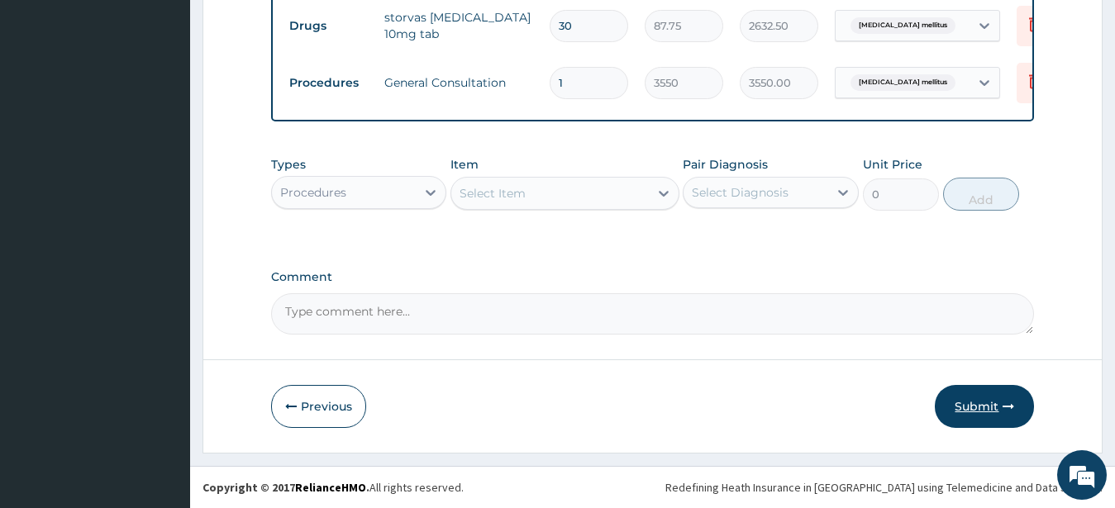
click at [982, 401] on button "Submit" at bounding box center [984, 406] width 99 height 43
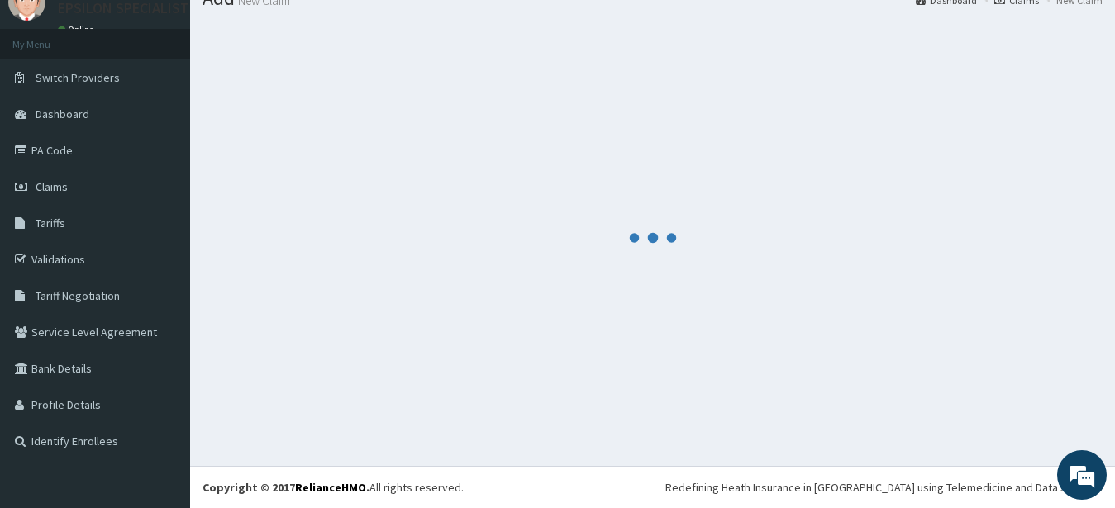
scroll to position [66, 0]
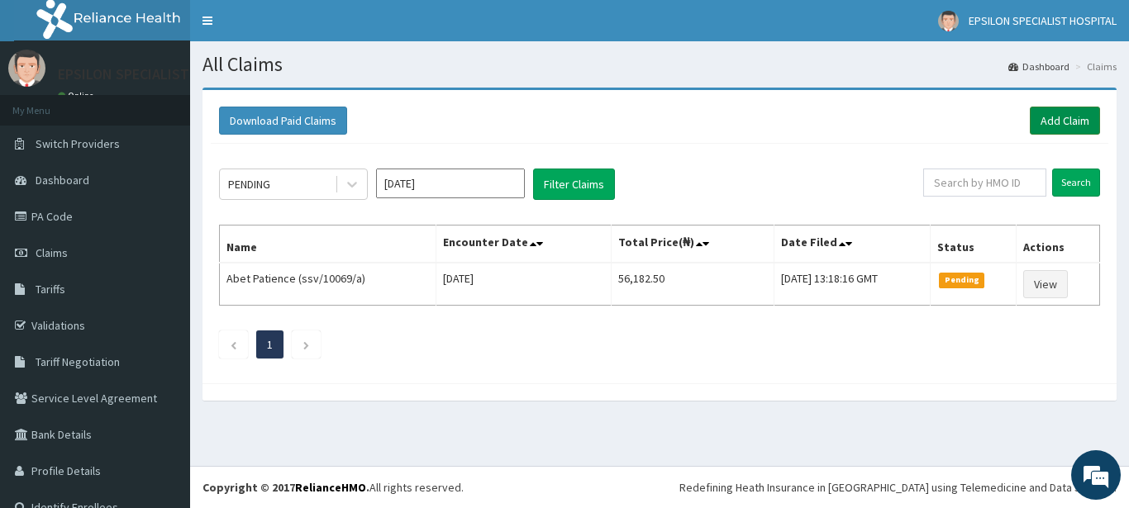
click at [1042, 116] on link "Add Claim" at bounding box center [1065, 121] width 70 height 28
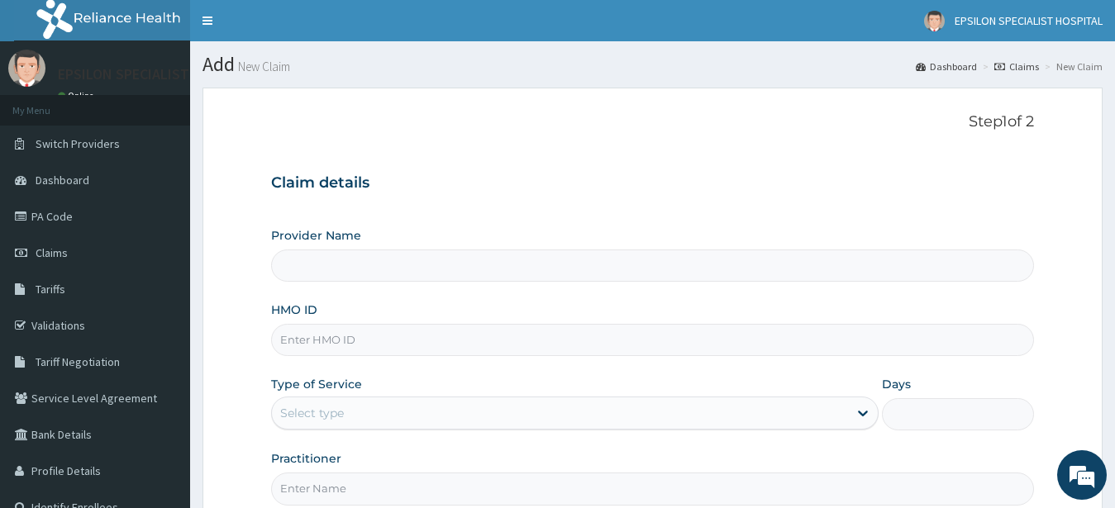
type input "EPSILON SPECIALIST HOSPITAL"
click at [392, 341] on input "HMO ID" at bounding box center [653, 340] width 764 height 32
type input "ENP/11776/A"
click at [412, 420] on div "Select type" at bounding box center [560, 413] width 577 height 26
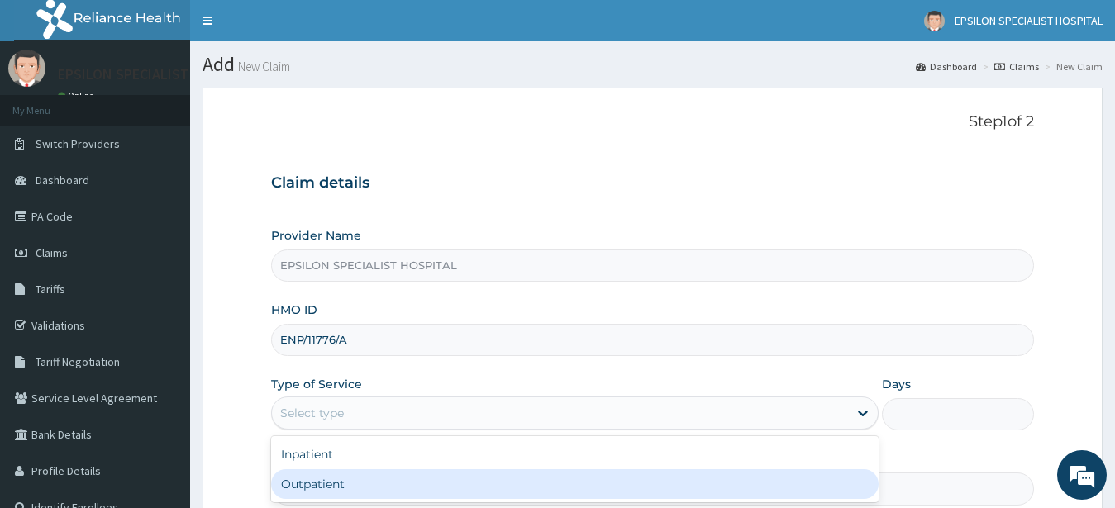
click at [398, 491] on div "Outpatient" at bounding box center [575, 485] width 608 height 30
type input "1"
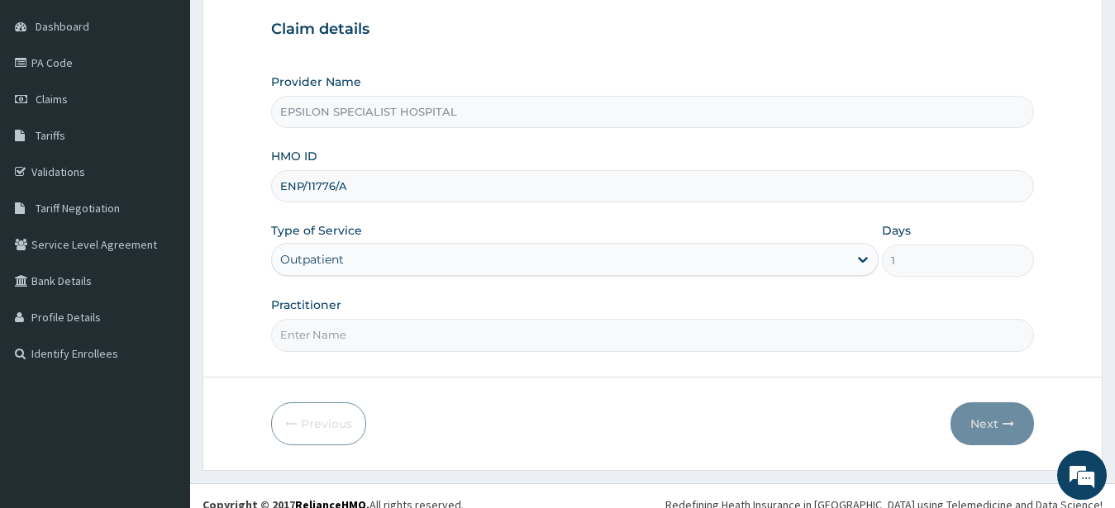
scroll to position [161, 0]
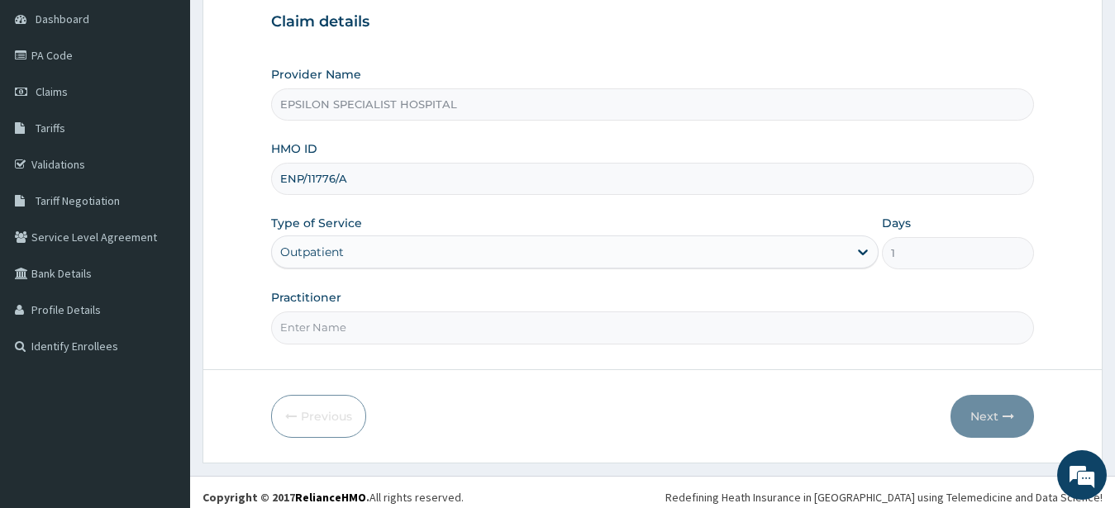
click at [505, 325] on input "Practitioner" at bounding box center [653, 328] width 764 height 32
type input "[PERSON_NAME]"
click at [979, 418] on button "Next" at bounding box center [993, 416] width 84 height 43
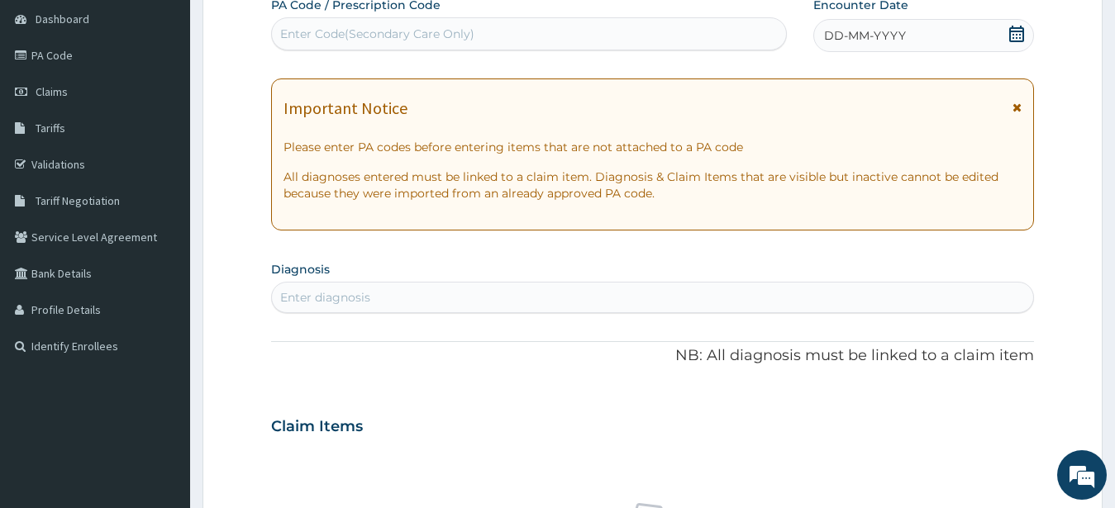
click at [1012, 34] on icon at bounding box center [1017, 34] width 17 height 17
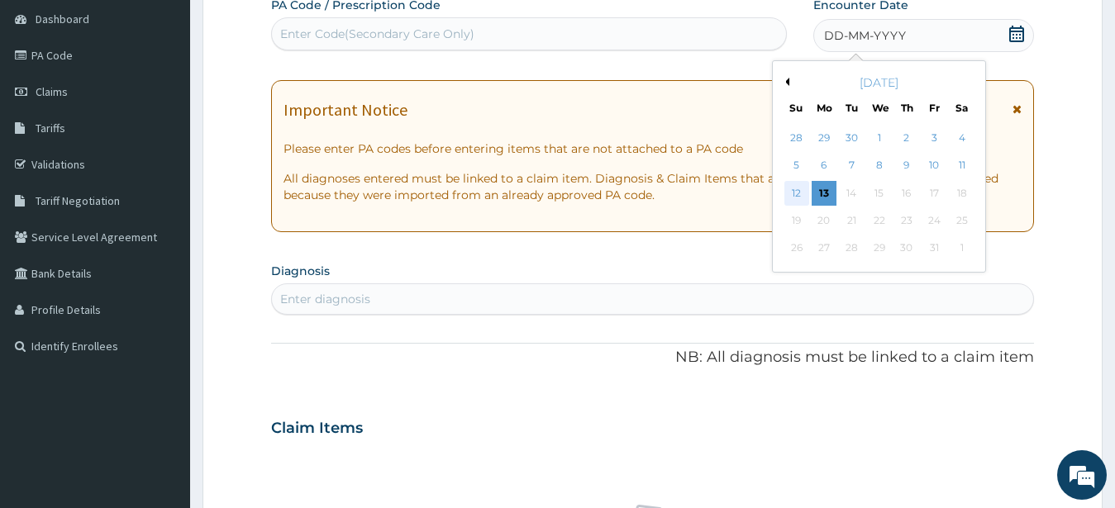
click at [803, 191] on div "12" at bounding box center [797, 193] width 25 height 25
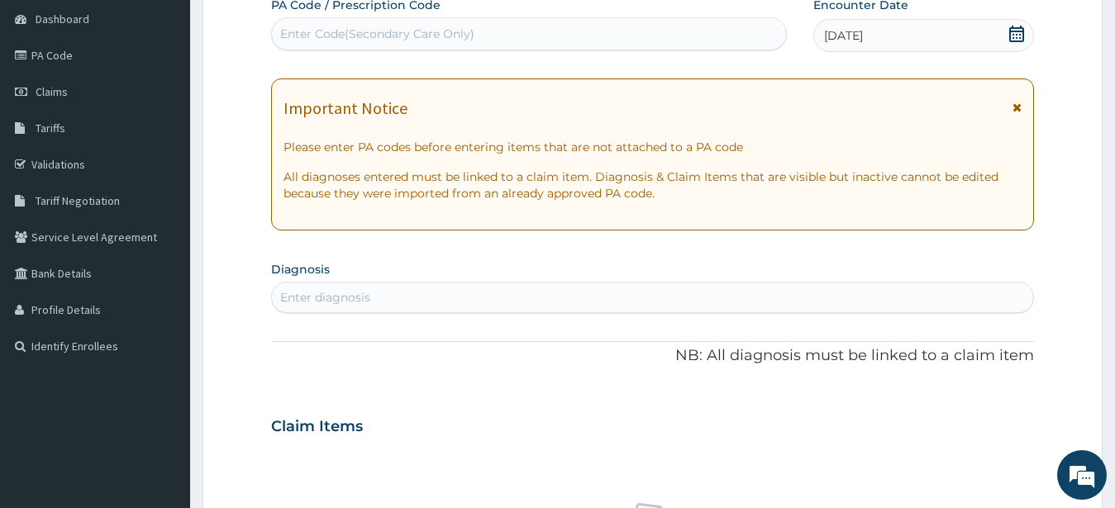
click at [449, 291] on div "Enter diagnosis" at bounding box center [653, 297] width 762 height 26
